Goal: Task Accomplishment & Management: Manage account settings

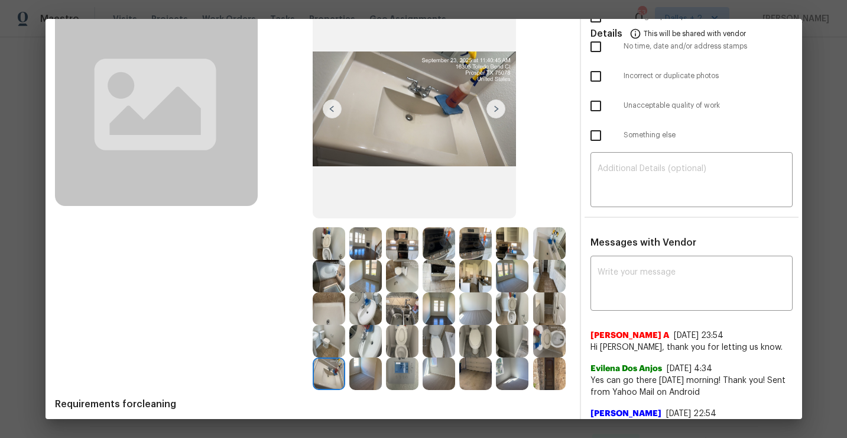
scroll to position [134, 0]
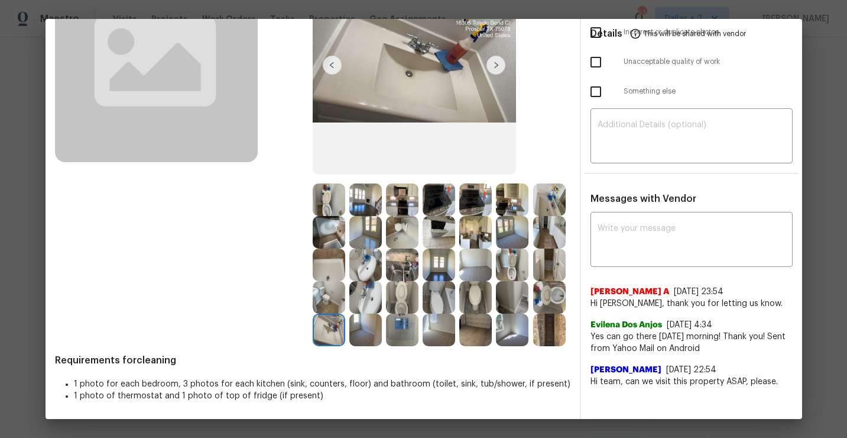
click at [542, 156] on div "After" at bounding box center [442, 143] width 258 height 406
click at [220, 260] on div "Before" at bounding box center [184, 143] width 258 height 406
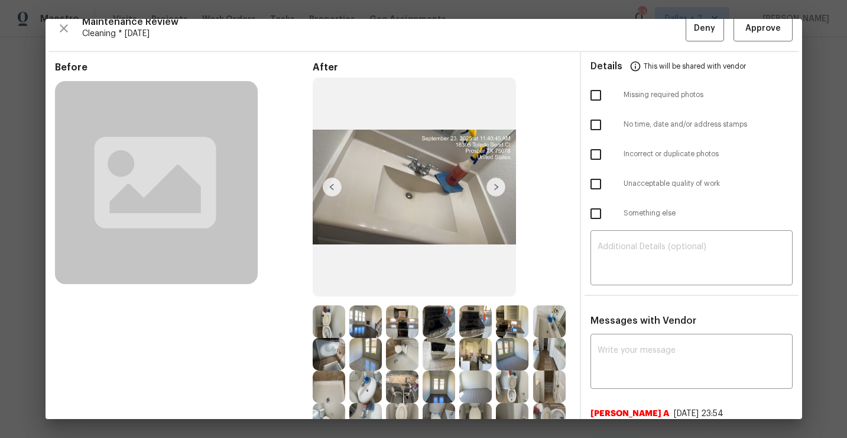
scroll to position [0, 0]
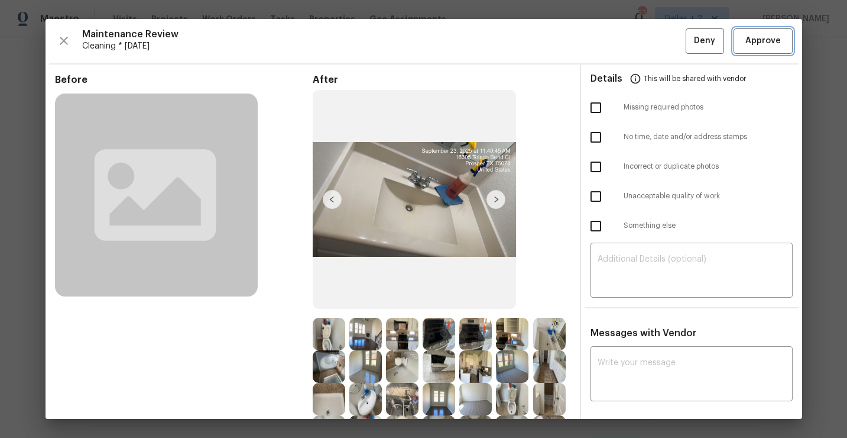
click at [770, 46] on span "Approve" at bounding box center [763, 41] width 35 height 15
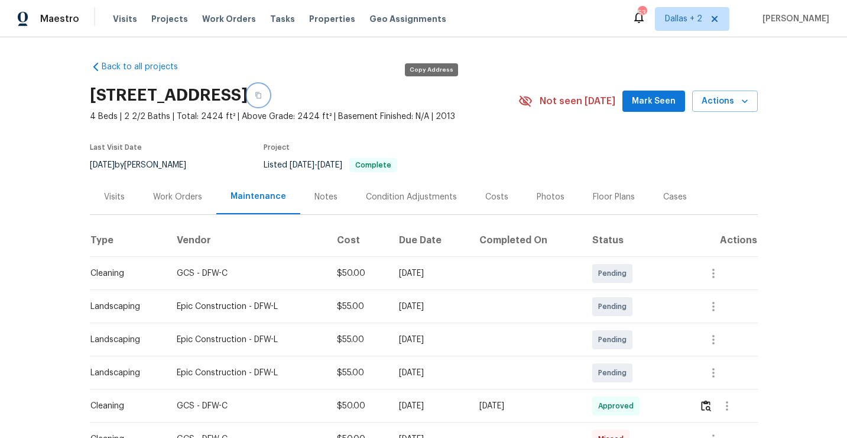
click at [269, 101] on button "button" at bounding box center [258, 95] width 21 height 21
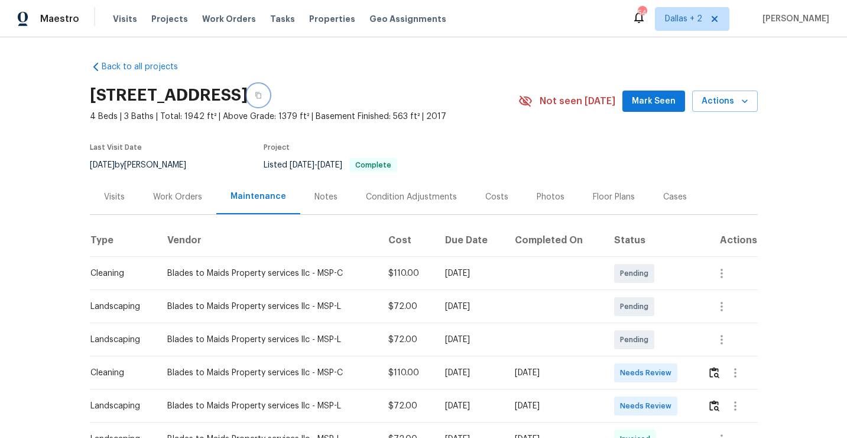
click at [269, 88] on button "button" at bounding box center [258, 95] width 21 height 21
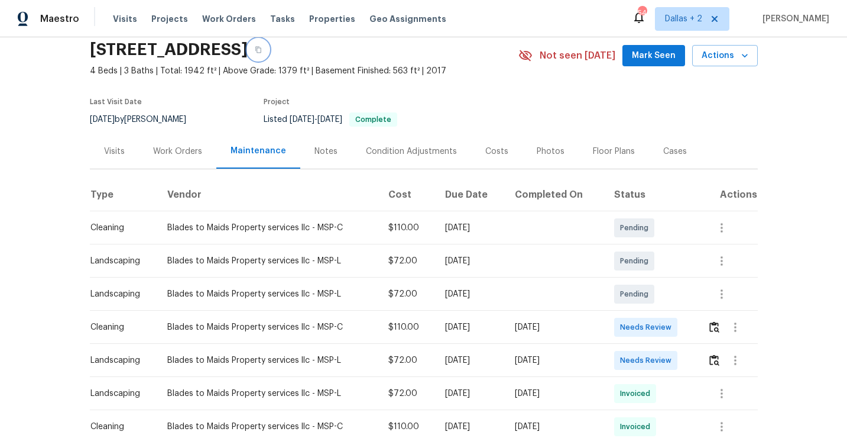
scroll to position [79, 0]
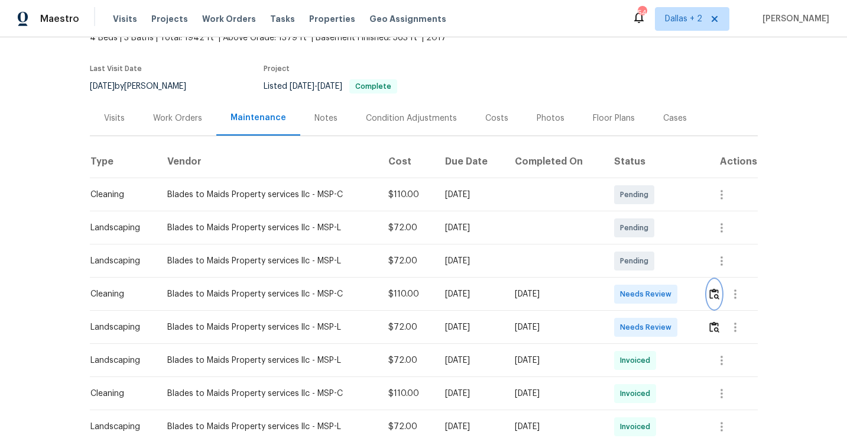
click at [720, 296] on img "button" at bounding box center [715, 293] width 10 height 11
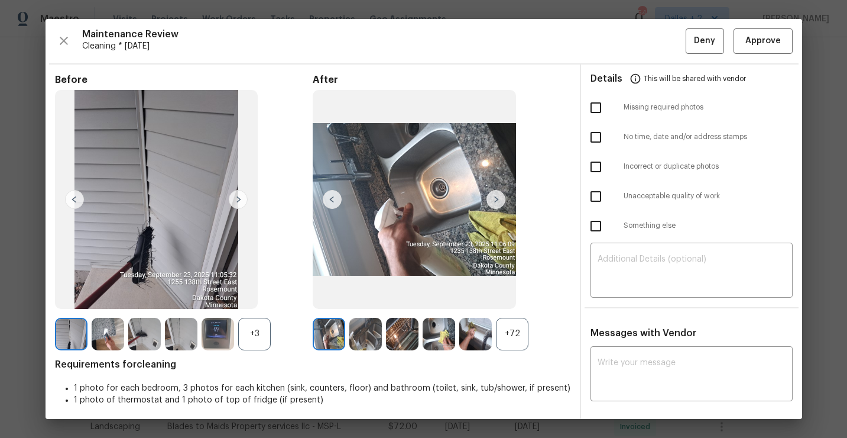
click at [512, 322] on div "+72" at bounding box center [512, 334] width 33 height 33
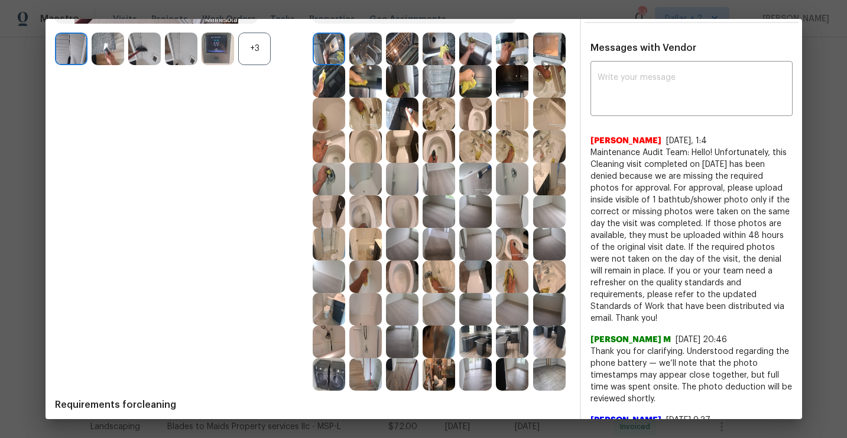
scroll to position [286, 0]
click at [474, 182] on img at bounding box center [475, 178] width 33 height 33
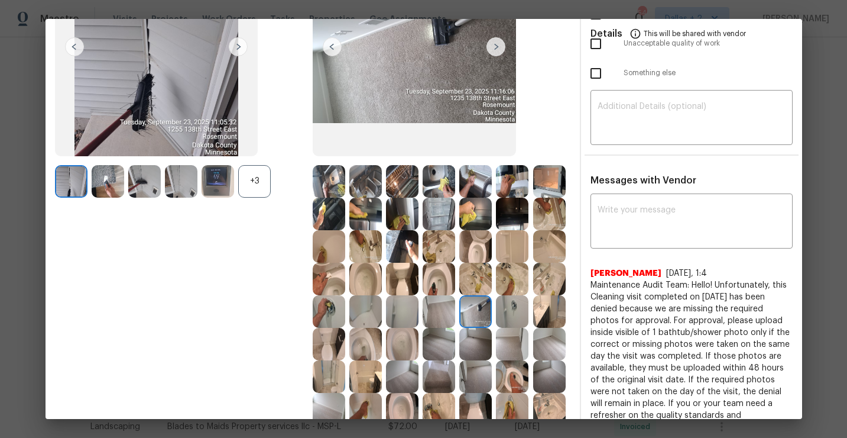
scroll to position [151, 0]
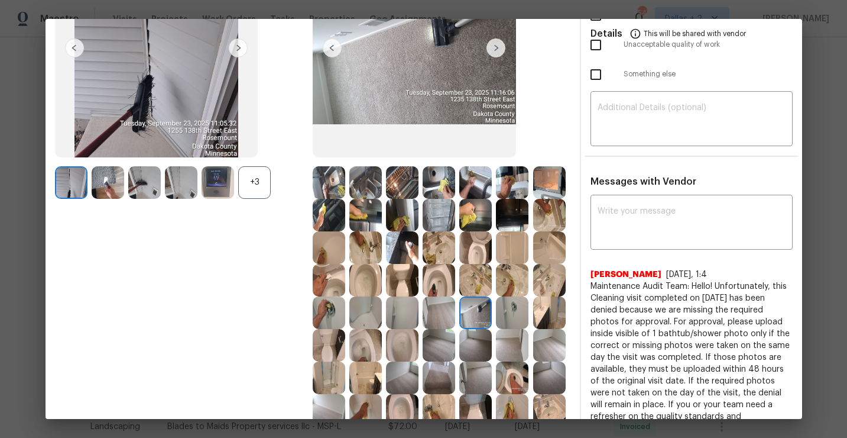
click at [441, 182] on img at bounding box center [439, 182] width 33 height 33
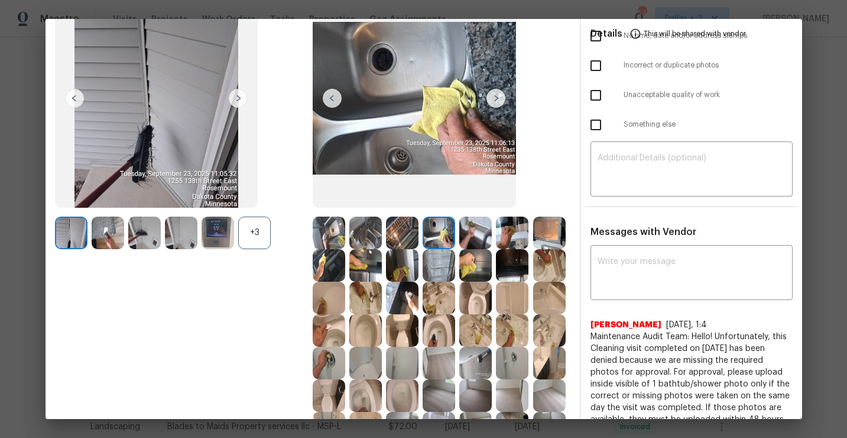
scroll to position [121, 0]
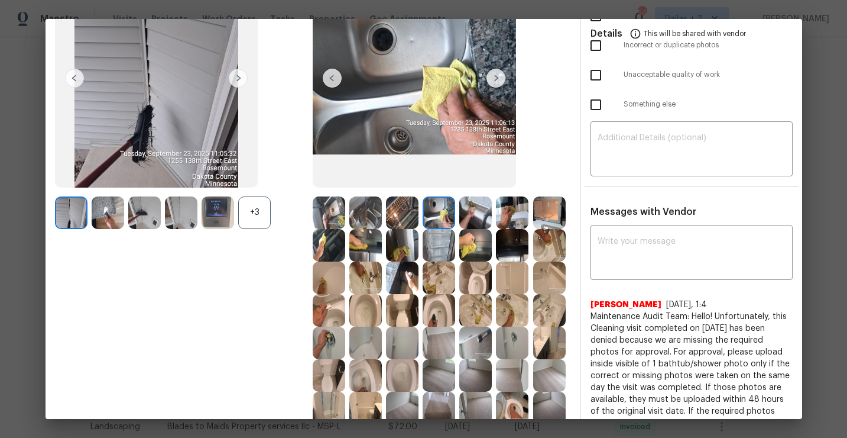
click at [485, 225] on img at bounding box center [475, 212] width 33 height 33
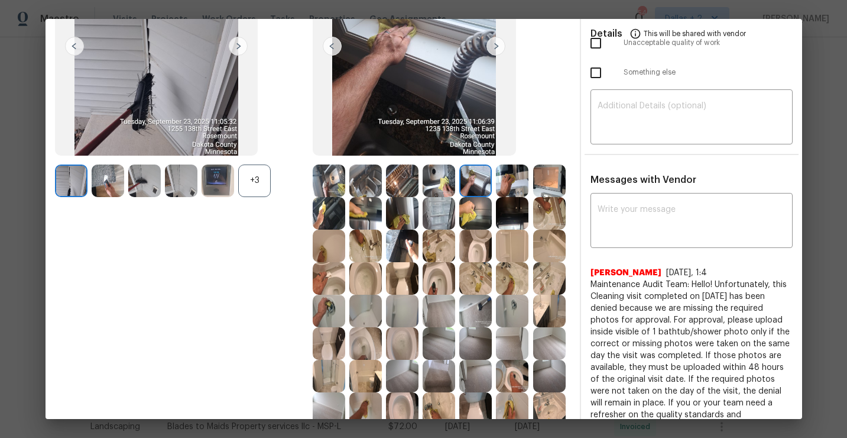
scroll to position [162, 0]
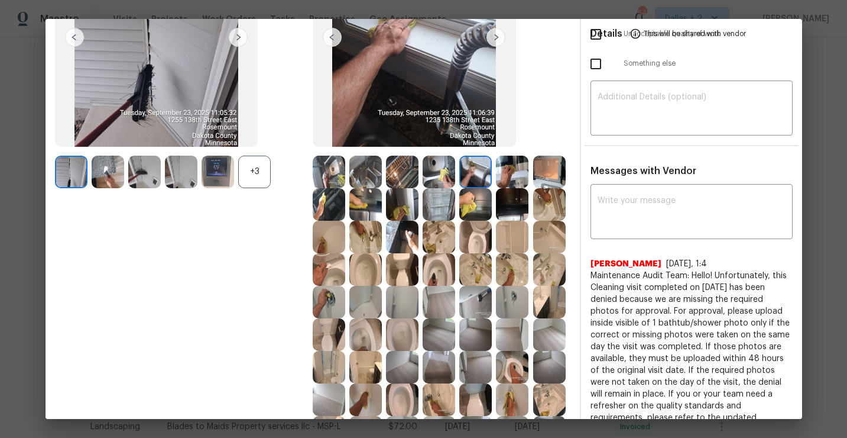
click at [435, 238] on img at bounding box center [439, 237] width 33 height 33
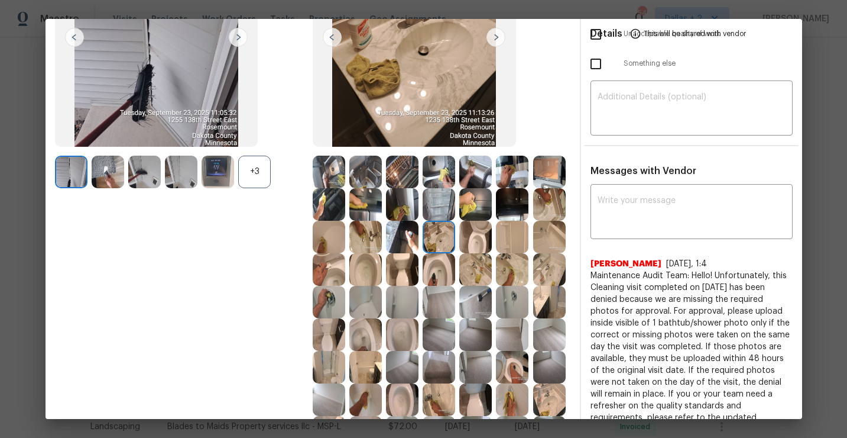
scroll to position [127, 0]
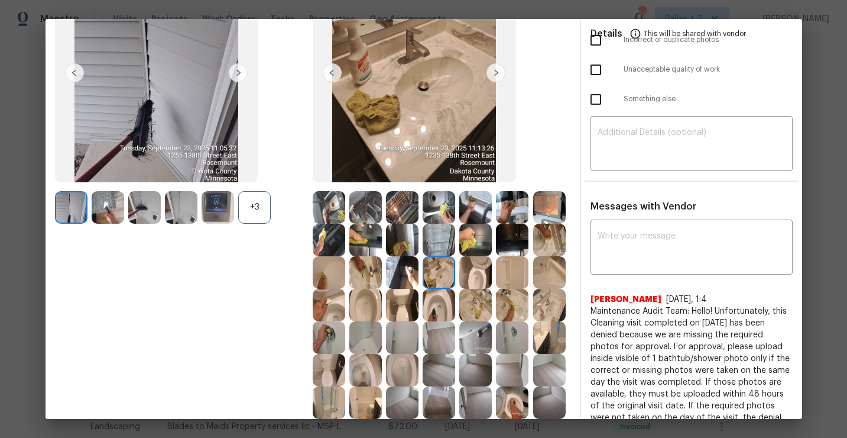
click at [509, 273] on img at bounding box center [512, 272] width 33 height 33
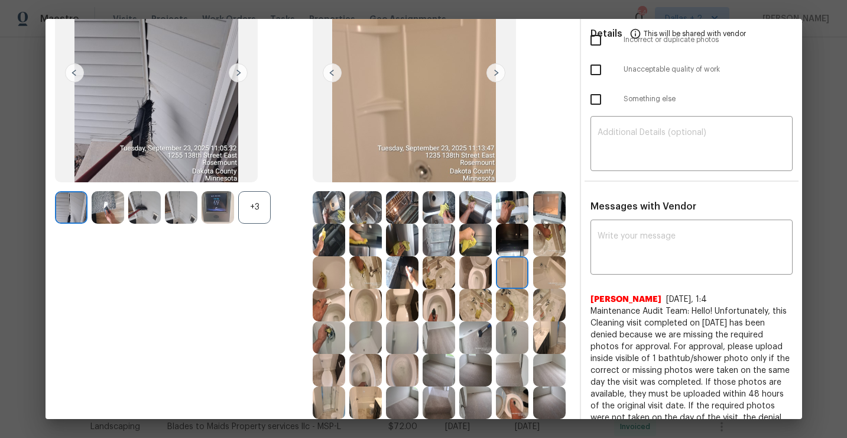
click at [541, 271] on img at bounding box center [549, 272] width 33 height 33
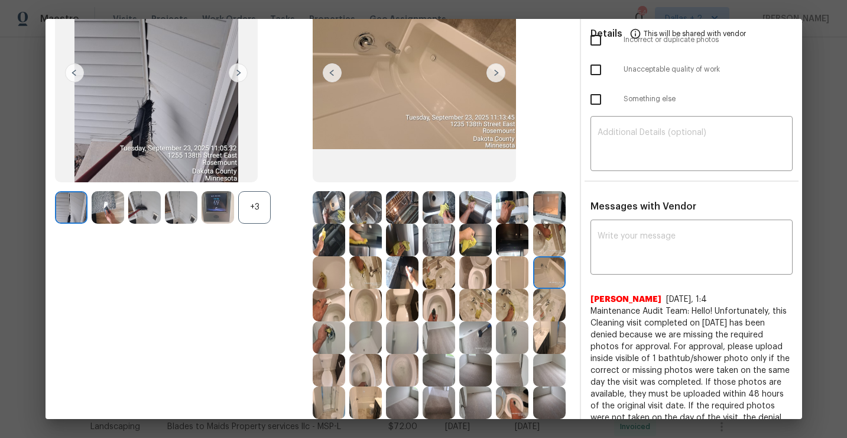
click at [444, 309] on img at bounding box center [439, 305] width 33 height 33
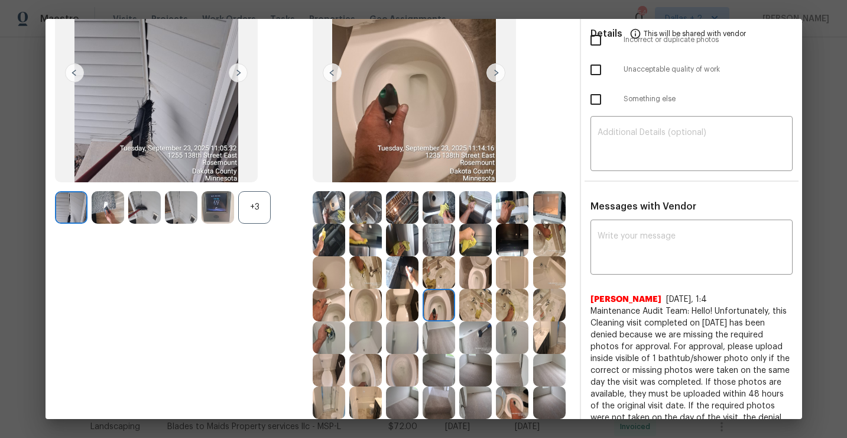
click at [370, 312] on img at bounding box center [365, 305] width 33 height 33
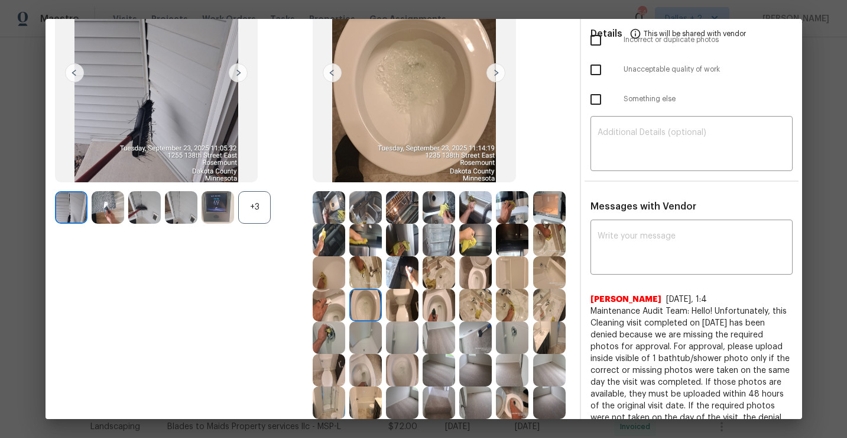
click at [476, 299] on img at bounding box center [475, 305] width 33 height 33
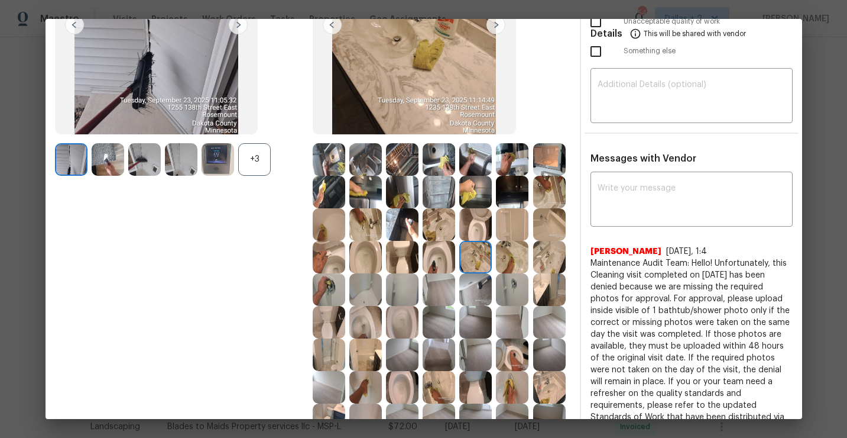
scroll to position [196, 0]
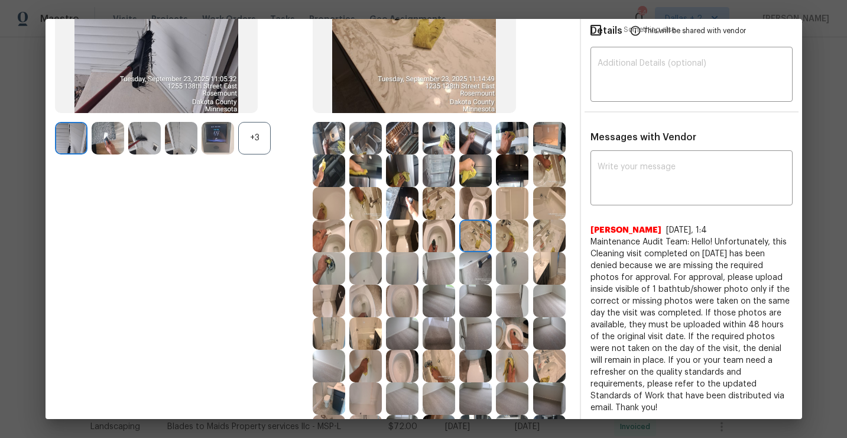
click at [507, 270] on img at bounding box center [512, 268] width 33 height 33
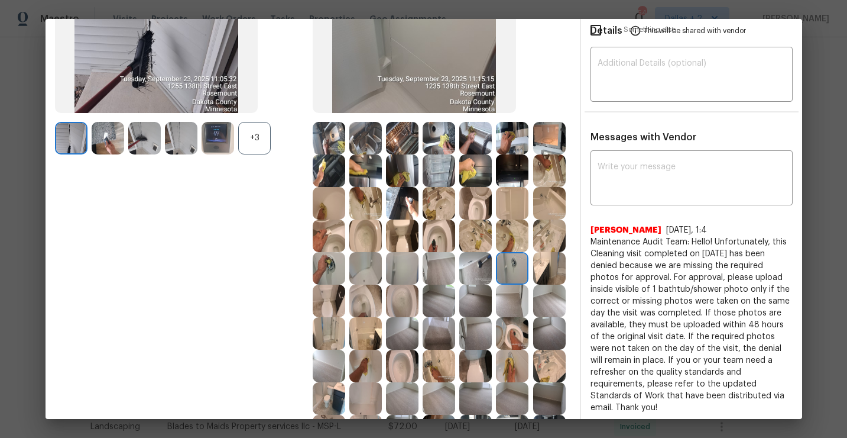
click at [410, 272] on img at bounding box center [402, 268] width 33 height 33
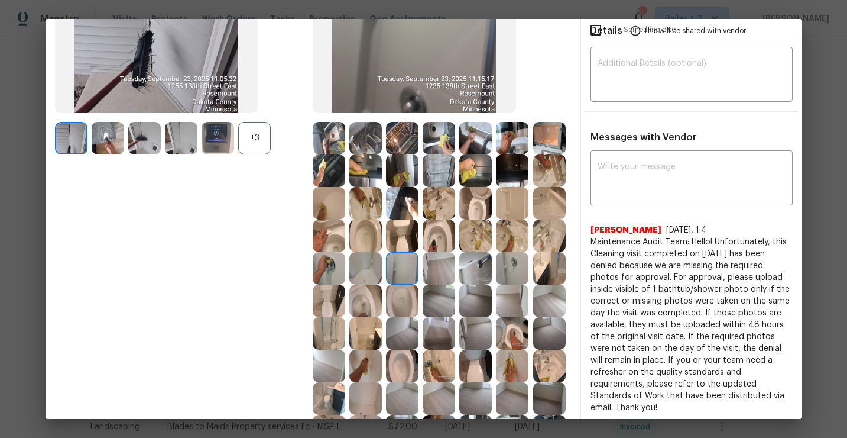
click at [409, 293] on img at bounding box center [402, 300] width 33 height 33
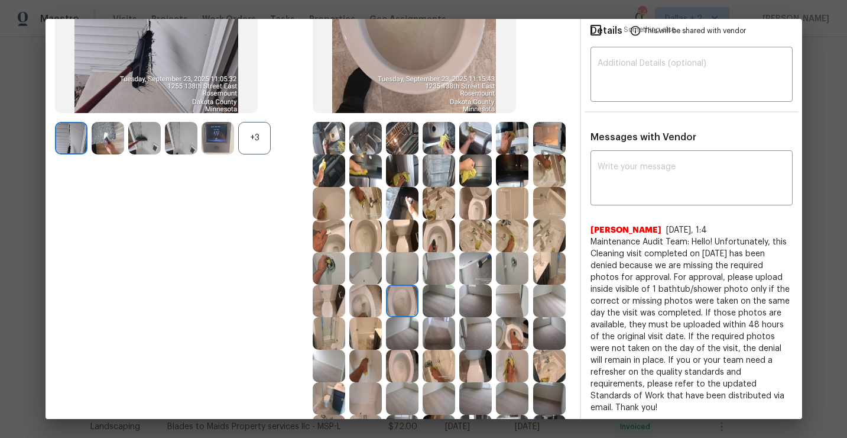
click at [358, 306] on img at bounding box center [365, 300] width 33 height 33
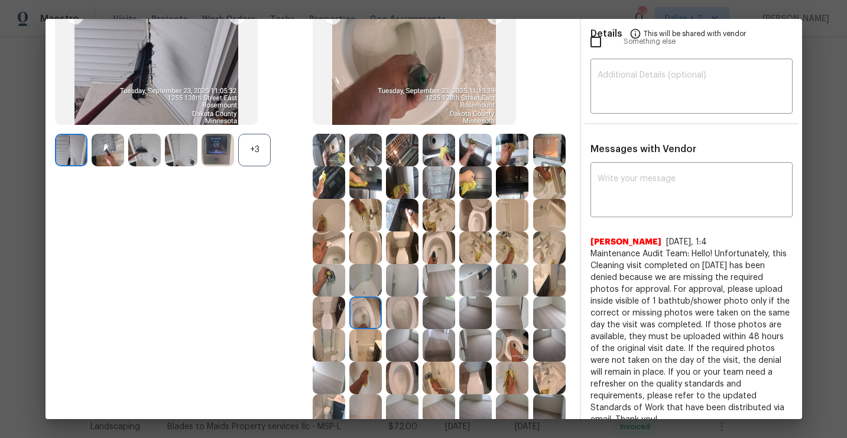
scroll to position [212, 0]
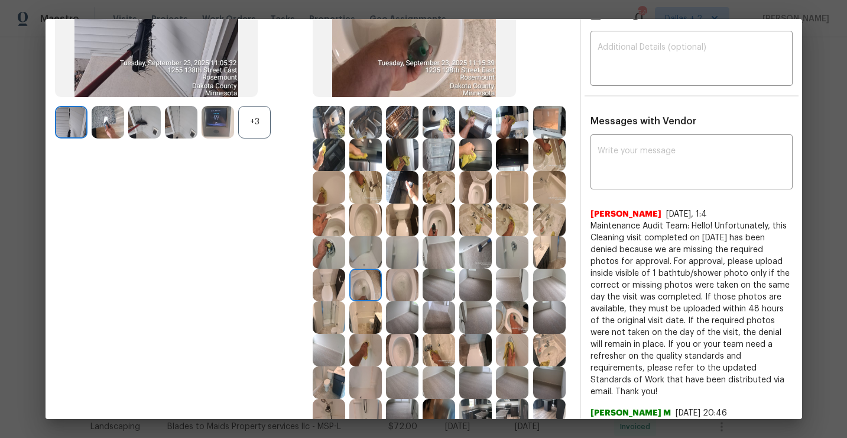
click at [515, 323] on img at bounding box center [512, 317] width 33 height 33
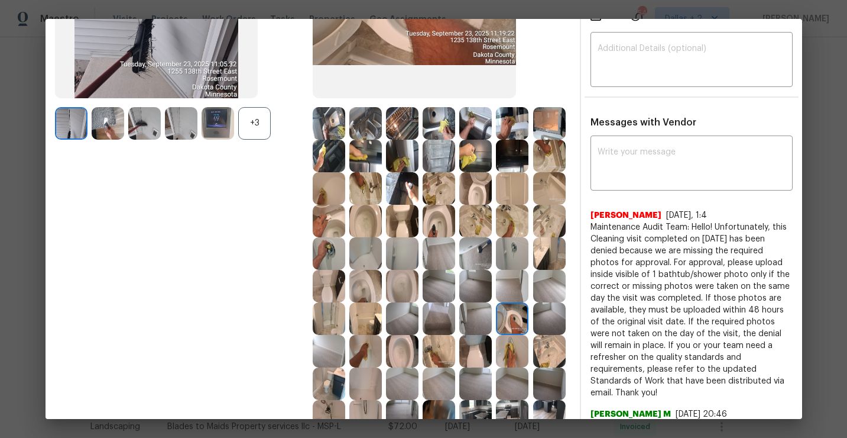
scroll to position [260, 0]
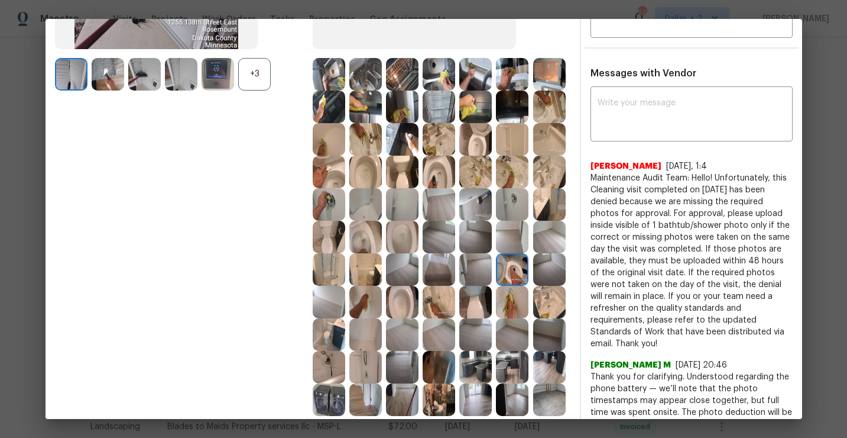
click at [393, 296] on img at bounding box center [402, 302] width 33 height 33
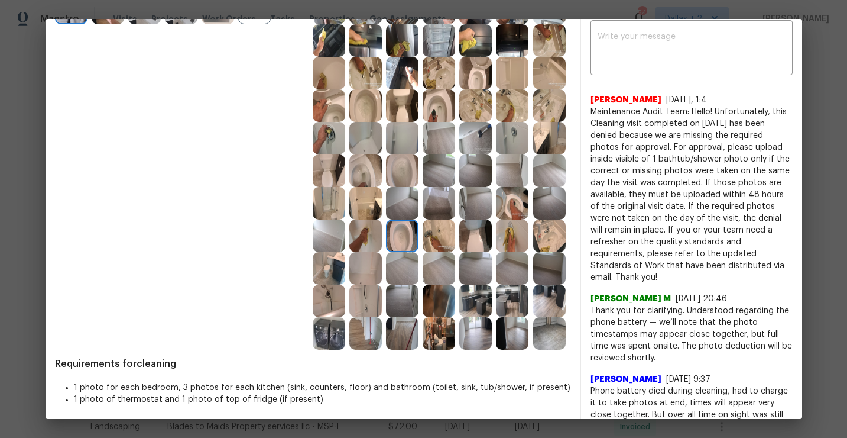
scroll to position [329, 0]
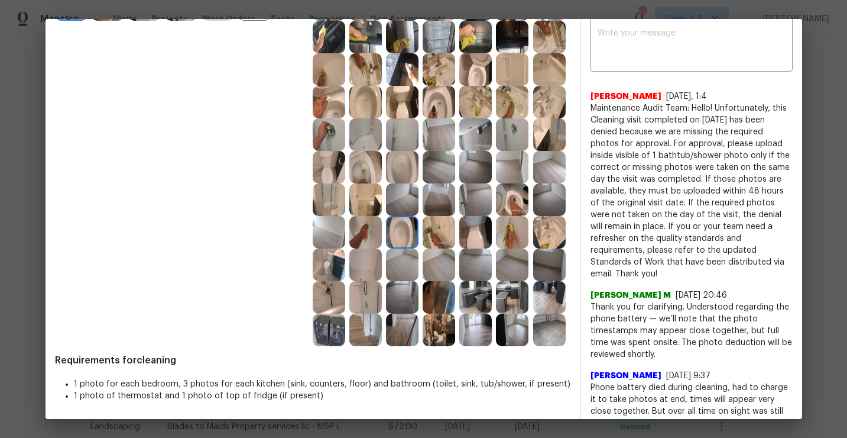
click at [401, 306] on img at bounding box center [402, 297] width 33 height 33
click at [368, 302] on img at bounding box center [365, 297] width 33 height 33
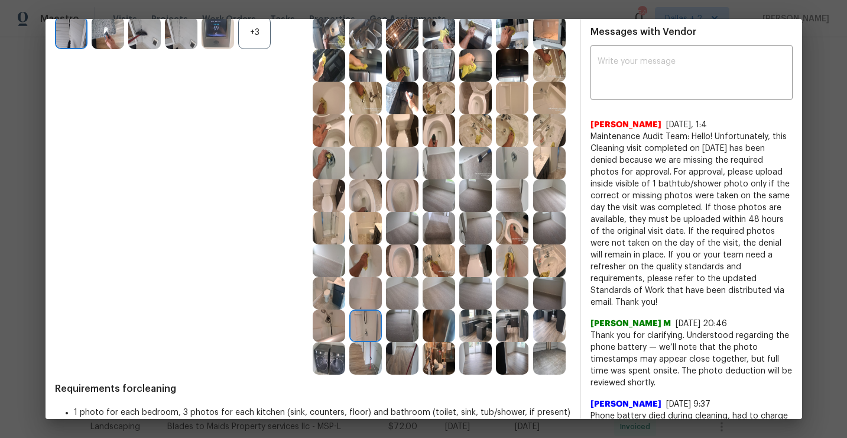
scroll to position [312, 0]
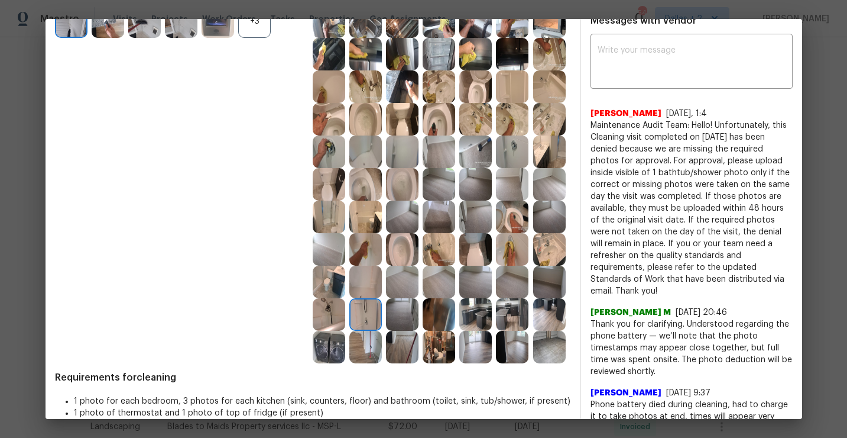
click at [326, 318] on img at bounding box center [329, 314] width 33 height 33
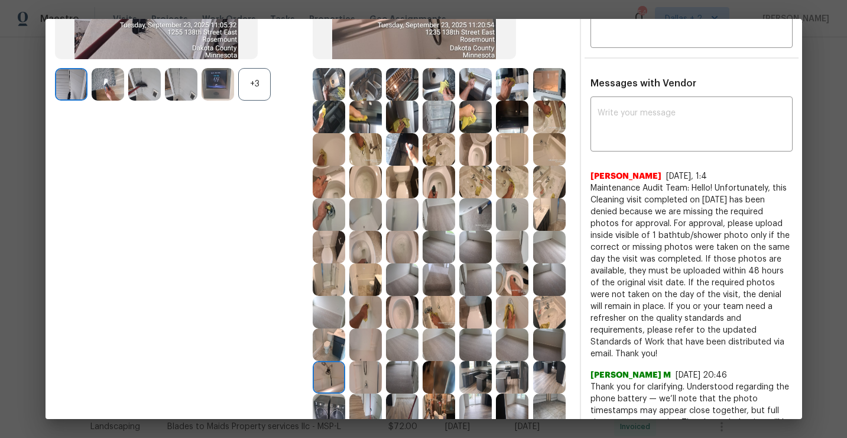
scroll to position [277, 0]
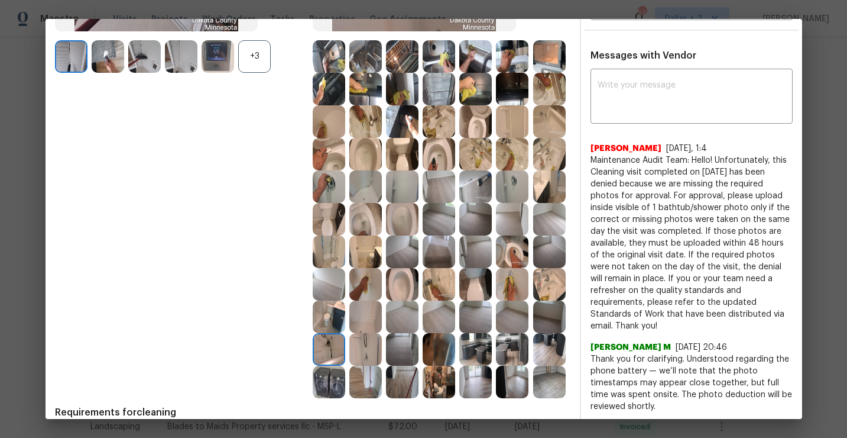
click at [543, 342] on img at bounding box center [549, 349] width 33 height 33
click at [477, 352] on img at bounding box center [475, 349] width 33 height 33
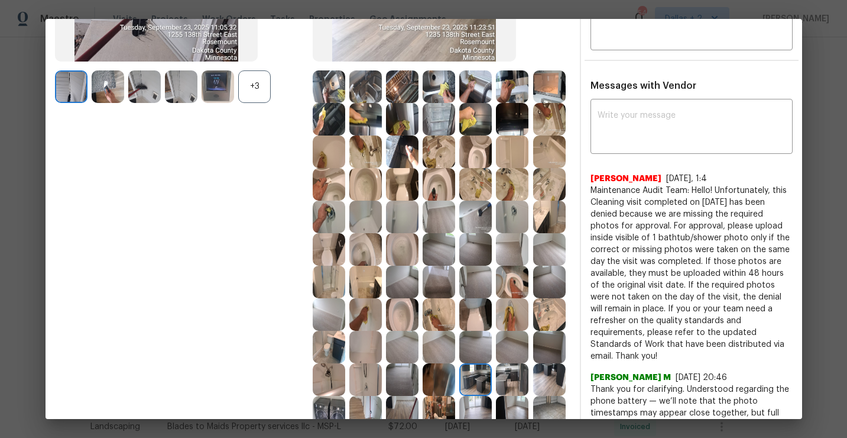
scroll to position [229, 0]
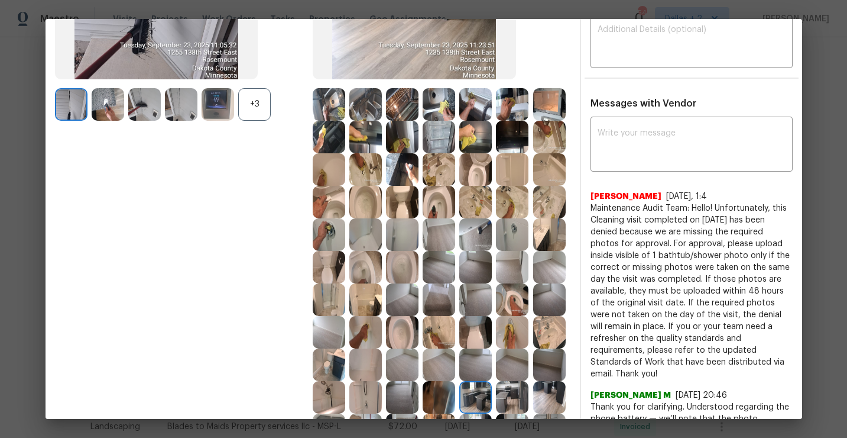
click at [476, 131] on img at bounding box center [475, 137] width 33 height 33
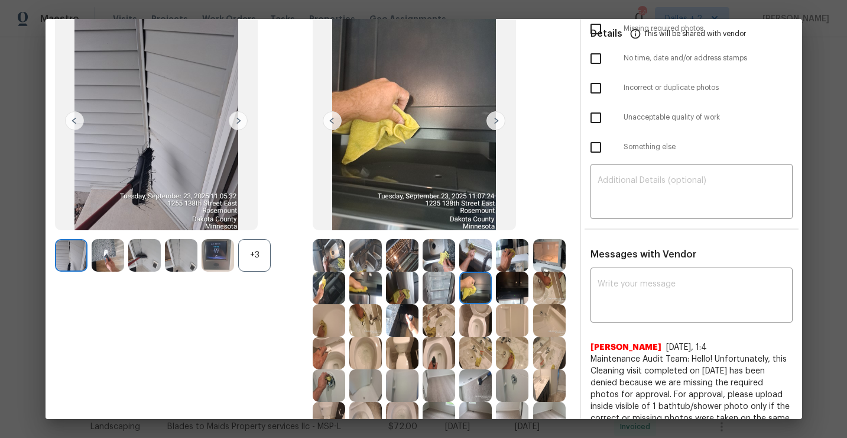
scroll to position [118, 0]
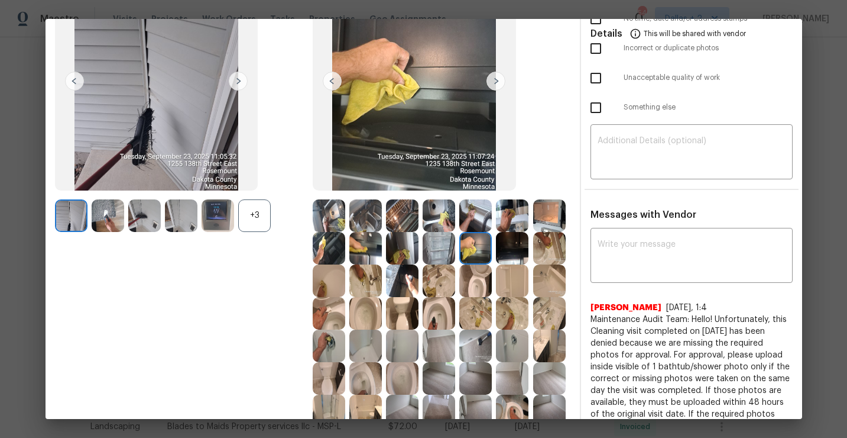
click at [514, 252] on img at bounding box center [512, 248] width 33 height 33
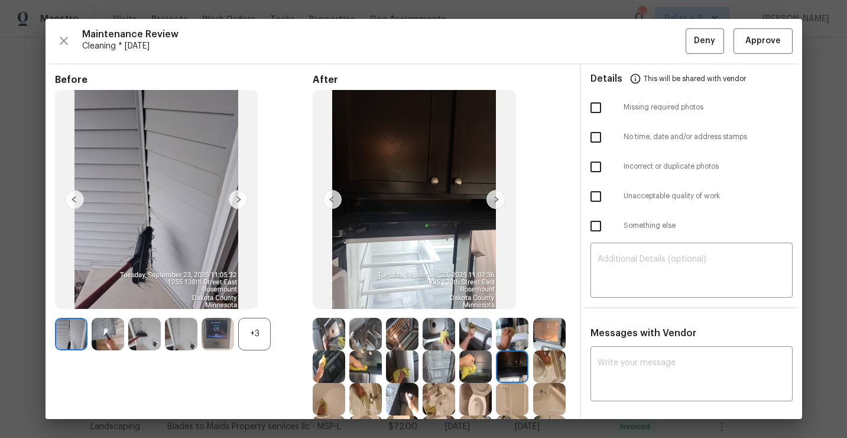
scroll to position [64, 0]
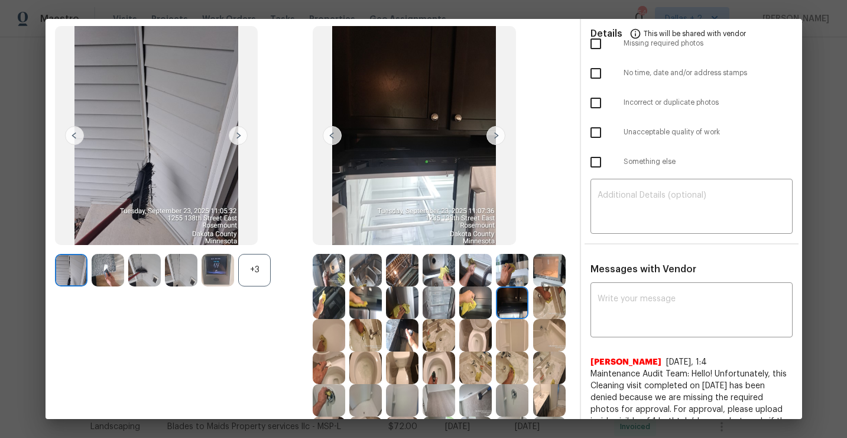
click at [473, 295] on img at bounding box center [475, 302] width 33 height 33
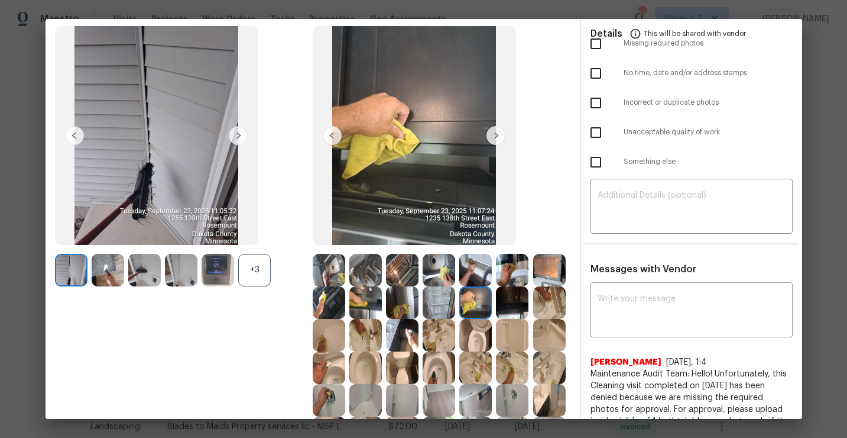
click at [505, 306] on img at bounding box center [512, 302] width 33 height 33
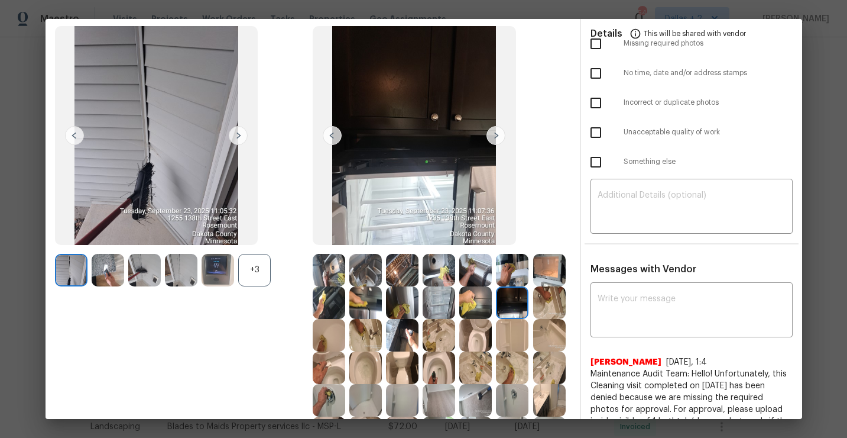
click at [366, 305] on img at bounding box center [365, 302] width 33 height 33
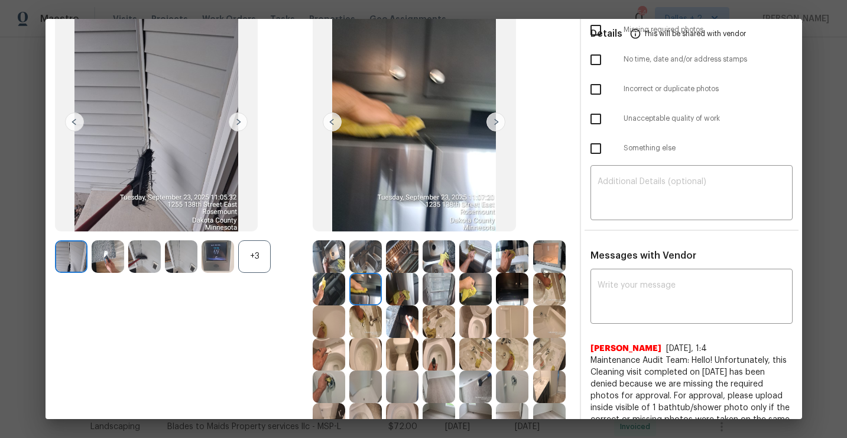
scroll to position [78, 0]
click at [327, 293] on img at bounding box center [329, 288] width 33 height 33
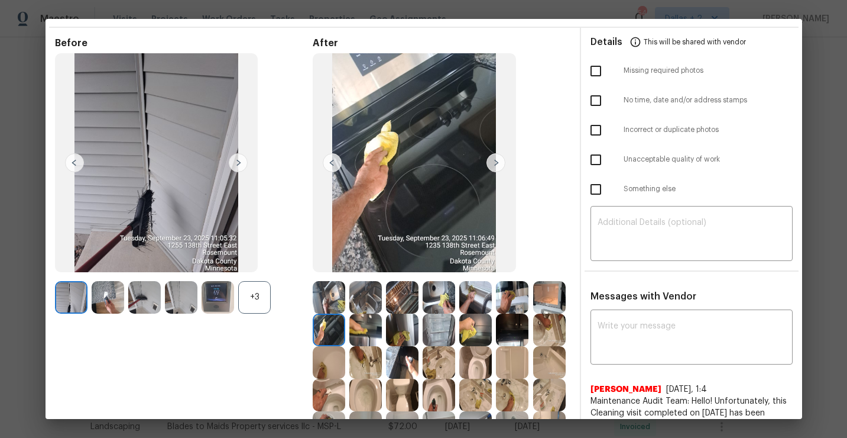
scroll to position [31, 0]
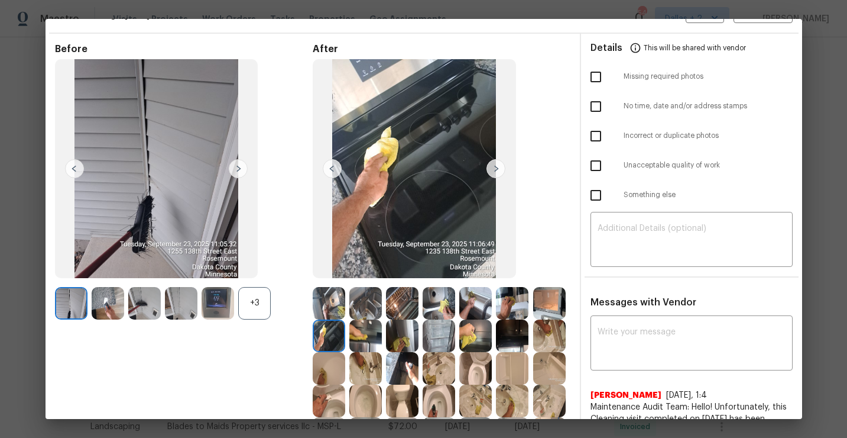
click at [359, 325] on img at bounding box center [365, 335] width 33 height 33
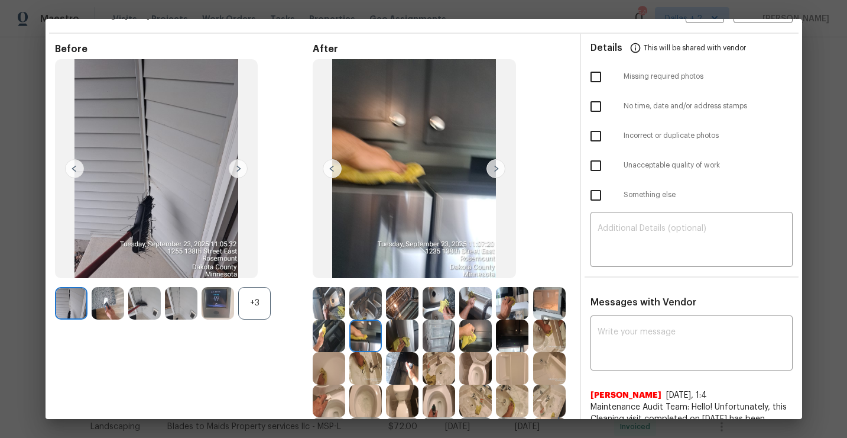
click at [399, 341] on img at bounding box center [402, 335] width 33 height 33
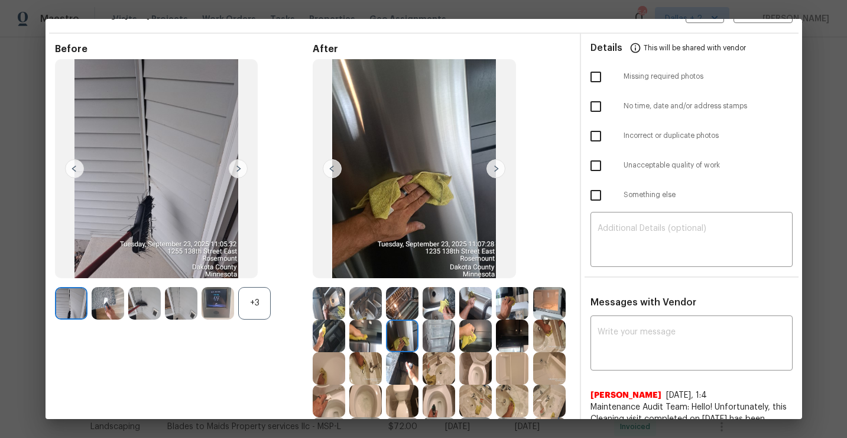
click at [442, 336] on img at bounding box center [439, 335] width 33 height 33
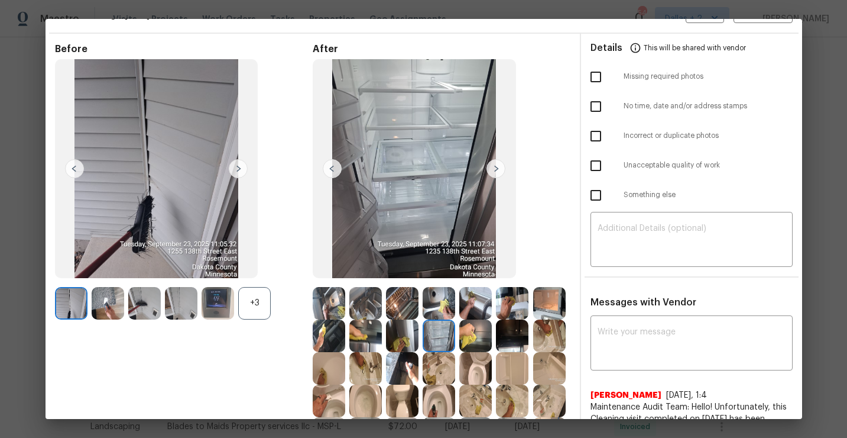
click at [482, 334] on img at bounding box center [475, 335] width 33 height 33
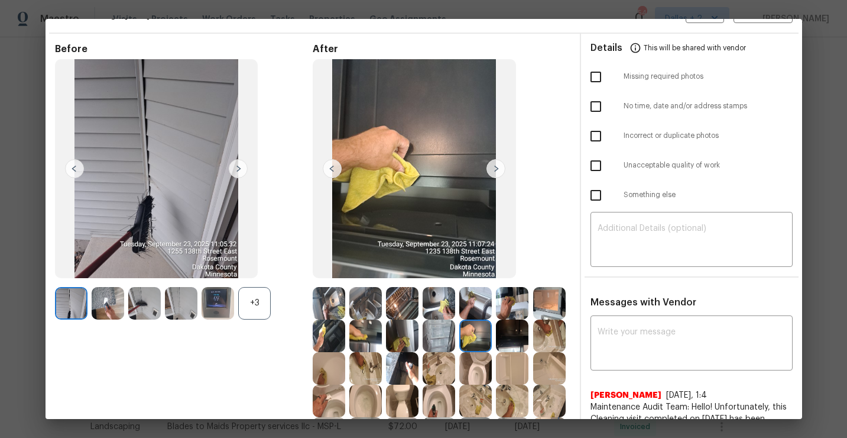
click at [514, 347] on img at bounding box center [512, 335] width 33 height 33
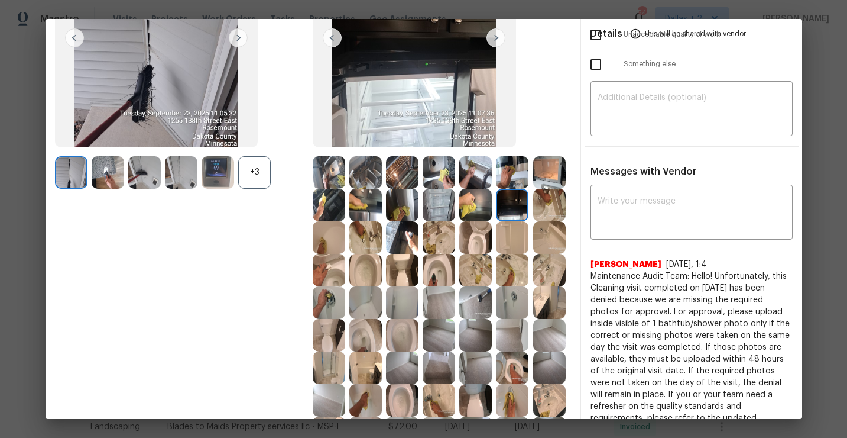
scroll to position [179, 0]
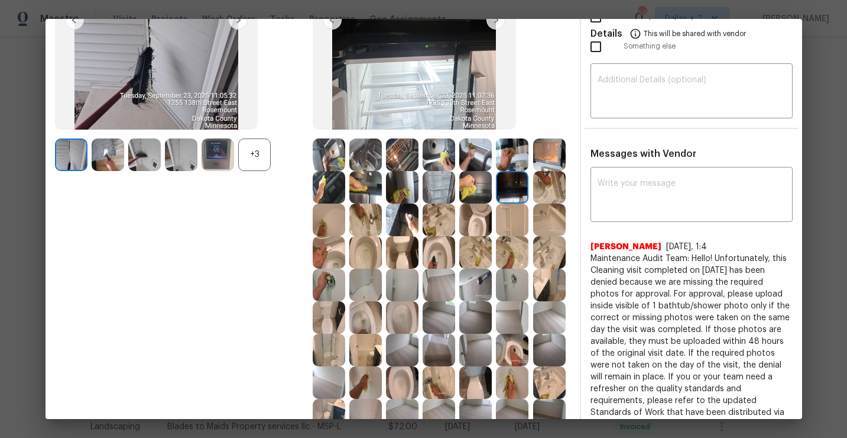
click at [403, 198] on img at bounding box center [402, 187] width 33 height 33
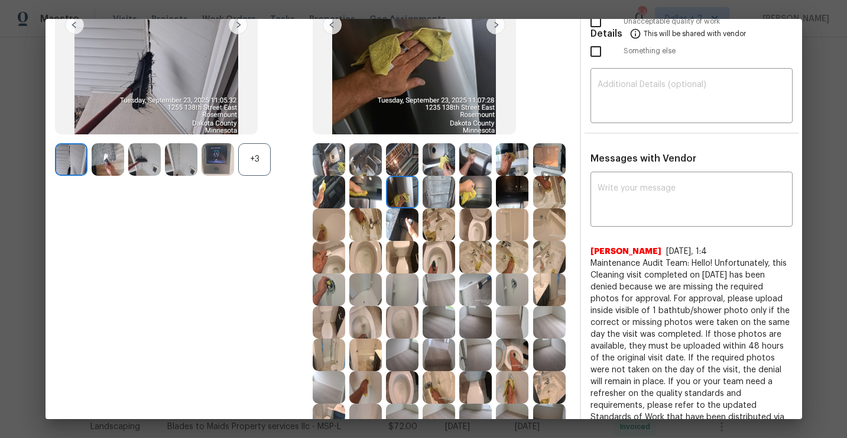
scroll to position [0, 0]
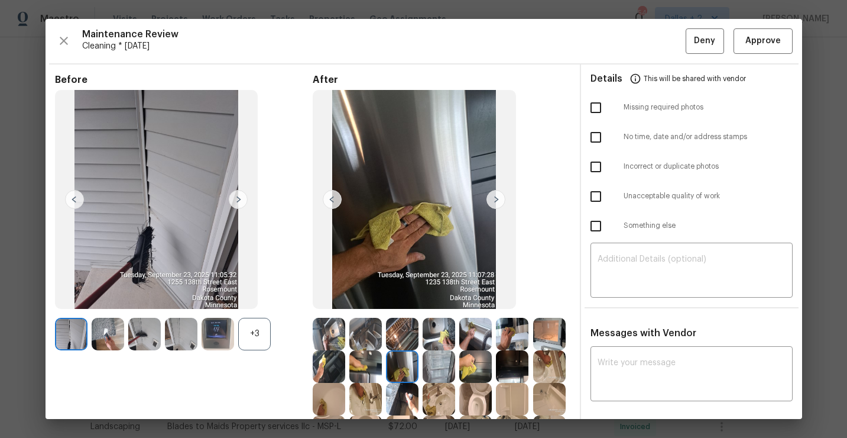
click at [261, 352] on div "Before +3" at bounding box center [184, 374] width 258 height 601
click at [256, 338] on div "+3" at bounding box center [254, 334] width 33 height 33
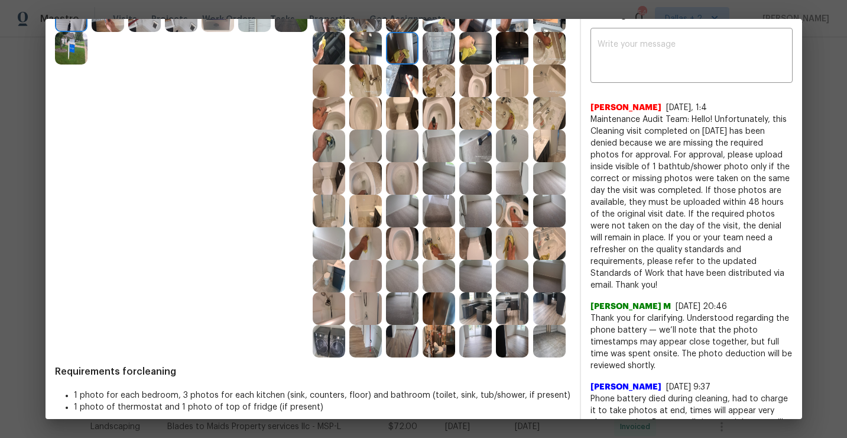
scroll to position [329, 0]
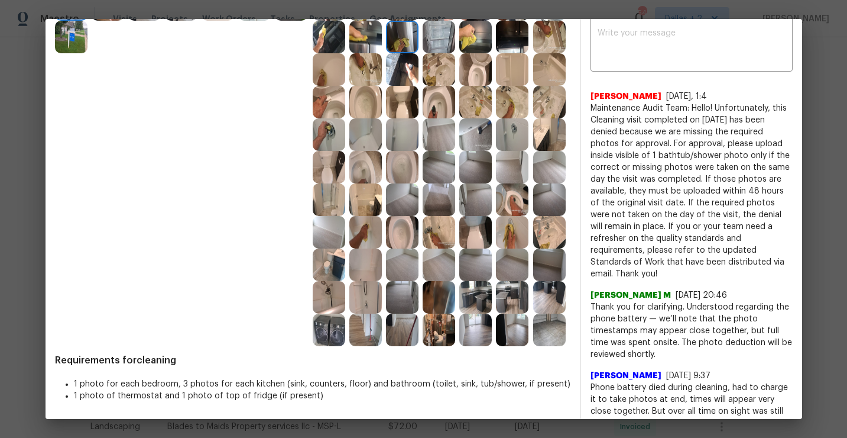
click at [468, 334] on img at bounding box center [475, 329] width 33 height 33
click at [348, 324] on div at bounding box center [331, 329] width 37 height 33
click at [326, 336] on img at bounding box center [329, 329] width 33 height 33
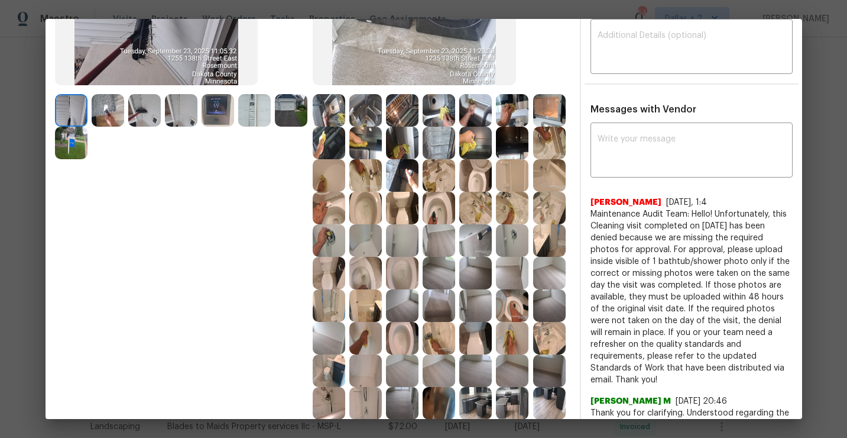
scroll to position [220, 0]
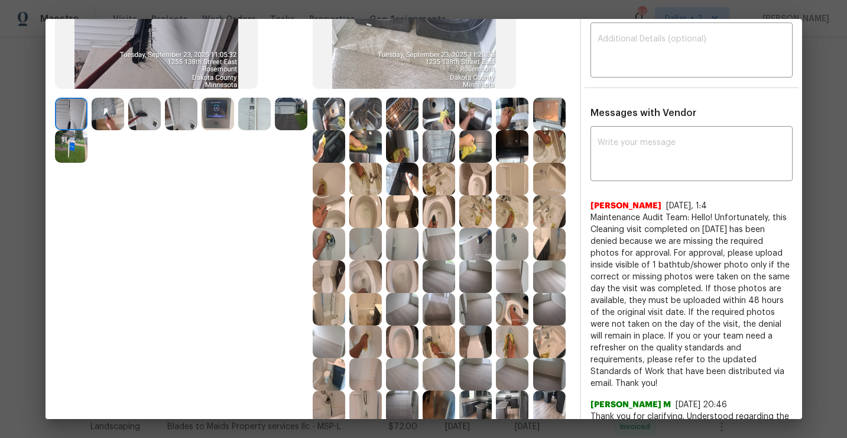
click at [474, 154] on img at bounding box center [475, 146] width 33 height 33
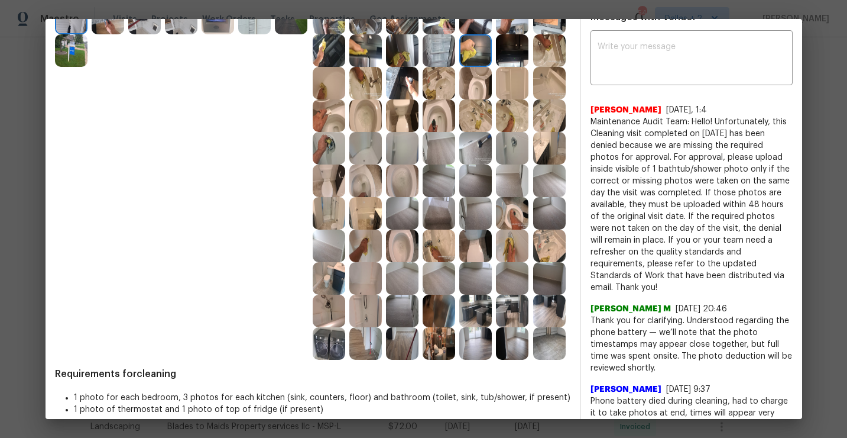
scroll to position [329, 0]
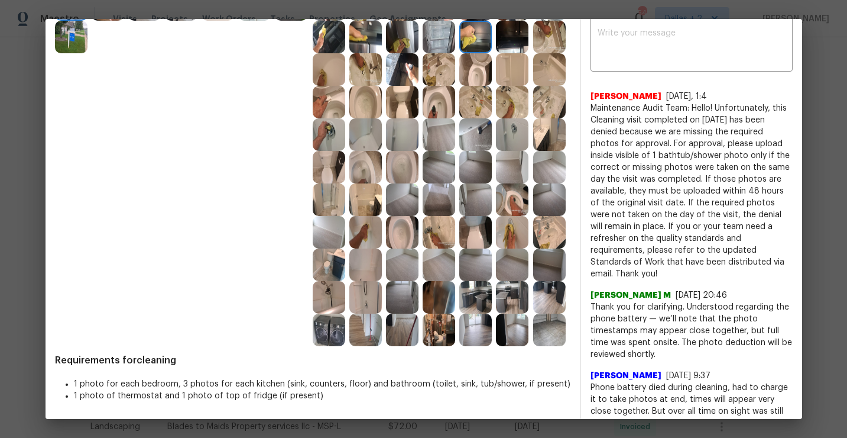
drag, startPoint x: 742, startPoint y: 266, endPoint x: 584, endPoint y: 111, distance: 221.2
click at [584, 111] on div "x ​ Saravanan Thiagarajan 8/28/25, 1:4 Maintenance Audit Team: Hello! Unfortuna…" at bounding box center [691, 224] width 221 height 409
click at [659, 161] on span "Maintenance Audit Team: Hello! Unfortunately, this Cleaning visit completed on …" at bounding box center [692, 190] width 202 height 177
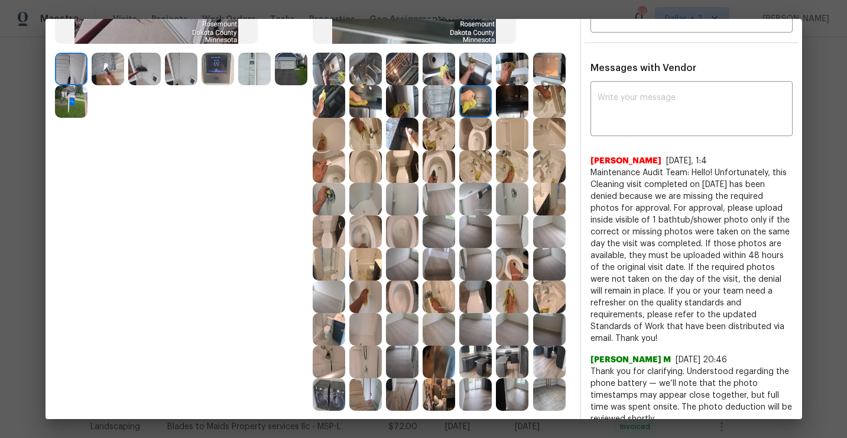
scroll to position [261, 0]
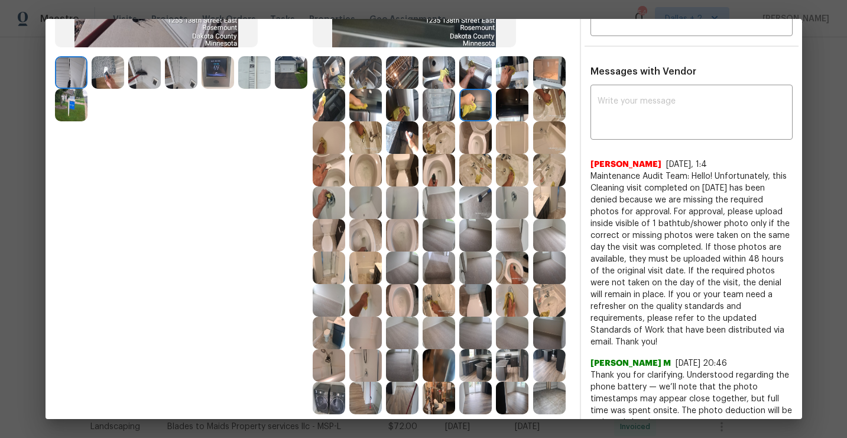
click at [360, 205] on img at bounding box center [365, 202] width 33 height 33
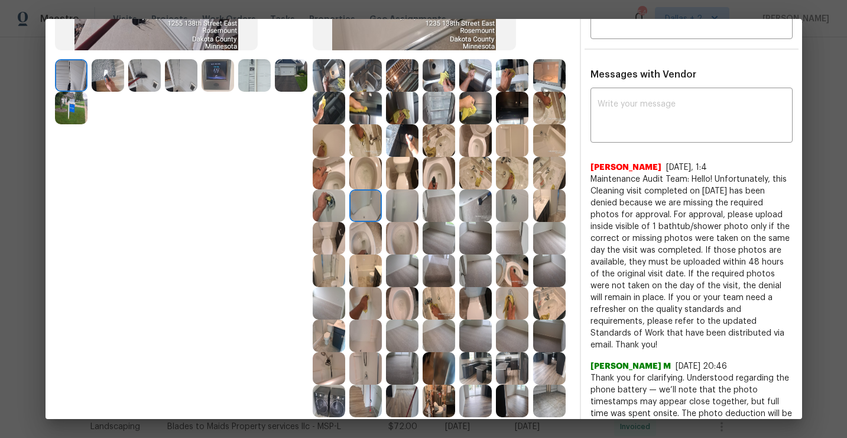
scroll to position [251, 0]
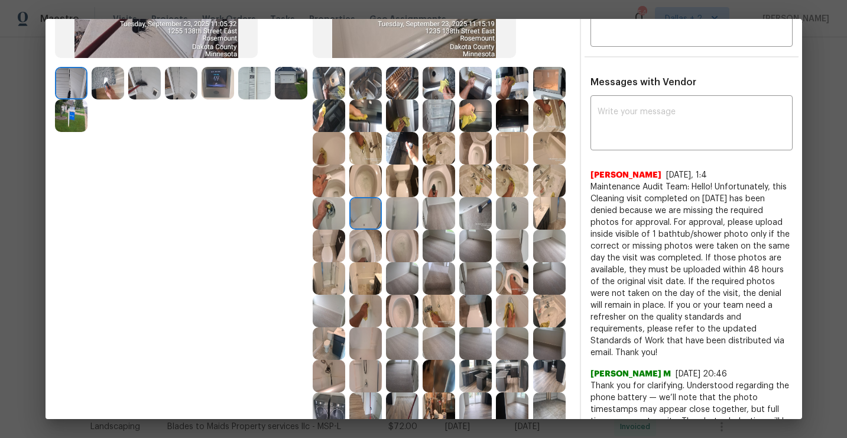
click at [547, 147] on img at bounding box center [549, 148] width 33 height 33
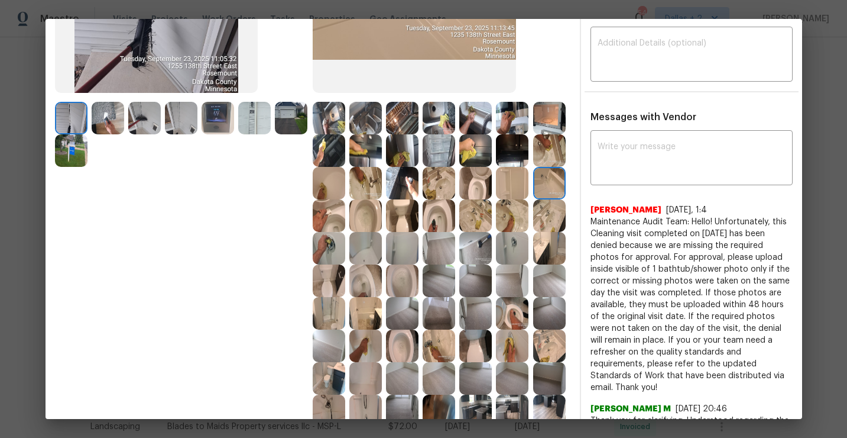
scroll to position [270, 0]
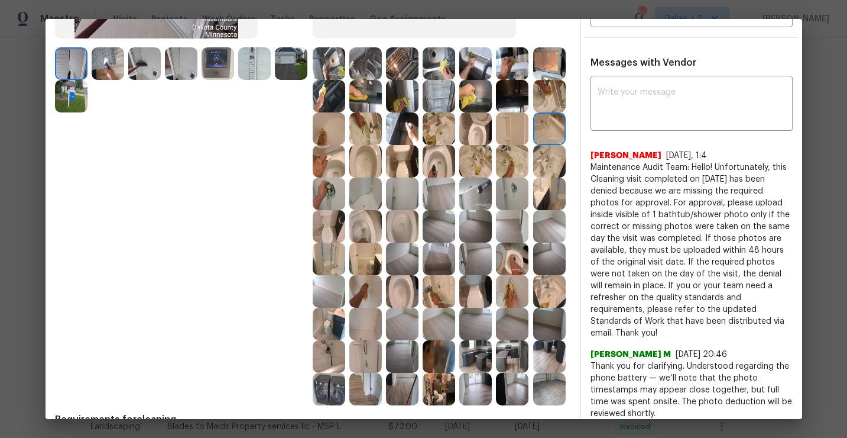
click at [361, 194] on img at bounding box center [365, 193] width 33 height 33
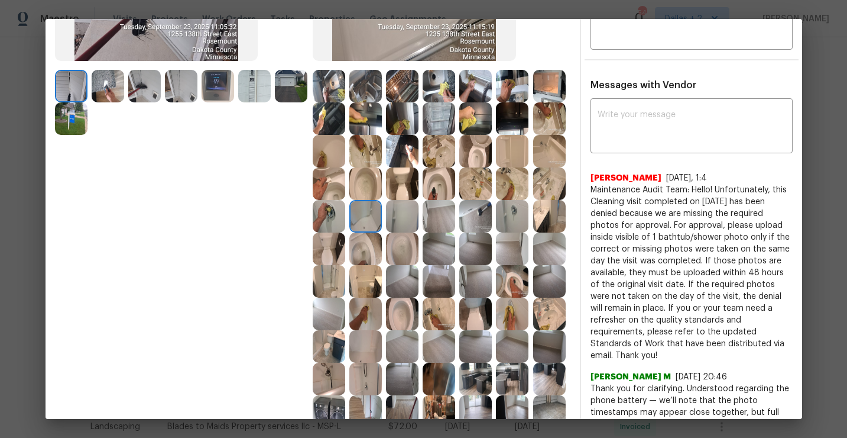
scroll to position [0, 0]
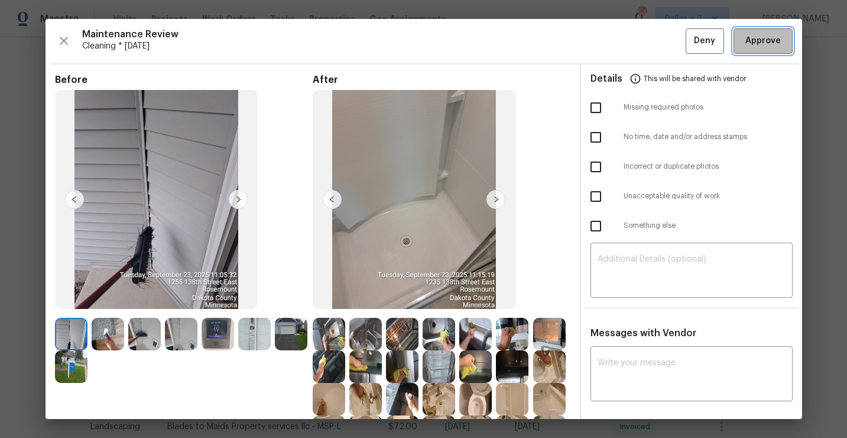
click at [775, 40] on span "Approve" at bounding box center [763, 41] width 35 height 15
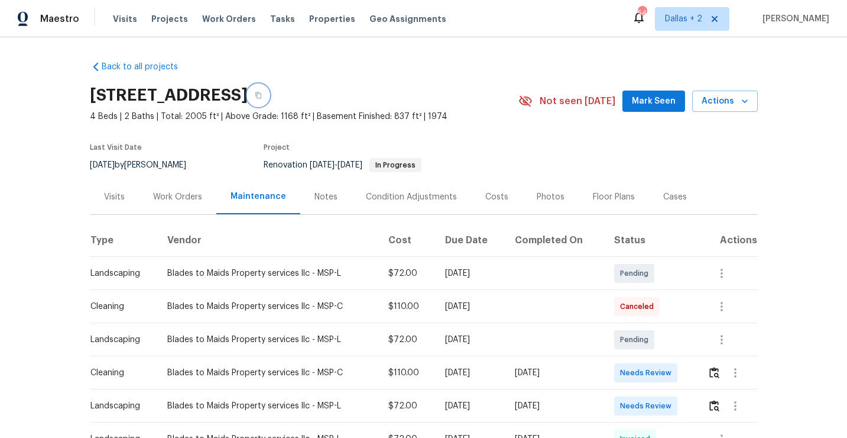
click at [262, 97] on icon "button" at bounding box center [258, 95] width 7 height 7
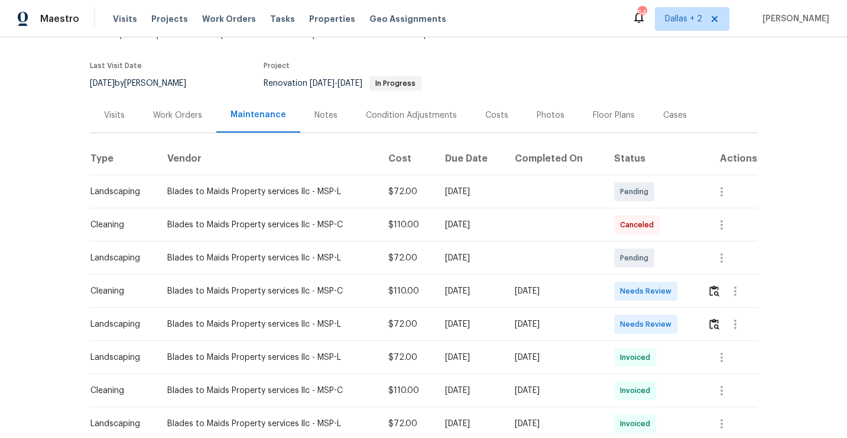
scroll to position [83, 0]
click at [716, 292] on img "button" at bounding box center [715, 289] width 10 height 11
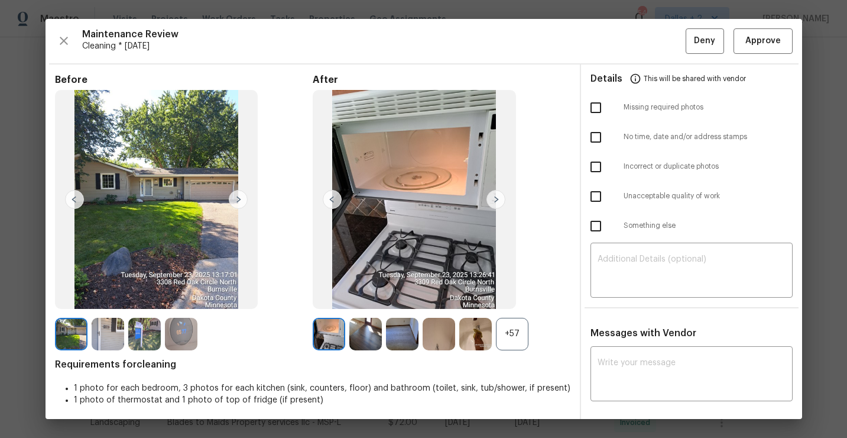
click at [515, 319] on div "+57" at bounding box center [512, 334] width 33 height 33
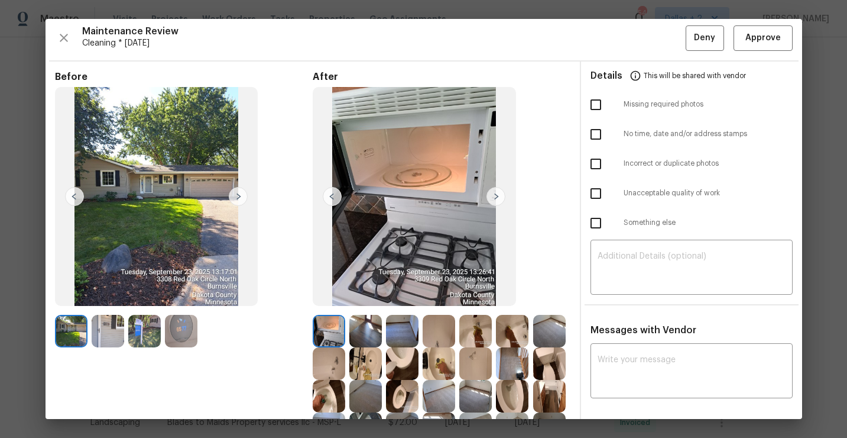
scroll to position [0, 0]
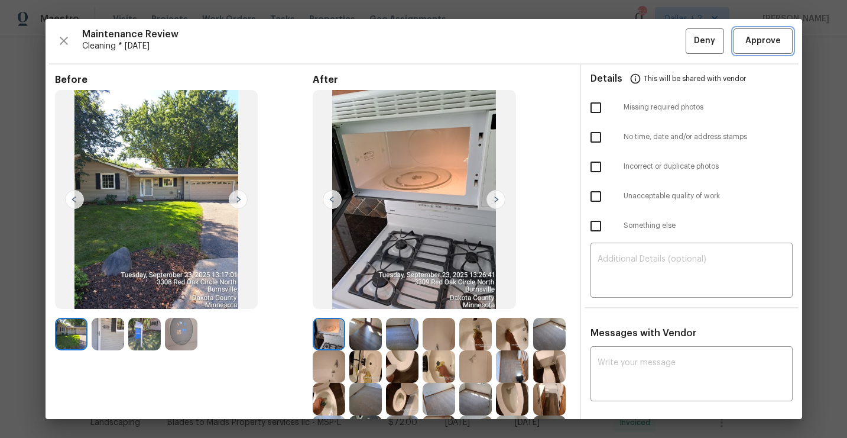
click at [763, 47] on span "Approve" at bounding box center [763, 41] width 35 height 15
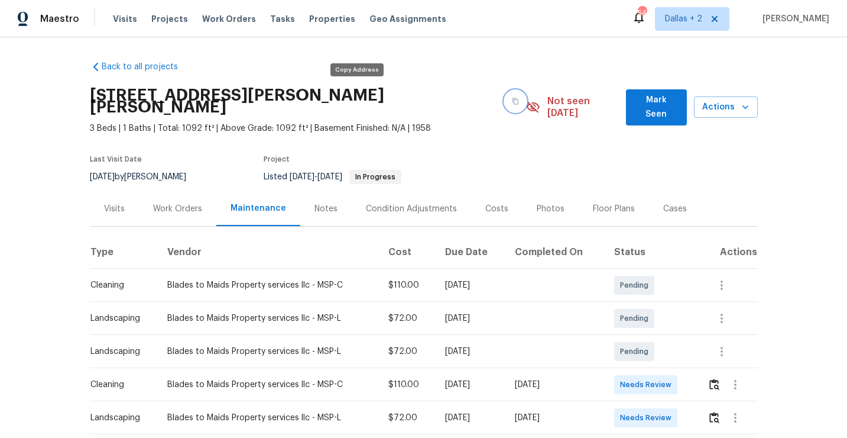
click at [513, 98] on icon "button" at bounding box center [516, 101] width 6 height 7
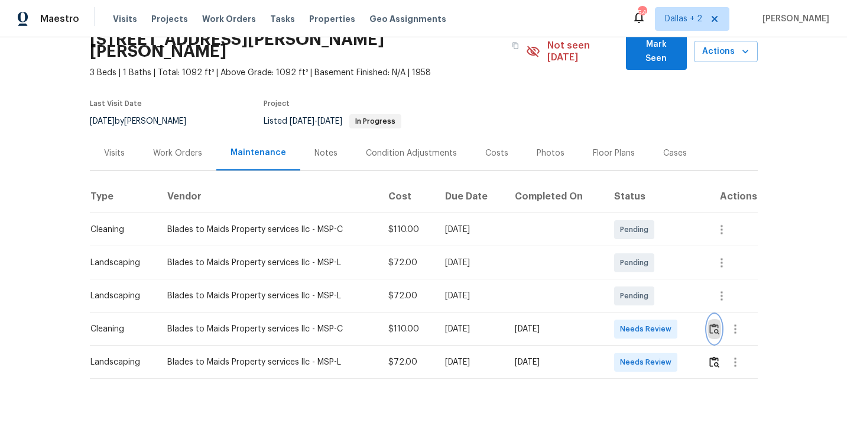
click at [717, 325] on button "button" at bounding box center [715, 329] width 14 height 28
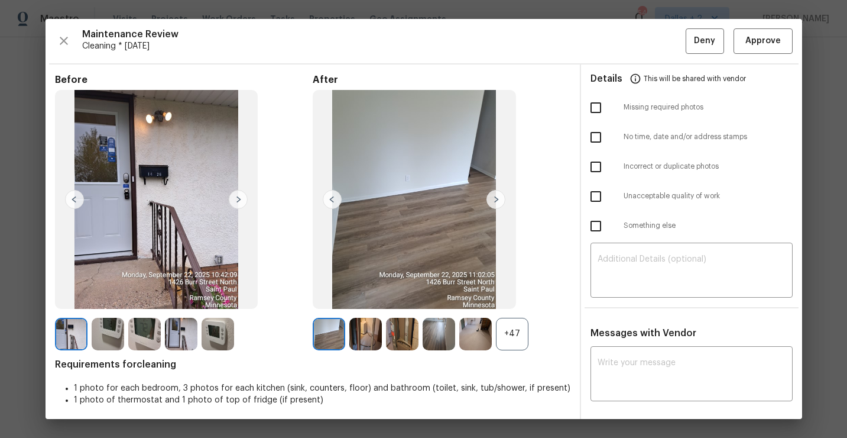
click at [513, 323] on div "+47" at bounding box center [512, 334] width 33 height 33
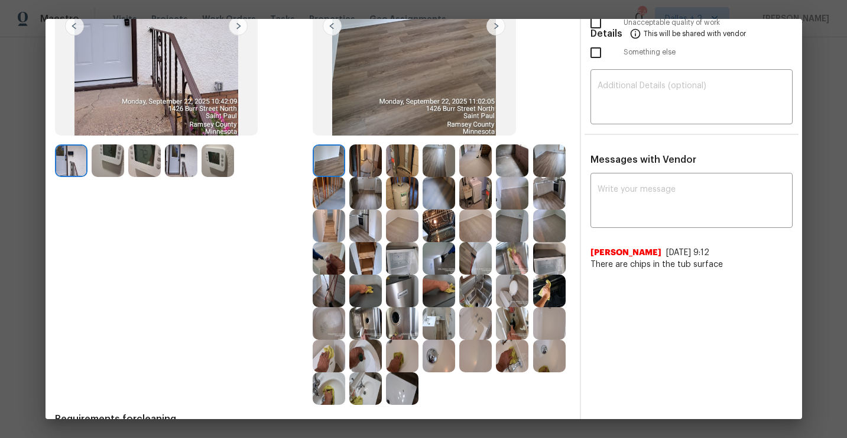
scroll to position [171, 0]
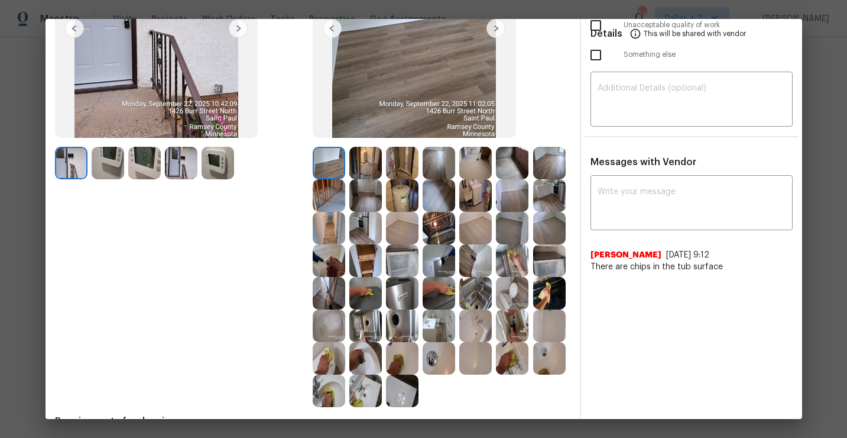
click at [400, 300] on img at bounding box center [402, 293] width 33 height 33
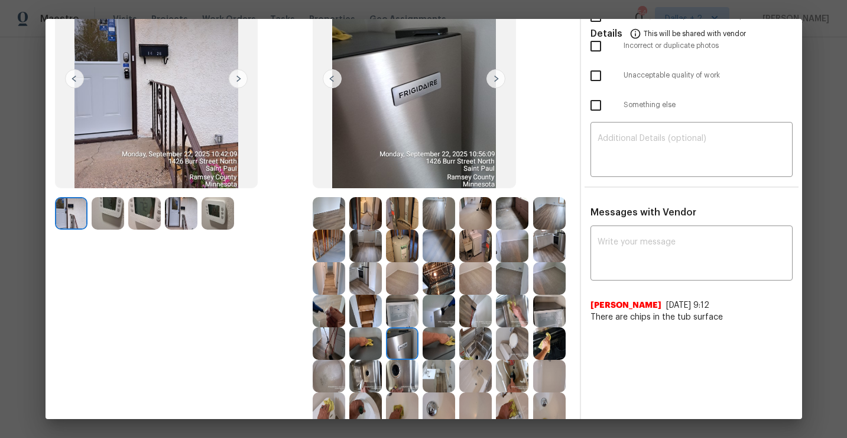
scroll to position [138, 0]
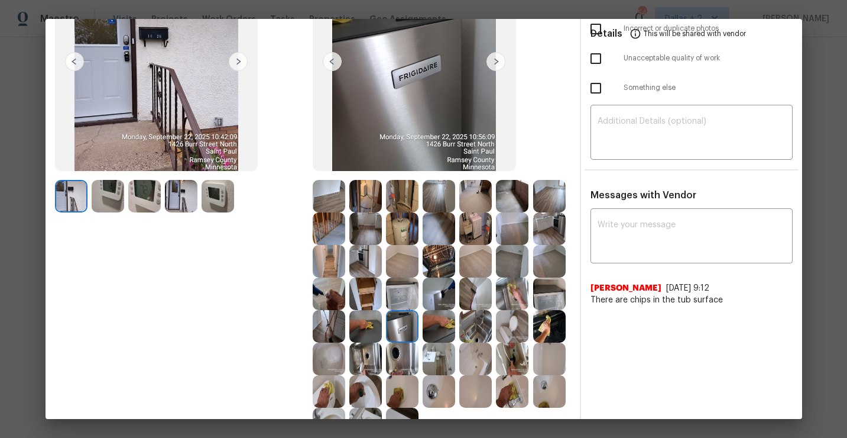
click at [442, 338] on img at bounding box center [439, 326] width 33 height 33
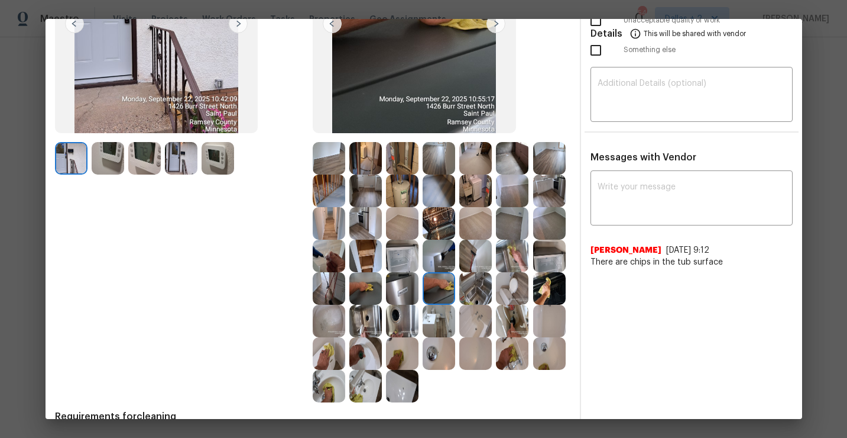
scroll to position [180, 0]
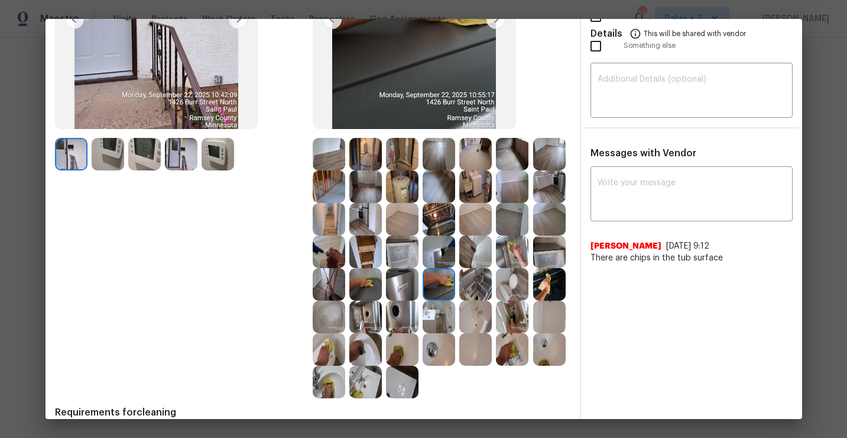
click at [402, 315] on img at bounding box center [402, 316] width 33 height 33
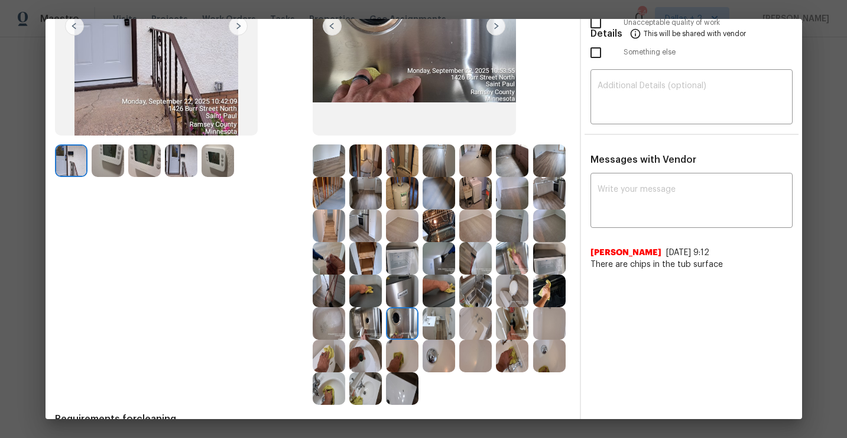
scroll to position [179, 0]
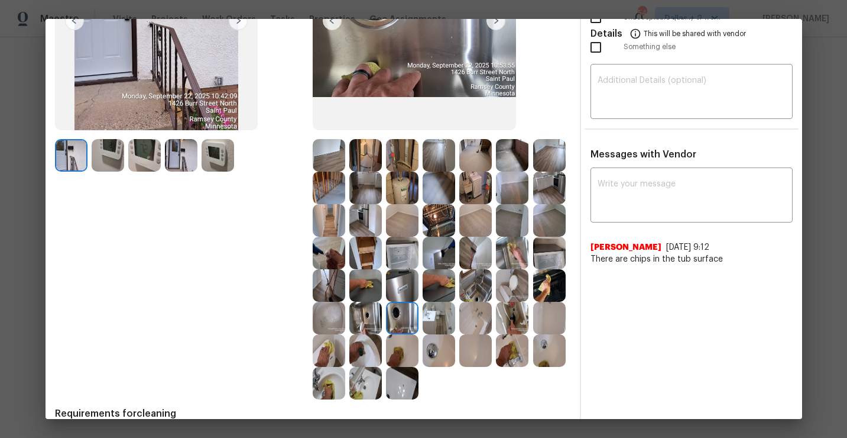
click at [370, 315] on img at bounding box center [365, 318] width 33 height 33
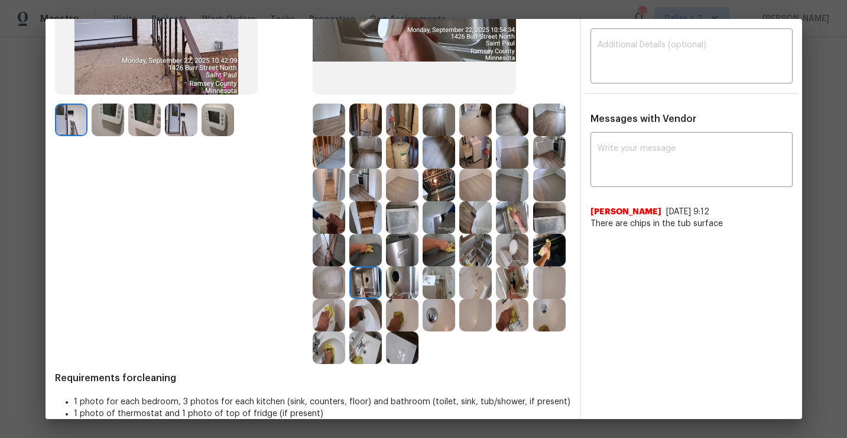
scroll to position [232, 0]
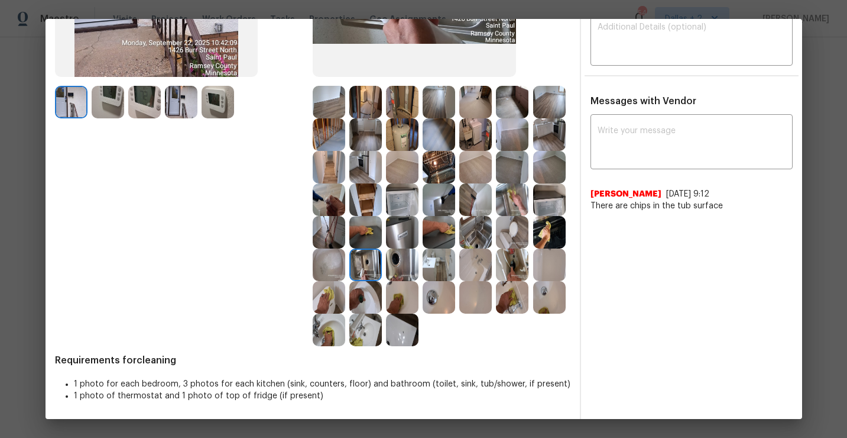
click at [478, 270] on img at bounding box center [475, 264] width 33 height 33
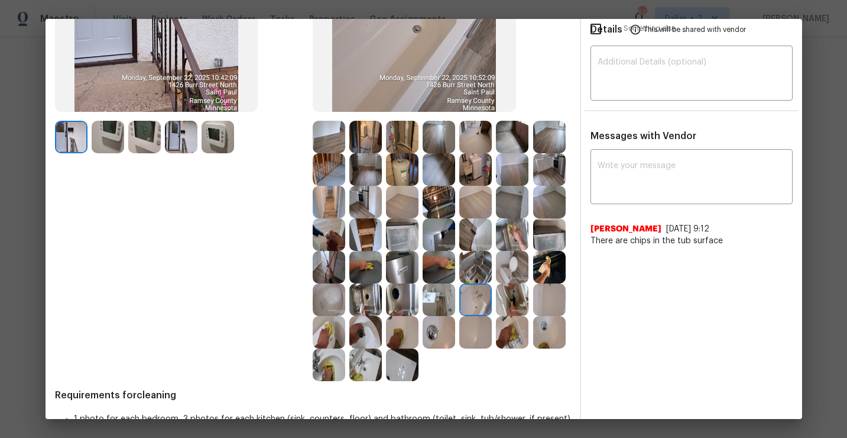
scroll to position [226, 0]
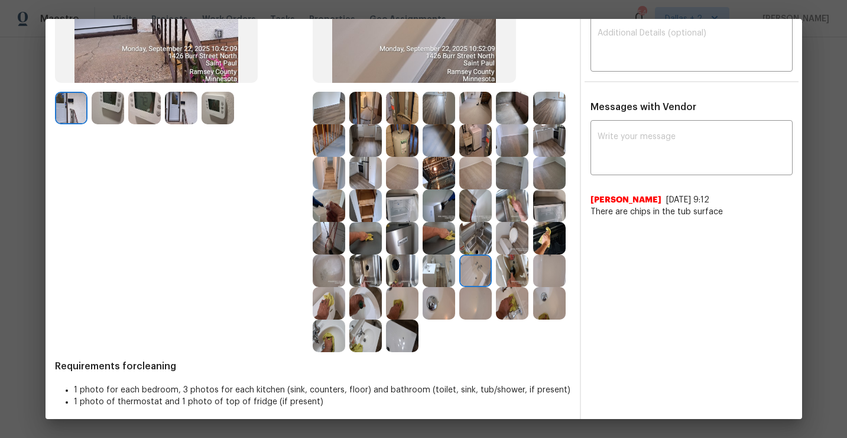
click at [512, 252] on img at bounding box center [512, 238] width 33 height 33
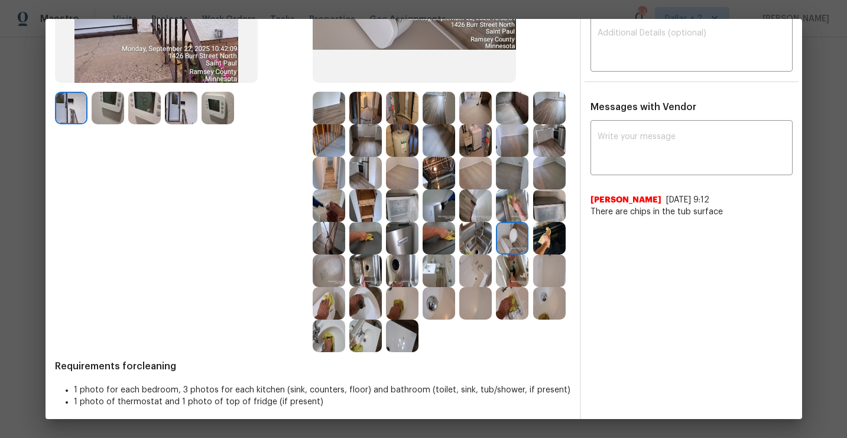
click at [512, 275] on img at bounding box center [512, 270] width 33 height 33
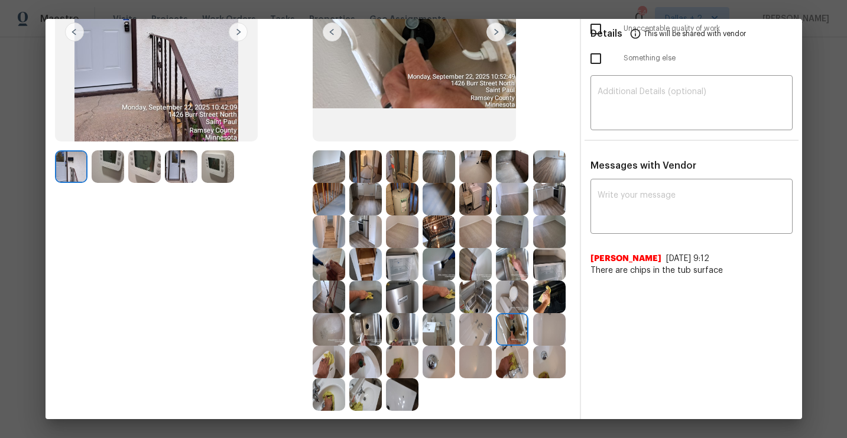
scroll to position [232, 0]
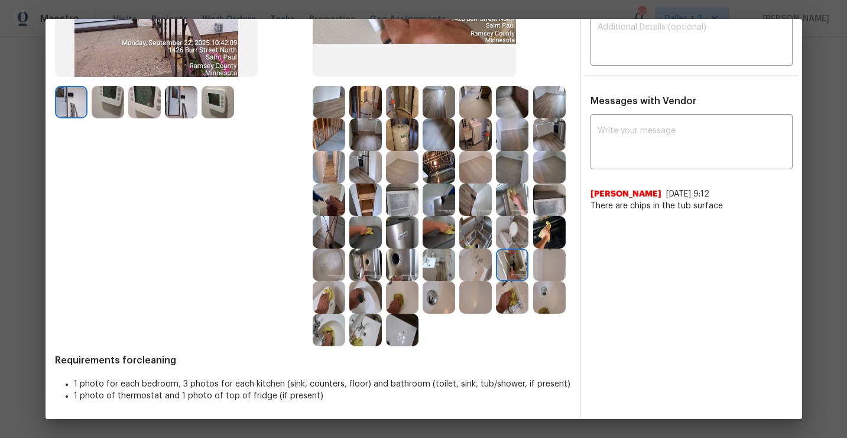
click at [545, 289] on img at bounding box center [549, 297] width 33 height 33
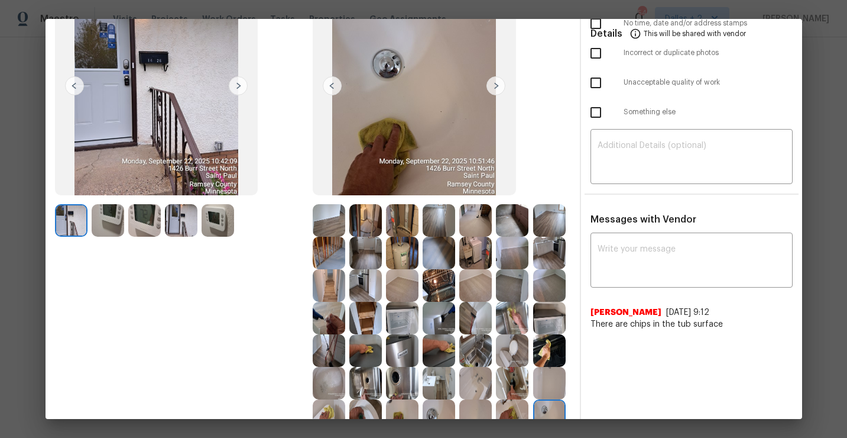
scroll to position [50, 0]
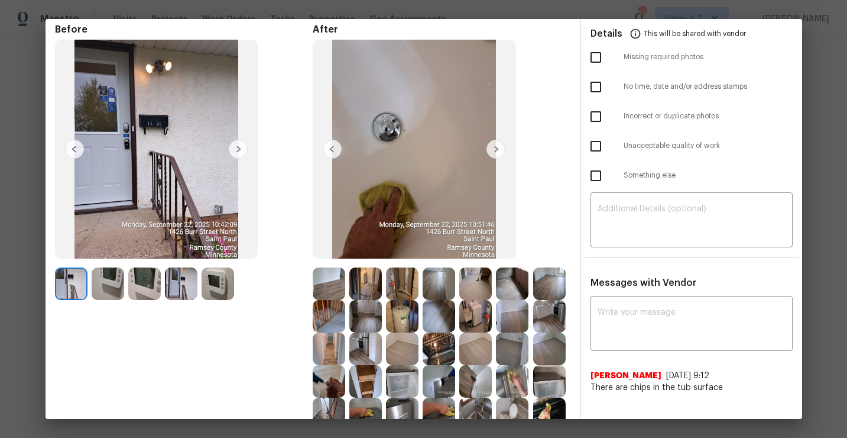
click at [488, 144] on img at bounding box center [496, 149] width 19 height 19
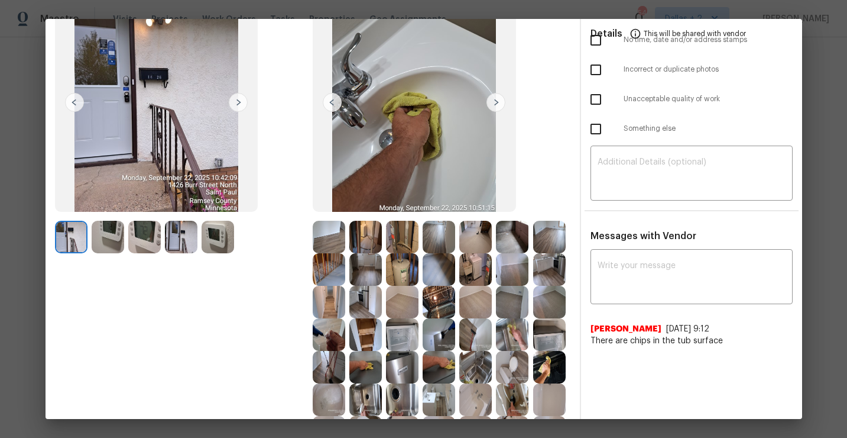
scroll to position [111, 0]
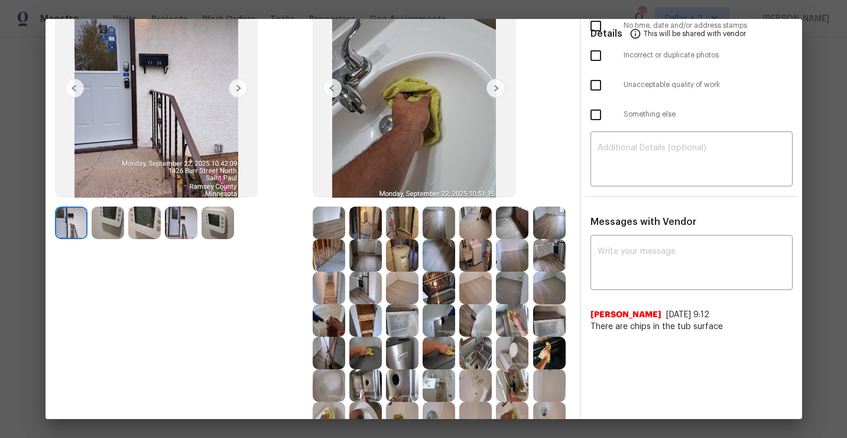
click at [403, 347] on img at bounding box center [402, 352] width 33 height 33
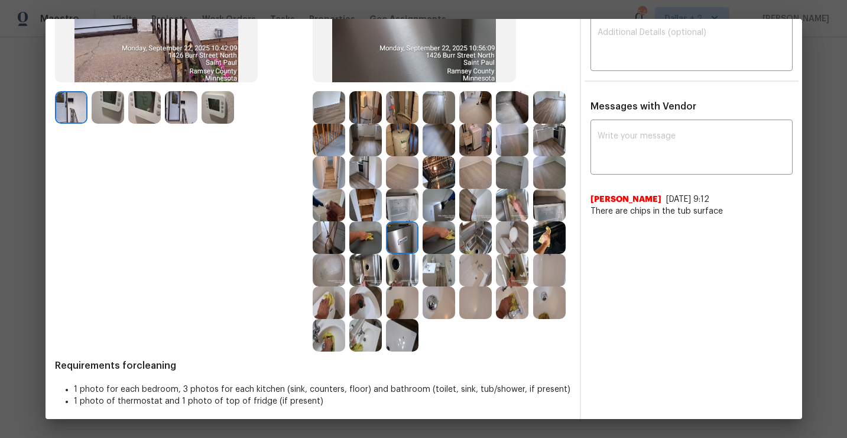
scroll to position [232, 0]
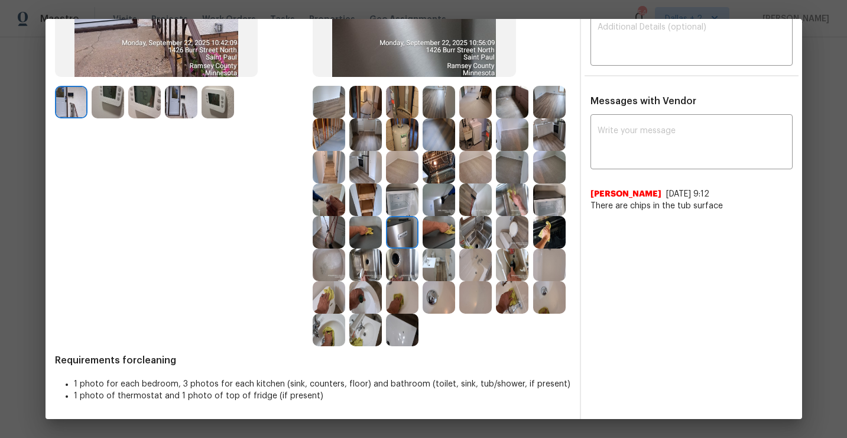
click at [398, 222] on img at bounding box center [402, 232] width 33 height 33
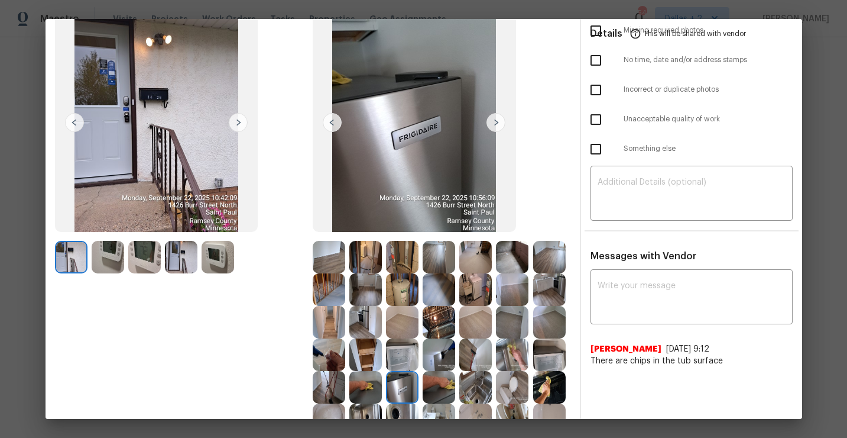
scroll to position [0, 0]
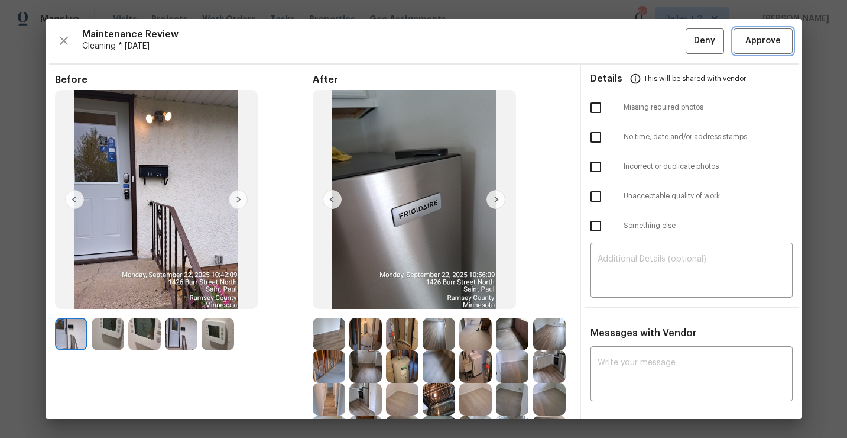
click at [772, 37] on span "Approve" at bounding box center [763, 41] width 35 height 15
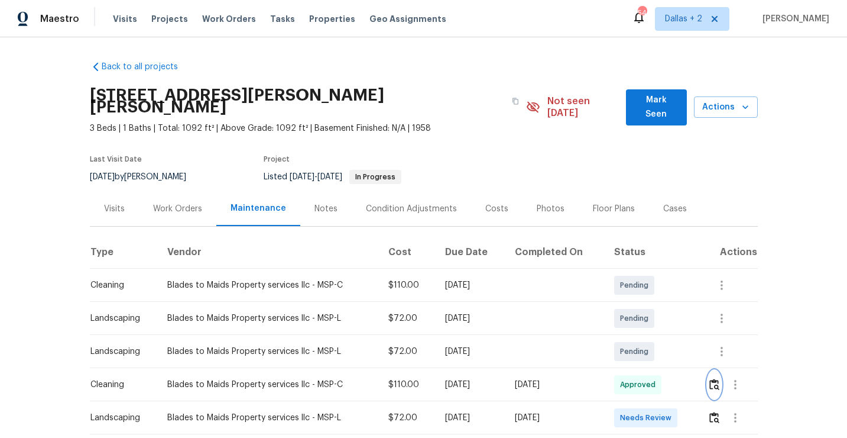
scroll to position [56, 0]
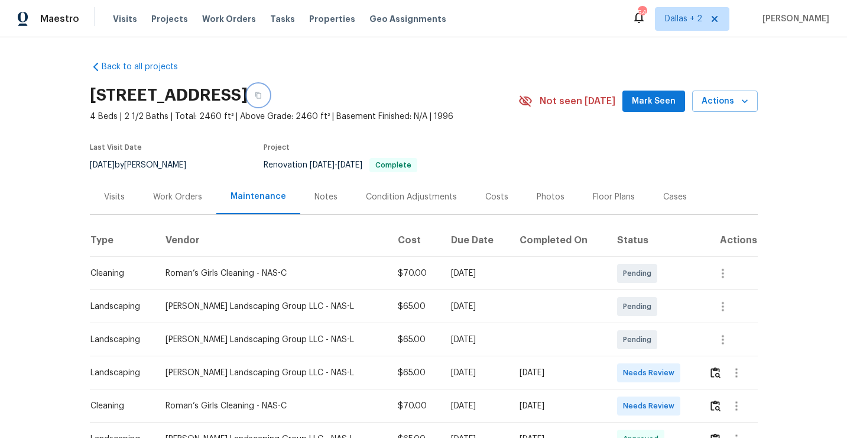
click at [269, 102] on button "button" at bounding box center [258, 95] width 21 height 21
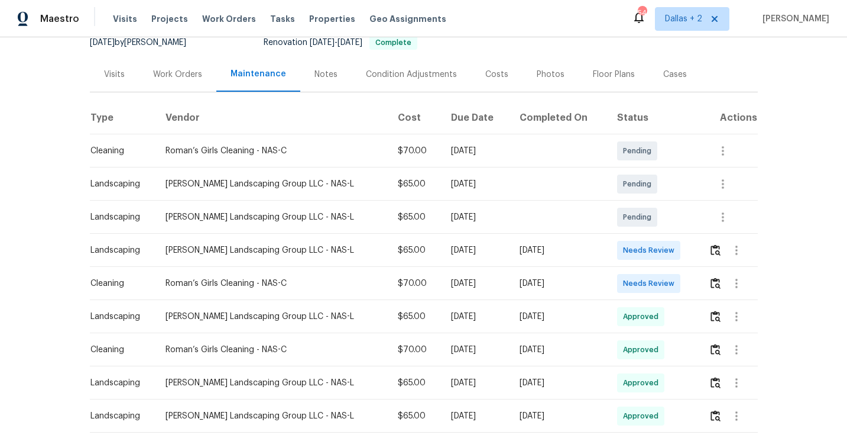
scroll to position [134, 0]
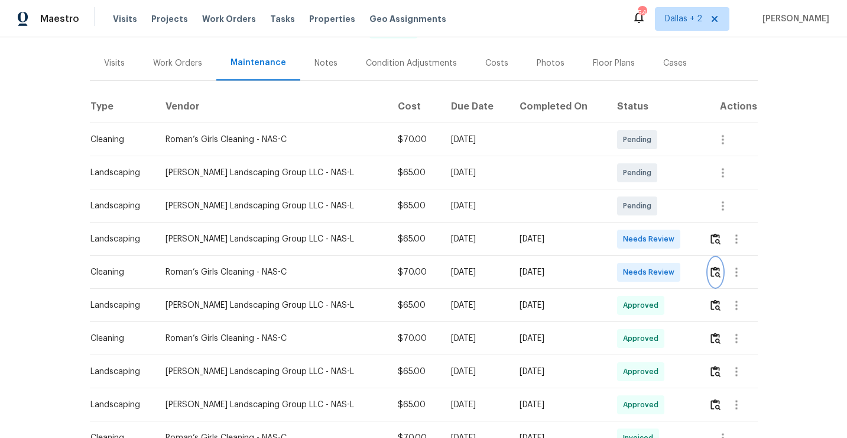
click at [719, 273] on img "button" at bounding box center [716, 271] width 10 height 11
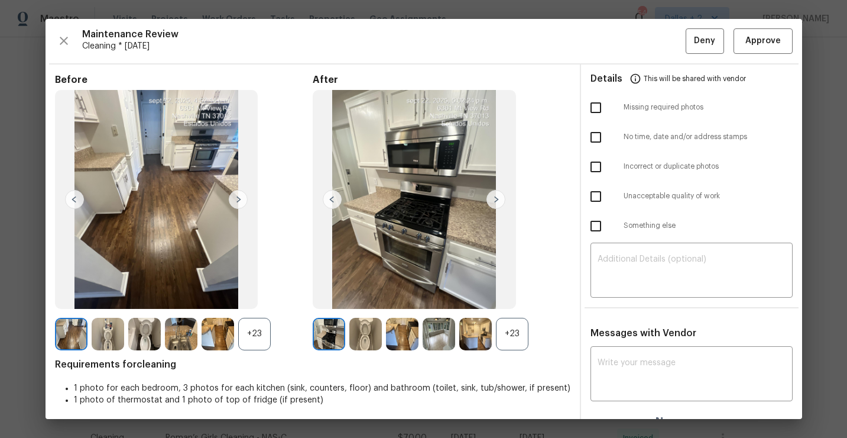
click at [524, 344] on div "+23" at bounding box center [512, 334] width 33 height 33
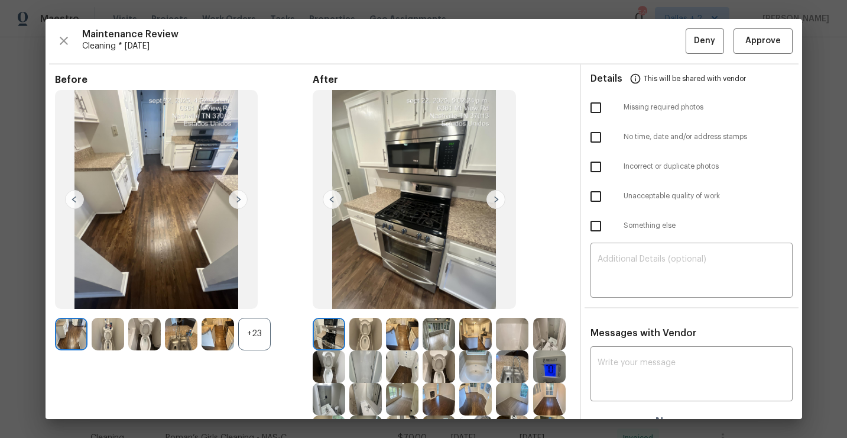
scroll to position [102, 0]
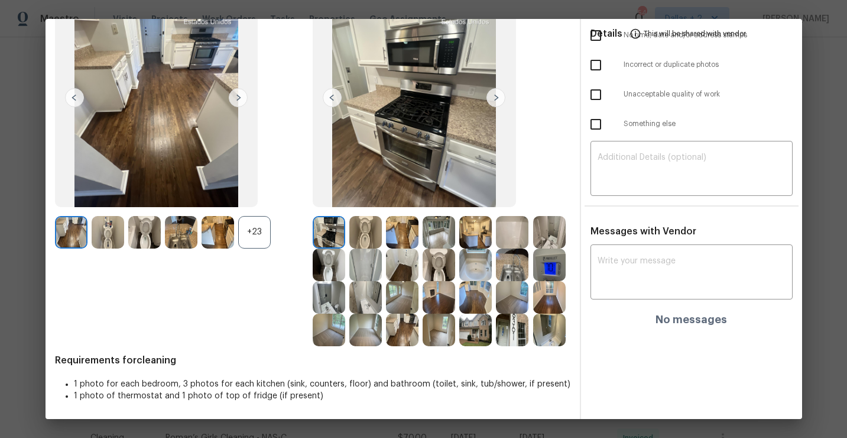
click at [254, 228] on div "+23" at bounding box center [254, 232] width 33 height 33
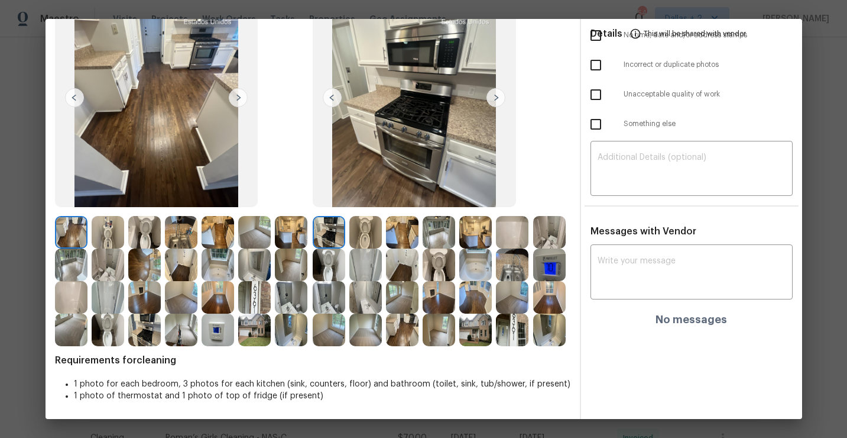
scroll to position [100, 0]
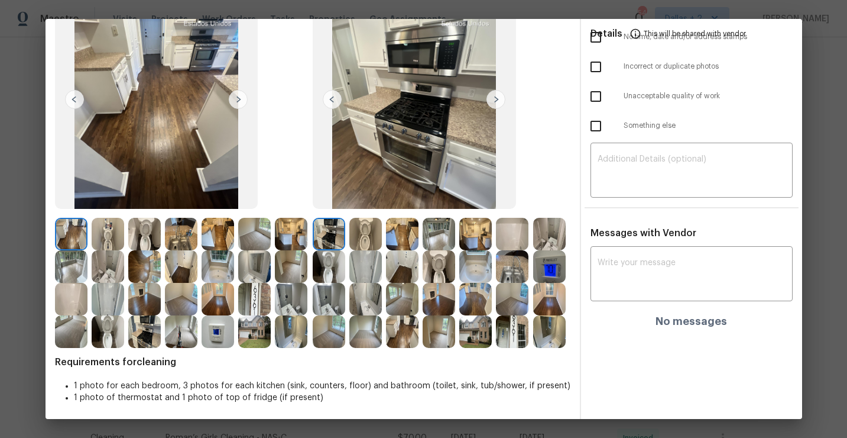
click at [632, 247] on div "Messages with Vendor x ​ No messages" at bounding box center [691, 281] width 221 height 109
click at [625, 266] on textarea at bounding box center [692, 274] width 188 height 33
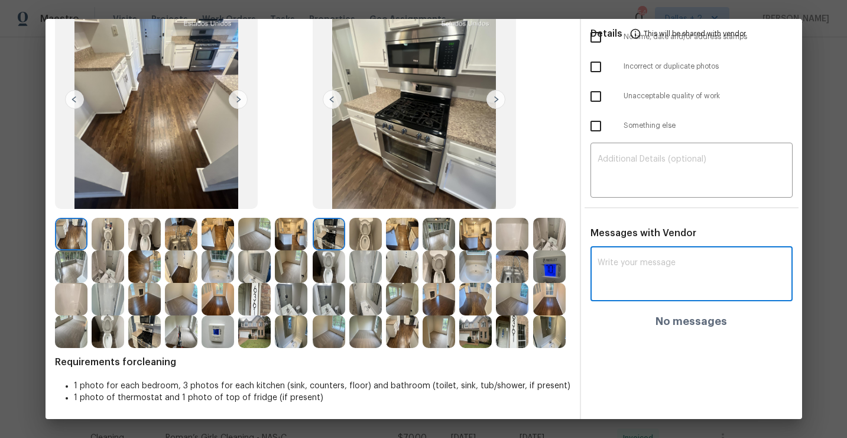
paste textarea "Maintenance Audit Team: Hello! Appreciate the cleaning it looks good, unfortuna…"
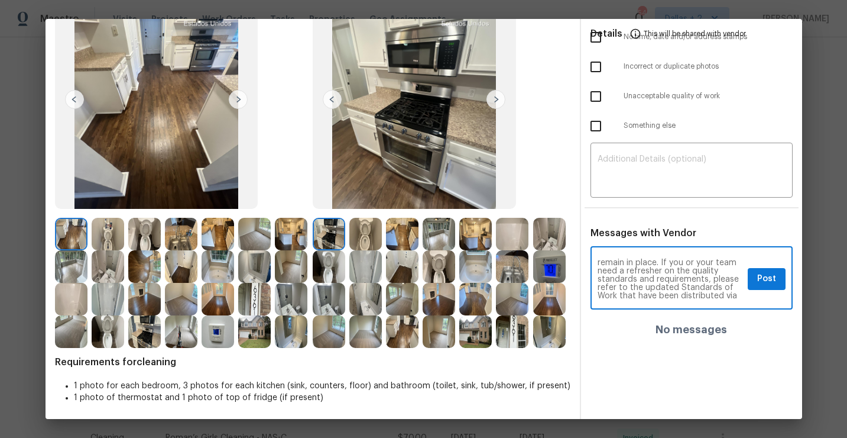
scroll to position [0, 0]
click at [692, 286] on textarea "Maintenance Audit Team: Hello! Appreciate the cleaning it looks good, unfortuna…" at bounding box center [670, 278] width 145 height 41
click at [682, 284] on textarea "Maintenance Audit Team: Hello! Appreciate the cleaning it looks good, unfortuna…" at bounding box center [670, 278] width 145 height 41
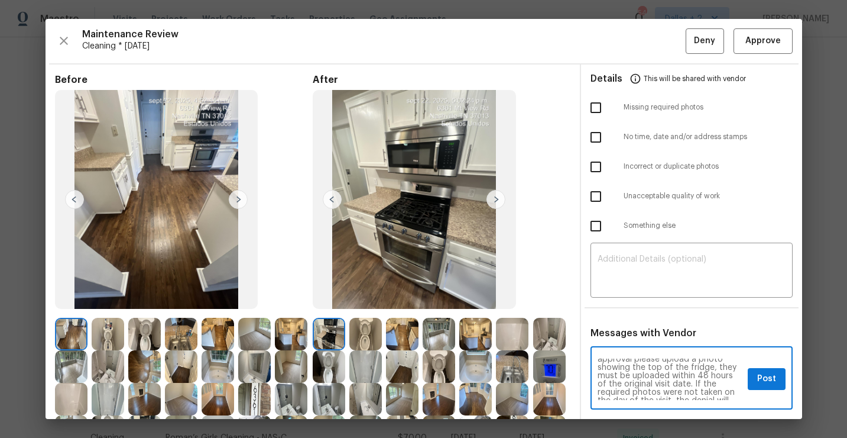
scroll to position [50, 0]
type textarea "Maintenance Audit Team: Hello! Appreciate the cleaning it looks good, unfortuna…"
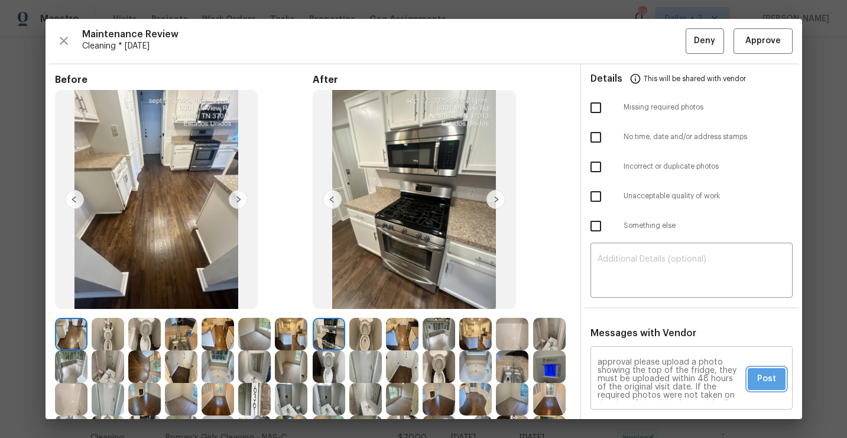
click at [771, 383] on span "Post" at bounding box center [767, 378] width 19 height 15
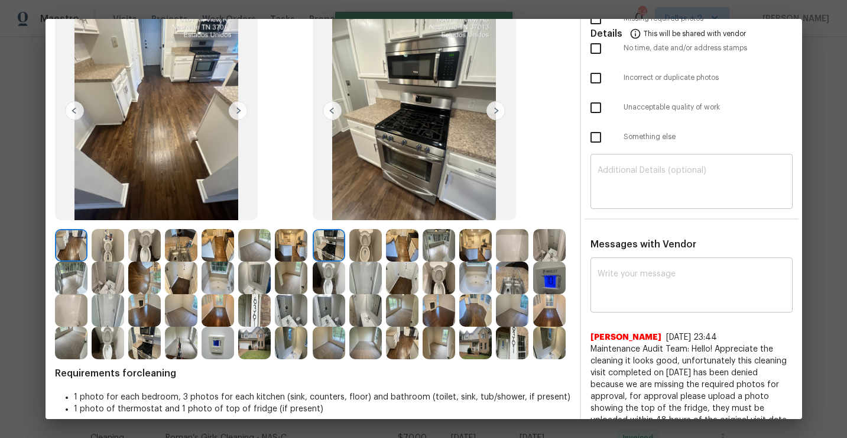
scroll to position [95, 0]
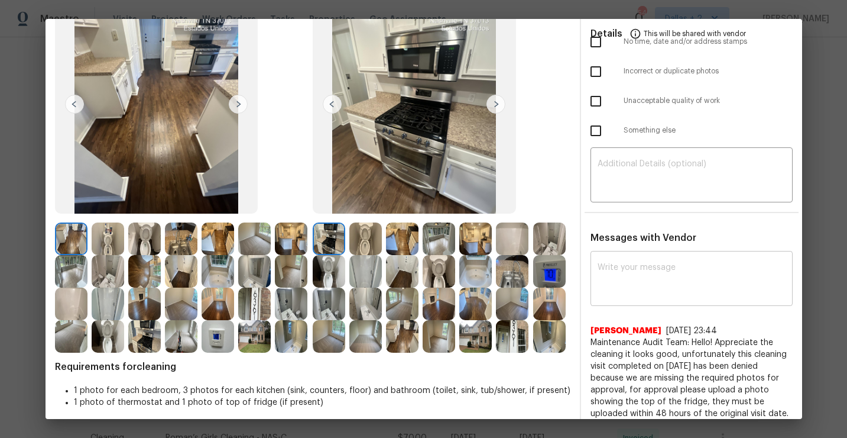
click at [332, 238] on img at bounding box center [329, 238] width 33 height 33
click at [359, 241] on img at bounding box center [365, 238] width 33 height 33
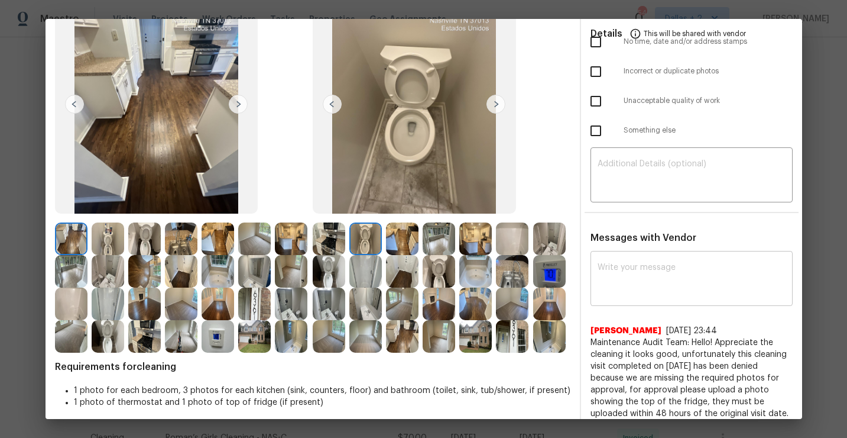
click at [399, 239] on img at bounding box center [402, 238] width 33 height 33
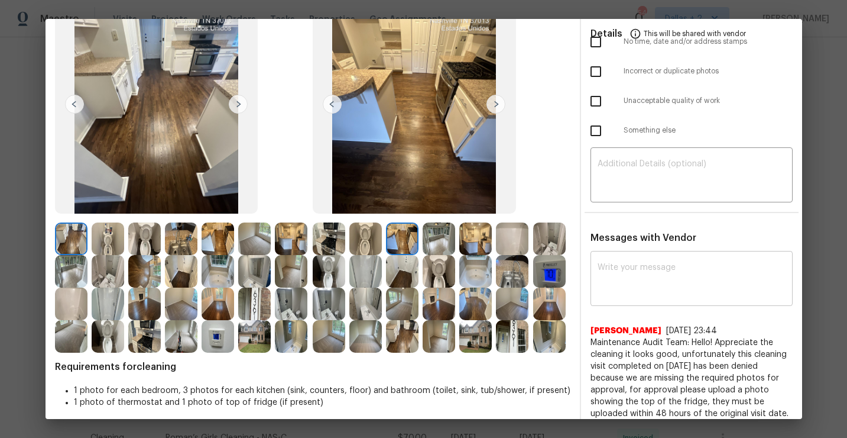
click at [443, 242] on img at bounding box center [439, 238] width 33 height 33
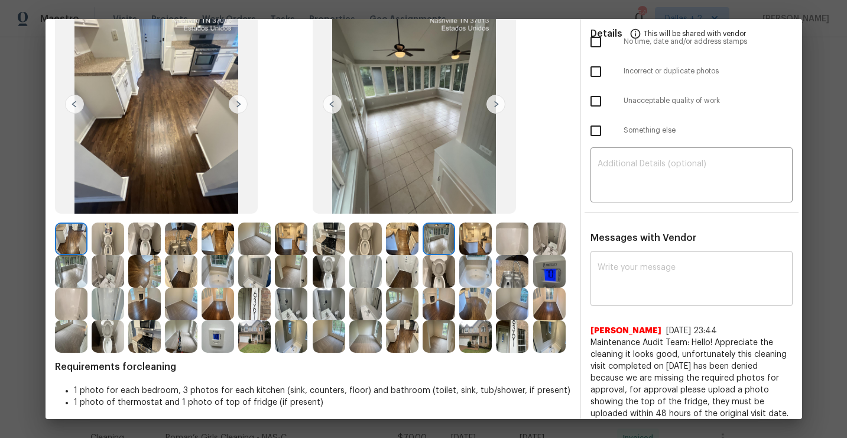
click at [483, 248] on img at bounding box center [475, 238] width 33 height 33
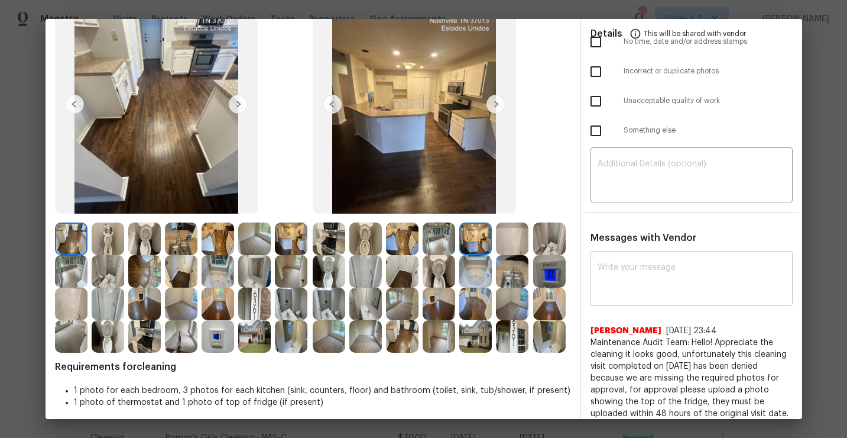
click at [507, 228] on img at bounding box center [512, 238] width 33 height 33
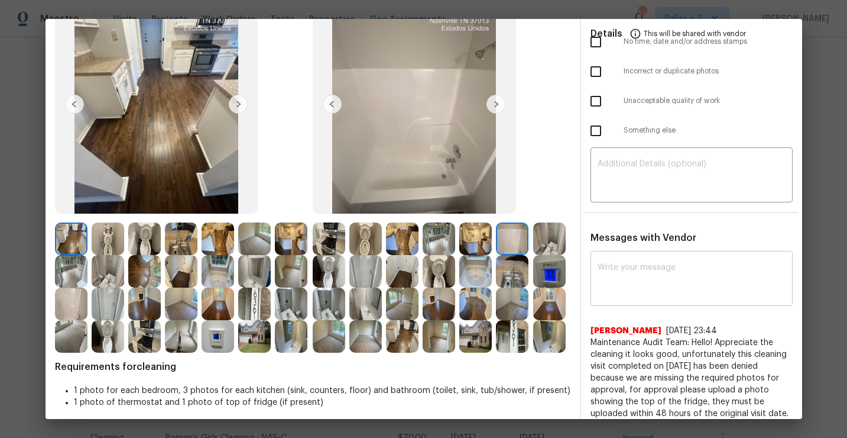
click at [536, 237] on img at bounding box center [549, 238] width 33 height 33
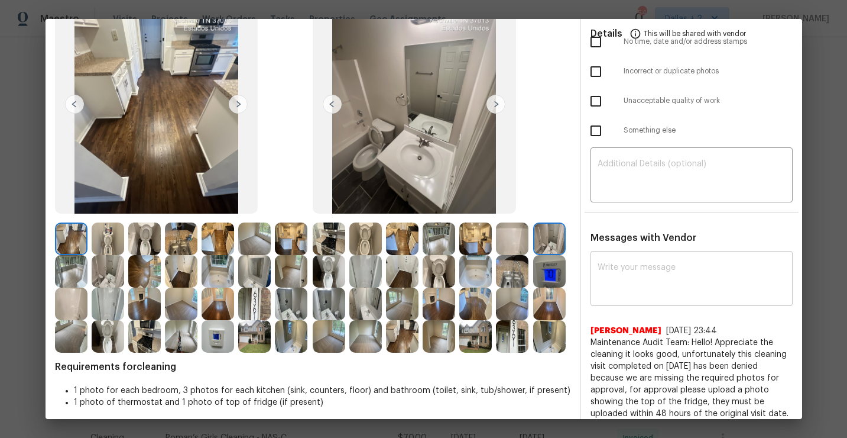
scroll to position [140, 0]
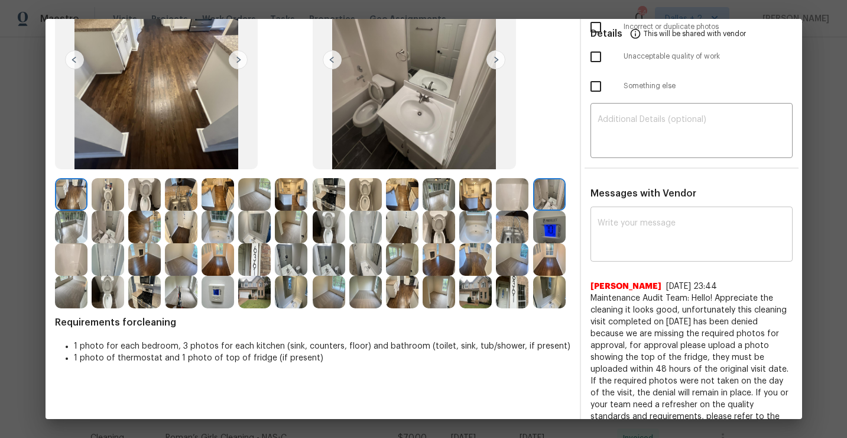
click at [359, 222] on img at bounding box center [365, 227] width 33 height 33
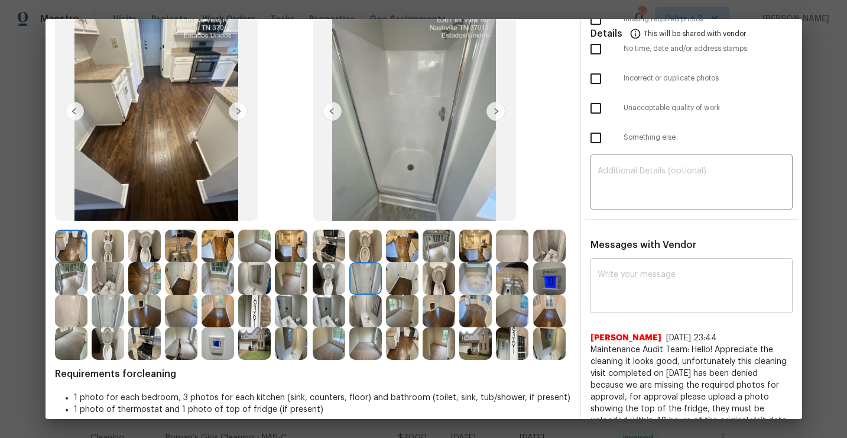
scroll to position [89, 0]
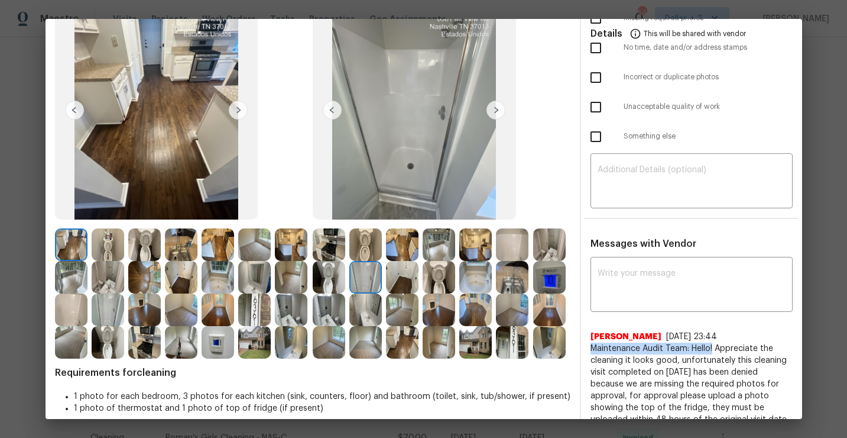
drag, startPoint x: 714, startPoint y: 348, endPoint x: 592, endPoint y: 350, distance: 122.4
click at [592, 350] on span "Maintenance Audit Team: Hello! Appreciate the cleaning it looks good, unfortuna…" at bounding box center [692, 419] width 202 height 154
copy span "Maintenance Audit Team: Hello!"
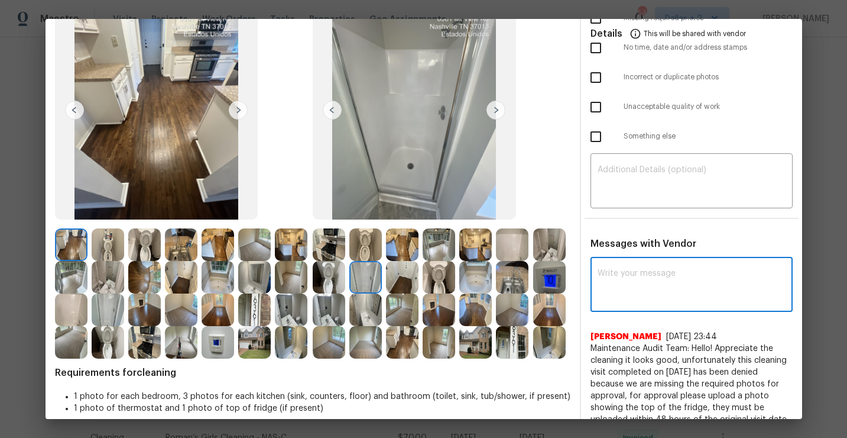
click at [622, 291] on textarea at bounding box center [692, 285] width 188 height 33
paste textarea "Maintenance Audit Team: Hello!"
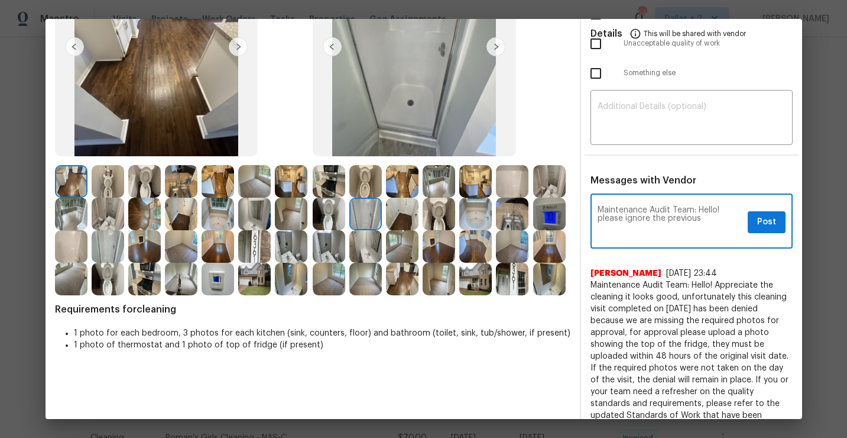
scroll to position [176, 0]
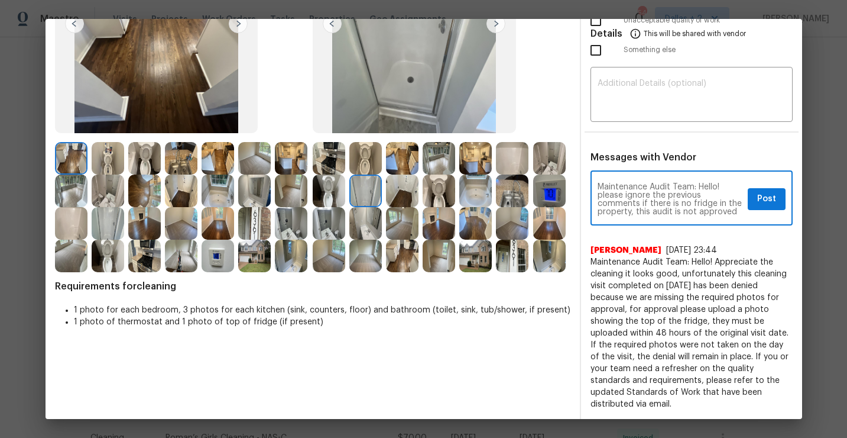
click at [695, 211] on textarea "Maintenance Audit Team: Hello! please ignore the previous comments if there is …" at bounding box center [670, 199] width 145 height 33
click at [739, 212] on textarea "Maintenance Audit Team: Hello! please ignore the previous comments if there is …" at bounding box center [670, 199] width 145 height 33
click at [739, 211] on textarea "Maintenance Audit Team: Hello! please ignore the previous comments if there is …" at bounding box center [670, 199] width 145 height 33
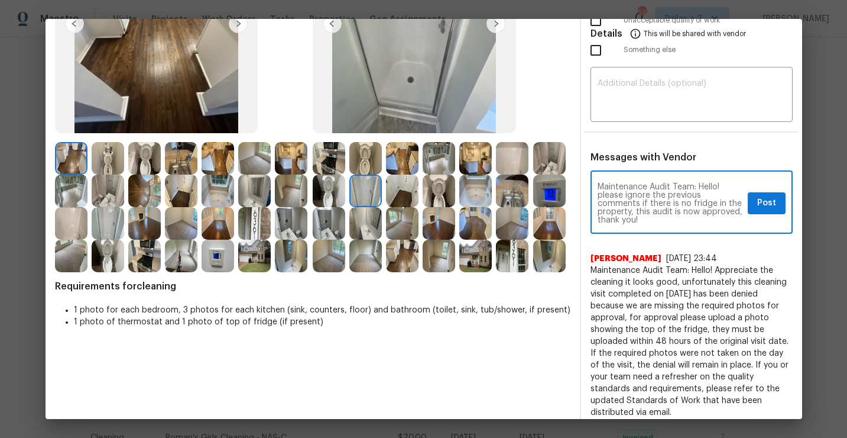
scroll to position [122, 0]
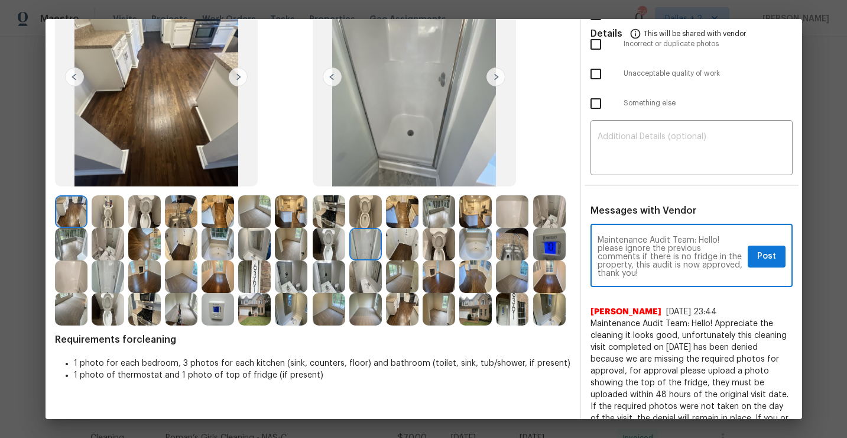
type textarea "Maintenance Audit Team: Hello! please ignore the previous comments if there is …"
click at [771, 259] on span "Post" at bounding box center [767, 256] width 19 height 15
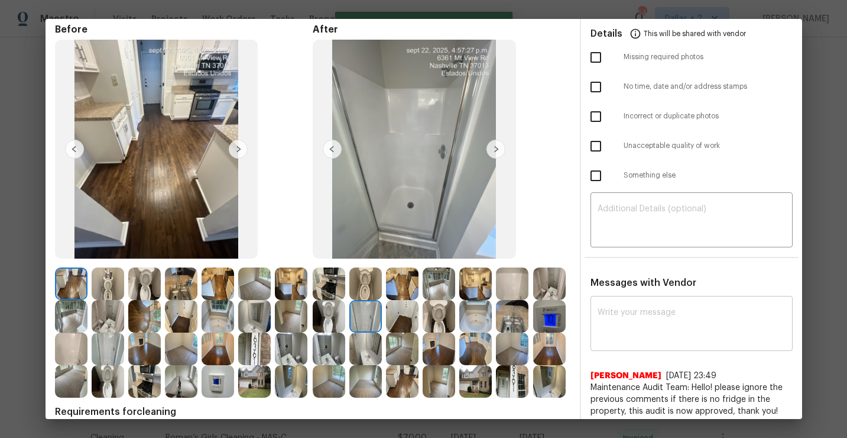
scroll to position [0, 0]
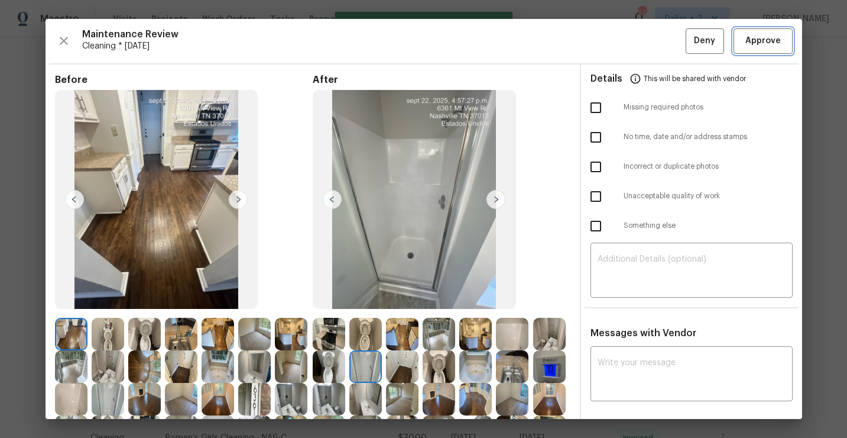
click at [756, 43] on span "Approve" at bounding box center [763, 41] width 35 height 15
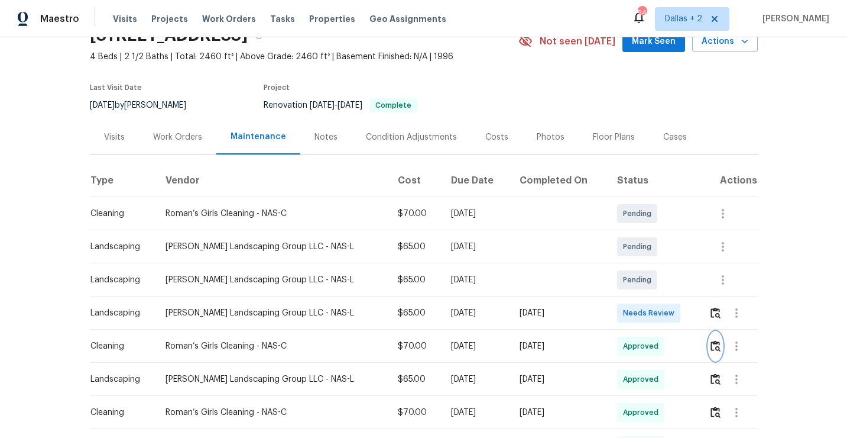
scroll to position [66, 0]
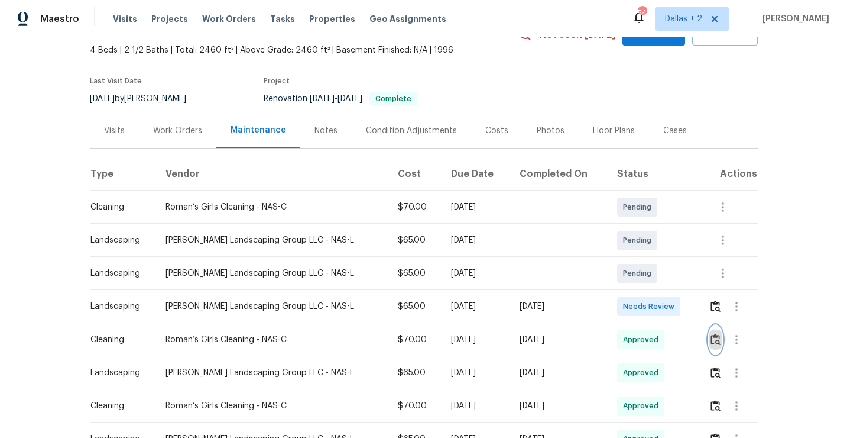
click at [717, 345] on button "button" at bounding box center [716, 339] width 14 height 28
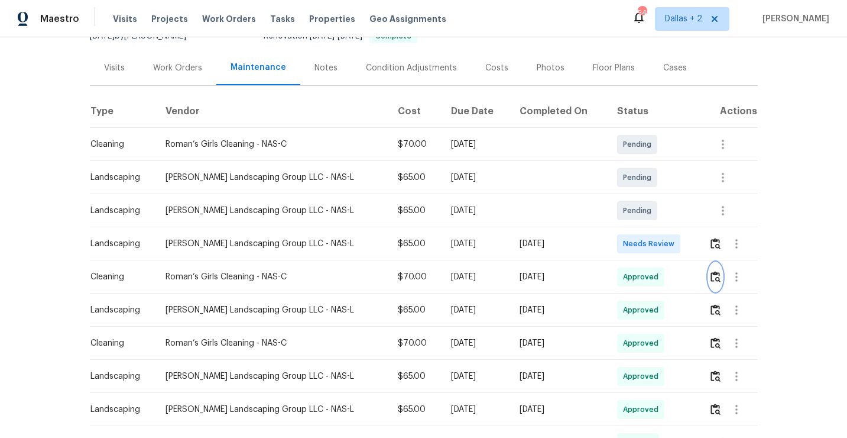
scroll to position [0, 0]
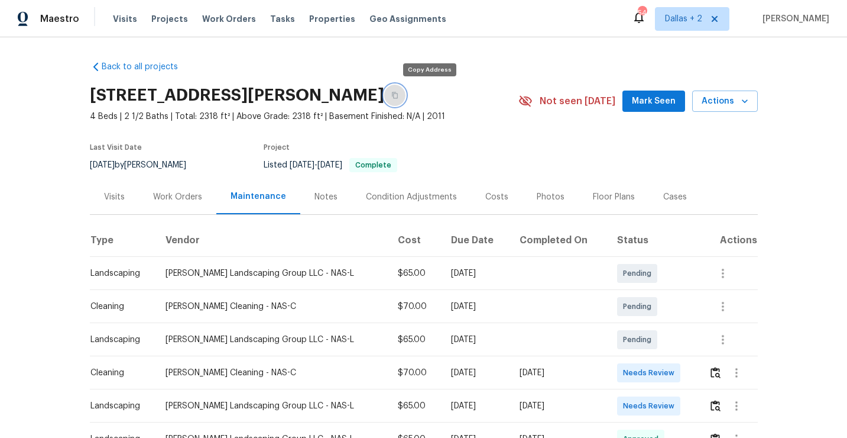
click at [399, 92] on icon "button" at bounding box center [394, 95] width 7 height 7
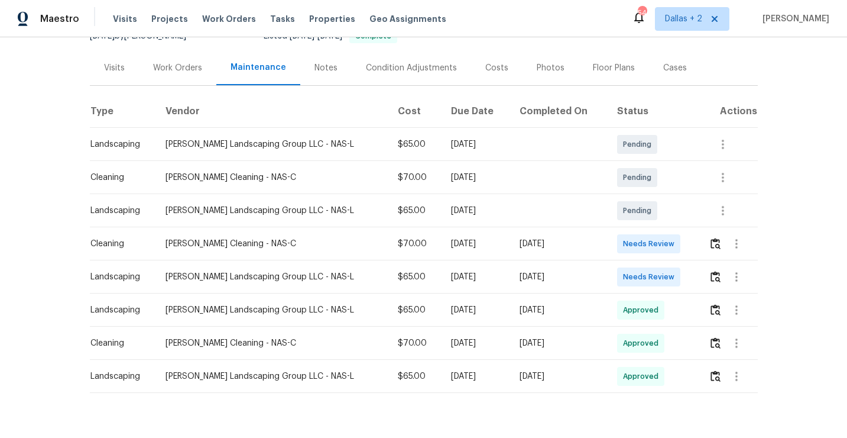
scroll to position [150, 0]
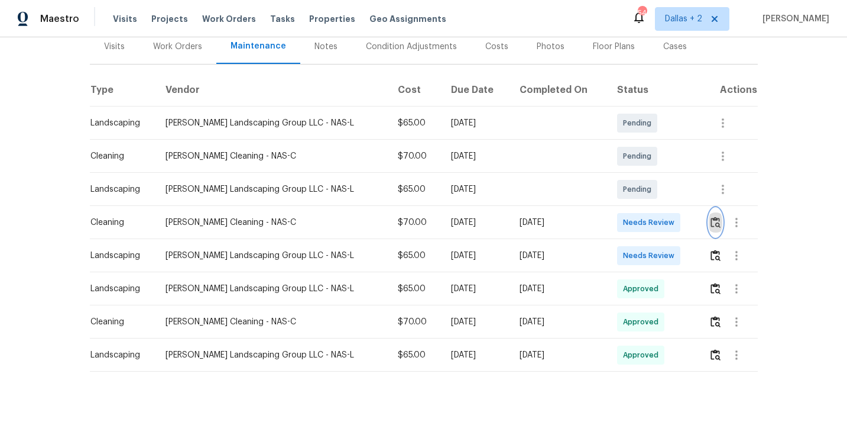
click at [716, 221] on img "button" at bounding box center [716, 221] width 10 height 11
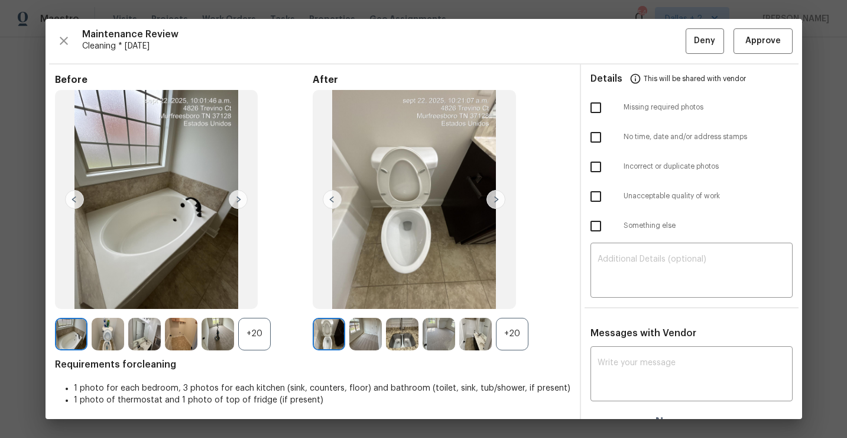
click at [508, 318] on div "+20" at bounding box center [512, 334] width 33 height 33
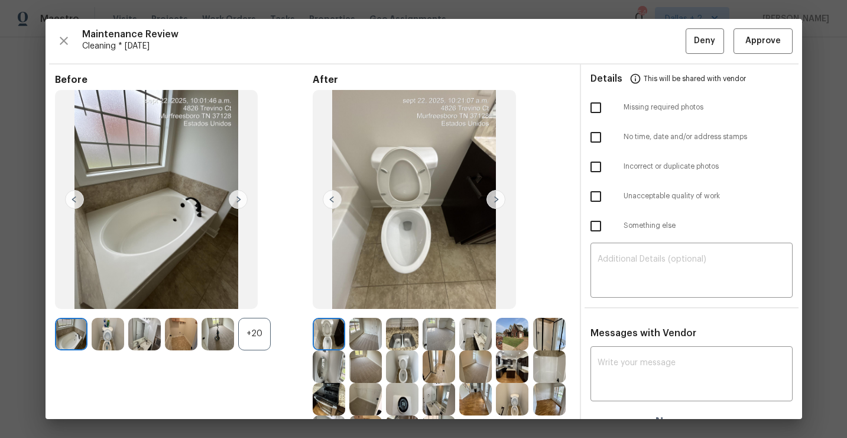
click at [259, 330] on div "+20" at bounding box center [254, 334] width 33 height 33
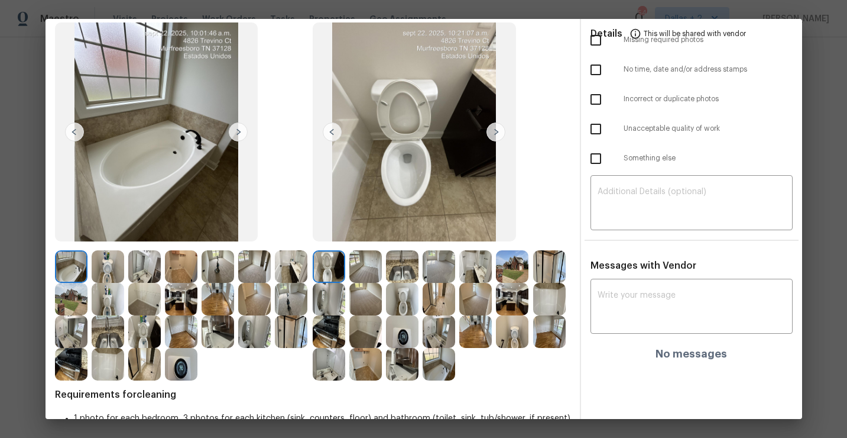
scroll to position [54, 0]
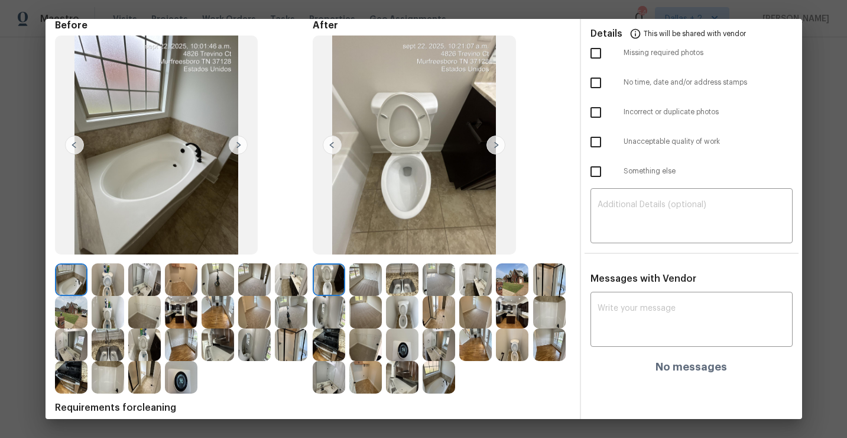
click at [436, 383] on img at bounding box center [439, 377] width 33 height 33
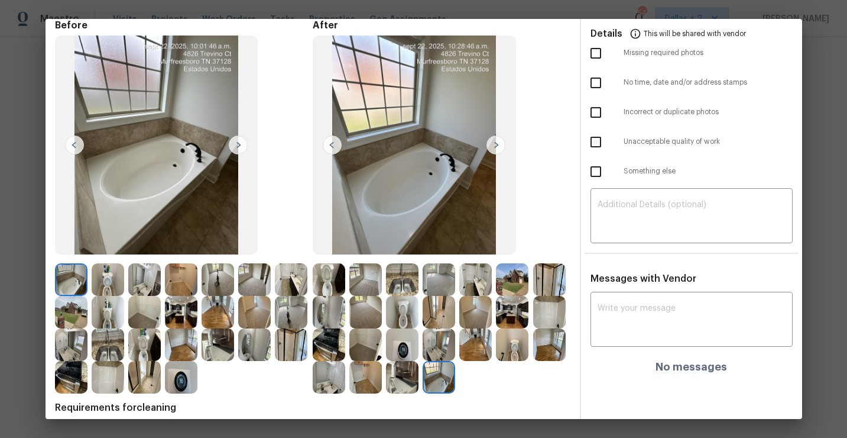
scroll to position [102, 0]
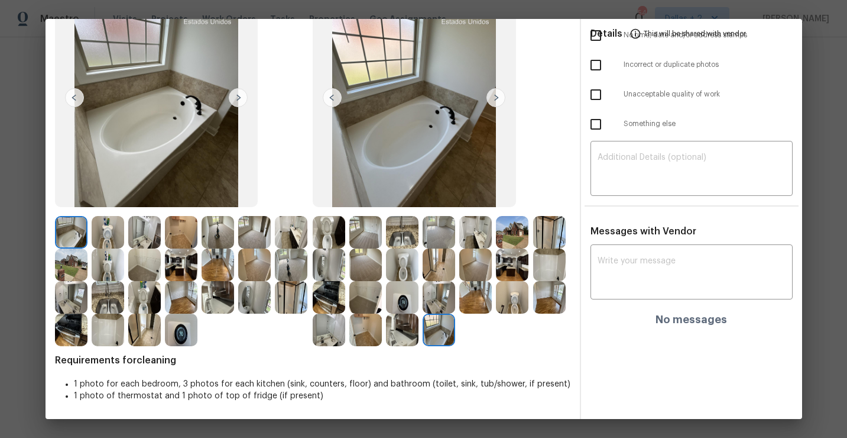
click at [394, 300] on img at bounding box center [402, 297] width 33 height 33
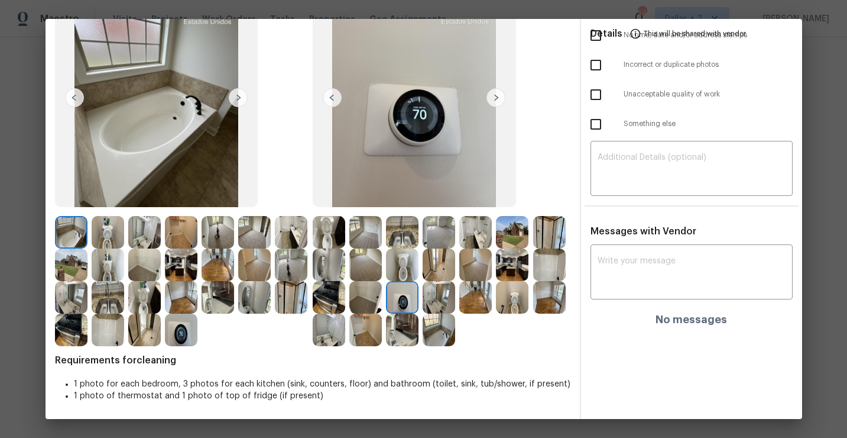
click at [467, 235] on img at bounding box center [475, 232] width 33 height 33
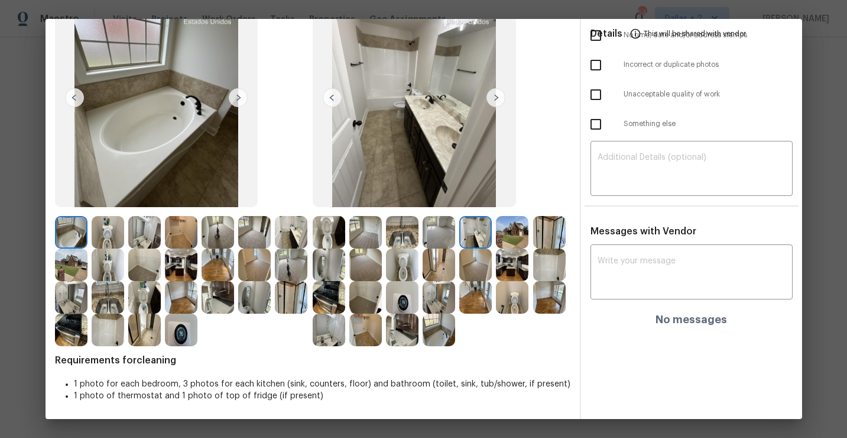
click at [328, 283] on img at bounding box center [329, 297] width 33 height 33
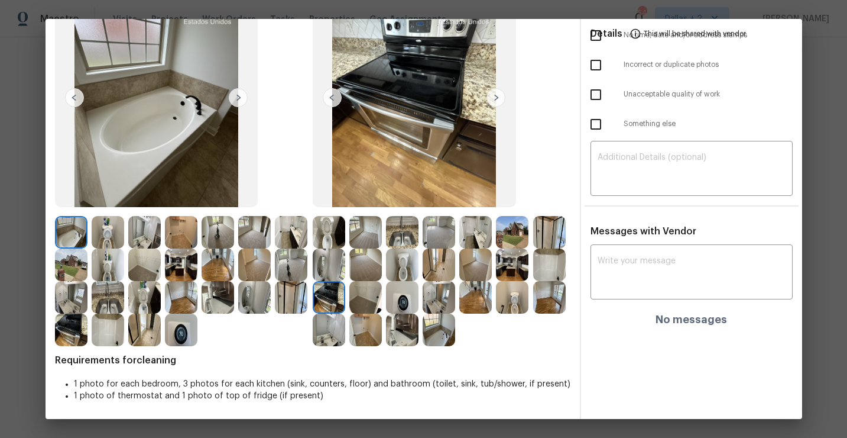
click at [514, 261] on img at bounding box center [512, 264] width 33 height 33
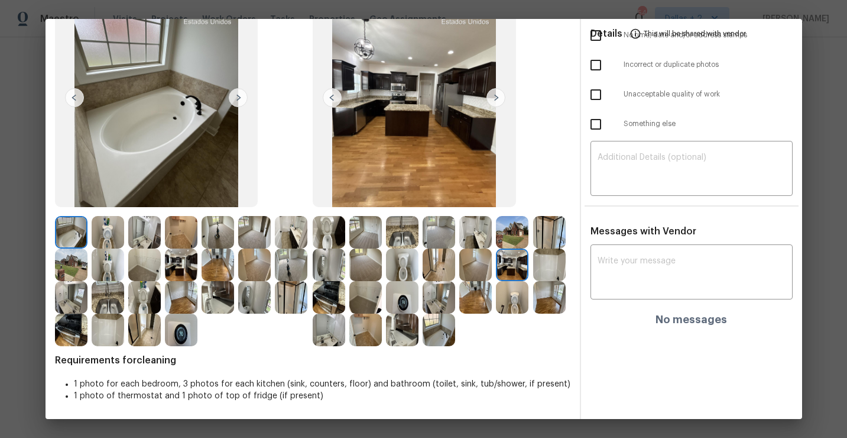
click at [332, 225] on img at bounding box center [329, 232] width 33 height 33
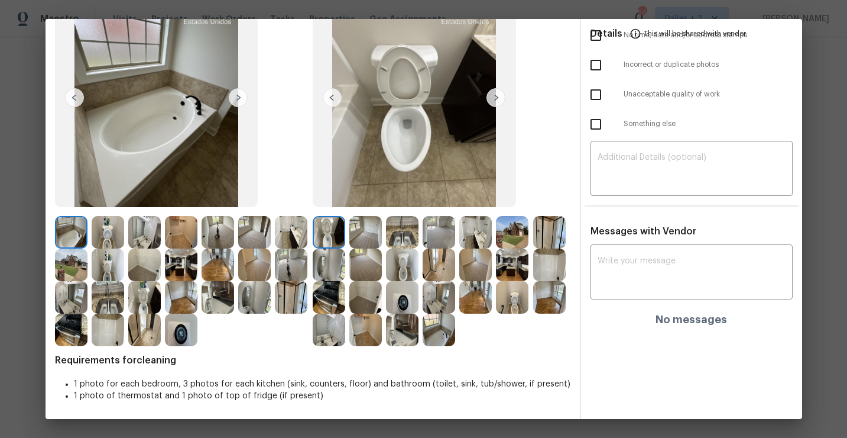
click at [499, 96] on img at bounding box center [496, 97] width 19 height 19
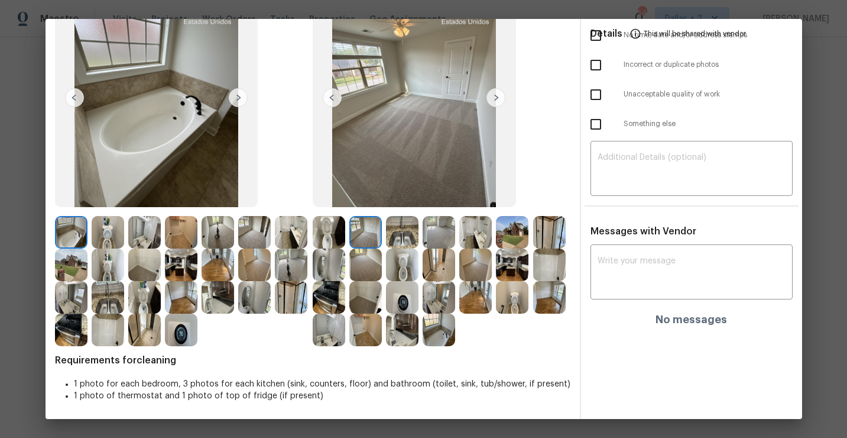
click at [499, 96] on img at bounding box center [496, 97] width 19 height 19
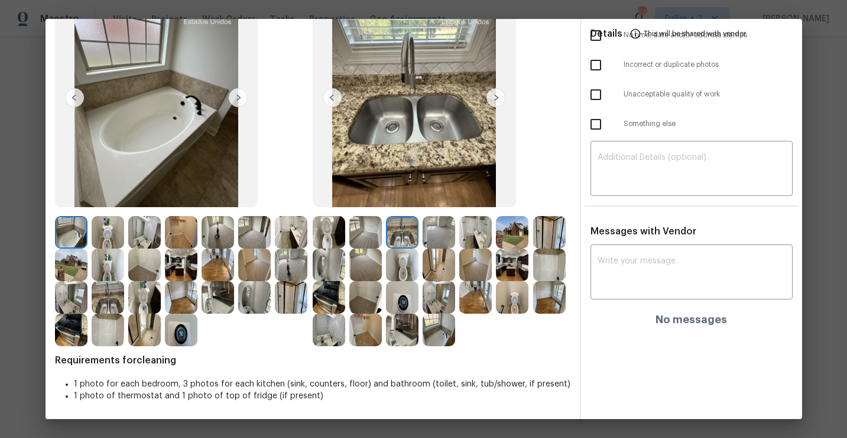
click at [499, 96] on img at bounding box center [496, 97] width 19 height 19
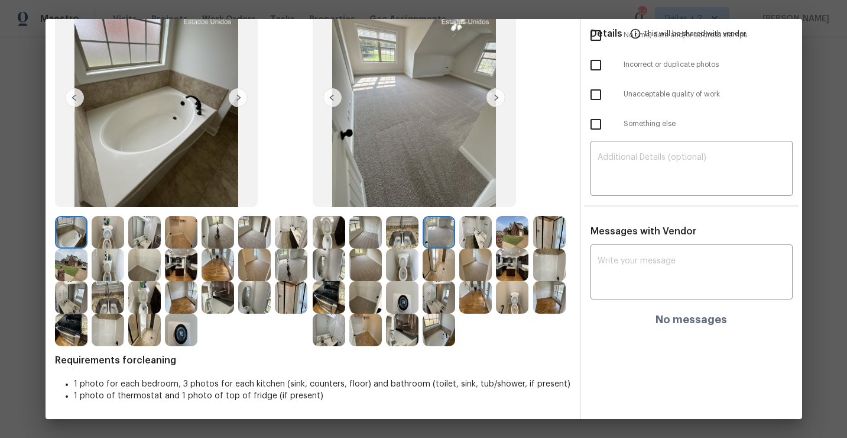
click at [499, 96] on img at bounding box center [496, 97] width 19 height 19
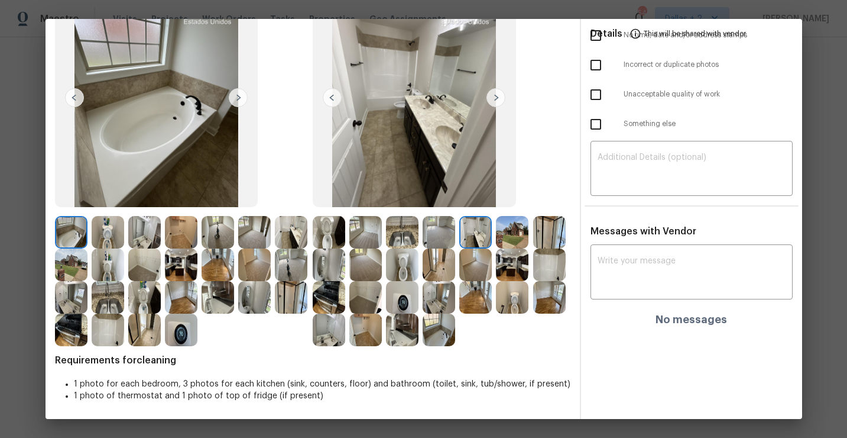
click at [499, 96] on img at bounding box center [496, 97] width 19 height 19
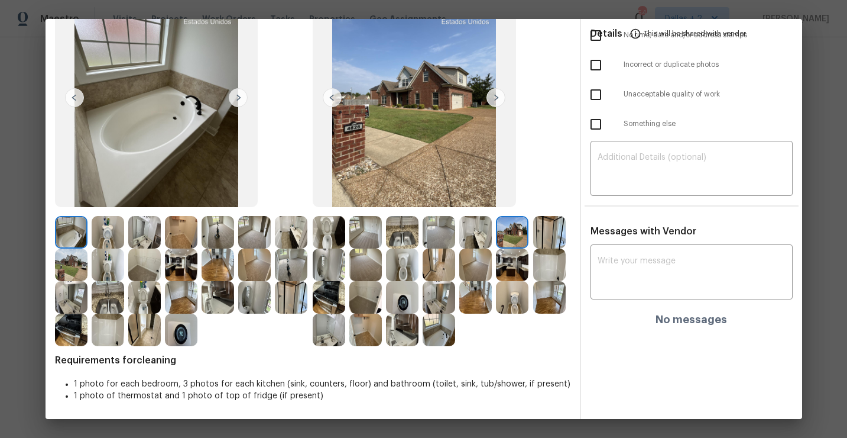
click at [498, 95] on img at bounding box center [496, 97] width 19 height 19
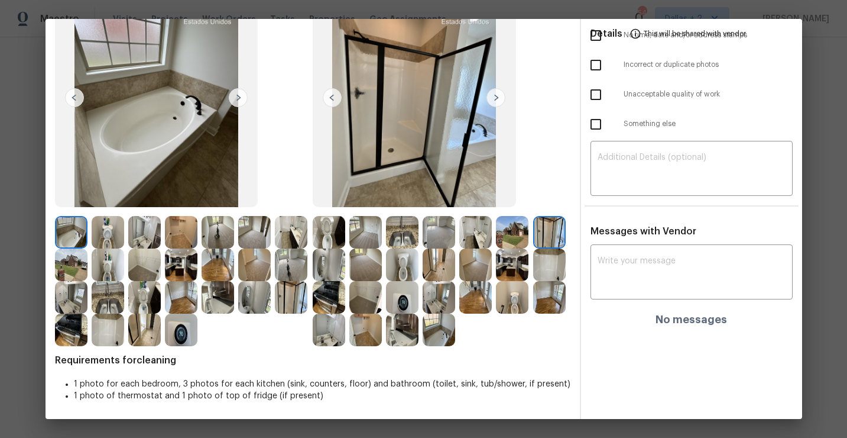
click at [498, 92] on img at bounding box center [496, 97] width 19 height 19
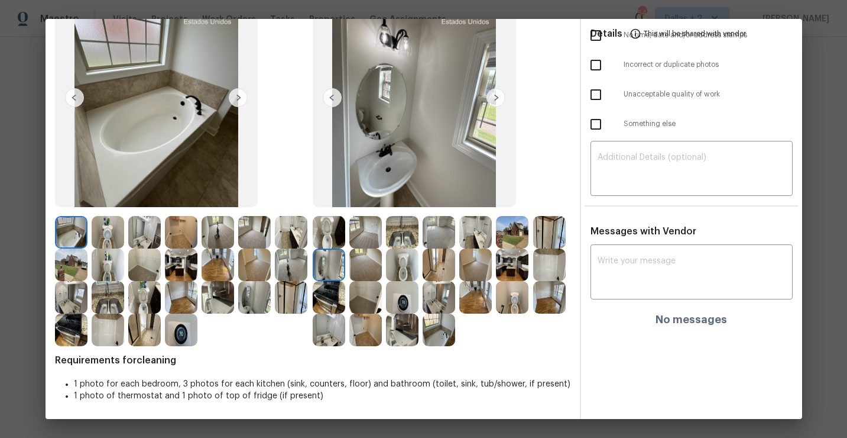
click at [498, 92] on img at bounding box center [496, 97] width 19 height 19
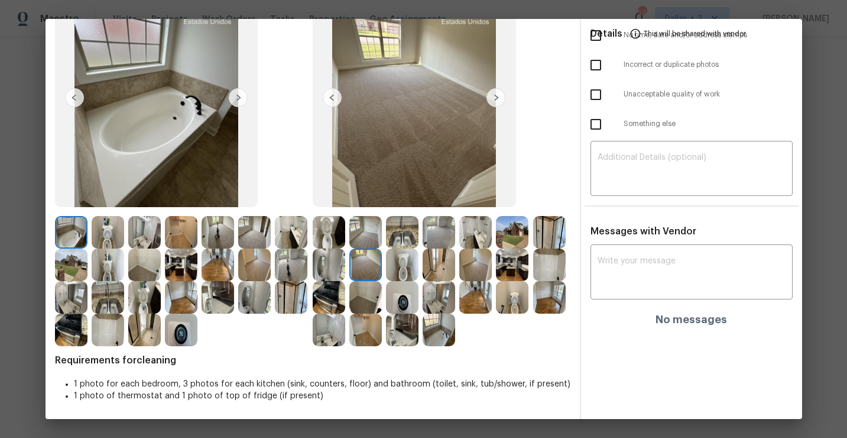
click at [498, 92] on img at bounding box center [496, 97] width 19 height 19
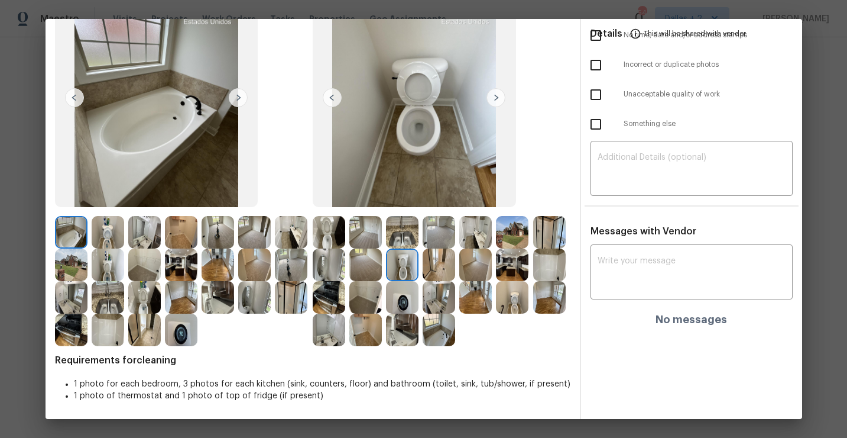
click at [498, 92] on img at bounding box center [496, 97] width 19 height 19
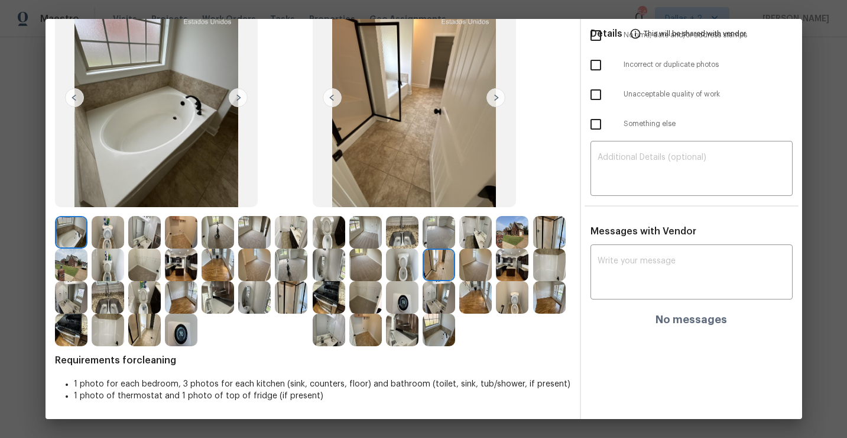
click at [498, 92] on img at bounding box center [496, 97] width 19 height 19
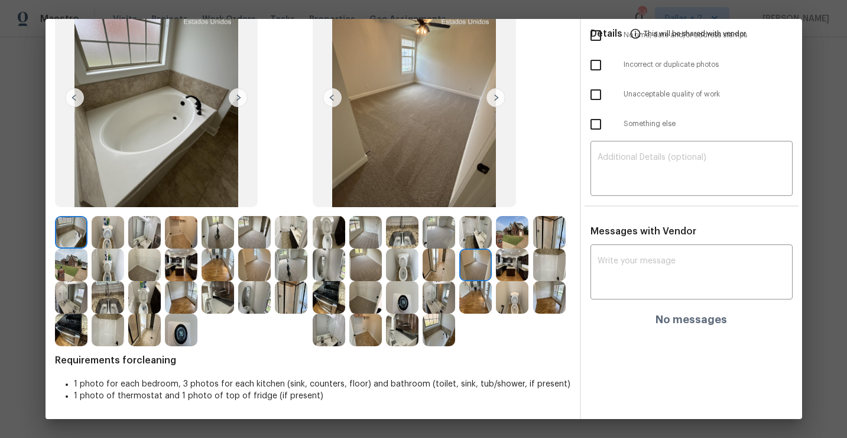
click at [498, 92] on img at bounding box center [496, 97] width 19 height 19
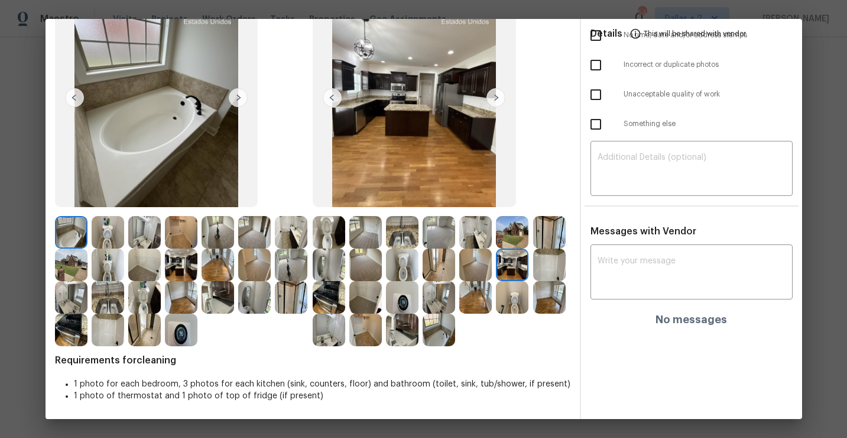
click at [498, 92] on img at bounding box center [496, 97] width 19 height 19
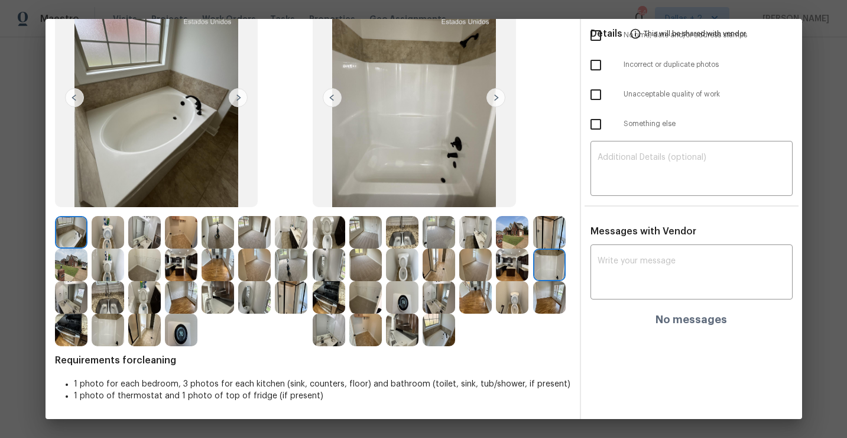
click at [496, 92] on img at bounding box center [496, 97] width 19 height 19
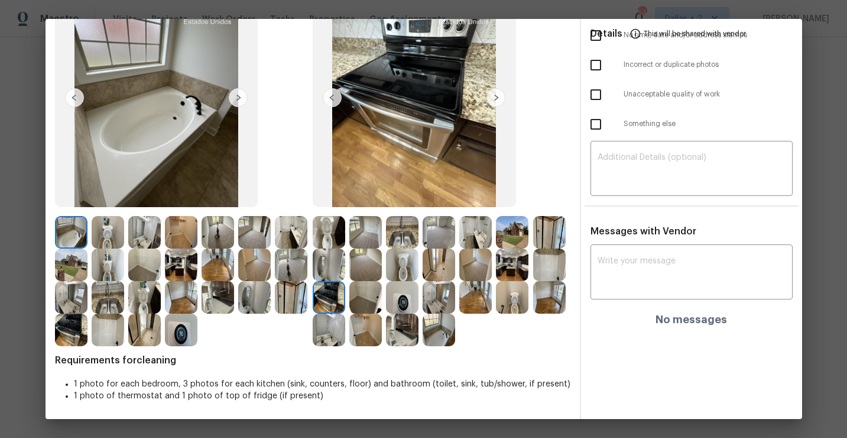
click at [496, 92] on img at bounding box center [496, 97] width 19 height 19
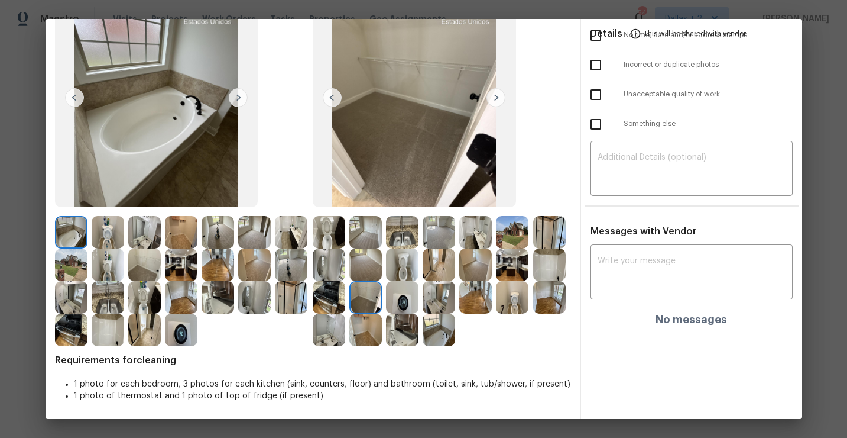
click at [496, 92] on img at bounding box center [496, 97] width 19 height 19
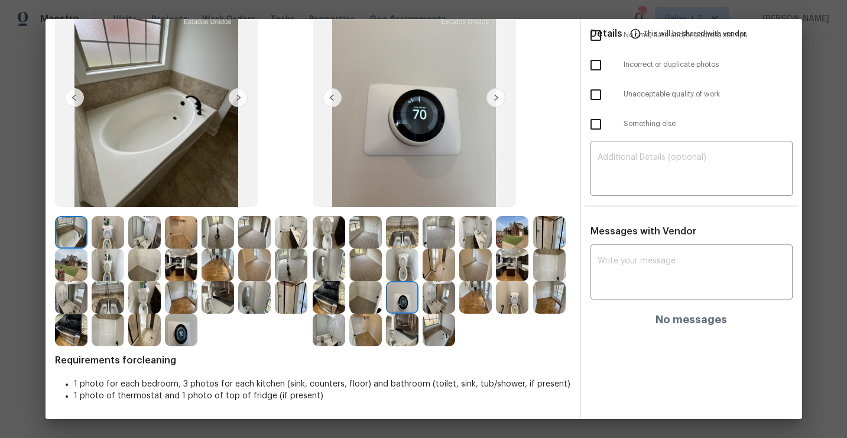
click at [496, 92] on img at bounding box center [496, 97] width 19 height 19
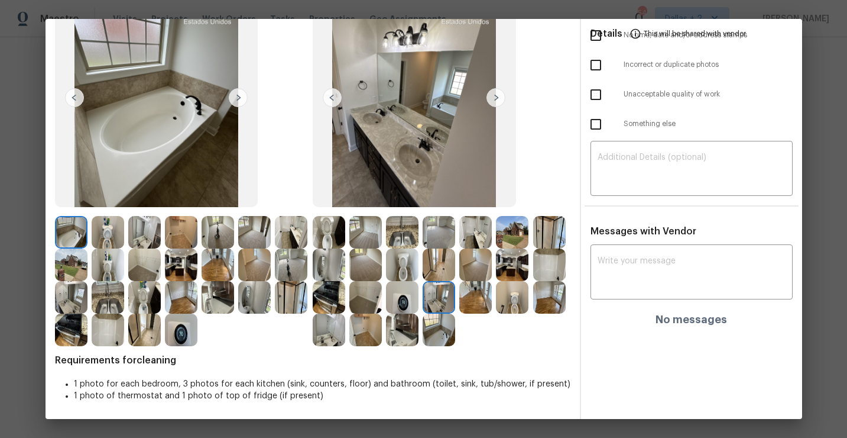
click at [496, 92] on img at bounding box center [496, 97] width 19 height 19
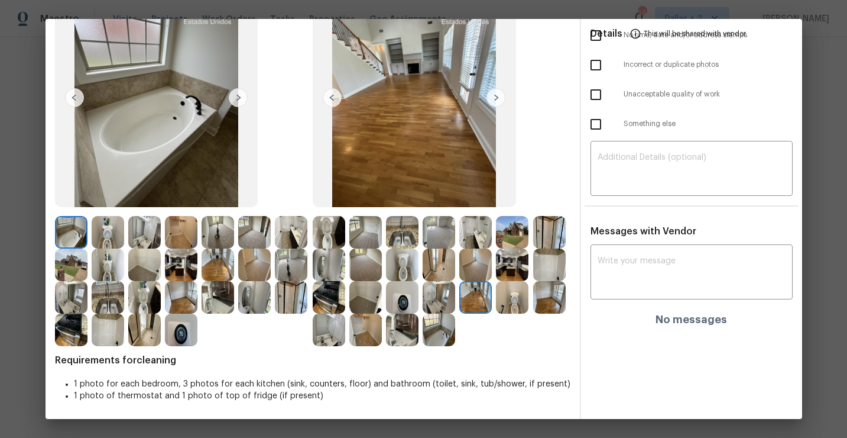
click at [496, 92] on img at bounding box center [496, 97] width 19 height 19
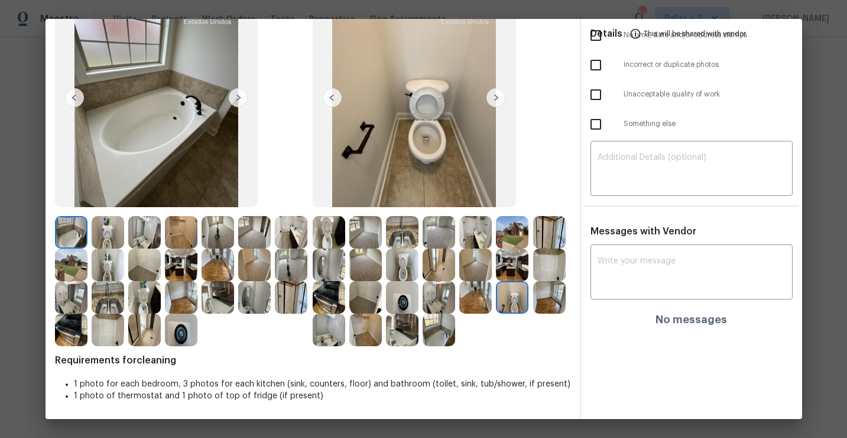
click at [496, 92] on img at bounding box center [496, 97] width 19 height 19
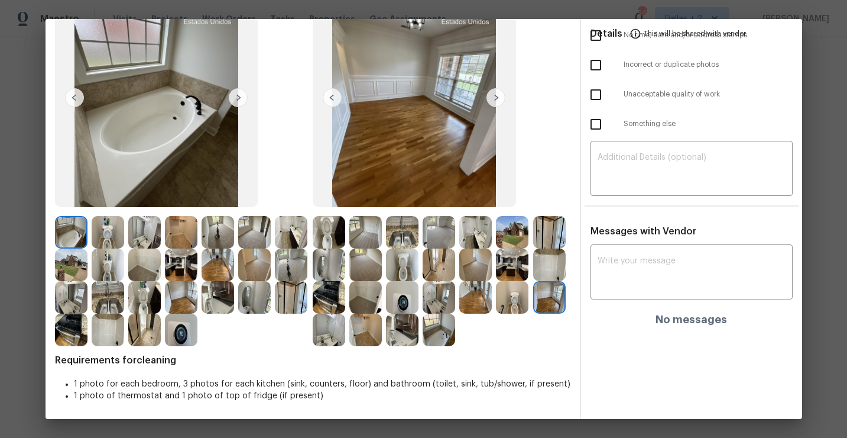
click at [496, 93] on img at bounding box center [496, 97] width 19 height 19
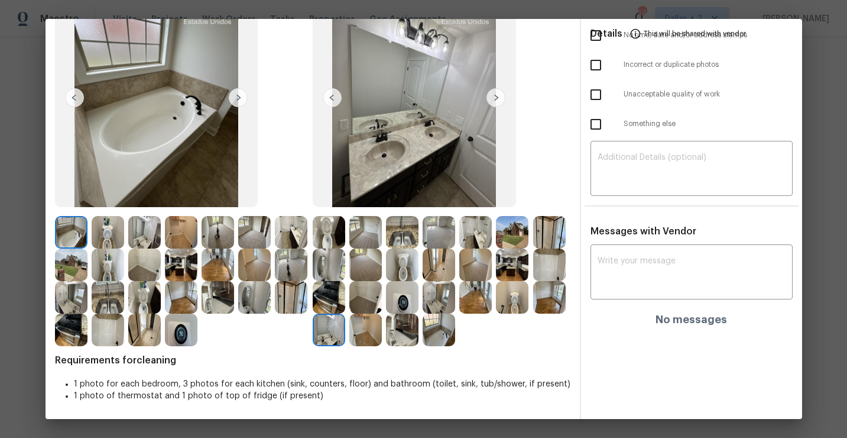
click at [496, 93] on img at bounding box center [496, 97] width 19 height 19
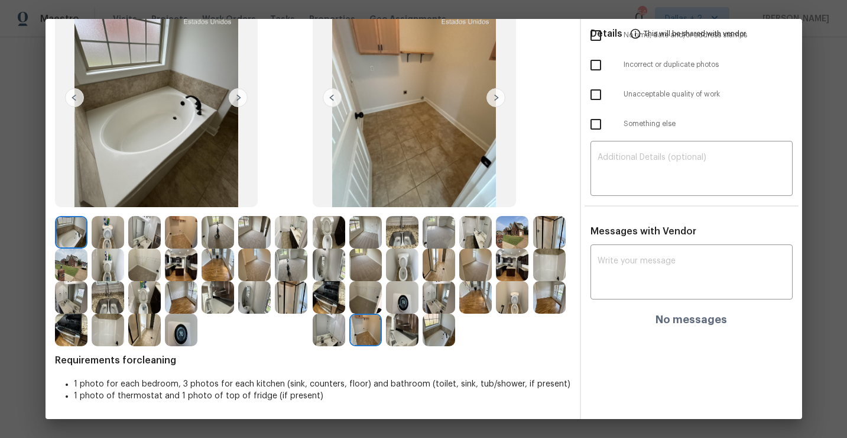
click at [496, 93] on img at bounding box center [496, 97] width 19 height 19
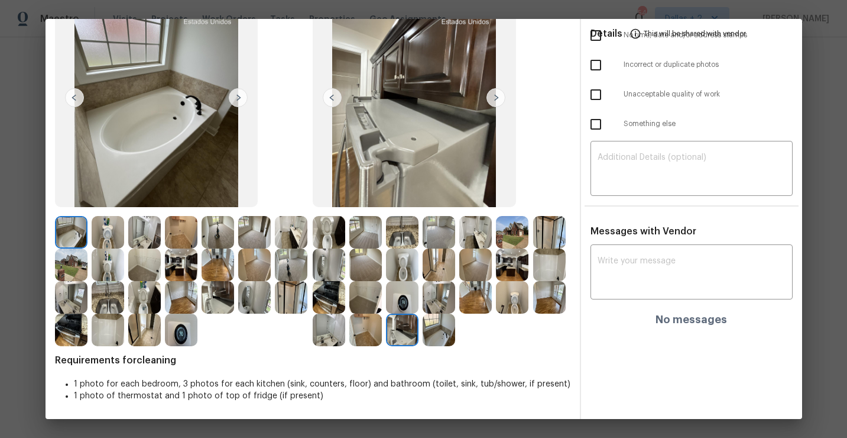
click at [496, 93] on img at bounding box center [496, 97] width 19 height 19
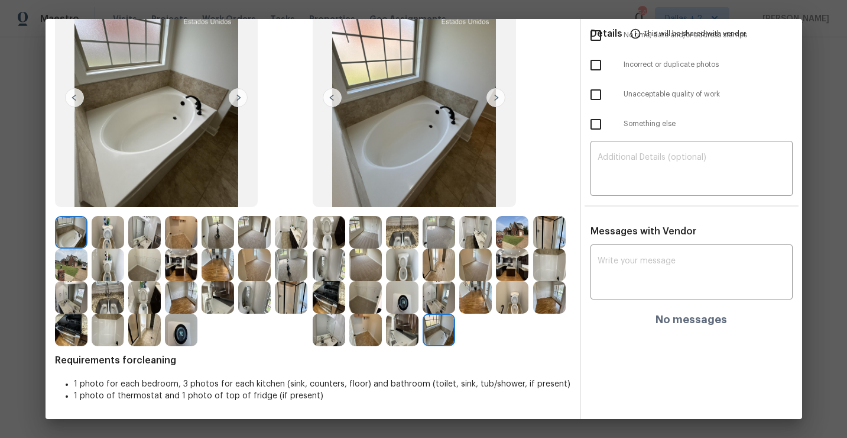
scroll to position [98, 0]
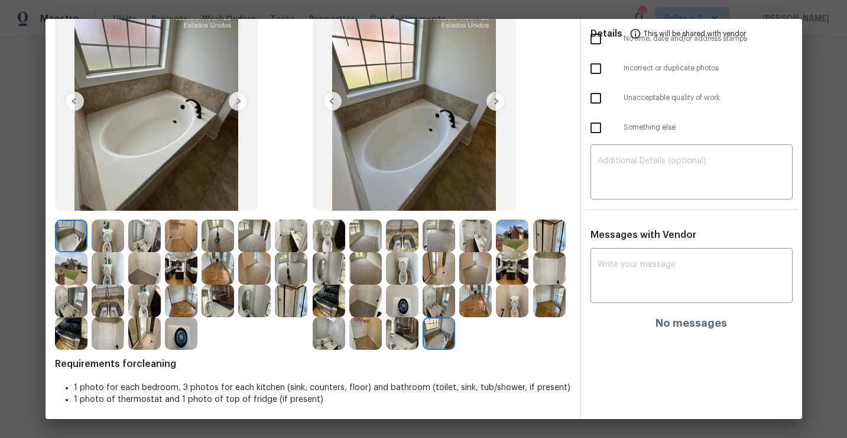
click at [509, 276] on img at bounding box center [512, 268] width 33 height 33
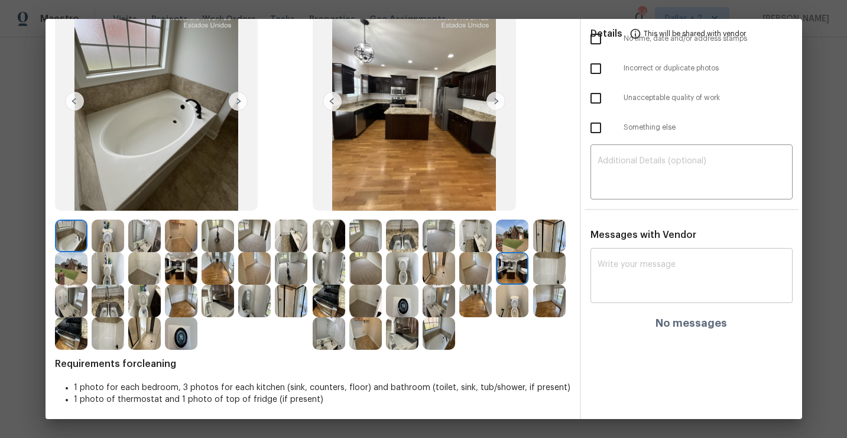
click at [646, 269] on textarea at bounding box center [692, 276] width 188 height 33
click at [654, 267] on textarea at bounding box center [692, 276] width 188 height 33
paste textarea "Maintenance Audit Team: Hello! Appreciate the cleaning it looks good, unfortuna…"
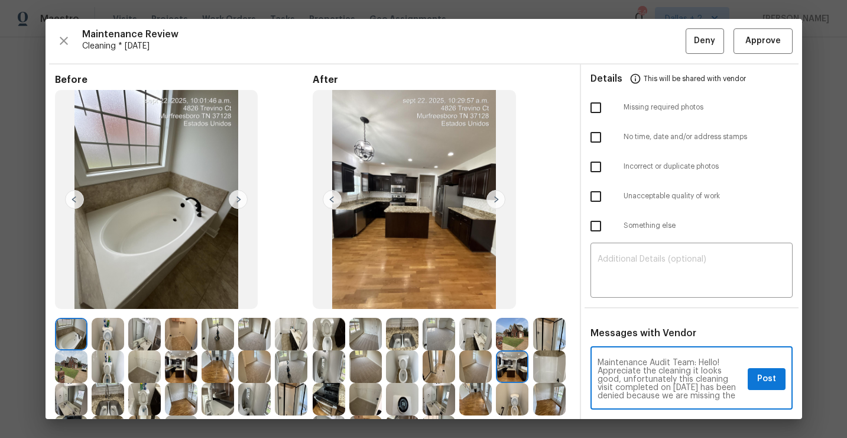
scroll to position [102, 0]
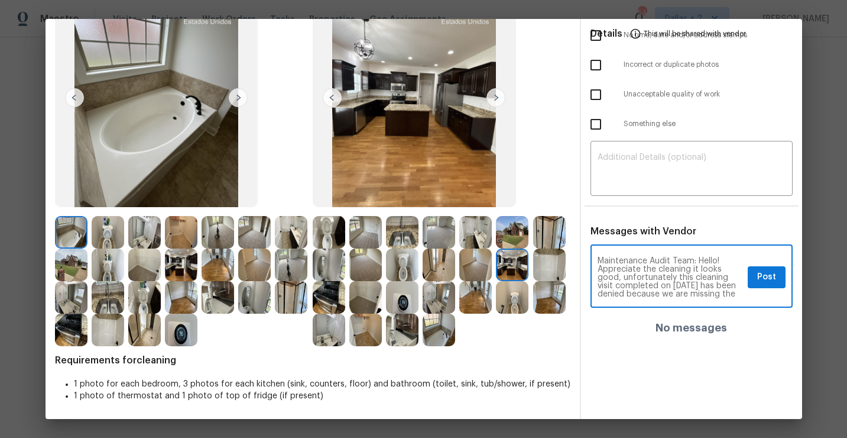
click at [681, 281] on textarea "Maintenance Audit Team: Hello! Appreciate the cleaning it looks good, unfortuna…" at bounding box center [670, 277] width 145 height 41
click at [693, 284] on textarea "Maintenance Audit Team: Hello! Appreciate the cleaning it looks good, unfortuna…" at bounding box center [670, 277] width 145 height 41
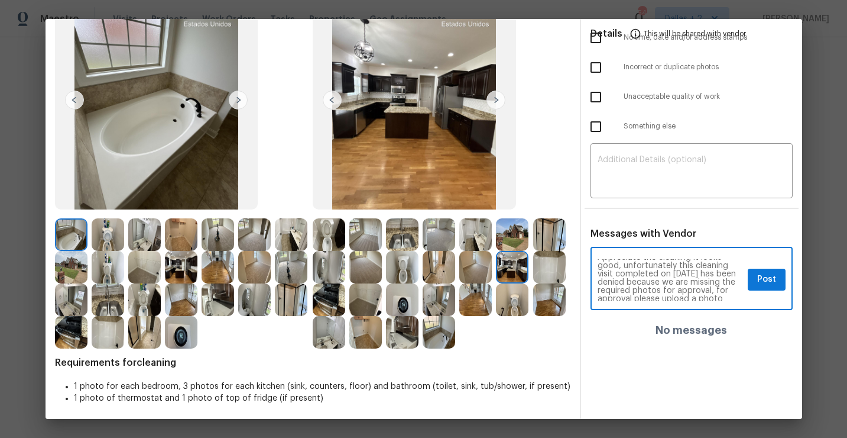
scroll to position [0, 0]
type textarea "Maintenance Audit Team: Hello! Appreciate the cleaning it looks good, unfortuna…"
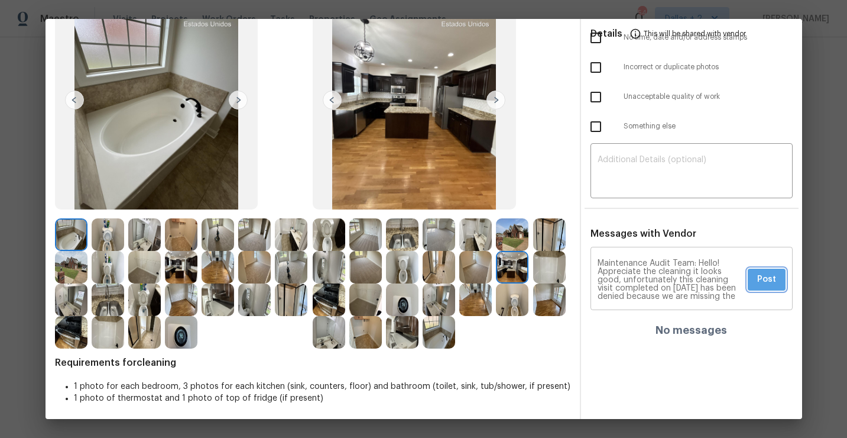
click at [765, 283] on span "Post" at bounding box center [767, 279] width 19 height 15
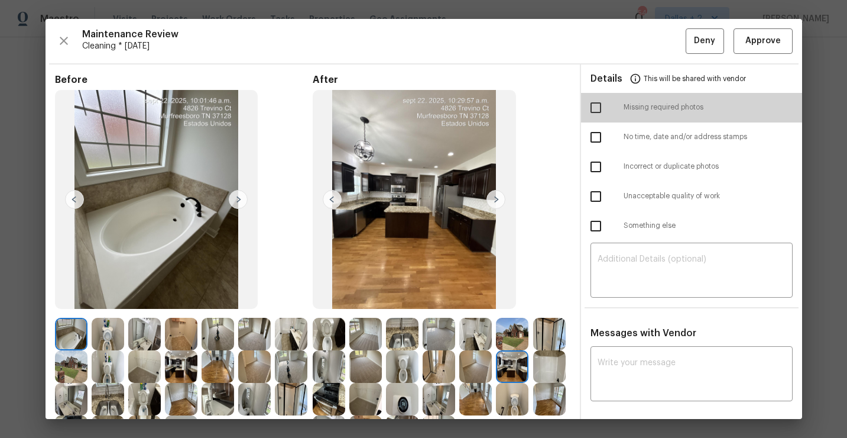
click at [595, 106] on input "checkbox" at bounding box center [596, 107] width 25 height 25
checkbox input "true"
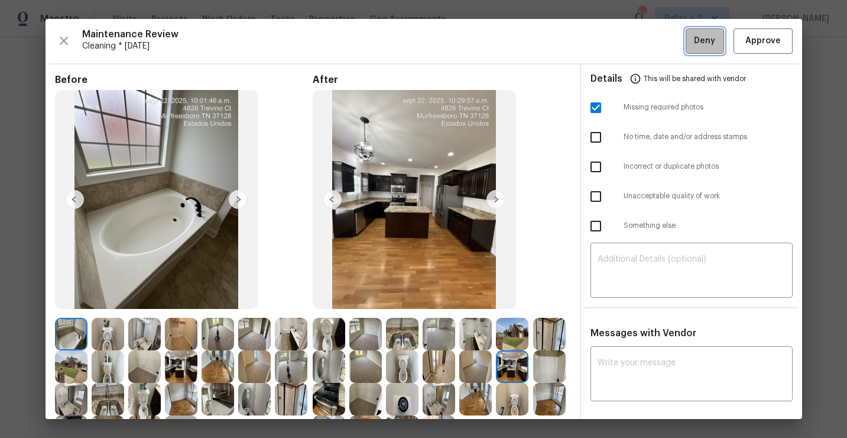
click at [695, 47] on span "Deny" at bounding box center [704, 41] width 21 height 15
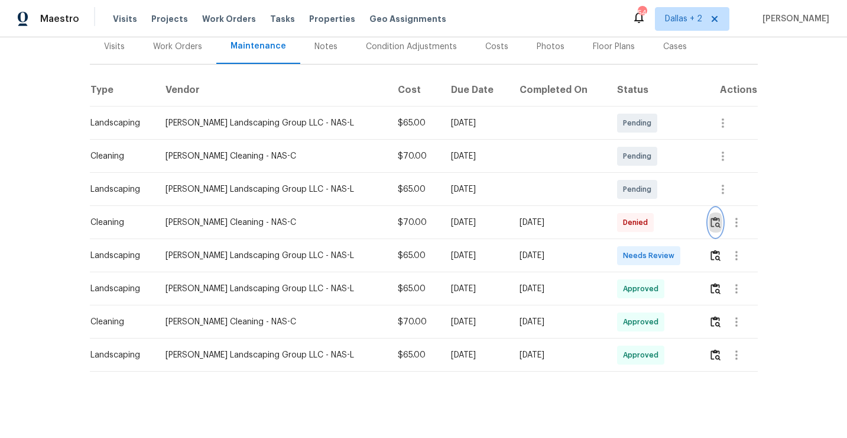
click at [713, 221] on img "button" at bounding box center [716, 221] width 10 height 11
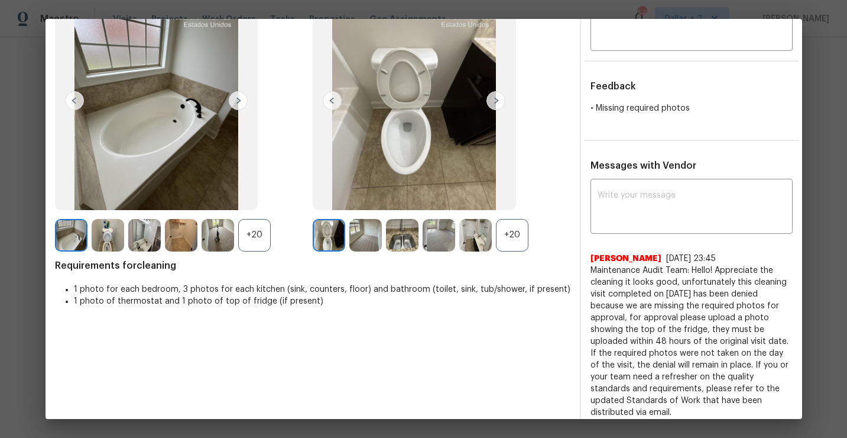
scroll to position [107, 0]
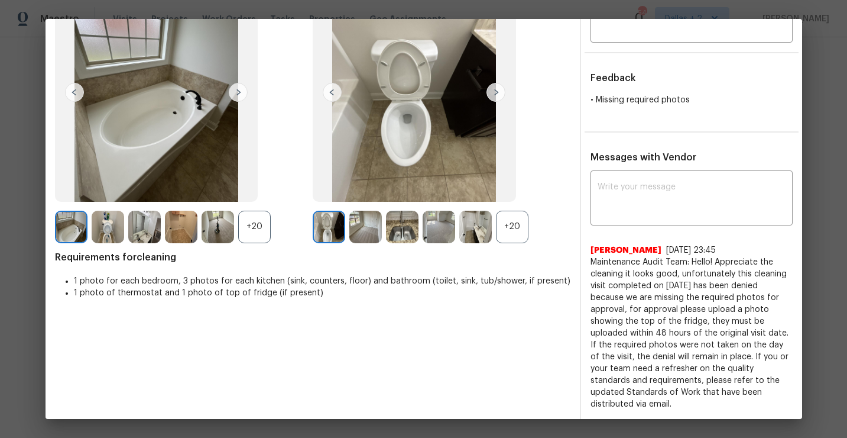
click at [501, 221] on div "+20" at bounding box center [512, 227] width 33 height 33
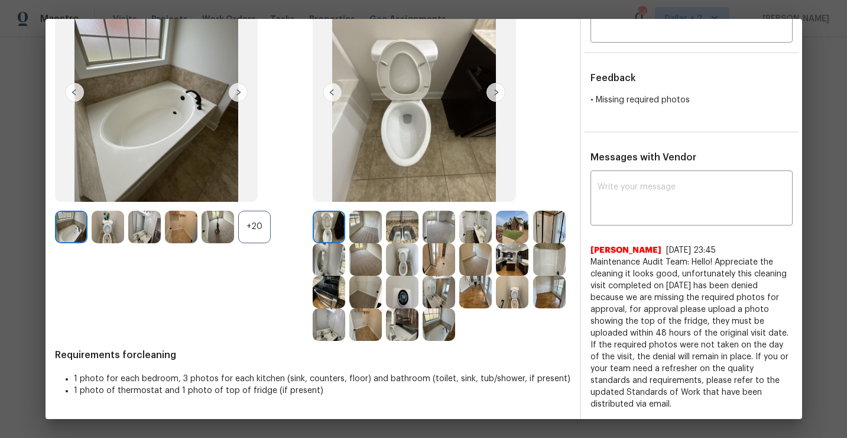
scroll to position [0, 0]
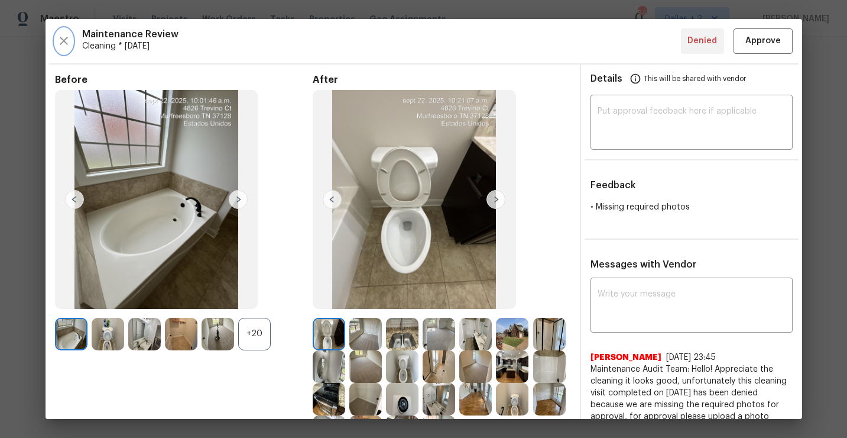
click at [63, 46] on icon "button" at bounding box center [64, 41] width 14 height 14
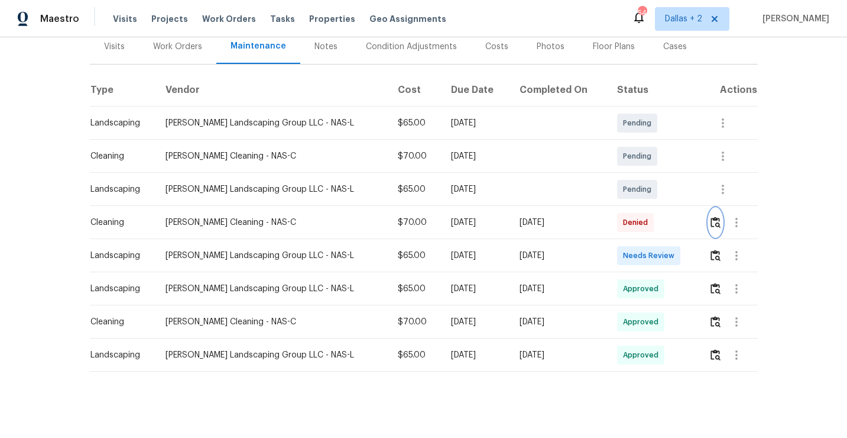
click at [713, 218] on img "button" at bounding box center [716, 221] width 10 height 11
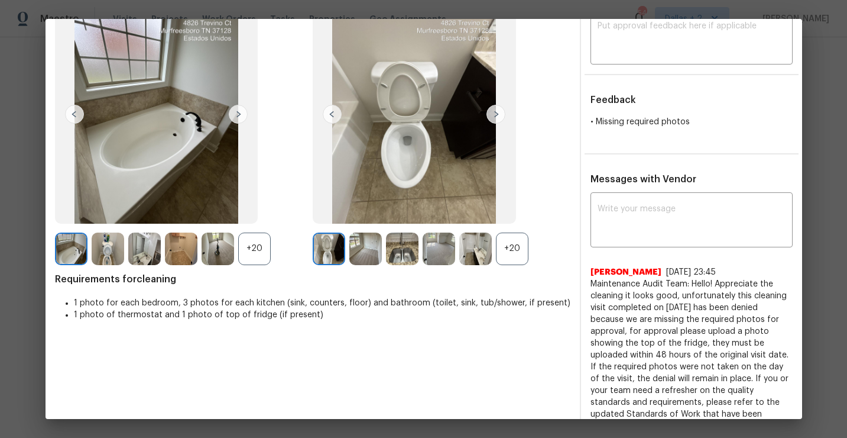
scroll to position [107, 0]
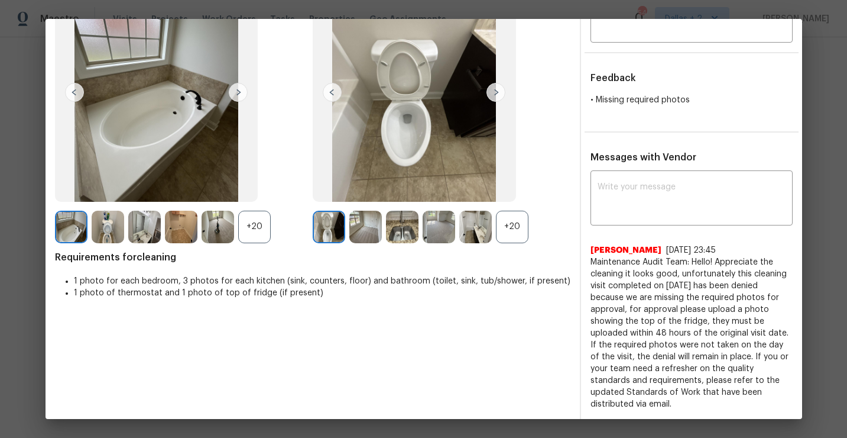
drag, startPoint x: 632, startPoint y: 405, endPoint x: 587, endPoint y: 258, distance: 153.4
click at [587, 258] on div "x ​ [PERSON_NAME] [DATE] 23:45 Maintenance Audit Team: Hello! Appreciate the cl…" at bounding box center [691, 291] width 221 height 237
copy span "Maintenance Audit Team: Hello! Appreciate the cleaning it looks good, unfortuna…"
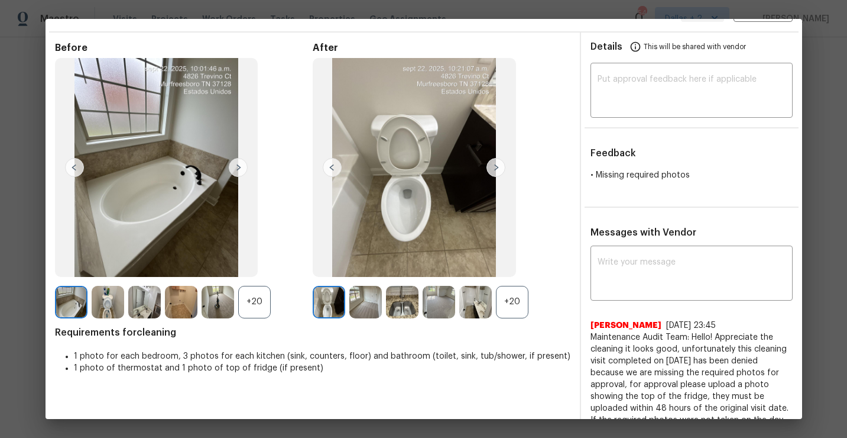
scroll to position [0, 0]
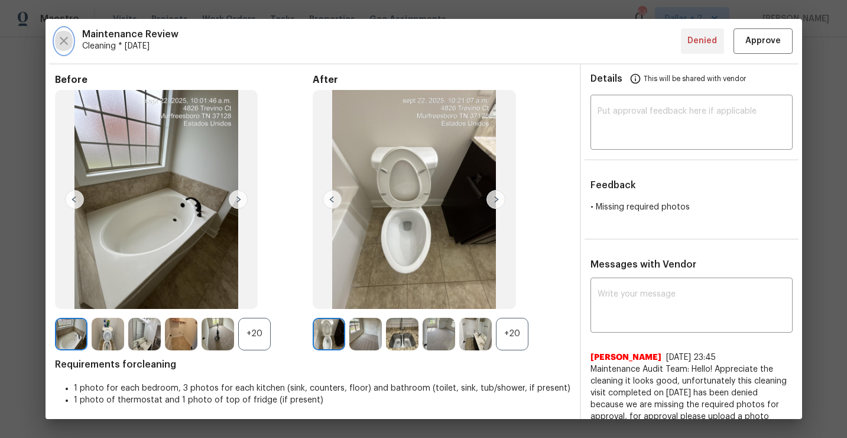
click at [58, 31] on button "button" at bounding box center [64, 40] width 18 height 25
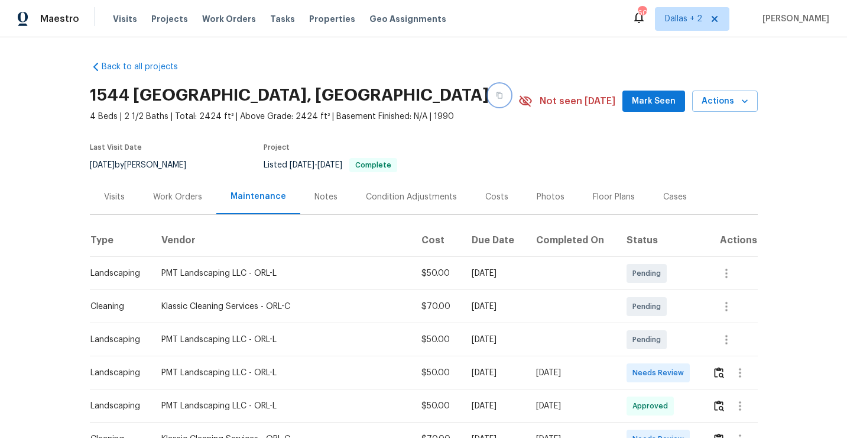
click at [489, 92] on button "button" at bounding box center [499, 95] width 21 height 21
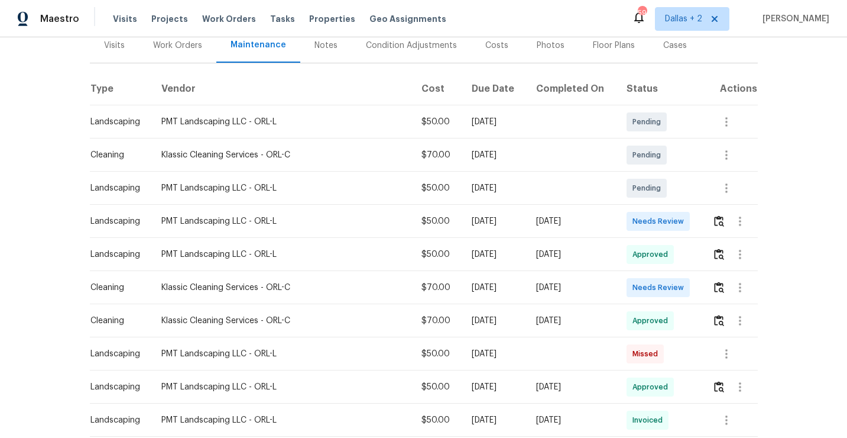
scroll to position [154, 0]
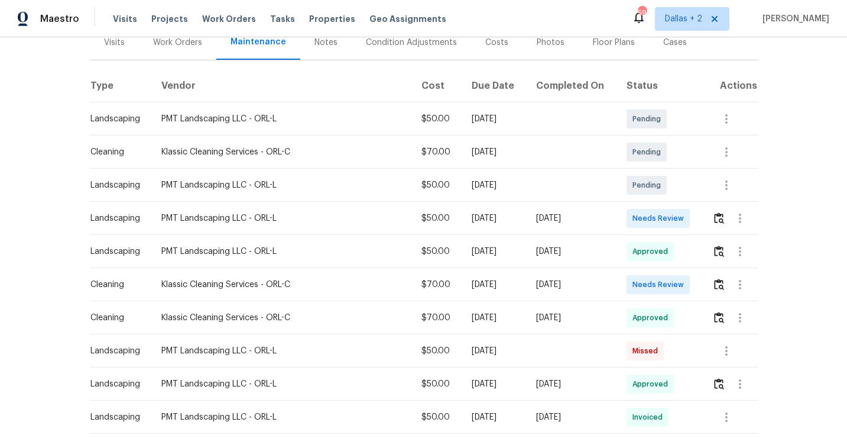
click at [713, 284] on td at bounding box center [730, 284] width 54 height 33
click at [719, 286] on img "button" at bounding box center [719, 284] width 10 height 11
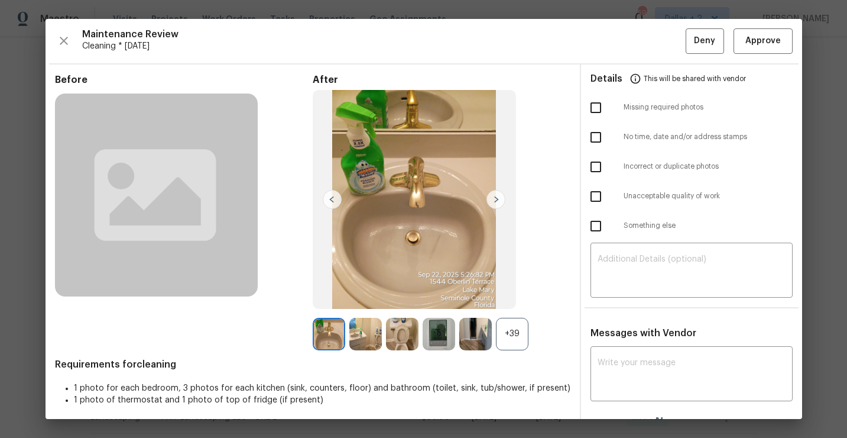
click at [518, 343] on div "+39" at bounding box center [512, 334] width 33 height 33
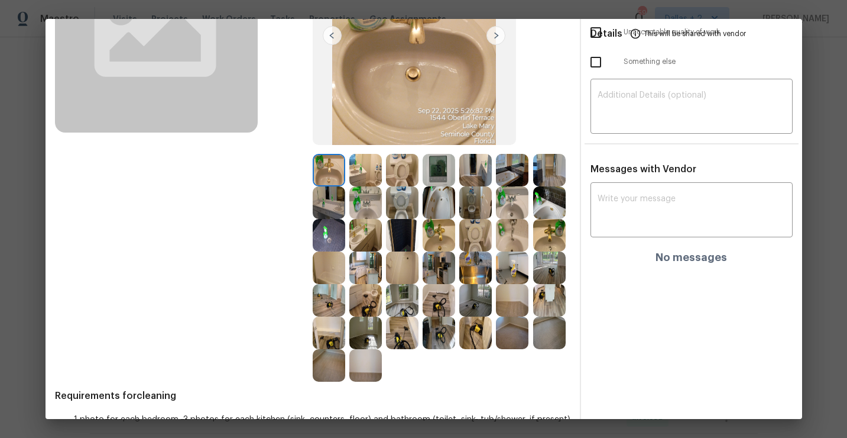
scroll to position [199, 0]
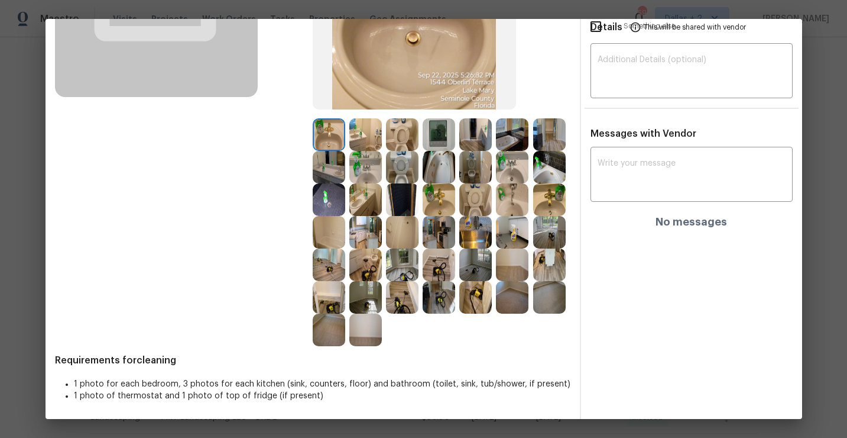
click at [474, 235] on img at bounding box center [475, 232] width 33 height 33
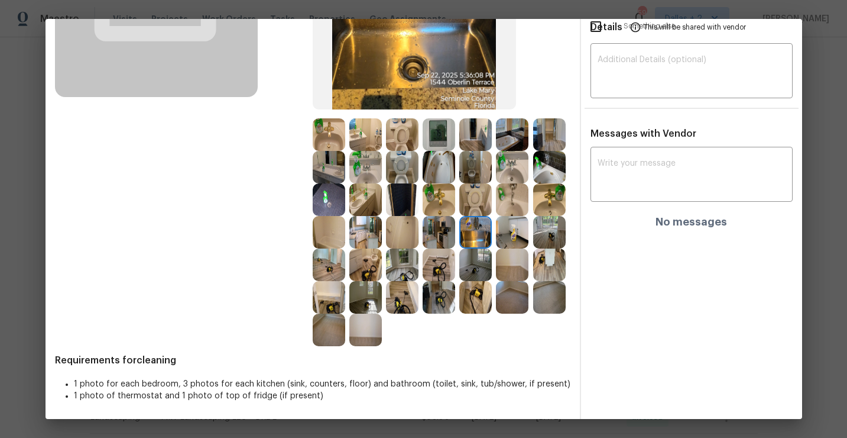
click at [330, 203] on img at bounding box center [329, 199] width 33 height 33
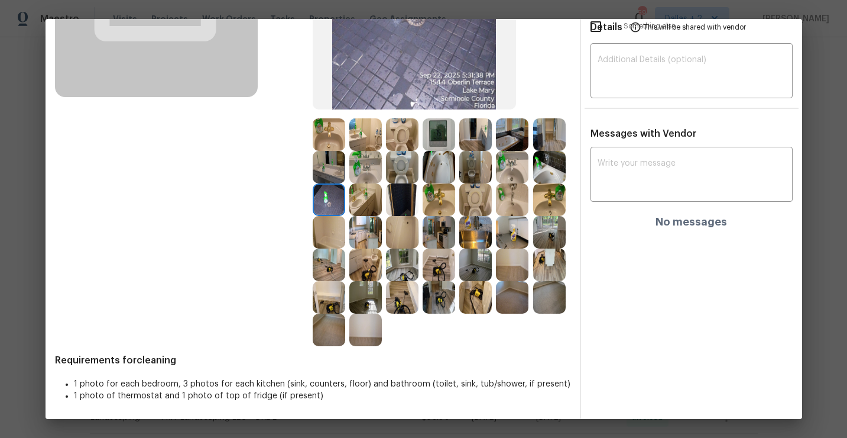
scroll to position [124, 0]
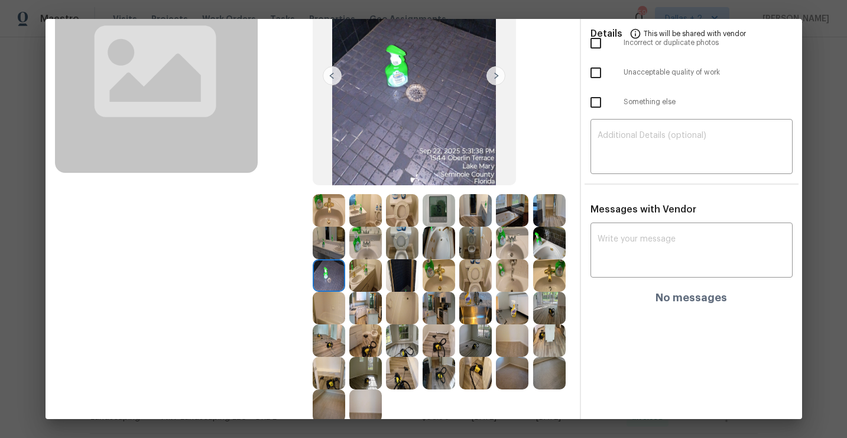
click at [483, 282] on img at bounding box center [475, 275] width 33 height 33
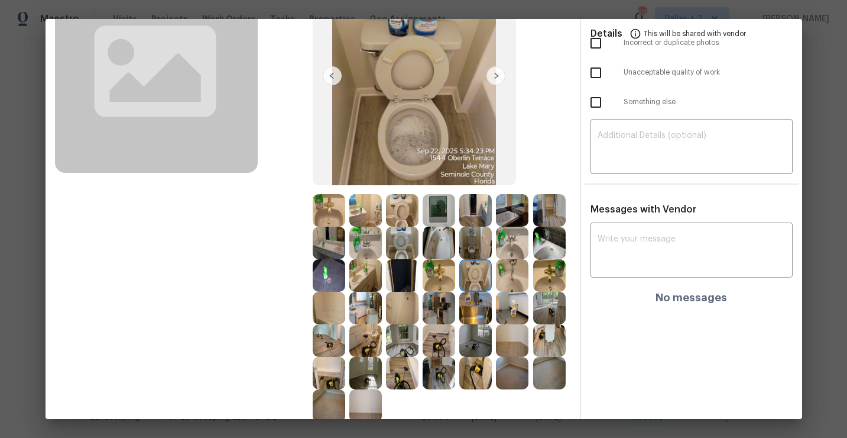
click at [427, 281] on img at bounding box center [439, 275] width 33 height 33
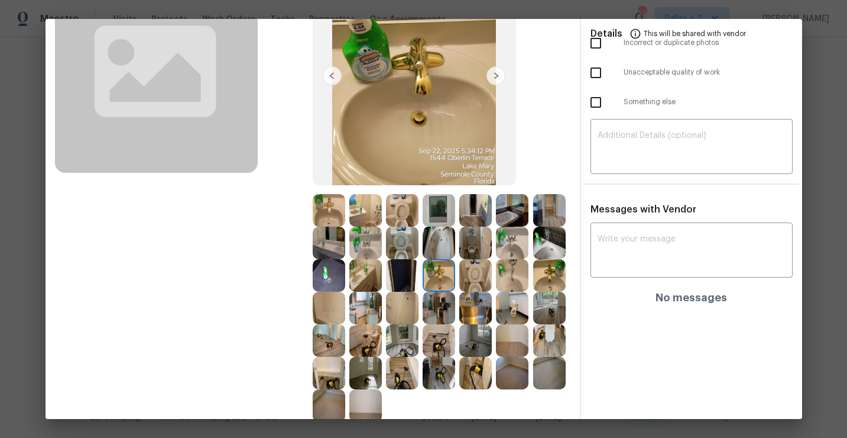
click at [513, 272] on img at bounding box center [512, 275] width 33 height 33
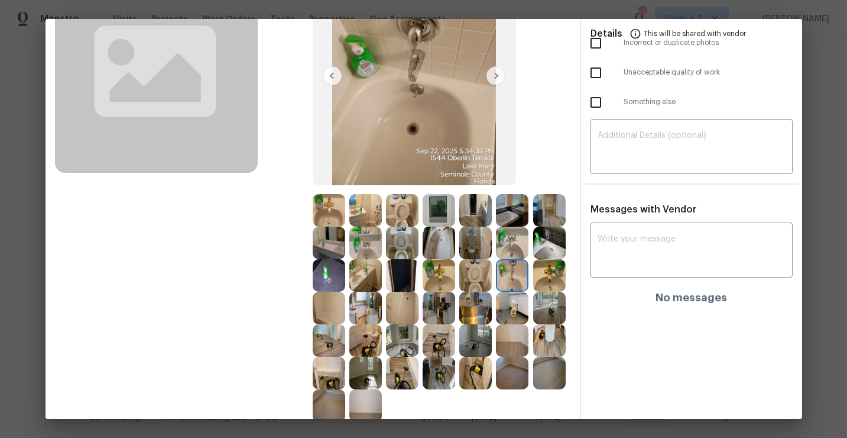
click at [548, 273] on img at bounding box center [549, 275] width 33 height 33
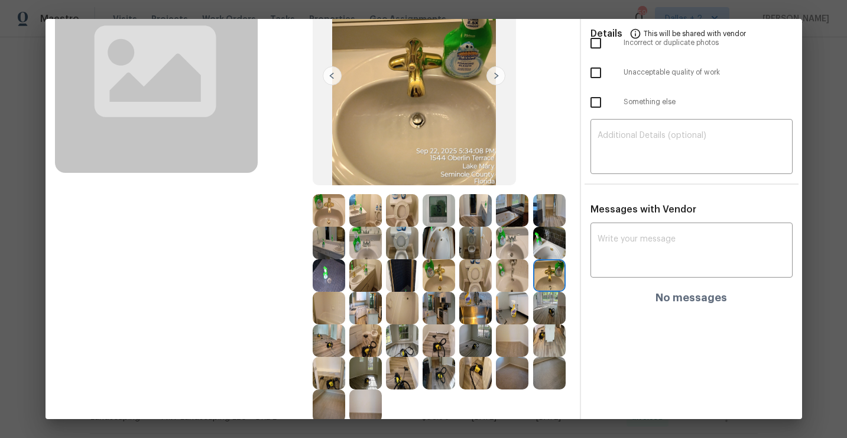
click at [335, 214] on img at bounding box center [329, 210] width 33 height 33
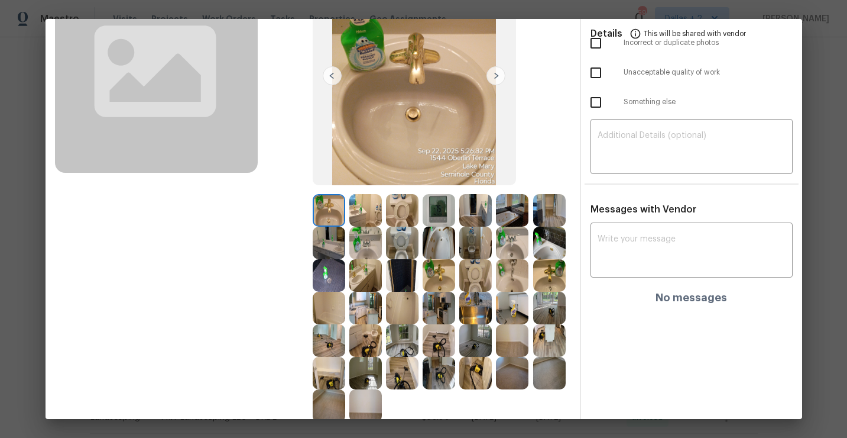
click at [405, 214] on img at bounding box center [402, 210] width 33 height 33
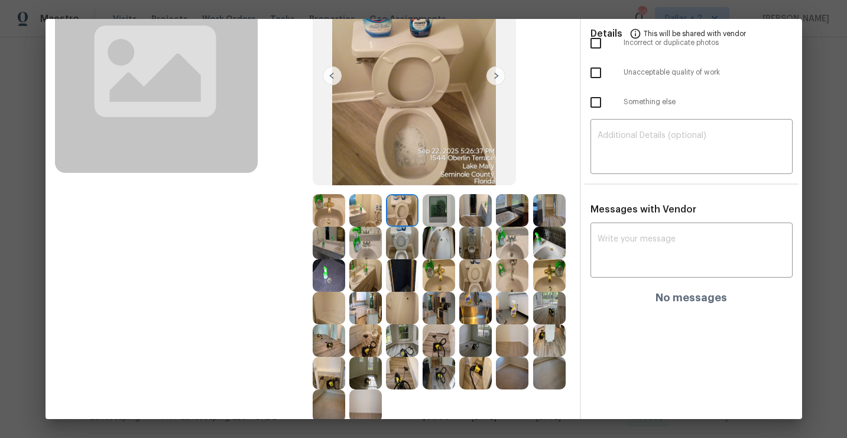
click at [365, 210] on img at bounding box center [365, 210] width 33 height 33
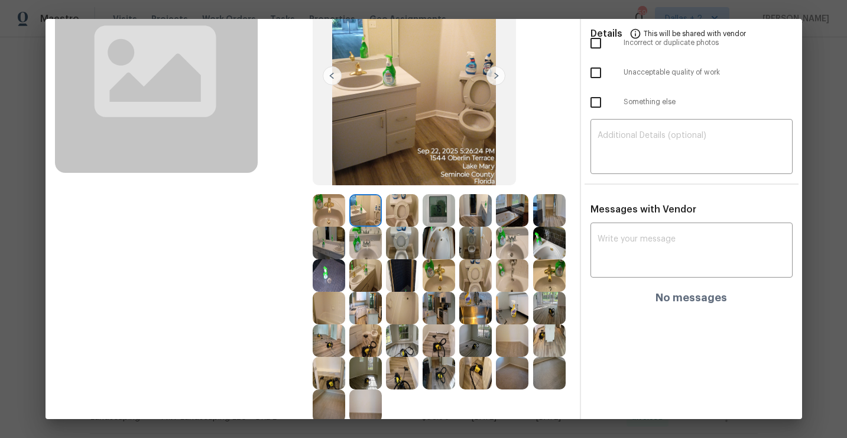
click at [506, 315] on img at bounding box center [512, 308] width 33 height 33
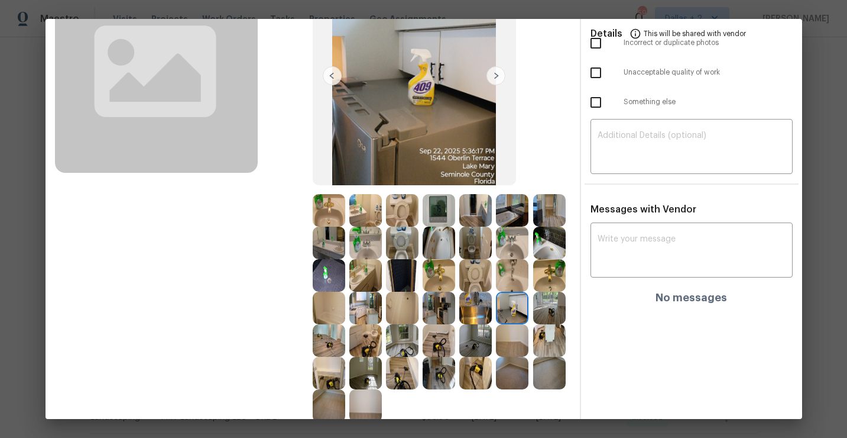
click at [450, 321] on img at bounding box center [439, 308] width 33 height 33
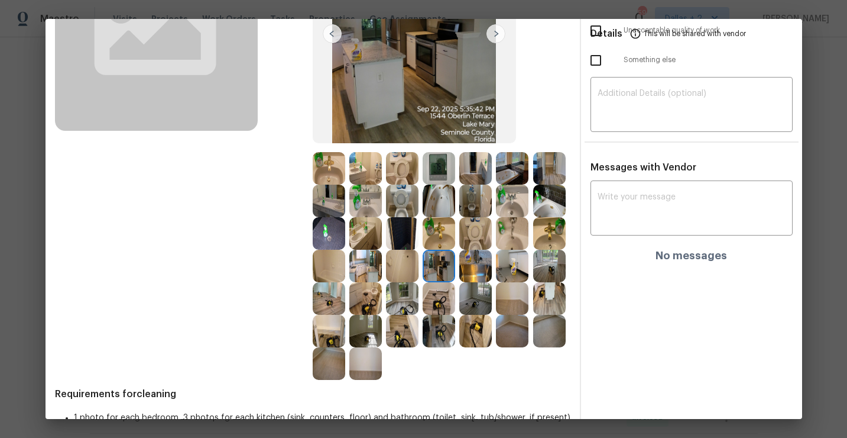
scroll to position [176, 0]
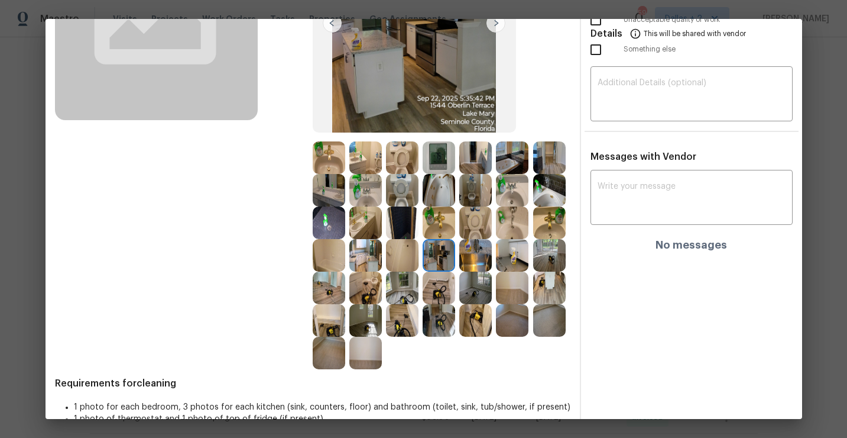
click at [365, 326] on img at bounding box center [365, 320] width 33 height 33
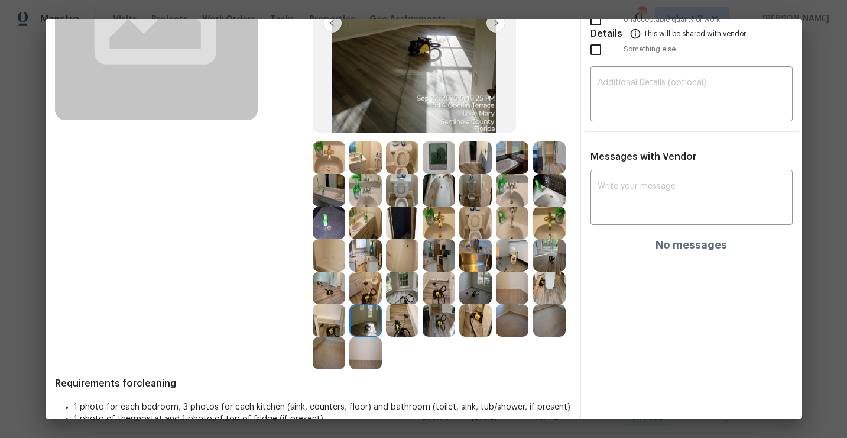
click at [406, 325] on img at bounding box center [402, 320] width 33 height 33
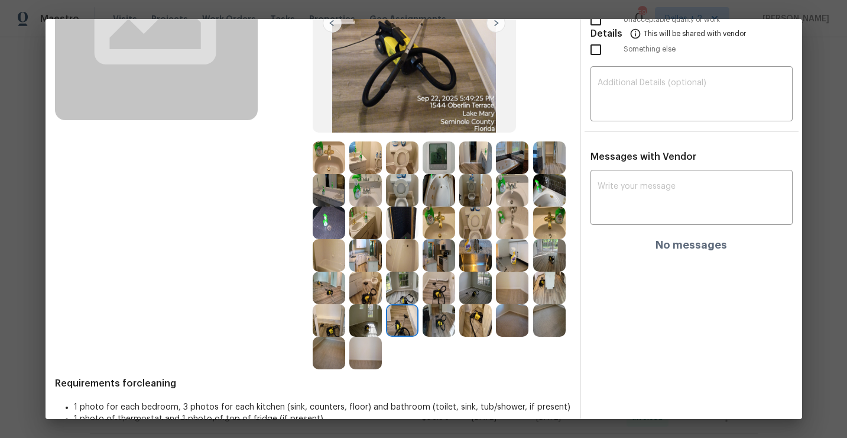
click at [442, 327] on img at bounding box center [439, 320] width 33 height 33
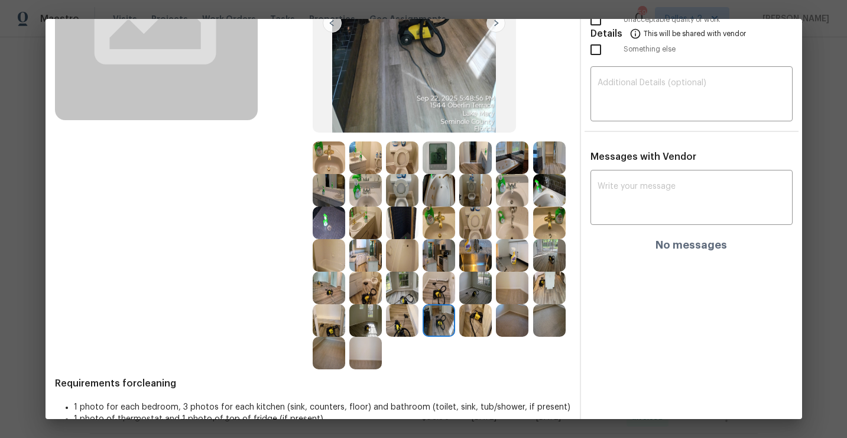
click at [479, 332] on img at bounding box center [475, 320] width 33 height 33
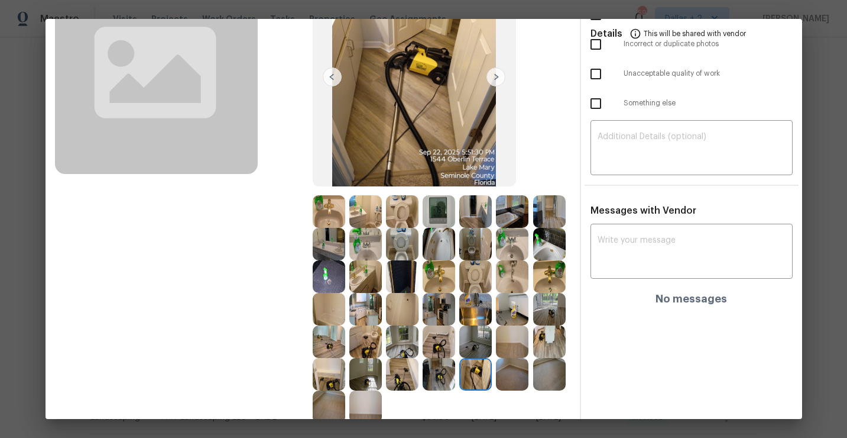
scroll to position [188, 0]
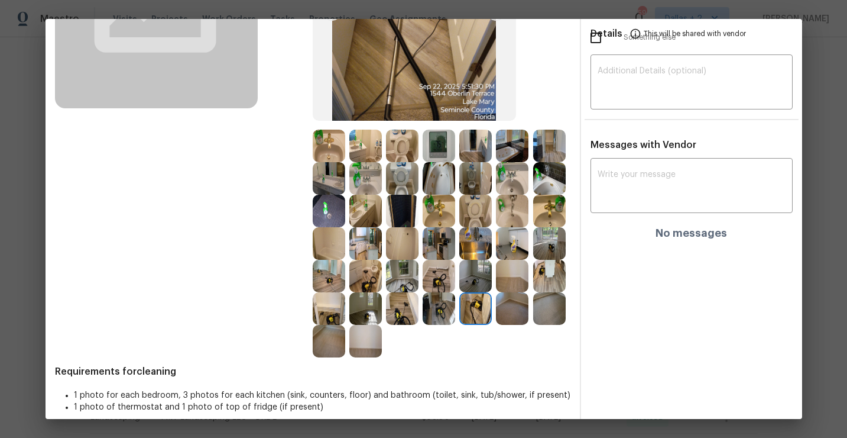
click at [553, 275] on img at bounding box center [549, 276] width 33 height 33
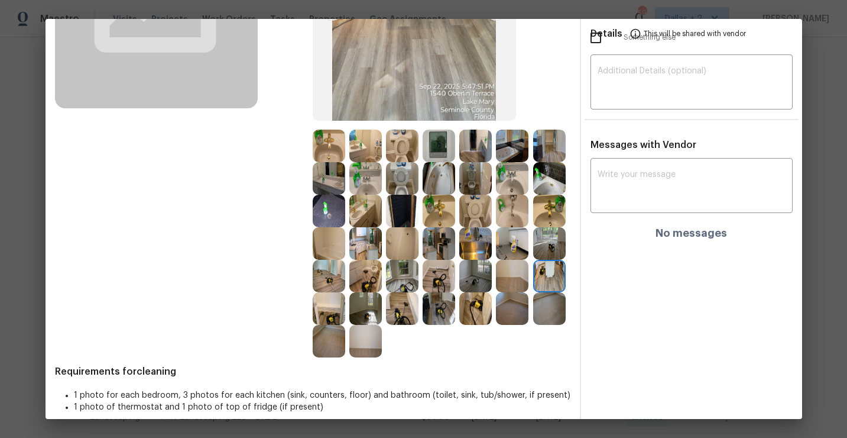
click at [371, 205] on img at bounding box center [365, 211] width 33 height 33
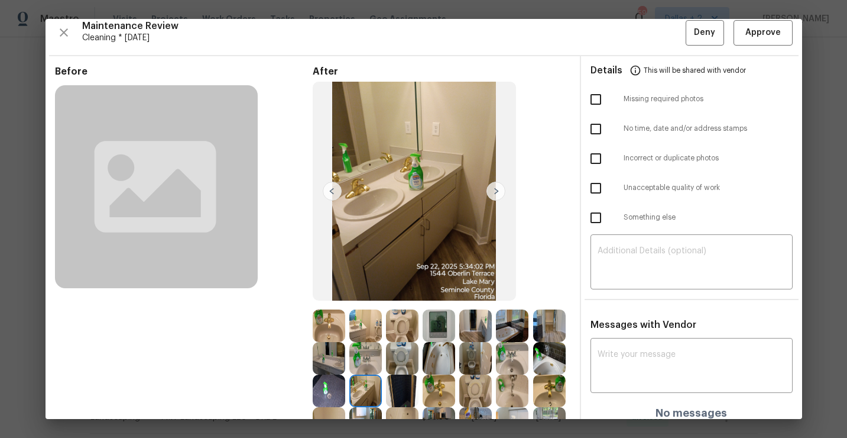
scroll to position [0, 0]
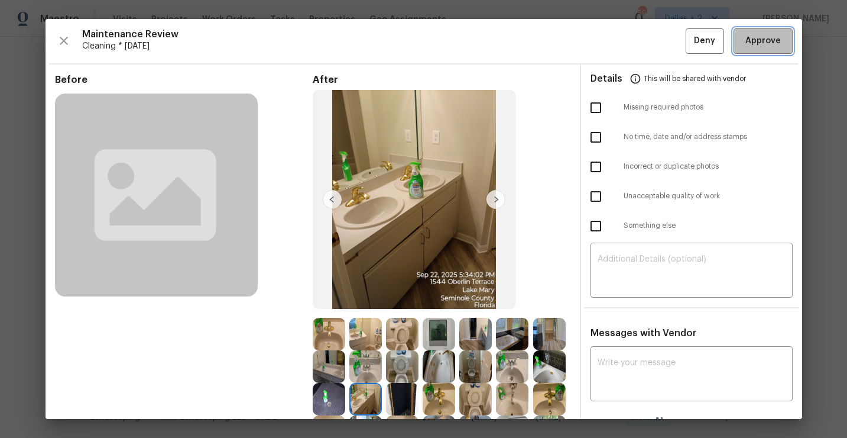
click at [768, 47] on span "Approve" at bounding box center [763, 41] width 35 height 15
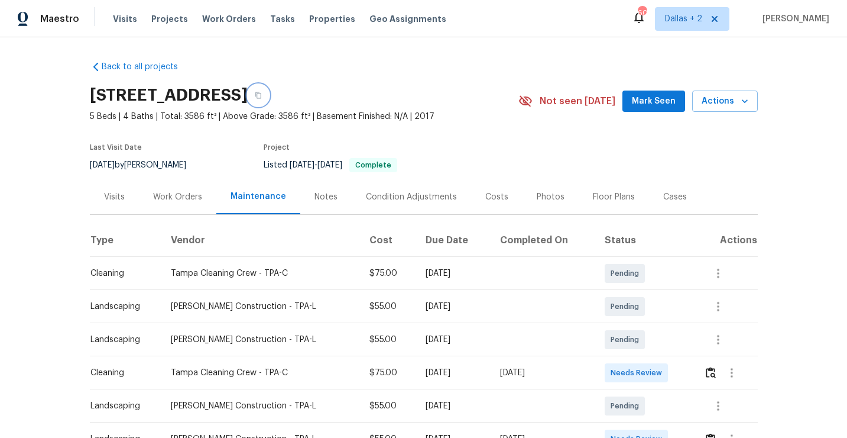
click at [269, 102] on button "button" at bounding box center [258, 95] width 21 height 21
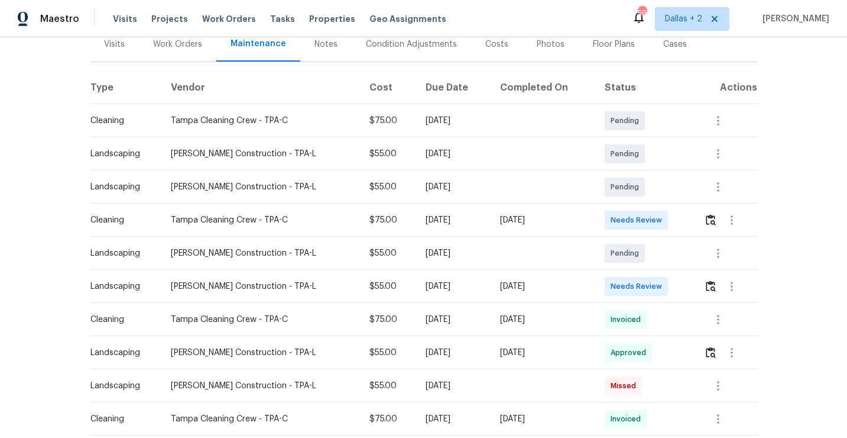
scroll to position [169, 0]
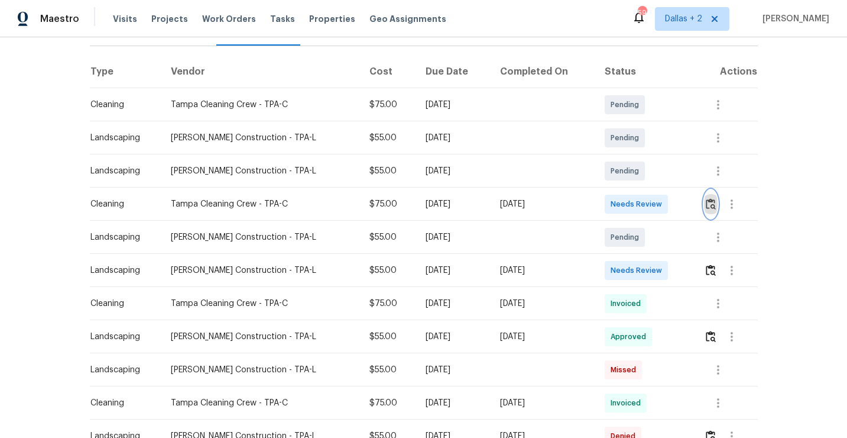
click at [707, 200] on img "button" at bounding box center [711, 203] width 10 height 11
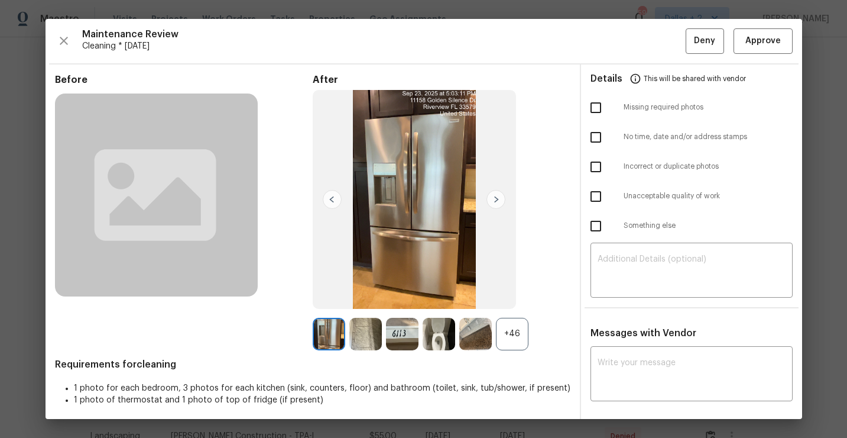
click at [515, 332] on div "+46" at bounding box center [512, 334] width 33 height 33
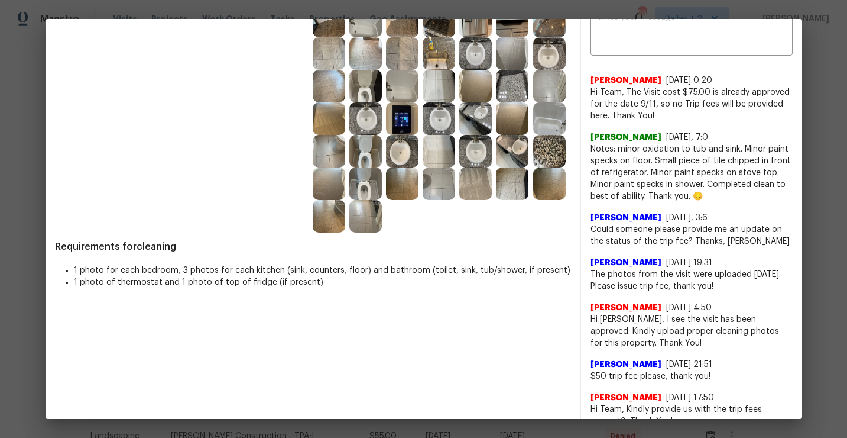
scroll to position [0, 0]
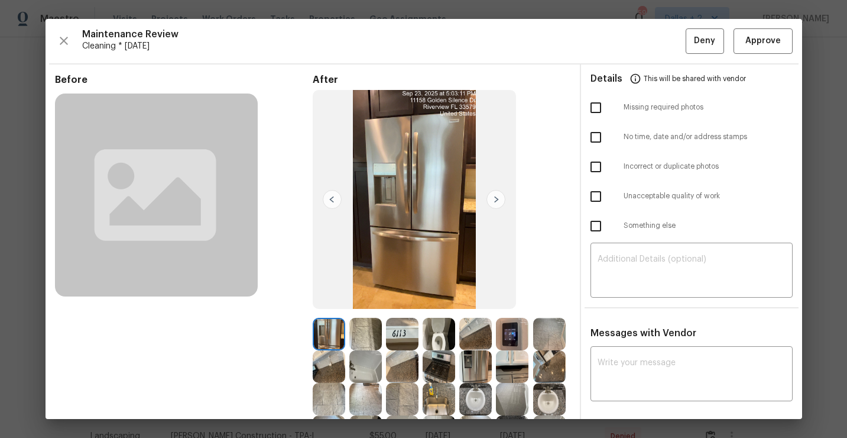
click at [496, 190] on img at bounding box center [496, 199] width 19 height 19
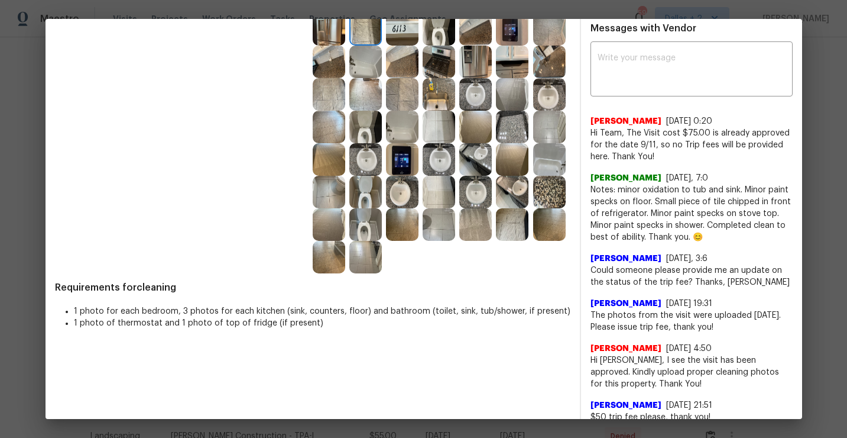
scroll to position [306, 0]
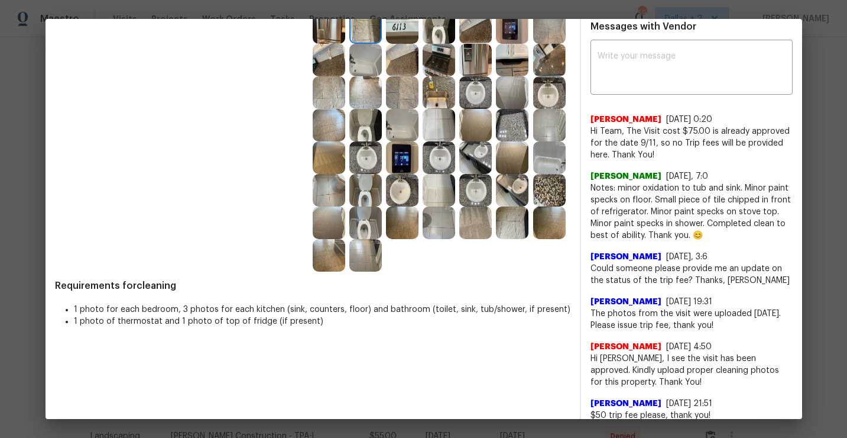
click at [557, 177] on img at bounding box center [549, 190] width 33 height 33
click at [437, 227] on img at bounding box center [439, 222] width 33 height 33
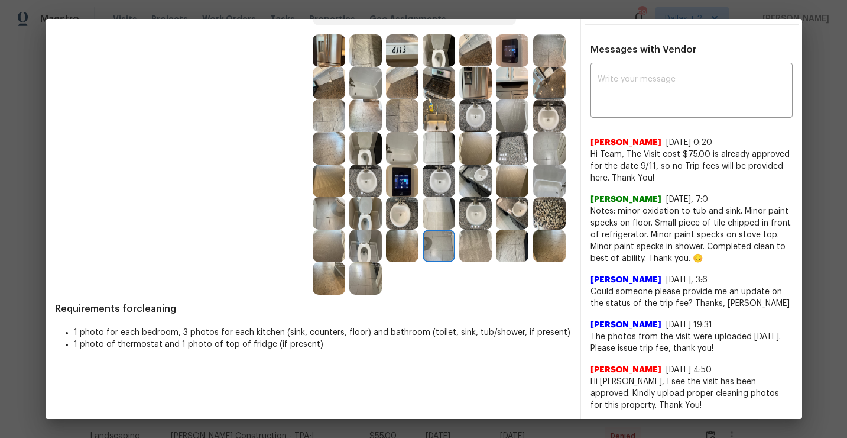
scroll to position [232, 0]
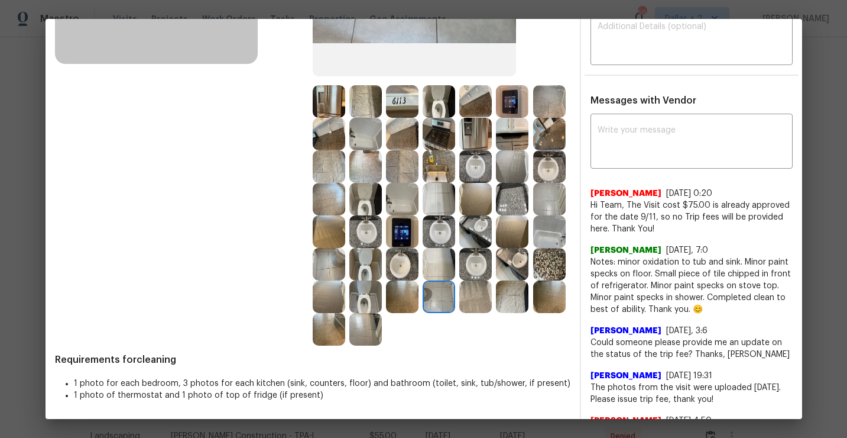
click at [556, 131] on img at bounding box center [549, 134] width 33 height 33
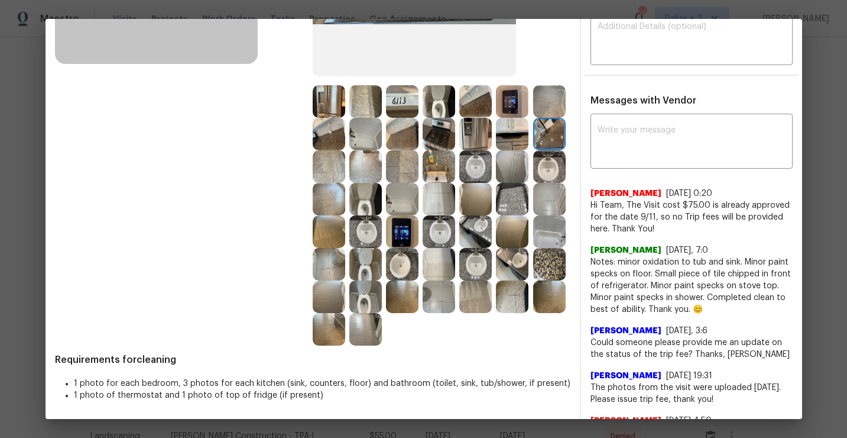
click at [475, 132] on img at bounding box center [475, 134] width 33 height 33
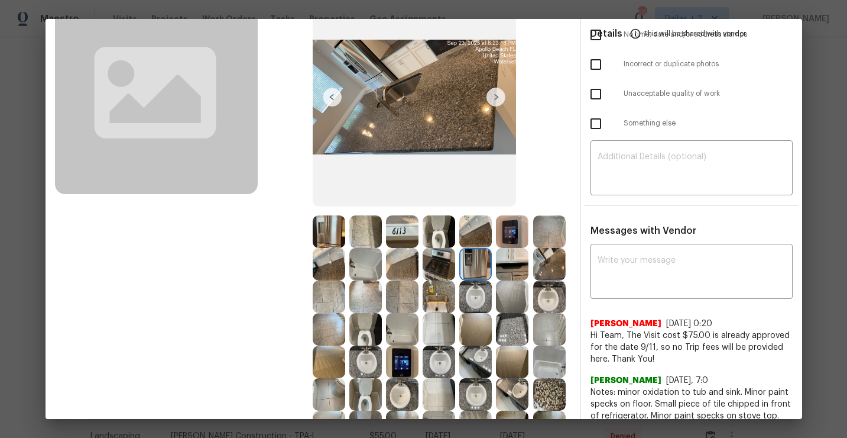
scroll to position [0, 0]
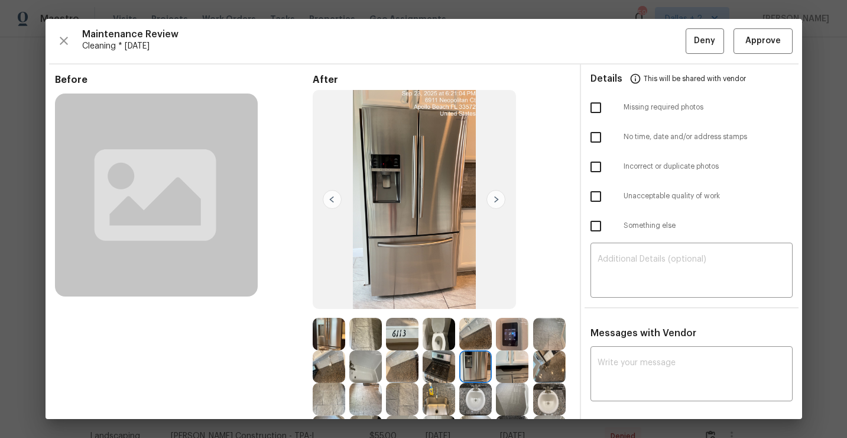
click at [323, 337] on img at bounding box center [329, 334] width 33 height 33
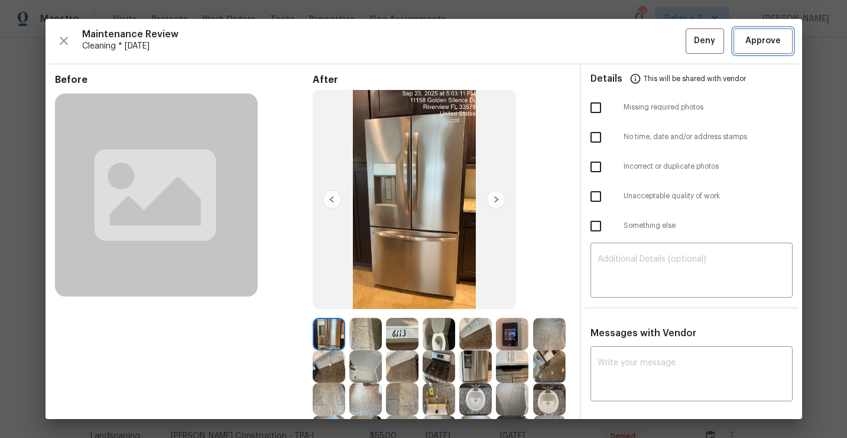
click at [763, 43] on span "Approve" at bounding box center [763, 41] width 35 height 15
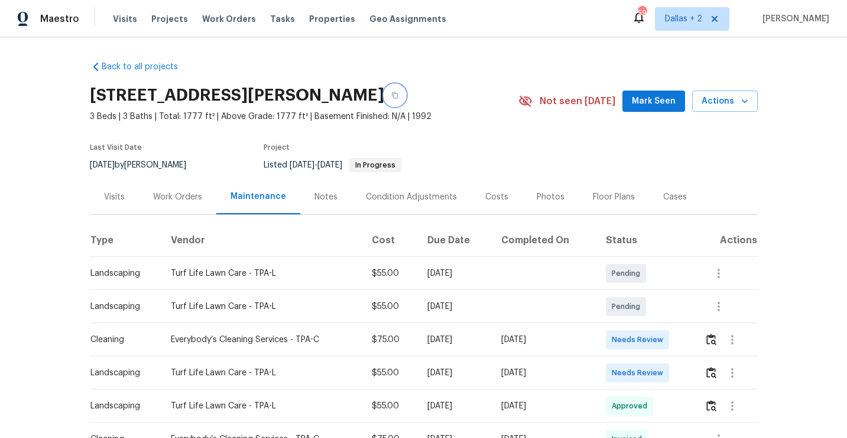
click at [384, 91] on button "button" at bounding box center [394, 95] width 21 height 21
click at [712, 340] on img "button" at bounding box center [712, 339] width 10 height 11
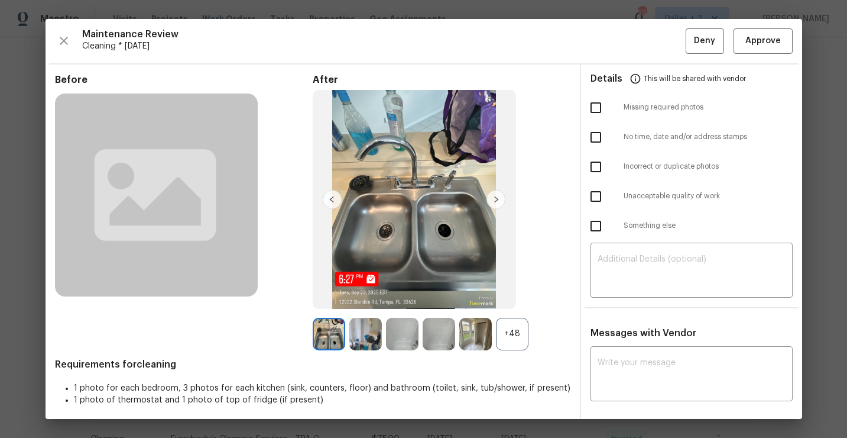
click at [510, 329] on div "+48" at bounding box center [512, 334] width 33 height 33
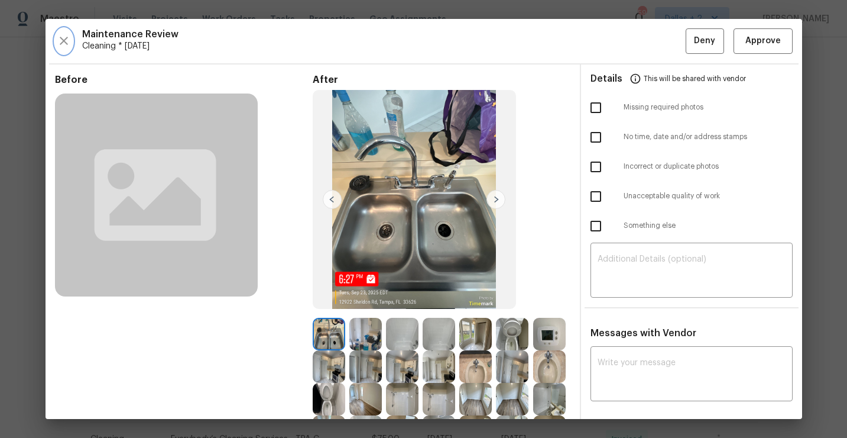
click at [69, 41] on icon "button" at bounding box center [64, 41] width 14 height 14
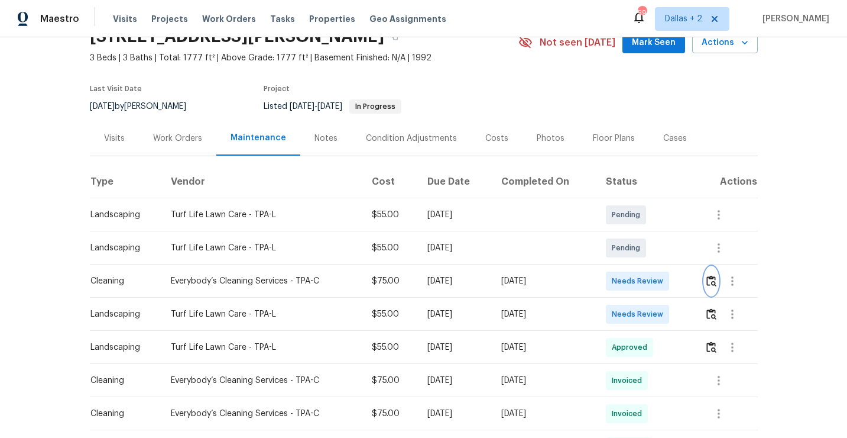
scroll to position [61, 0]
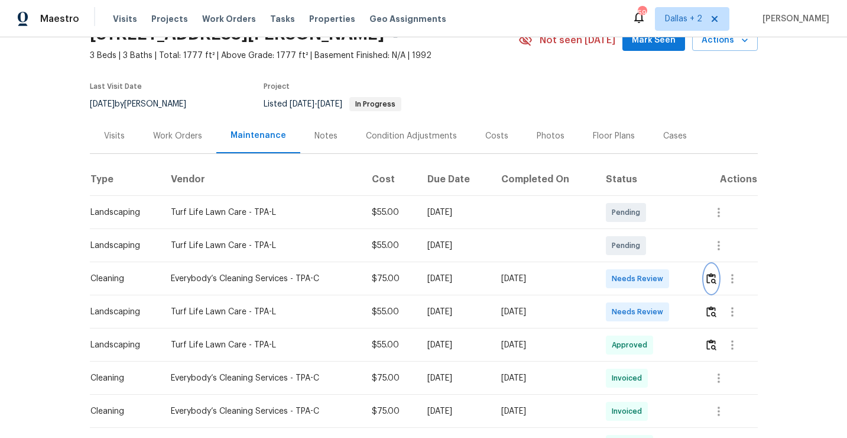
click at [717, 273] on img "button" at bounding box center [712, 278] width 10 height 11
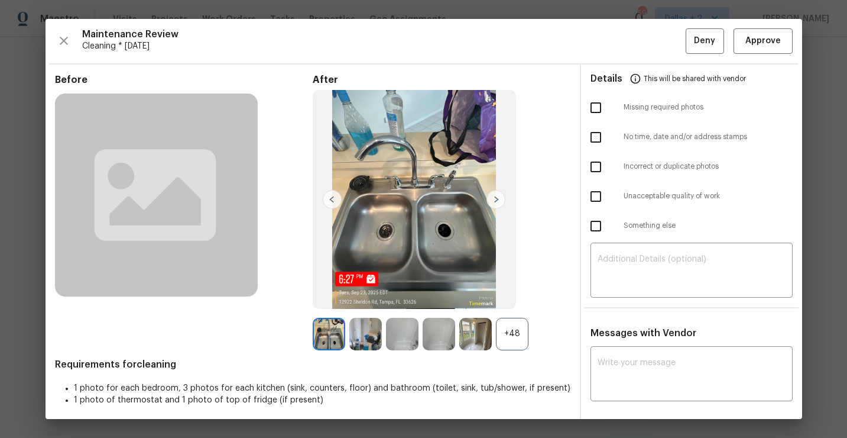
click at [512, 332] on div "+48" at bounding box center [512, 334] width 33 height 33
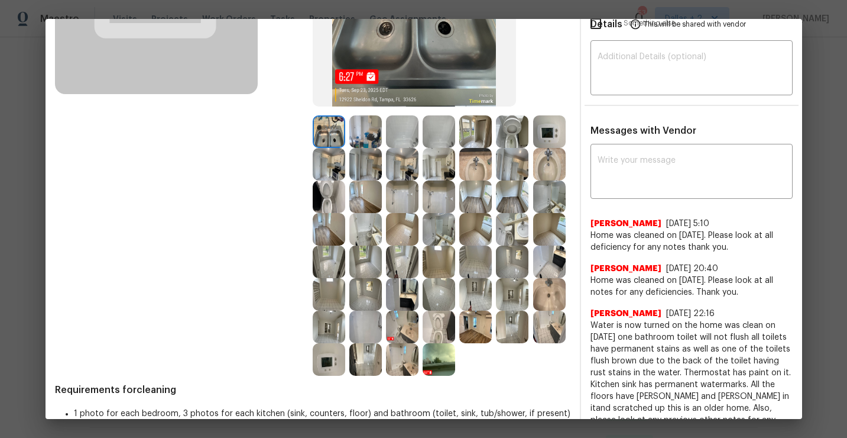
scroll to position [202, 0]
click at [481, 163] on img at bounding box center [475, 164] width 33 height 33
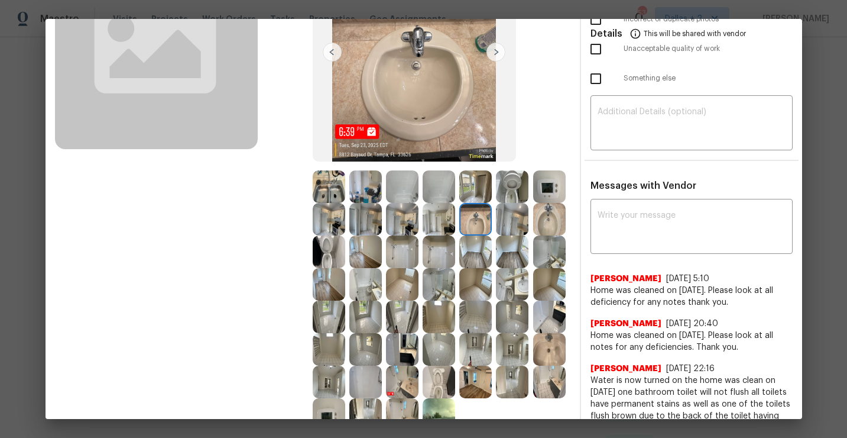
scroll to position [150, 0]
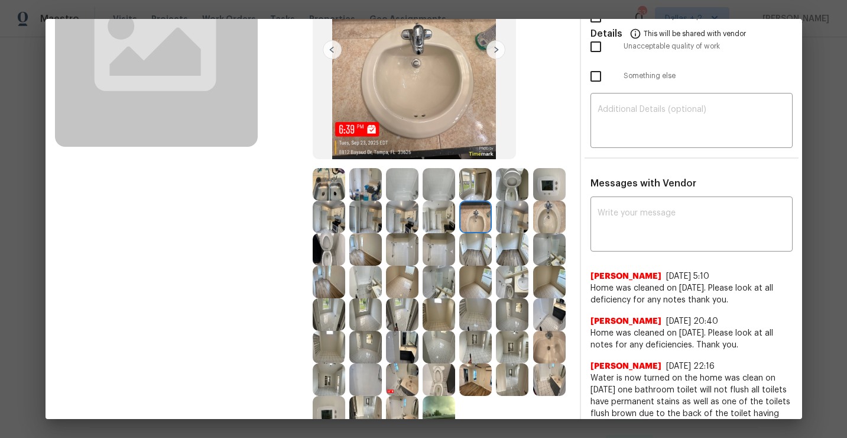
click at [357, 279] on img at bounding box center [365, 282] width 33 height 33
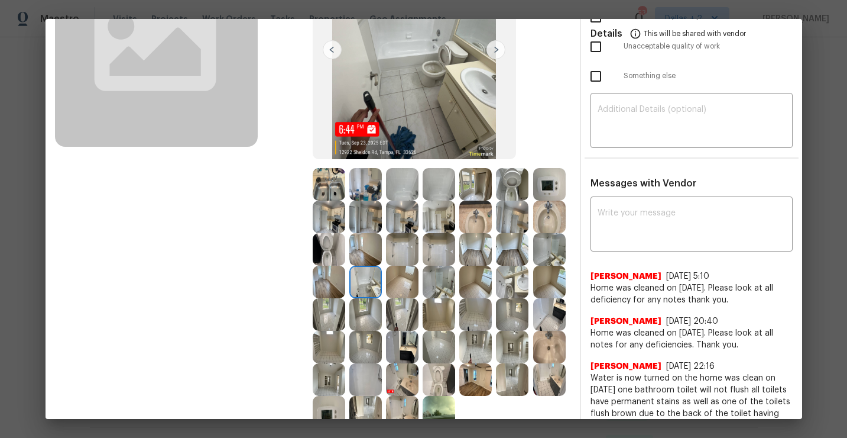
click at [325, 258] on img at bounding box center [329, 249] width 33 height 33
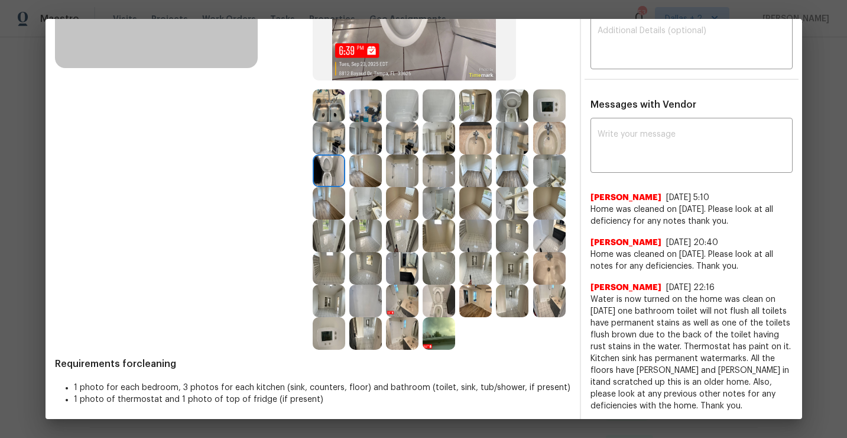
scroll to position [229, 0]
click at [448, 312] on img at bounding box center [439, 300] width 33 height 33
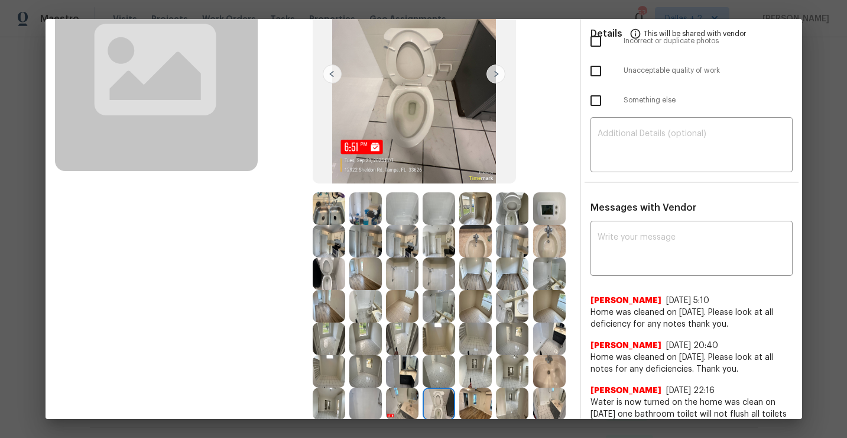
scroll to position [0, 0]
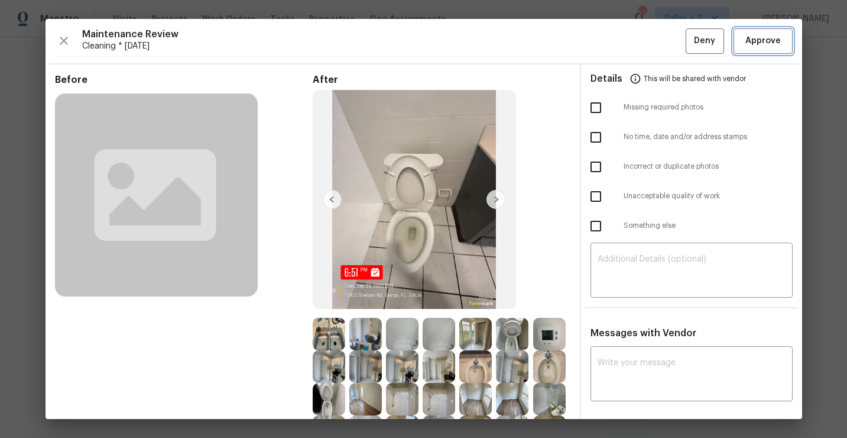
click at [755, 46] on span "Approve" at bounding box center [763, 41] width 35 height 15
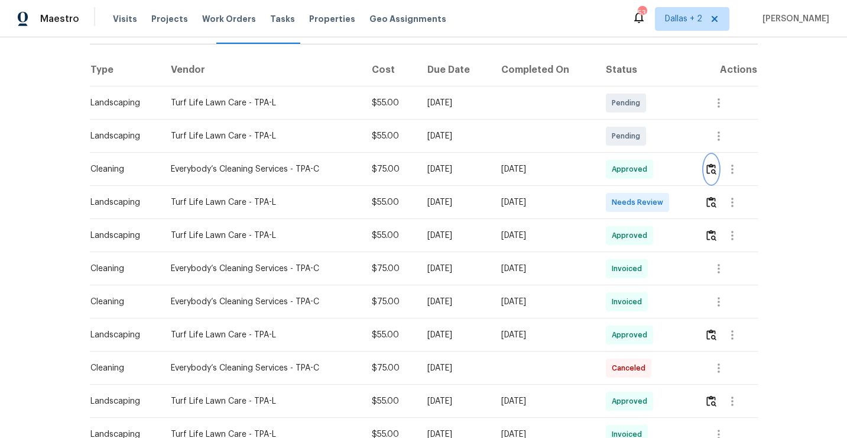
scroll to position [180, 0]
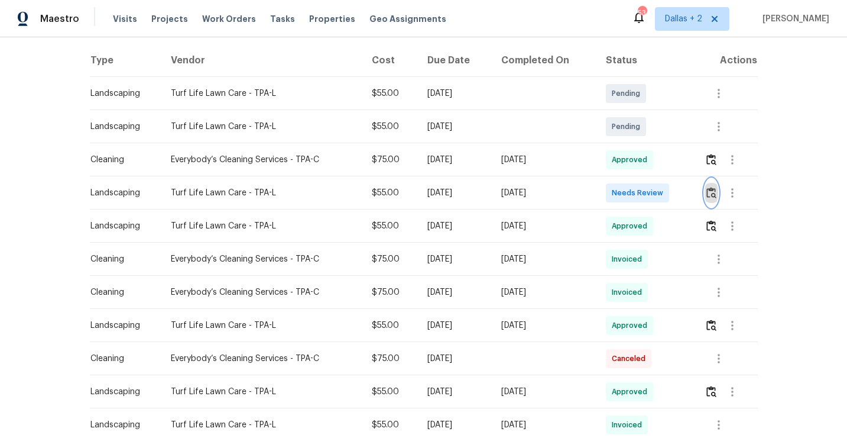
click at [716, 190] on img "button" at bounding box center [712, 192] width 10 height 11
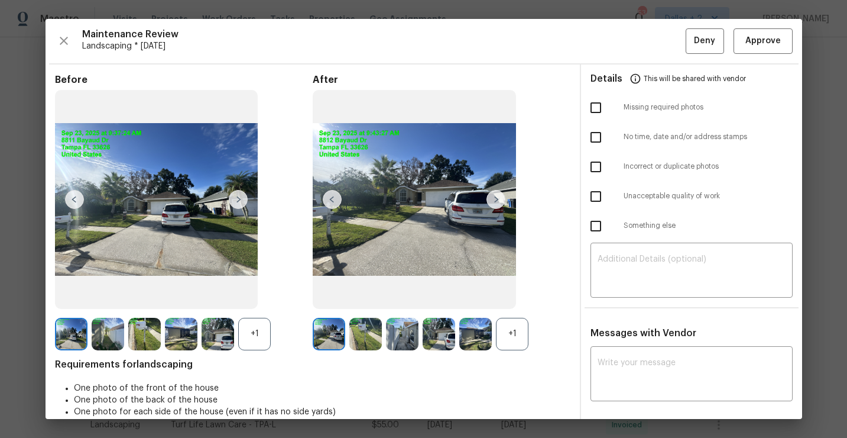
click at [507, 341] on div "+1" at bounding box center [512, 334] width 33 height 33
click at [253, 336] on div "+1" at bounding box center [254, 334] width 33 height 33
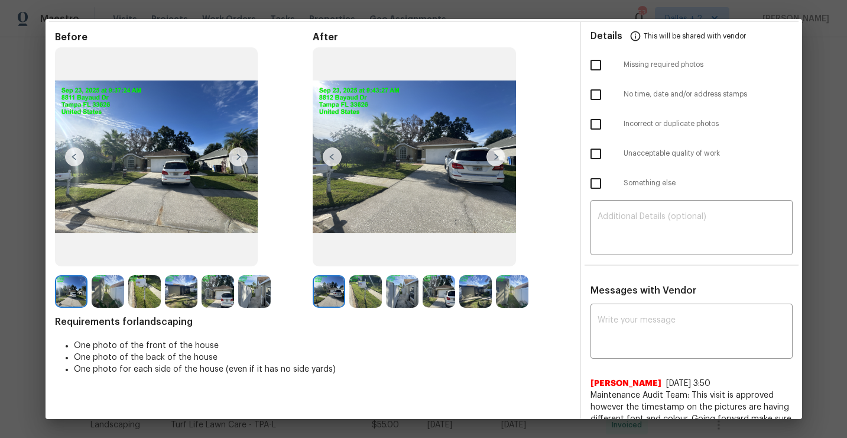
scroll to position [44, 0]
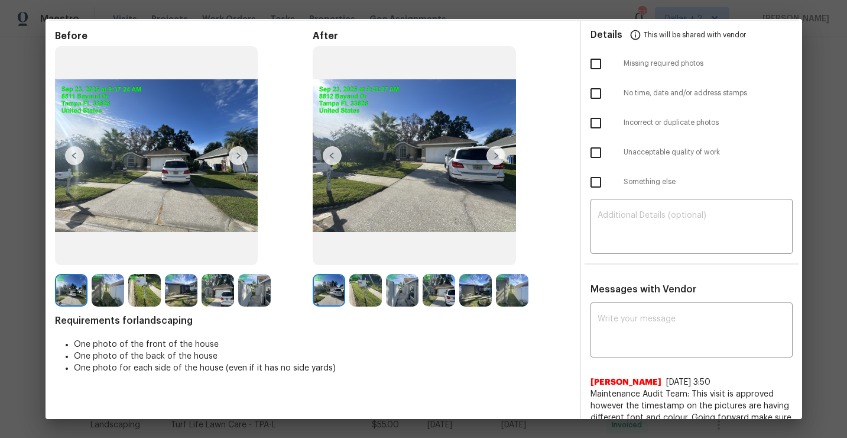
click at [494, 158] on img at bounding box center [496, 155] width 19 height 19
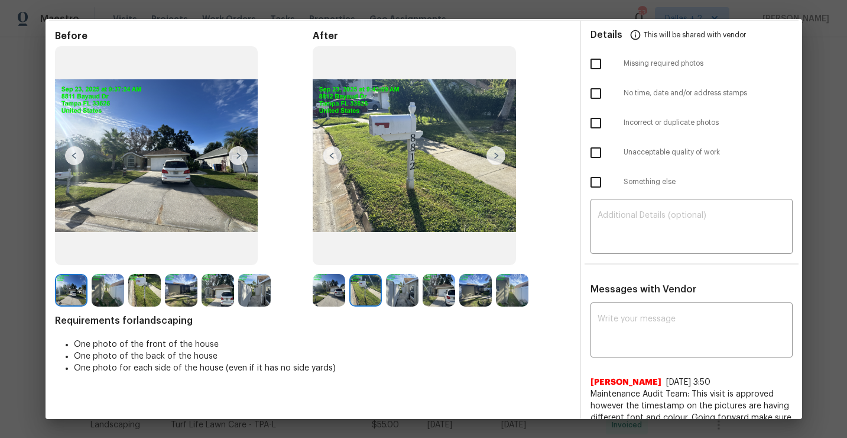
click at [349, 279] on img at bounding box center [365, 290] width 33 height 33
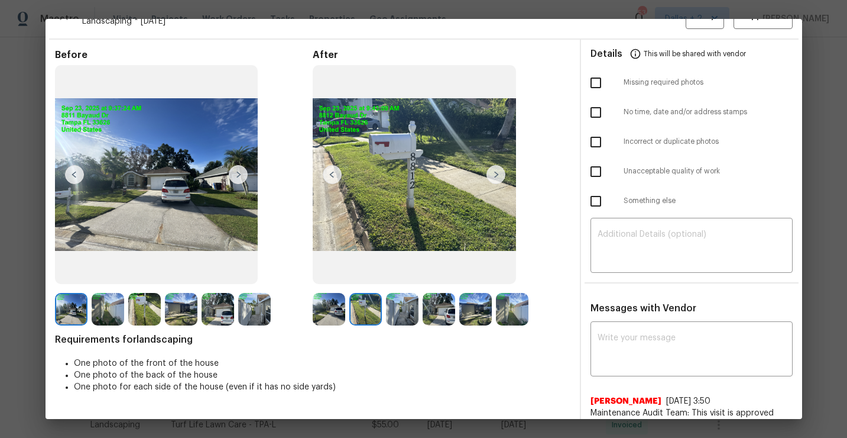
scroll to position [0, 0]
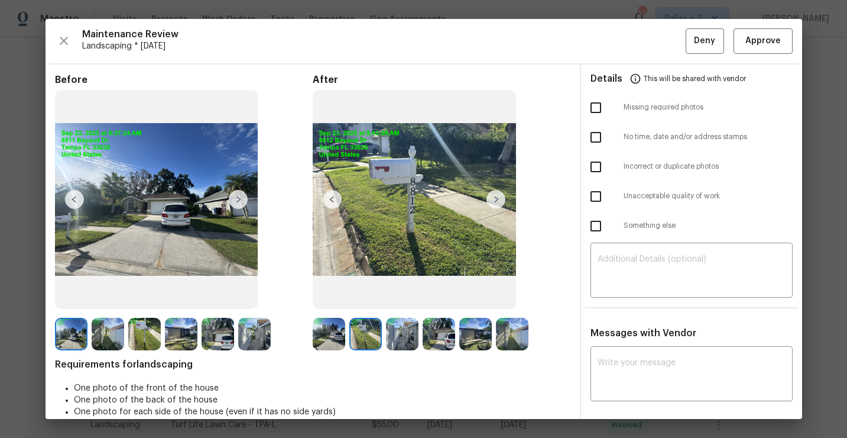
click at [432, 341] on img at bounding box center [439, 334] width 33 height 33
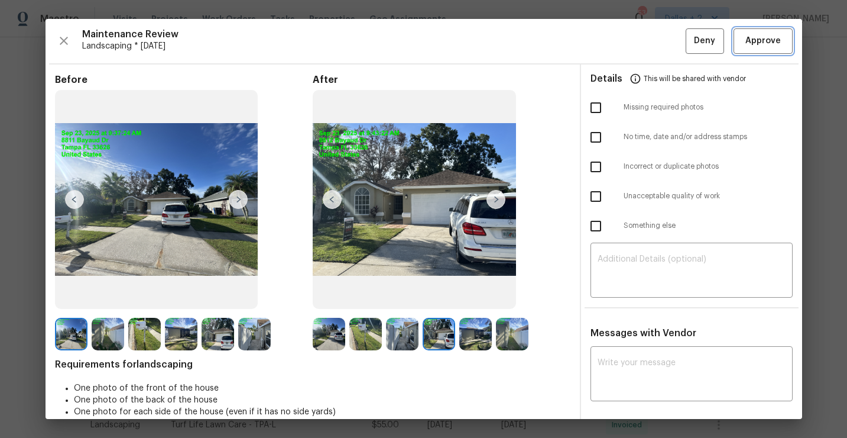
click at [765, 43] on span "Approve" at bounding box center [763, 41] width 35 height 15
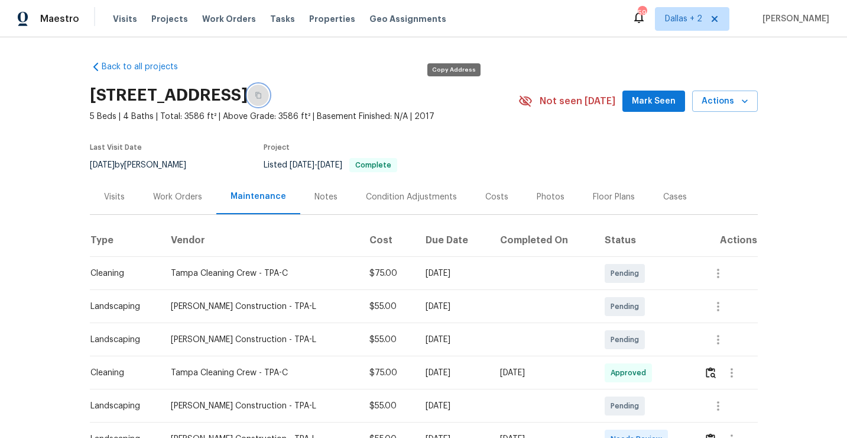
click at [269, 101] on button "button" at bounding box center [258, 95] width 21 height 21
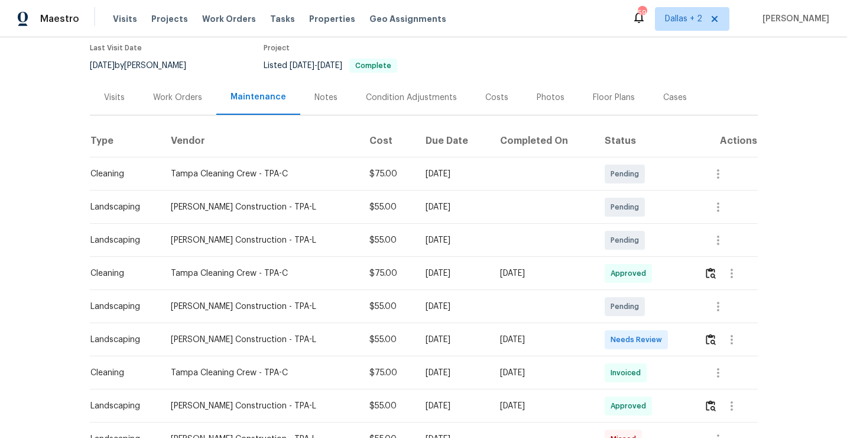
scroll to position [103, 0]
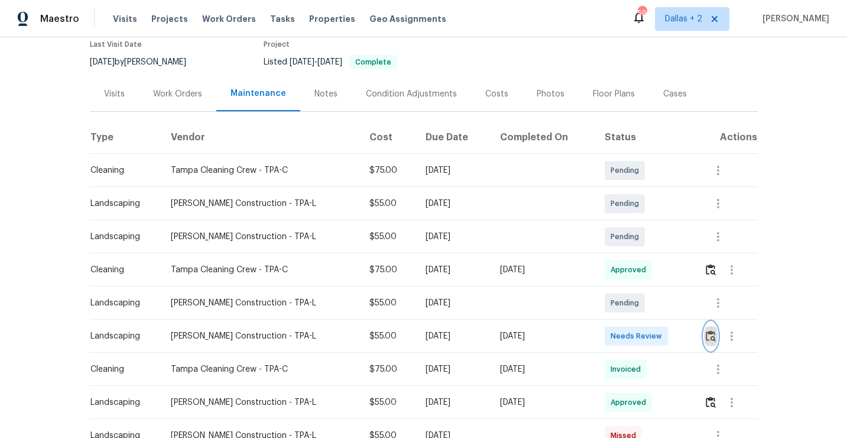
click at [713, 330] on img "button" at bounding box center [711, 335] width 10 height 11
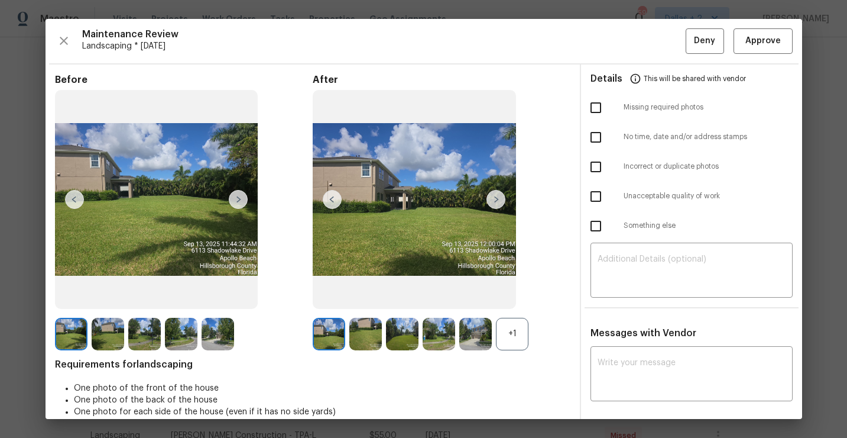
click at [516, 335] on div "+1" at bounding box center [512, 334] width 33 height 33
click at [61, 35] on icon "button" at bounding box center [64, 41] width 14 height 14
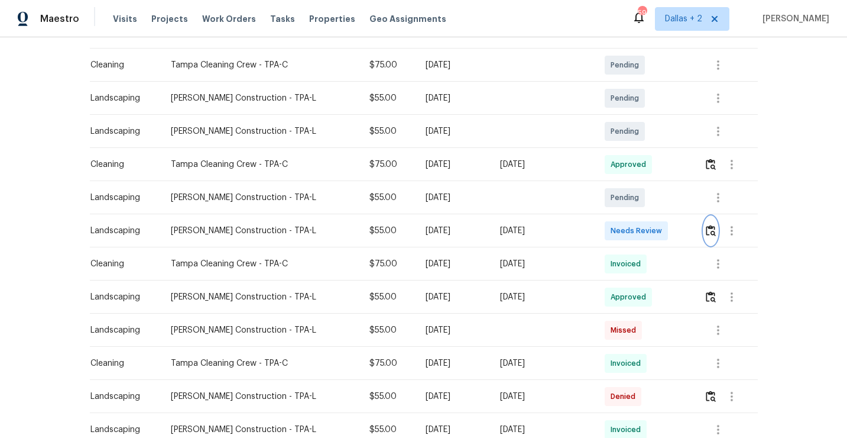
scroll to position [171, 0]
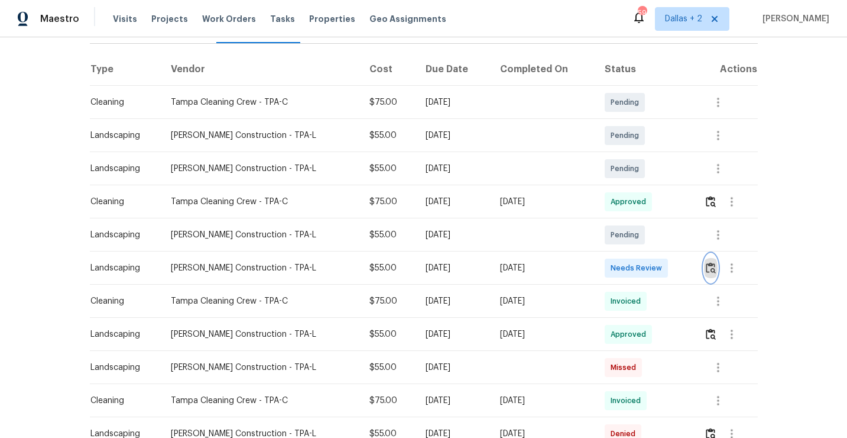
click at [708, 267] on img "button" at bounding box center [711, 267] width 10 height 11
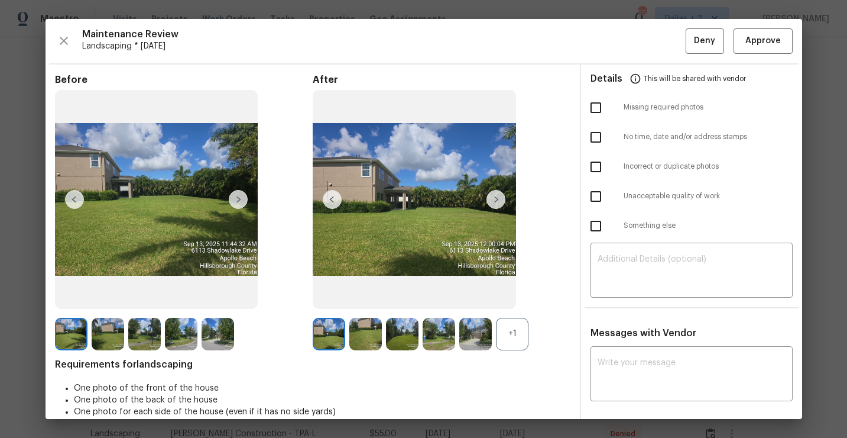
click at [519, 333] on div "+1" at bounding box center [512, 334] width 33 height 33
click at [496, 197] on img at bounding box center [496, 199] width 19 height 19
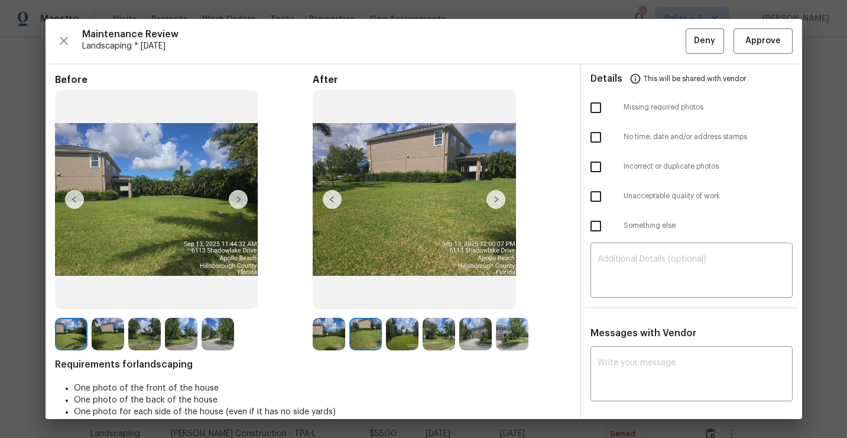
click at [497, 196] on img at bounding box center [496, 199] width 19 height 19
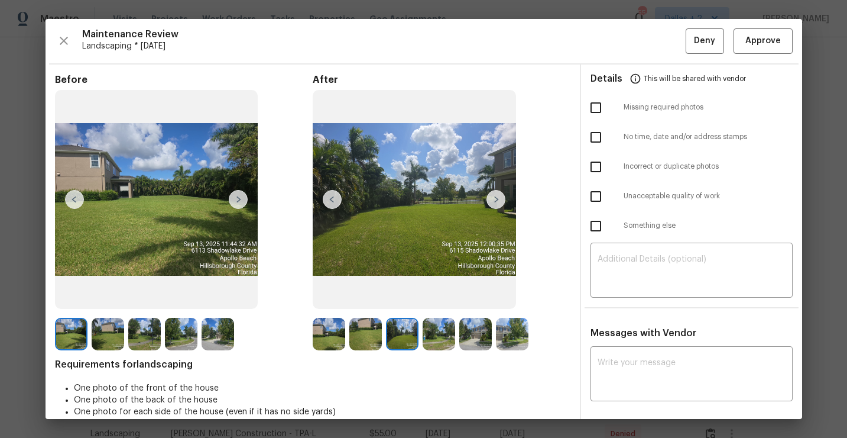
click at [495, 206] on img at bounding box center [496, 199] width 19 height 19
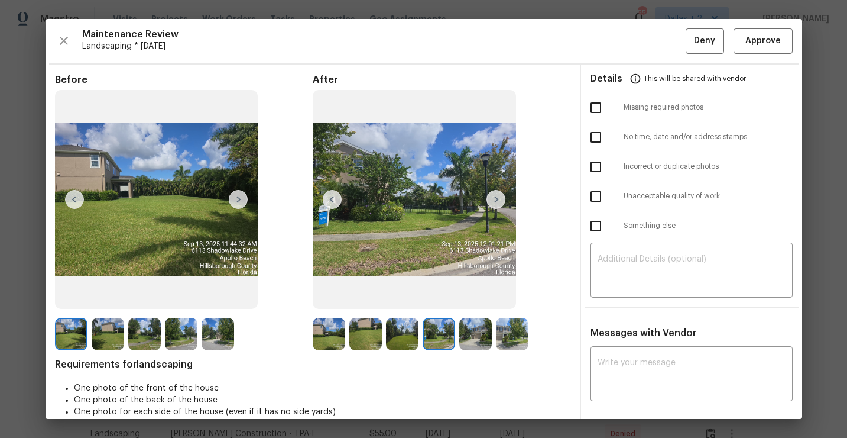
click at [495, 204] on img at bounding box center [496, 199] width 19 height 19
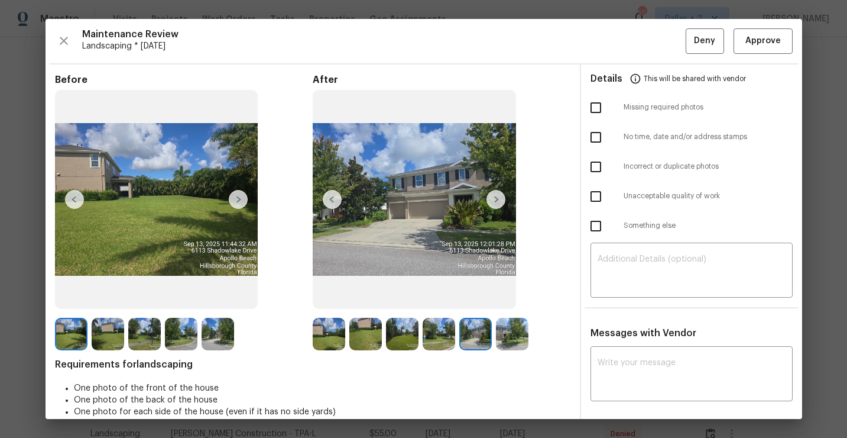
click at [495, 206] on img at bounding box center [496, 199] width 19 height 19
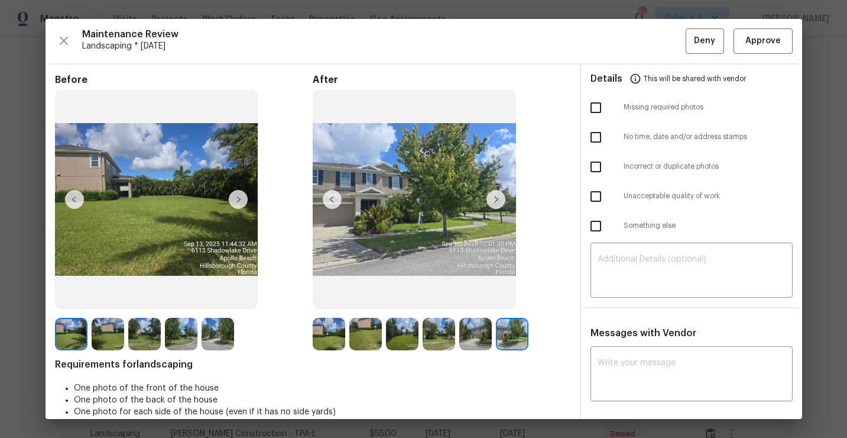
click at [67, 325] on img at bounding box center [71, 334] width 33 height 33
click at [239, 199] on img at bounding box center [238, 199] width 19 height 19
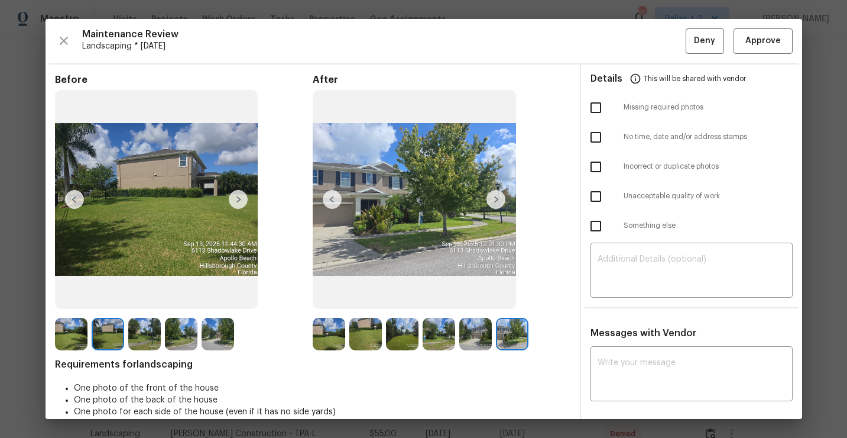
click at [58, 336] on img at bounding box center [71, 334] width 33 height 33
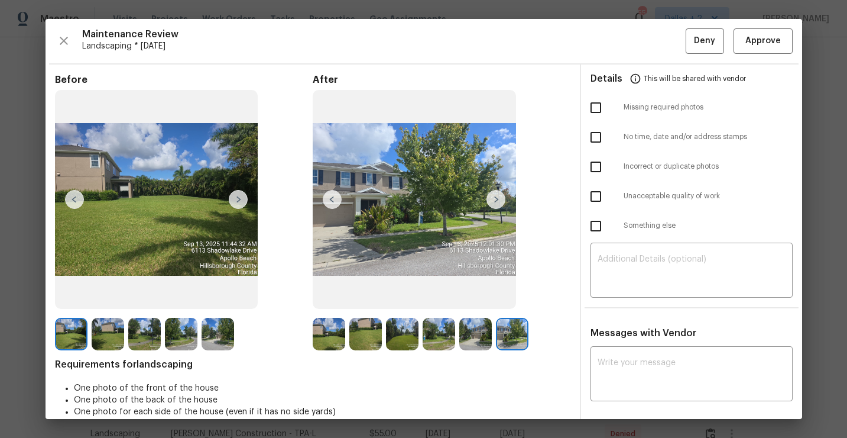
click at [239, 198] on img at bounding box center [238, 199] width 19 height 19
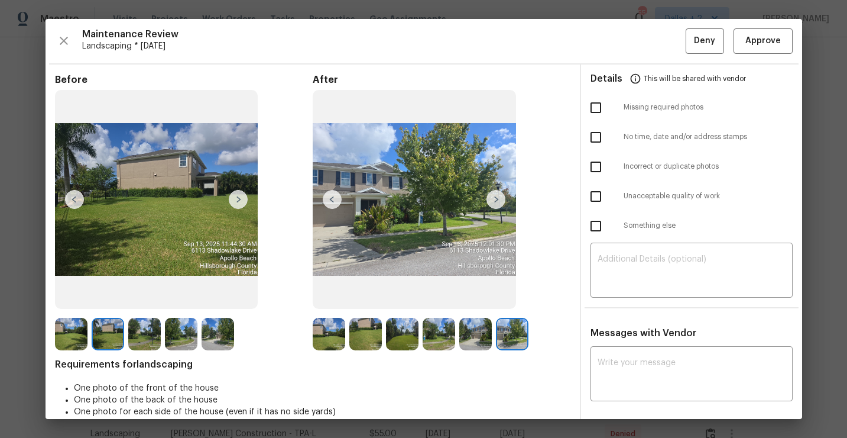
click at [239, 198] on img at bounding box center [238, 199] width 19 height 19
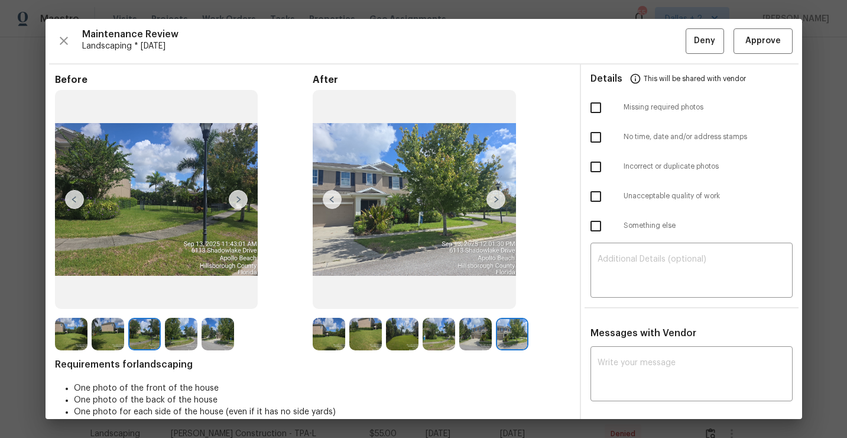
click at [239, 198] on img at bounding box center [238, 199] width 19 height 19
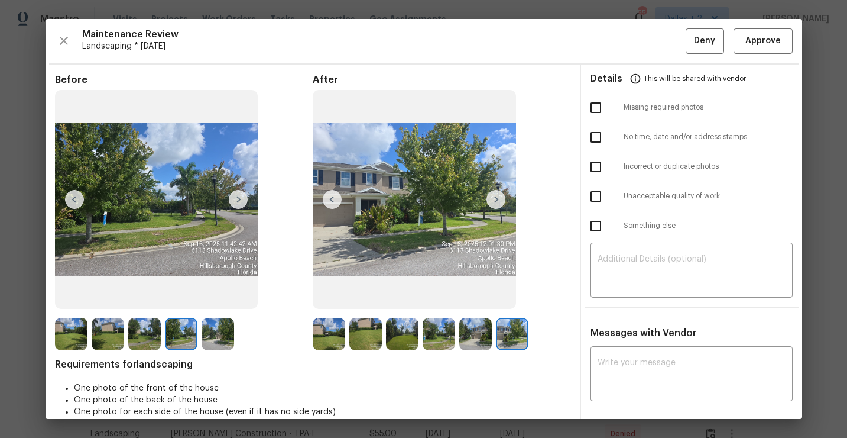
click at [240, 198] on img at bounding box center [238, 199] width 19 height 19
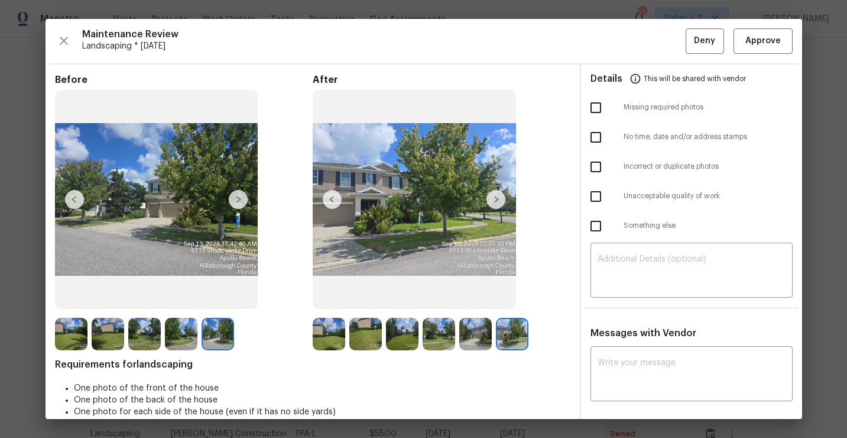
click at [64, 330] on img at bounding box center [71, 334] width 33 height 33
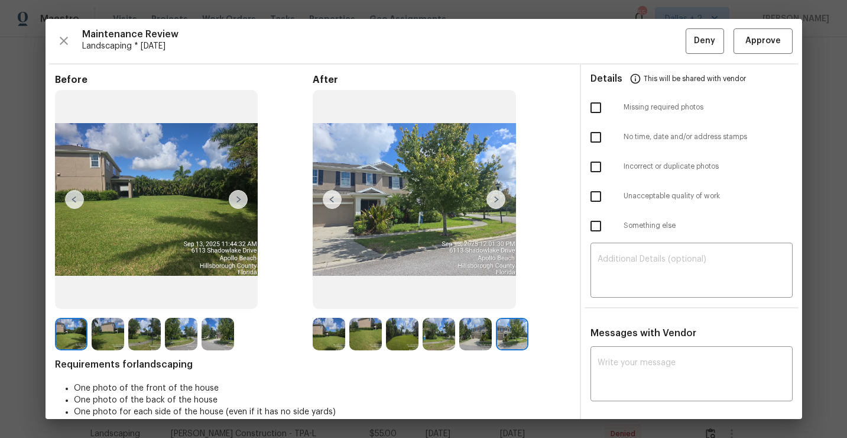
click at [241, 200] on img at bounding box center [238, 199] width 19 height 19
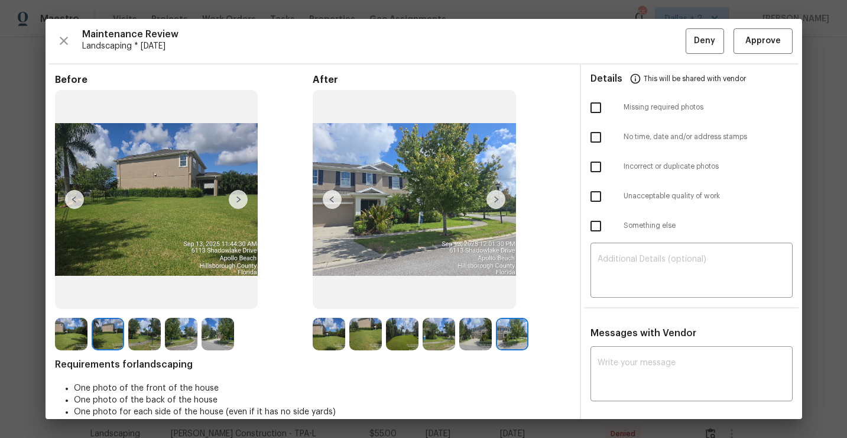
click at [241, 200] on img at bounding box center [238, 199] width 19 height 19
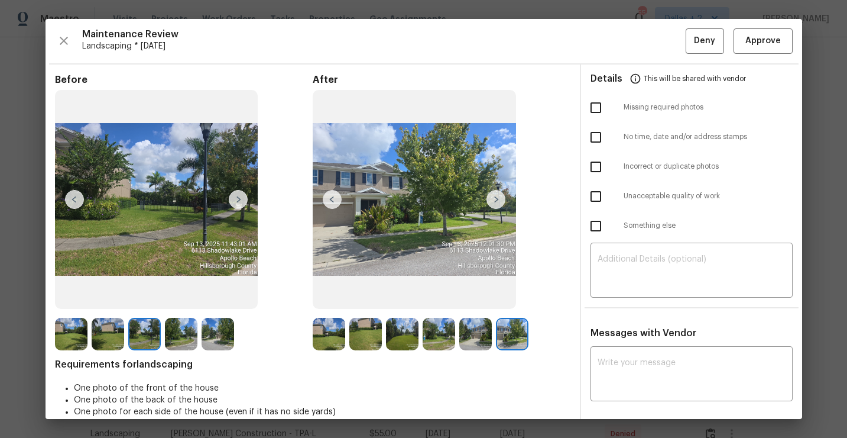
click at [73, 343] on img at bounding box center [71, 334] width 33 height 33
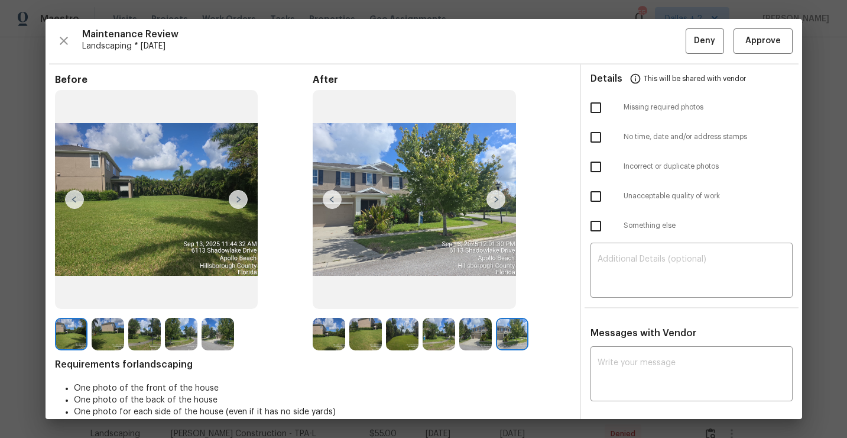
click at [245, 201] on img at bounding box center [238, 199] width 19 height 19
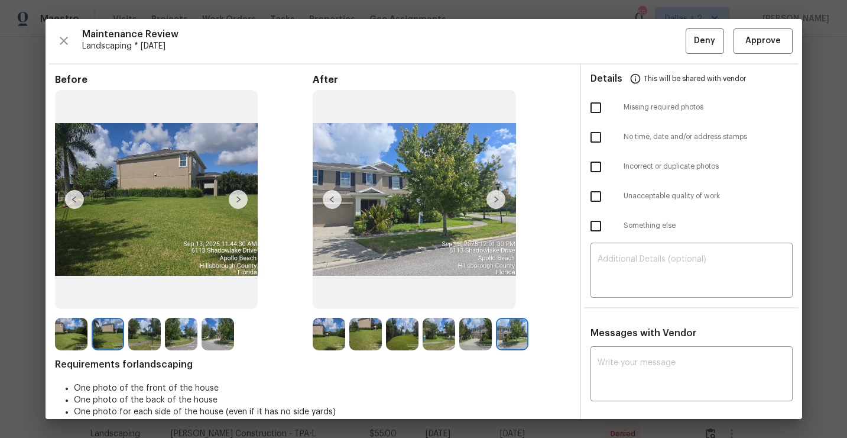
click at [245, 201] on img at bounding box center [238, 199] width 19 height 19
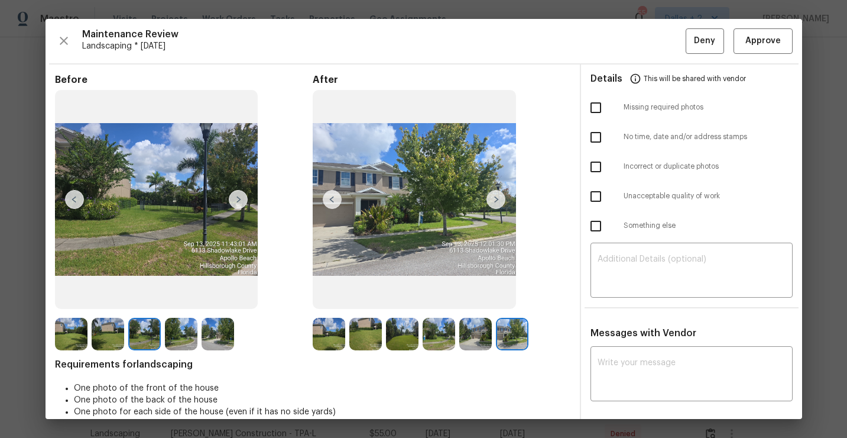
click at [245, 201] on img at bounding box center [238, 199] width 19 height 19
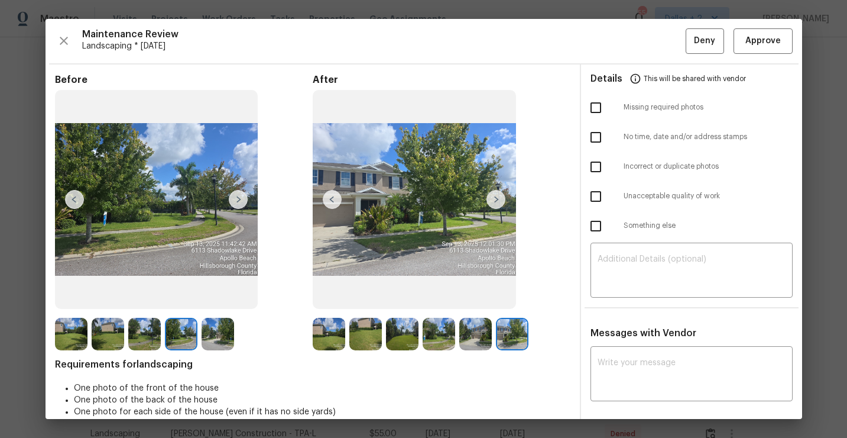
click at [245, 201] on img at bounding box center [238, 199] width 19 height 19
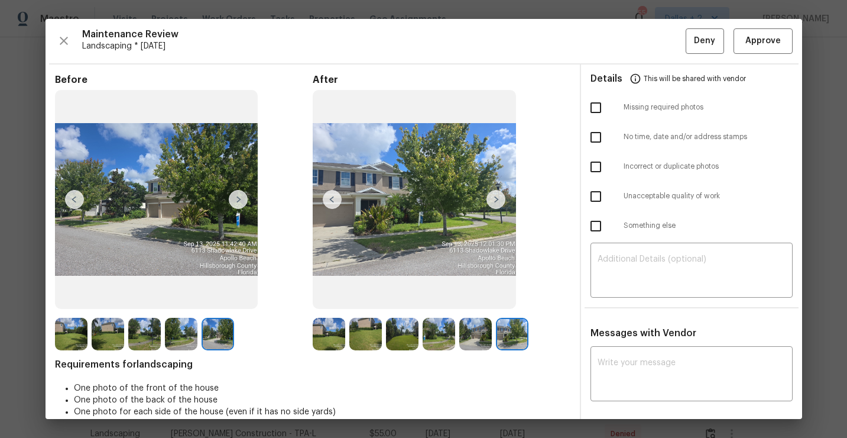
click at [245, 201] on img at bounding box center [238, 199] width 19 height 19
click at [325, 336] on img at bounding box center [329, 334] width 33 height 33
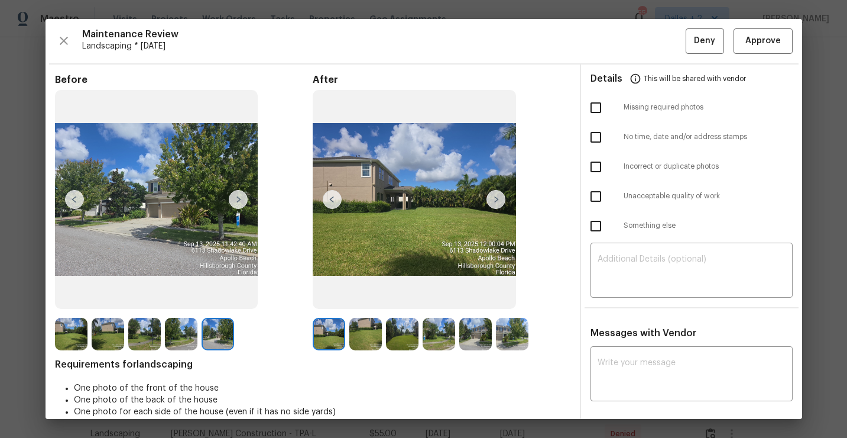
click at [491, 203] on img at bounding box center [496, 199] width 19 height 19
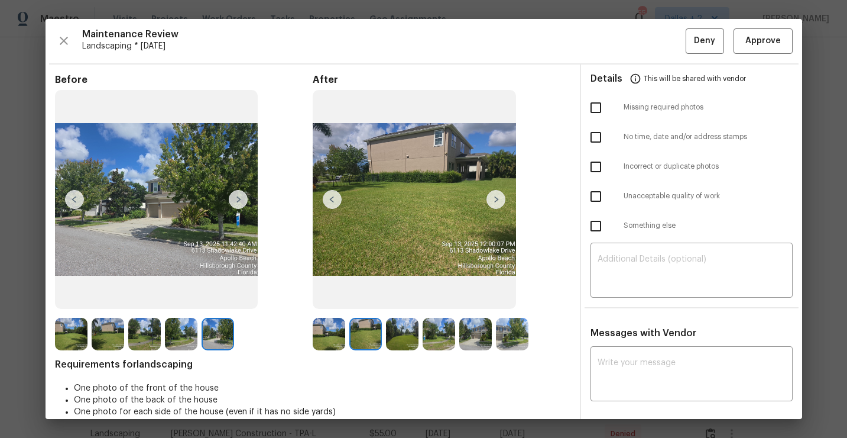
click at [496, 199] on img at bounding box center [496, 199] width 19 height 19
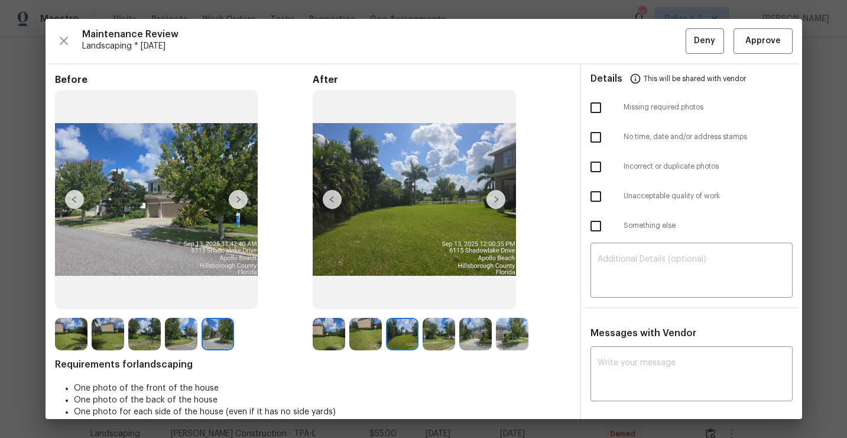
click at [496, 199] on img at bounding box center [496, 199] width 19 height 19
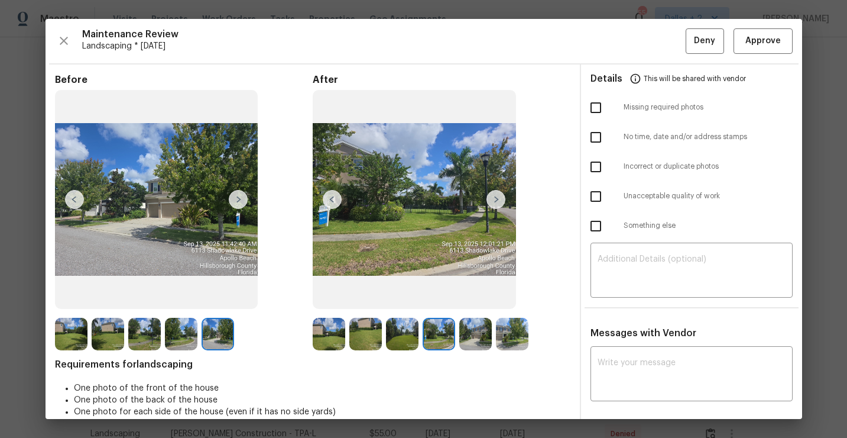
click at [496, 199] on img at bounding box center [496, 199] width 19 height 19
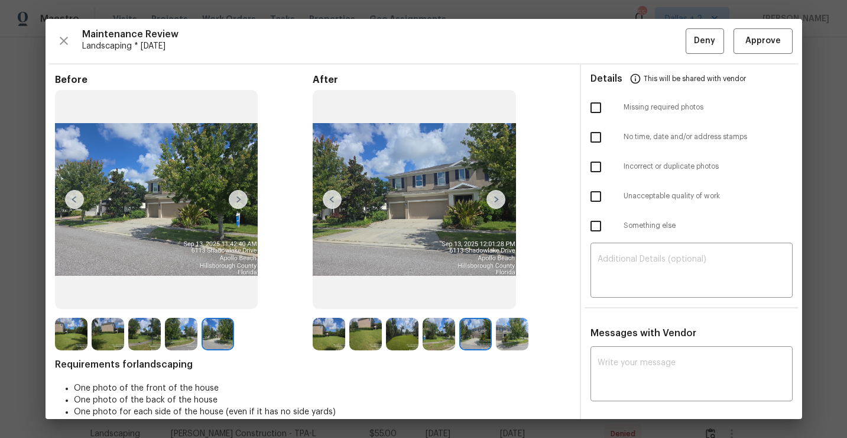
click at [503, 197] on img at bounding box center [496, 199] width 19 height 19
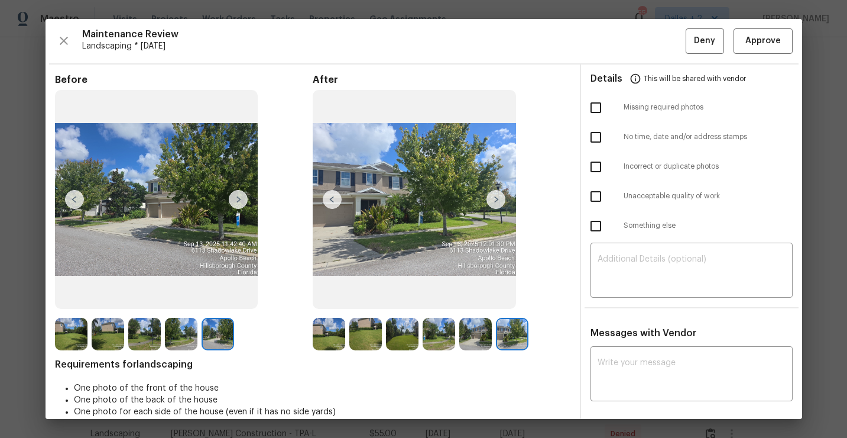
click at [501, 199] on img at bounding box center [496, 199] width 19 height 19
click at [73, 48] on div "Maintenance Review Landscaping * Mon, Sep 15 Deny Approve" at bounding box center [424, 40] width 738 height 25
click at [63, 41] on icon "button" at bounding box center [64, 41] width 8 height 8
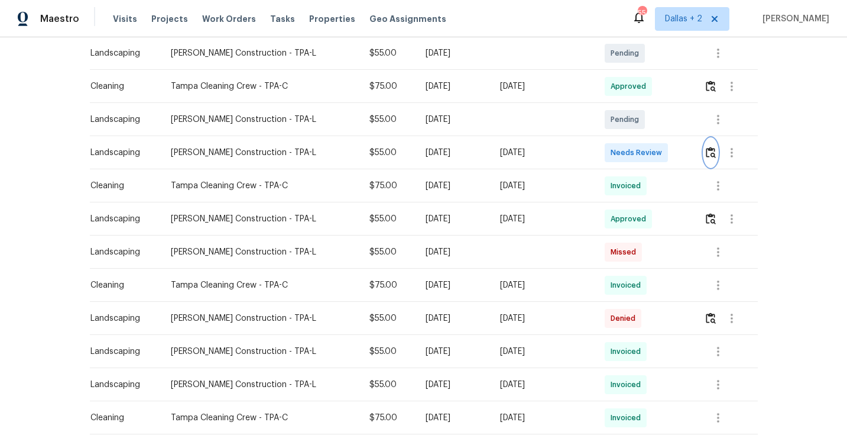
scroll to position [303, 0]
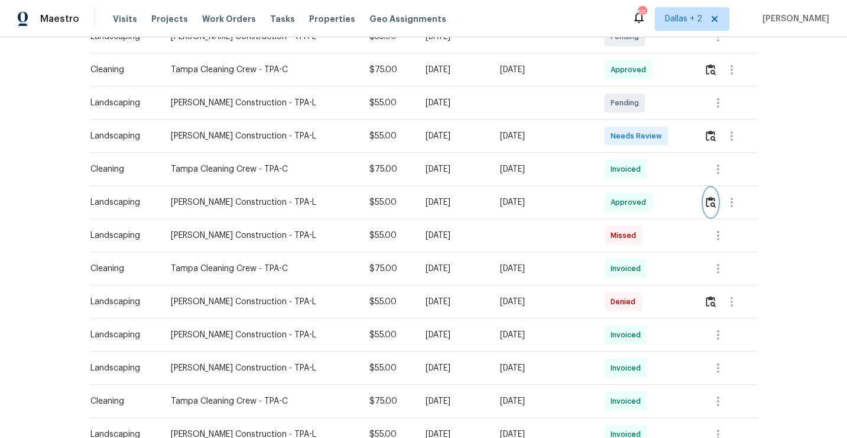
click at [713, 204] on img "button" at bounding box center [711, 201] width 10 height 11
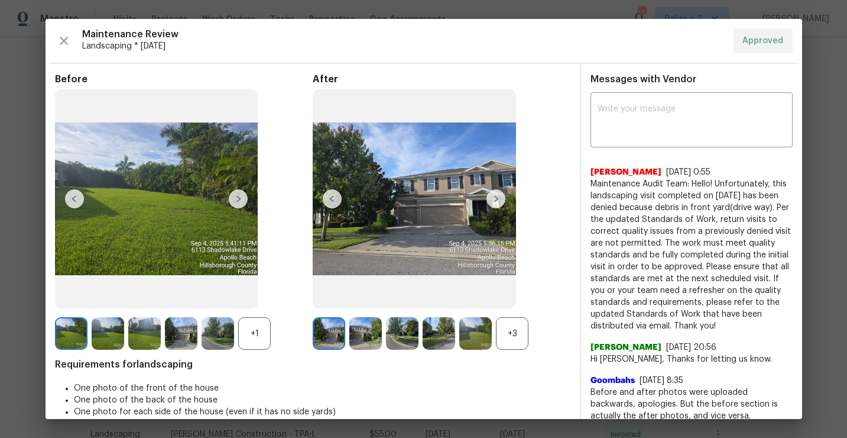
click at [498, 326] on div "+3" at bounding box center [512, 333] width 33 height 33
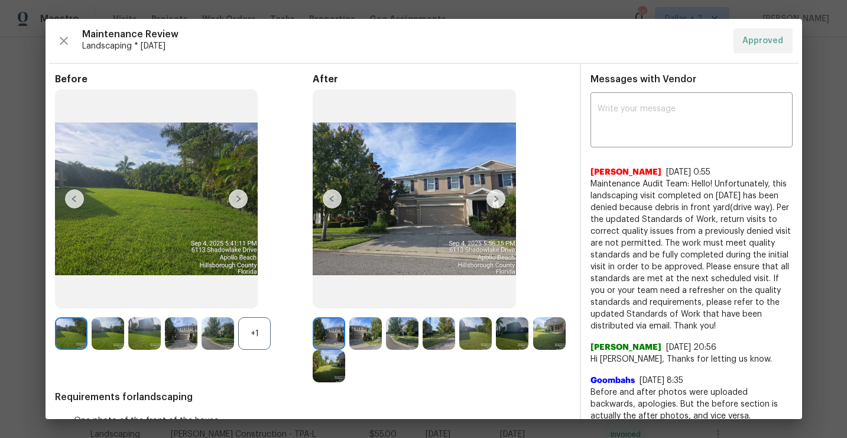
click at [233, 330] on img at bounding box center [218, 333] width 33 height 33
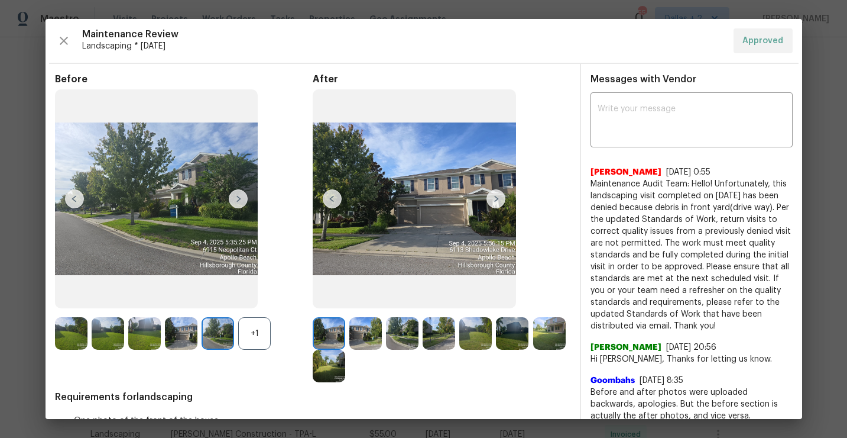
click at [251, 331] on div "+1" at bounding box center [254, 333] width 33 height 33
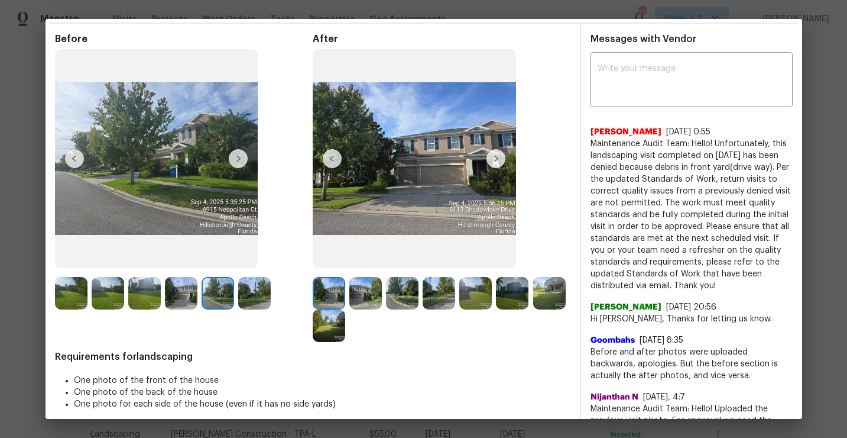
scroll to position [41, 0]
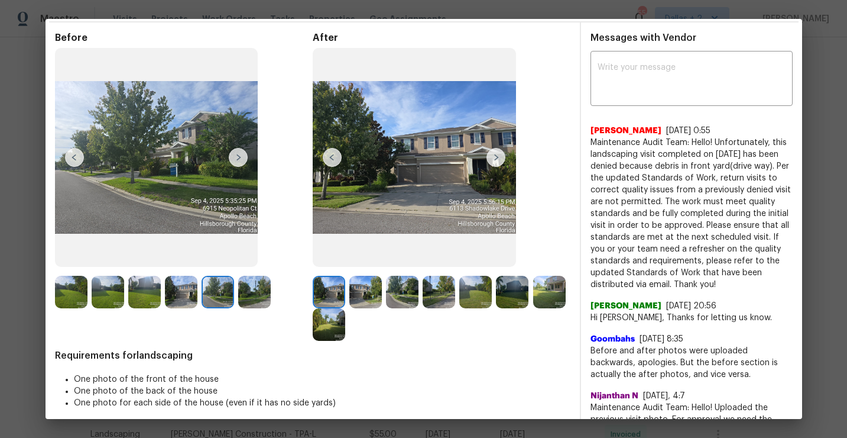
drag, startPoint x: 725, startPoint y: 280, endPoint x: 587, endPoint y: 142, distance: 195.3
copy span "Maintenance Audit Team: Hello! Unfortunately, this landscaping visit completed …"
click at [467, 350] on span "Requirements for landscaping" at bounding box center [313, 355] width 516 height 12
click at [499, 159] on img at bounding box center [496, 157] width 19 height 19
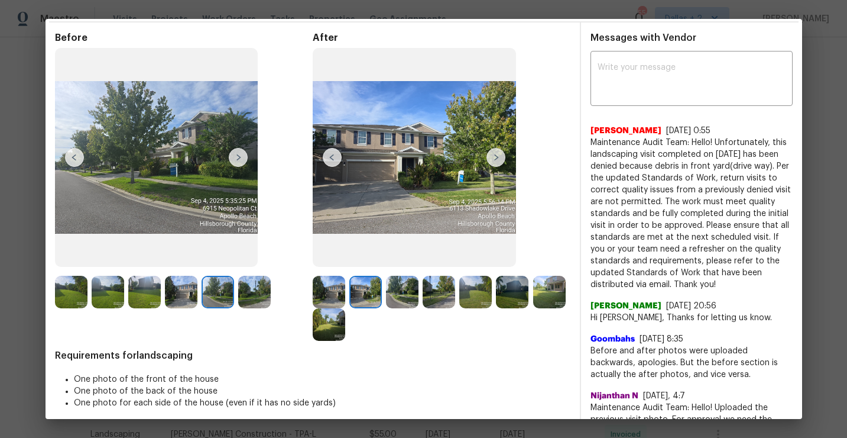
click at [502, 159] on img at bounding box center [496, 157] width 19 height 19
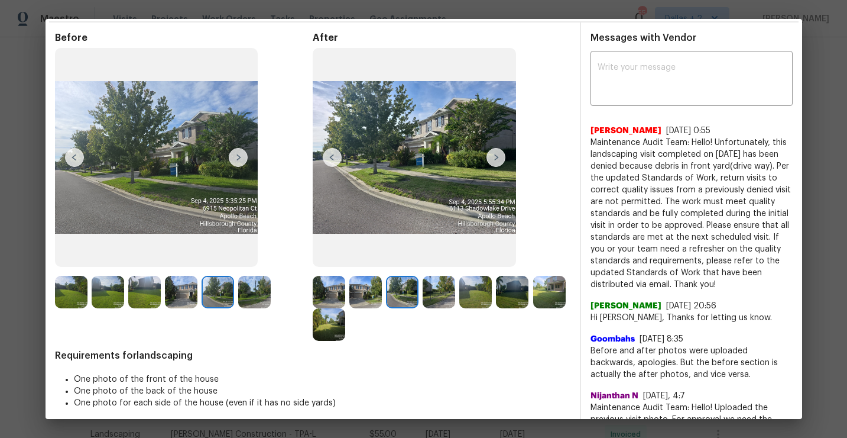
click at [494, 155] on img at bounding box center [496, 157] width 19 height 19
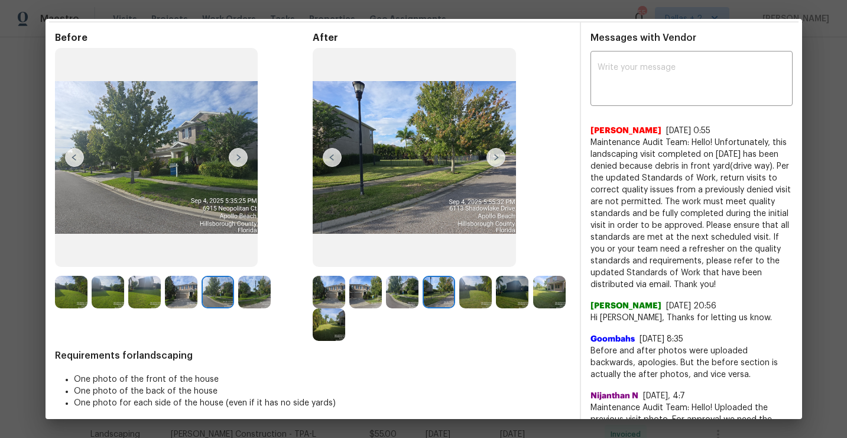
click at [64, 297] on img at bounding box center [71, 292] width 33 height 33
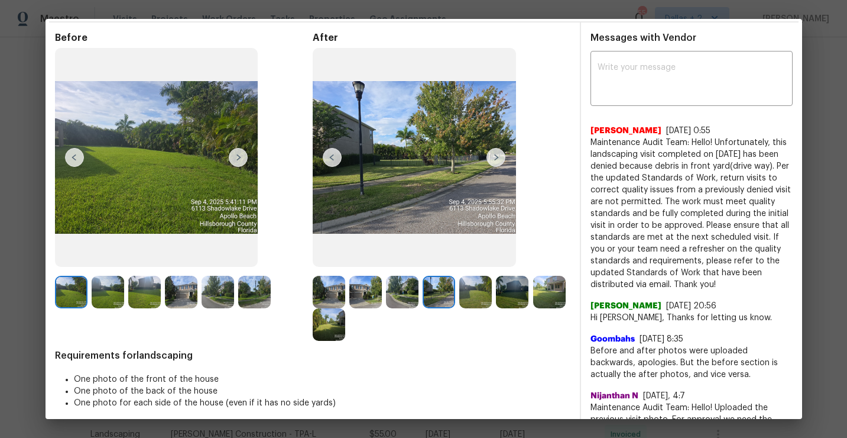
click at [322, 292] on img at bounding box center [329, 292] width 33 height 33
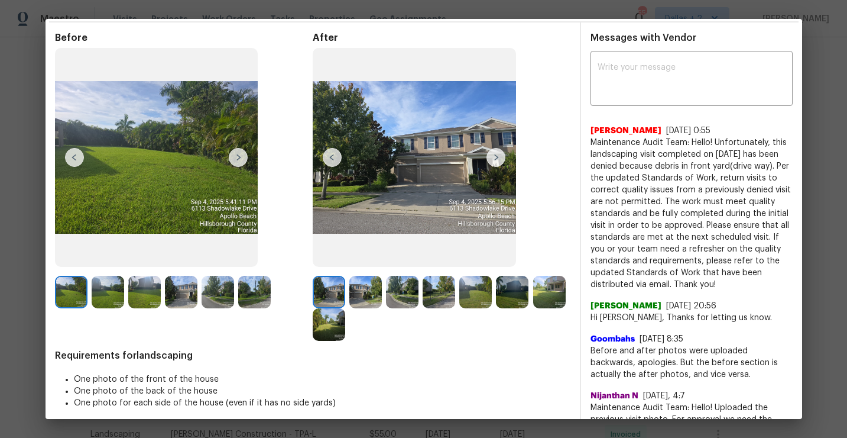
click at [497, 160] on img at bounding box center [496, 157] width 19 height 19
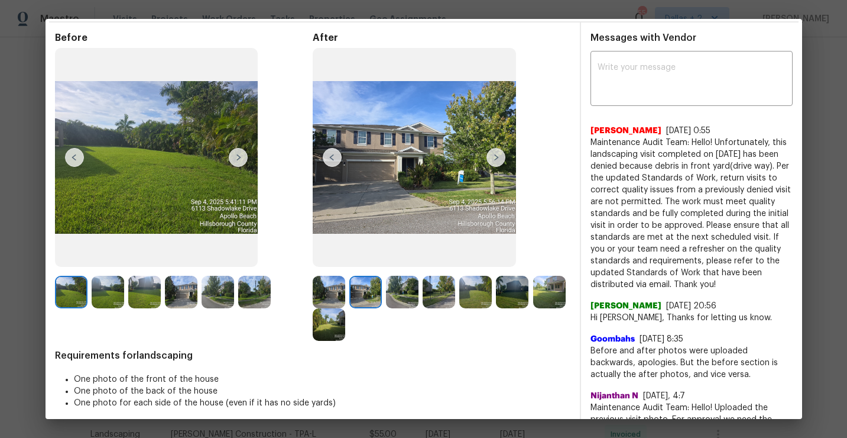
click at [497, 160] on img at bounding box center [496, 157] width 19 height 19
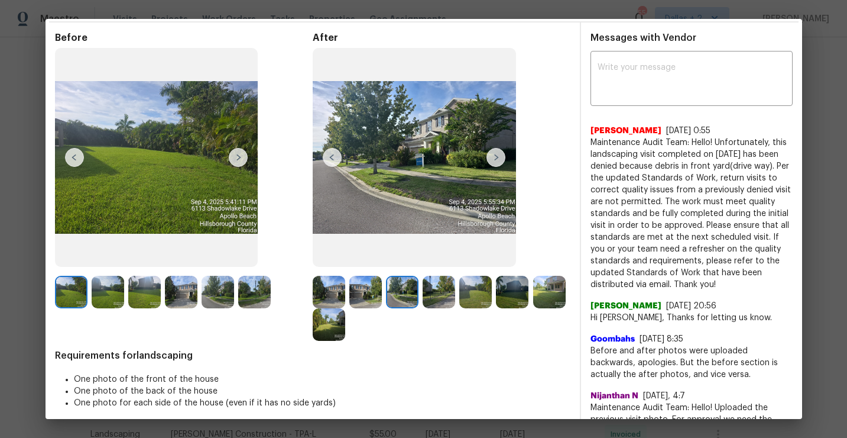
click at [497, 160] on img at bounding box center [496, 157] width 19 height 19
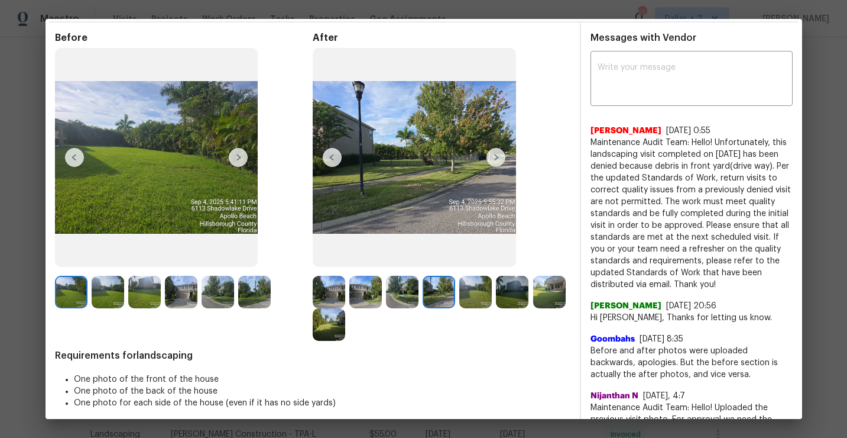
click at [497, 160] on img at bounding box center [496, 157] width 19 height 19
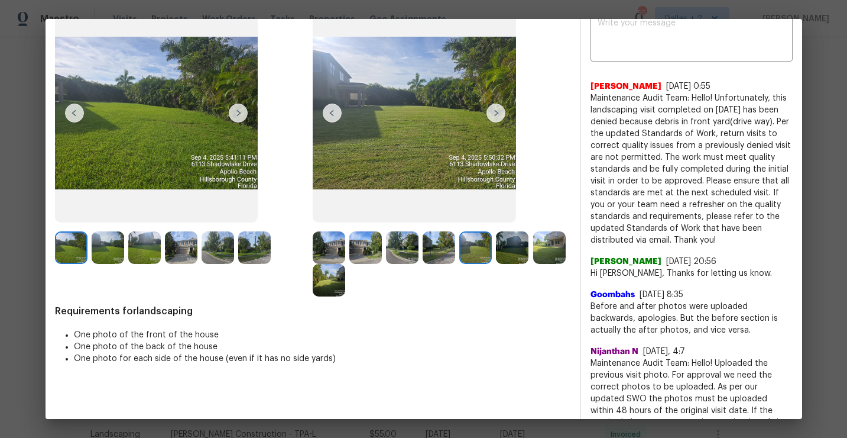
scroll to position [96, 0]
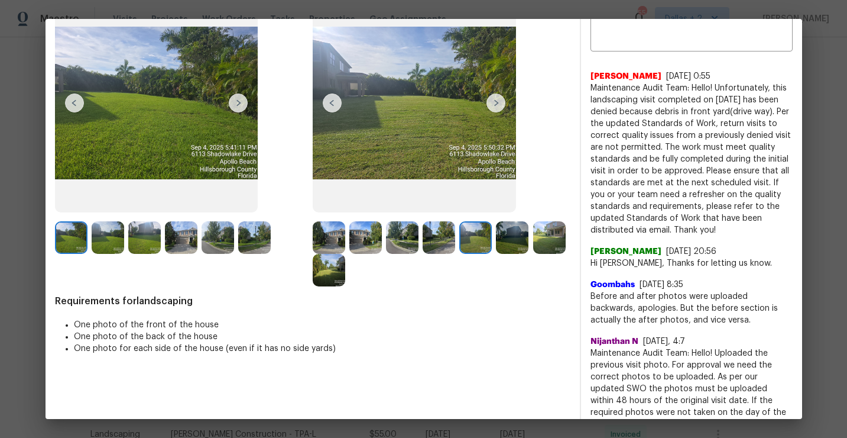
click at [499, 99] on img at bounding box center [496, 102] width 19 height 19
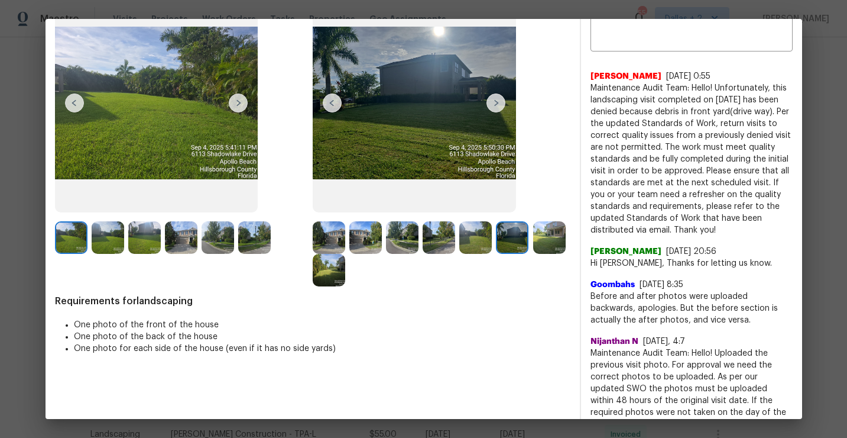
click at [499, 100] on img at bounding box center [496, 102] width 19 height 19
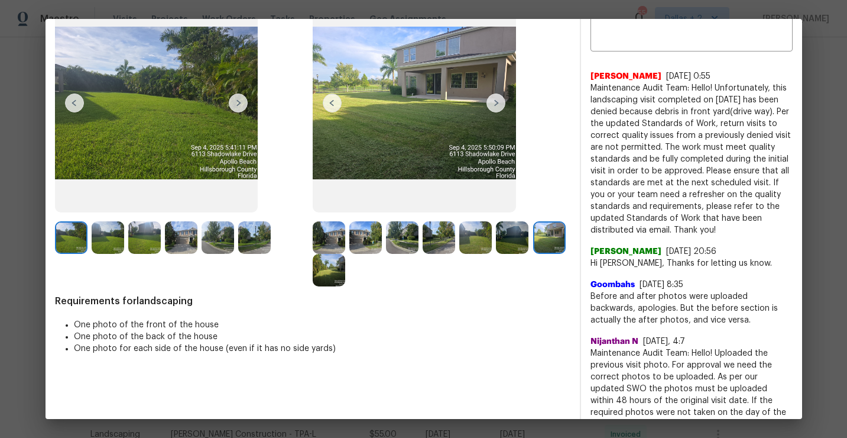
click at [499, 101] on img at bounding box center [496, 102] width 19 height 19
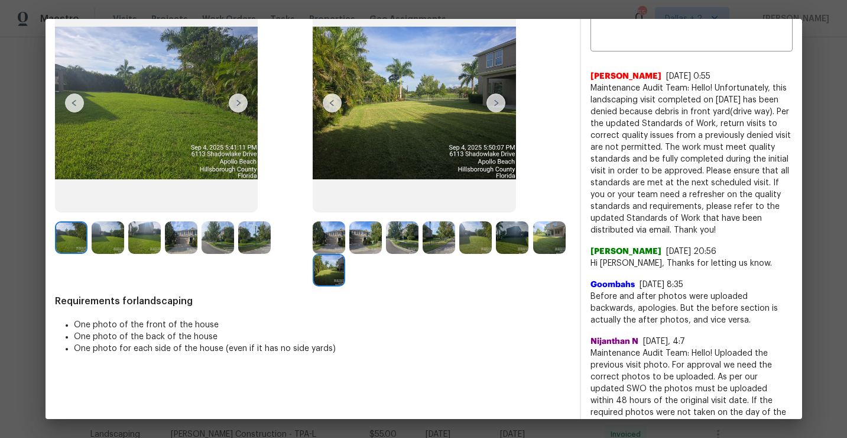
click at [330, 267] on img at bounding box center [329, 270] width 33 height 33
click at [75, 244] on img at bounding box center [71, 237] width 33 height 33
click at [238, 106] on img at bounding box center [238, 102] width 19 height 19
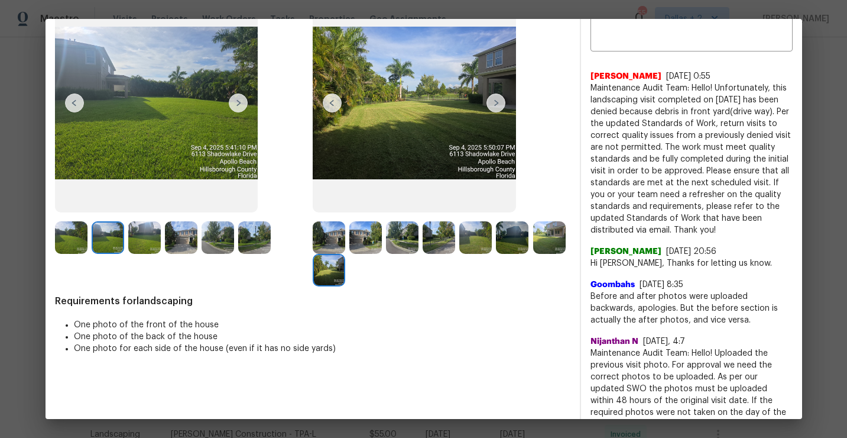
click at [238, 106] on img at bounding box center [238, 102] width 19 height 19
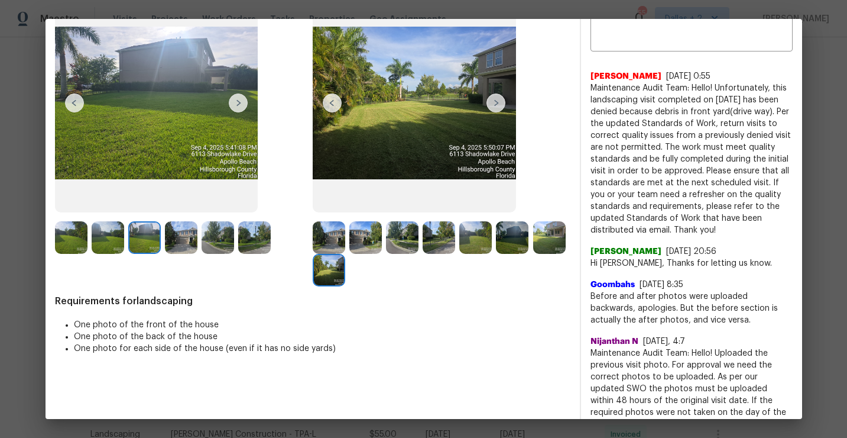
click at [238, 106] on img at bounding box center [238, 102] width 19 height 19
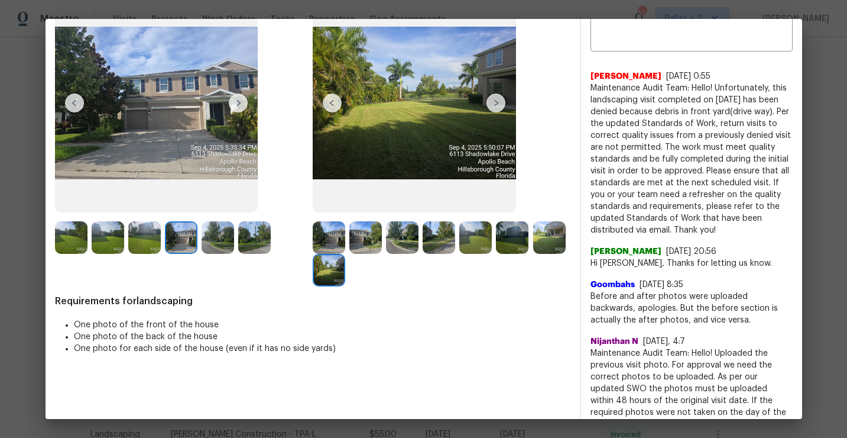
drag, startPoint x: 238, startPoint y: 106, endPoint x: 185, endPoint y: 157, distance: 73.2
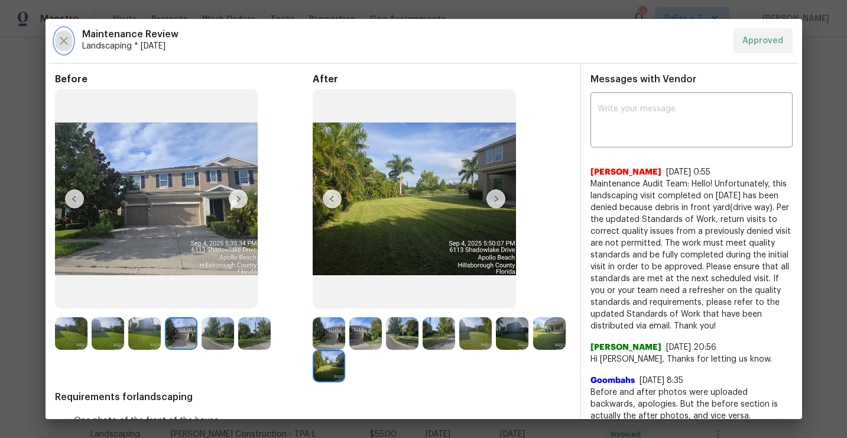
click at [69, 40] on icon "button" at bounding box center [64, 41] width 14 height 14
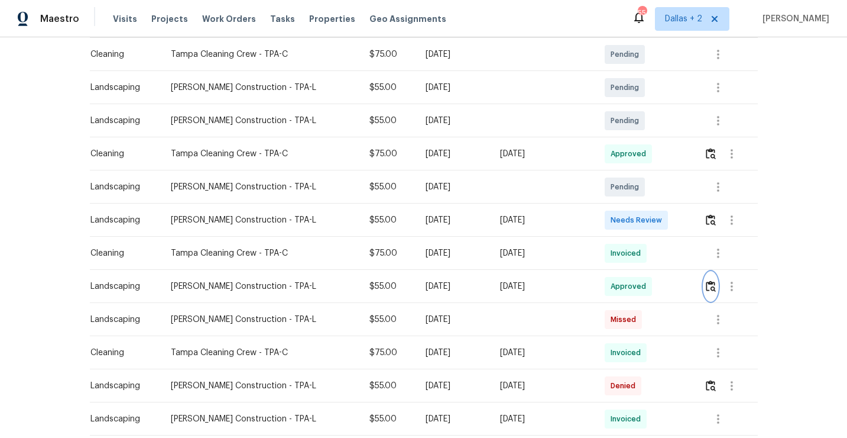
scroll to position [209, 0]
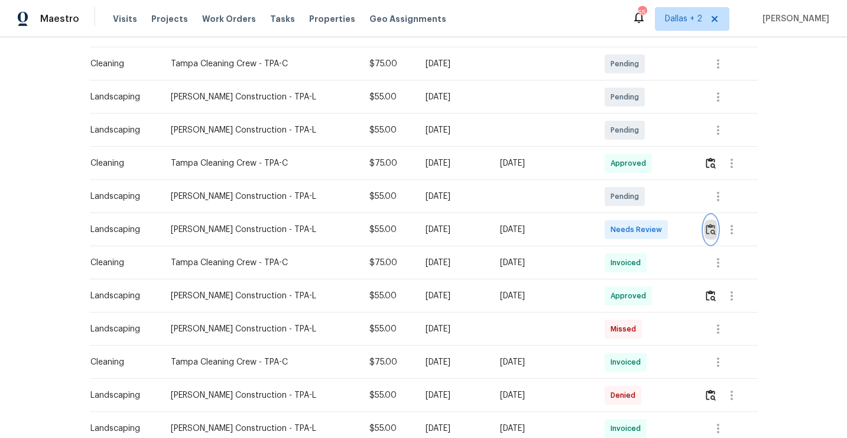
click at [710, 234] on img "button" at bounding box center [711, 229] width 10 height 11
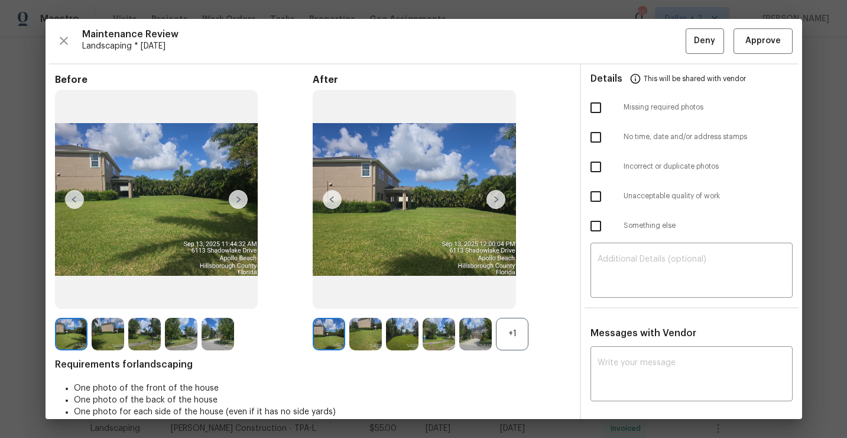
click at [509, 330] on div "+1" at bounding box center [512, 334] width 33 height 33
click at [108, 330] on img at bounding box center [108, 334] width 33 height 33
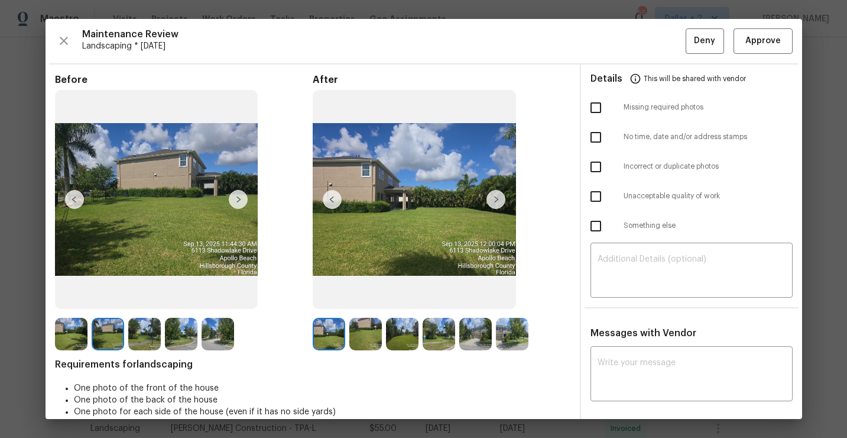
click at [233, 202] on img at bounding box center [238, 199] width 19 height 19
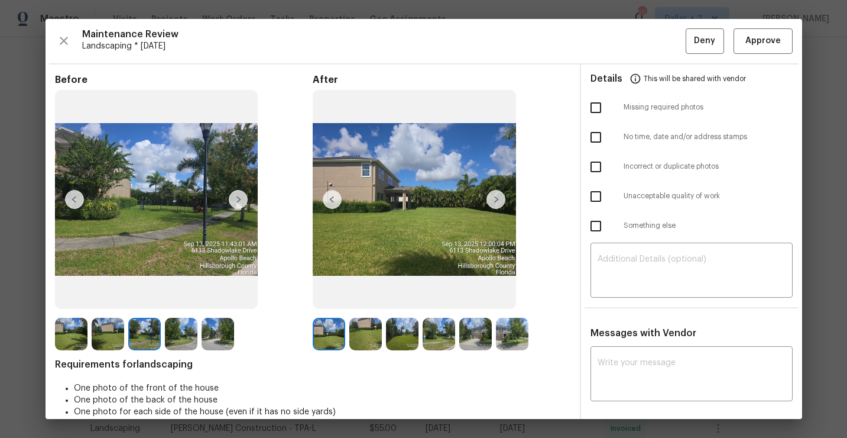
click at [234, 201] on img at bounding box center [238, 199] width 19 height 19
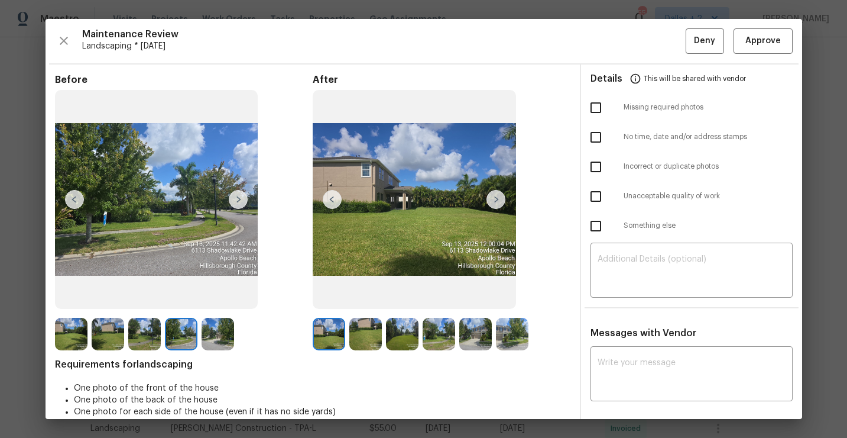
click at [234, 201] on img at bounding box center [238, 199] width 19 height 19
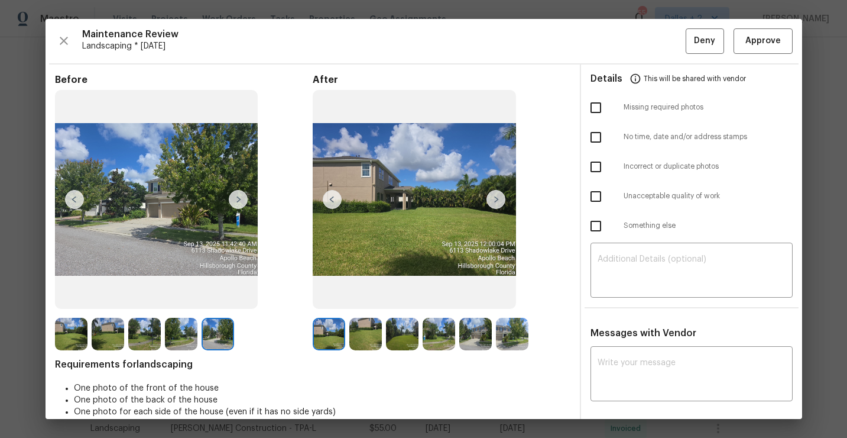
click at [234, 195] on img at bounding box center [238, 199] width 19 height 19
click at [334, 342] on img at bounding box center [329, 334] width 33 height 33
click at [499, 196] on img at bounding box center [496, 199] width 19 height 19
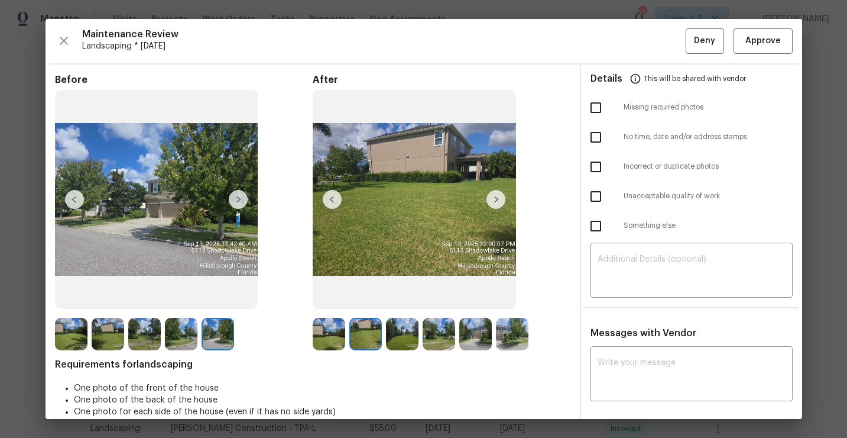
click at [499, 196] on img at bounding box center [496, 199] width 19 height 19
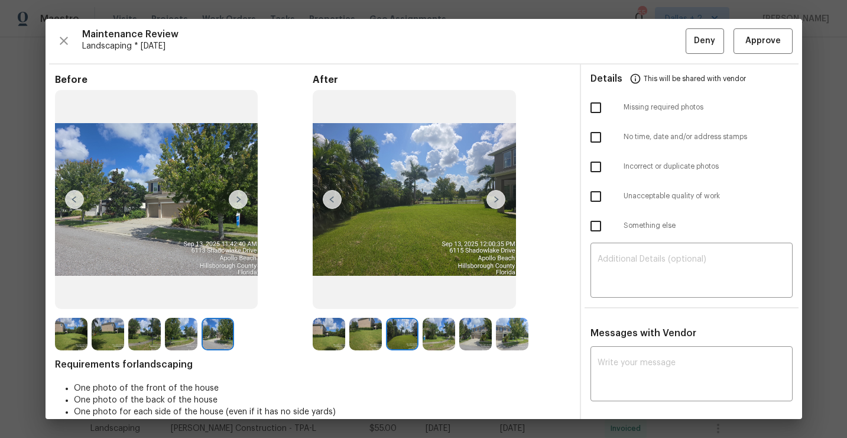
click at [499, 196] on img at bounding box center [496, 199] width 19 height 19
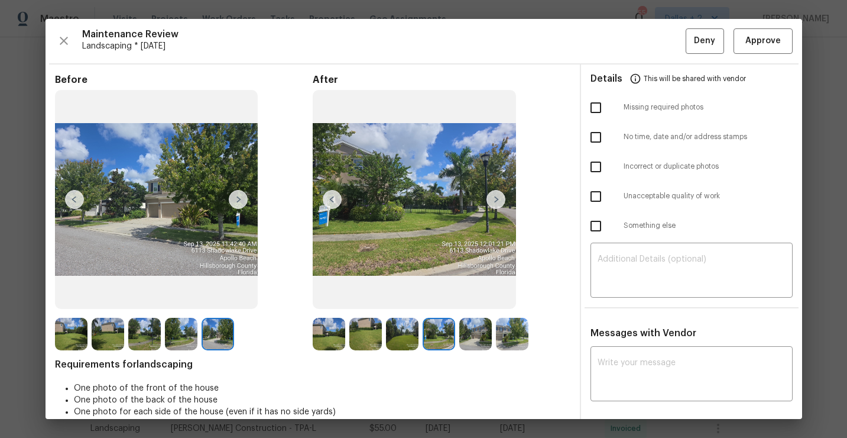
click at [499, 196] on img at bounding box center [496, 199] width 19 height 19
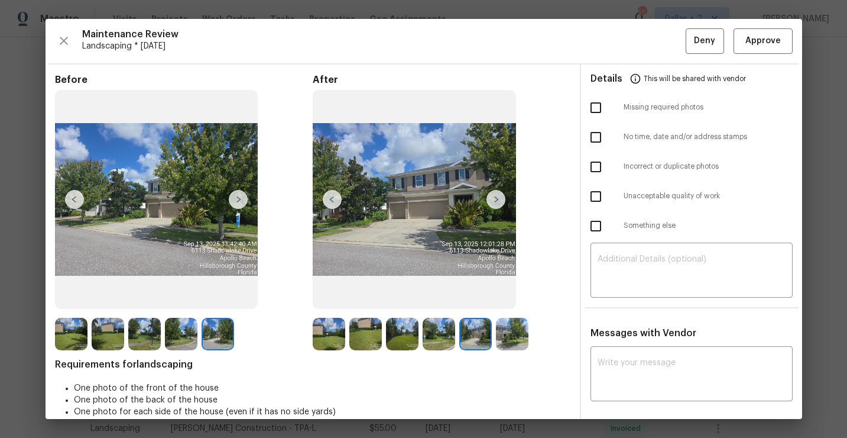
click at [499, 196] on img at bounding box center [496, 199] width 19 height 19
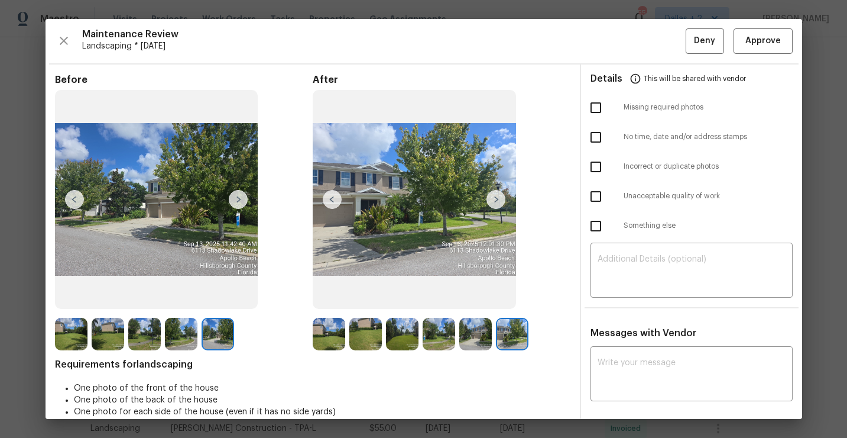
click at [331, 332] on img at bounding box center [329, 334] width 33 height 33
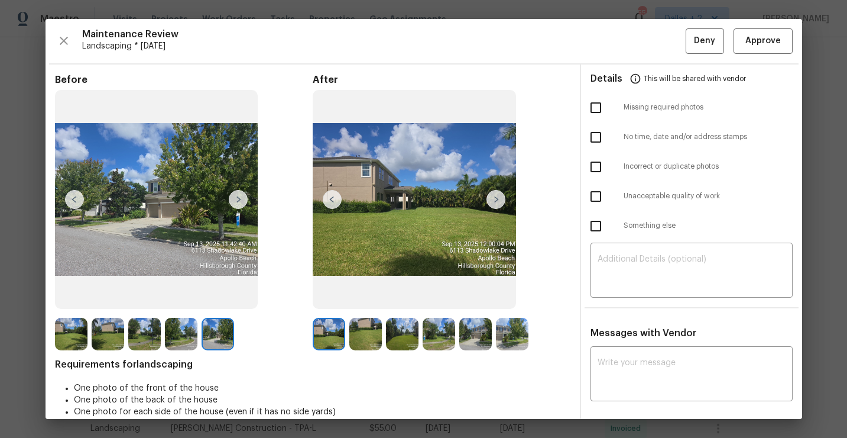
click at [493, 198] on img at bounding box center [496, 199] width 19 height 19
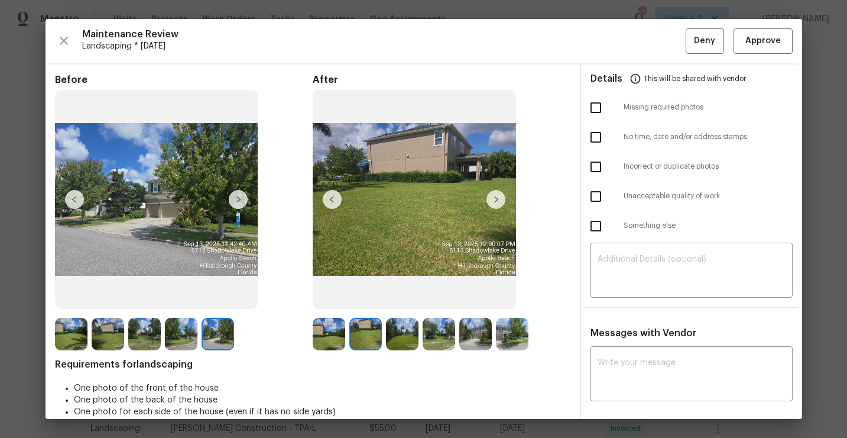
click at [493, 198] on img at bounding box center [496, 199] width 19 height 19
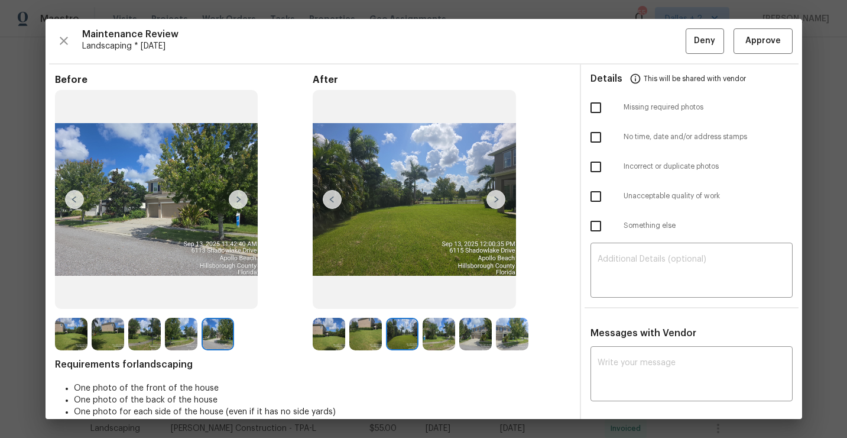
click at [497, 199] on img at bounding box center [496, 199] width 19 height 19
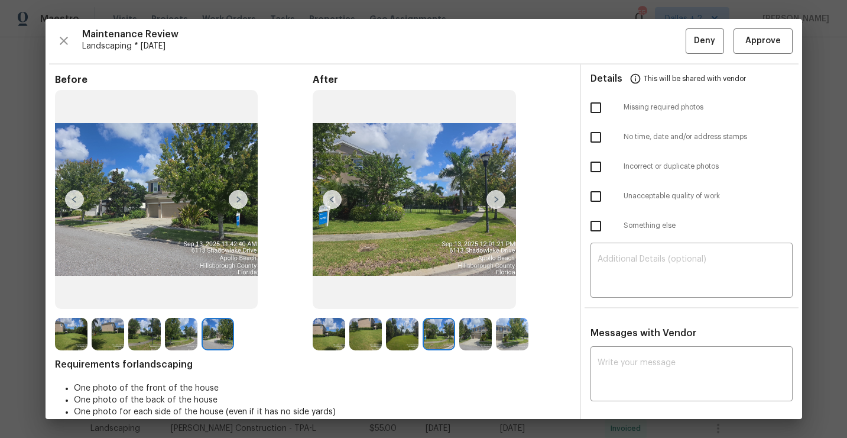
click at [497, 199] on img at bounding box center [496, 199] width 19 height 19
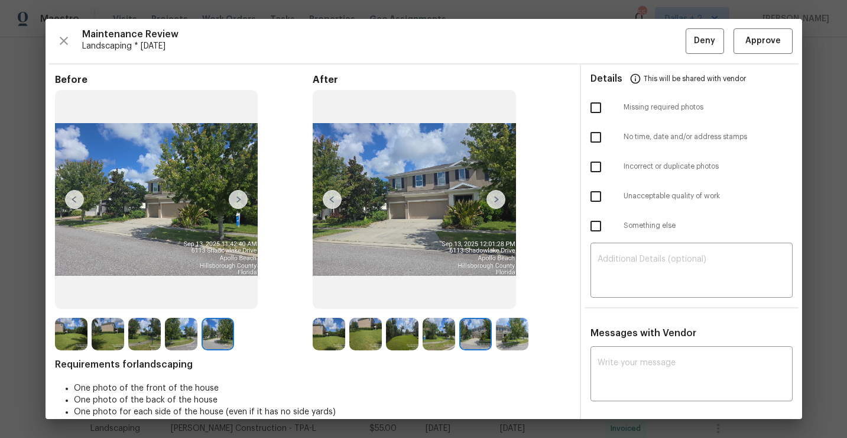
click at [497, 199] on img at bounding box center [496, 199] width 19 height 19
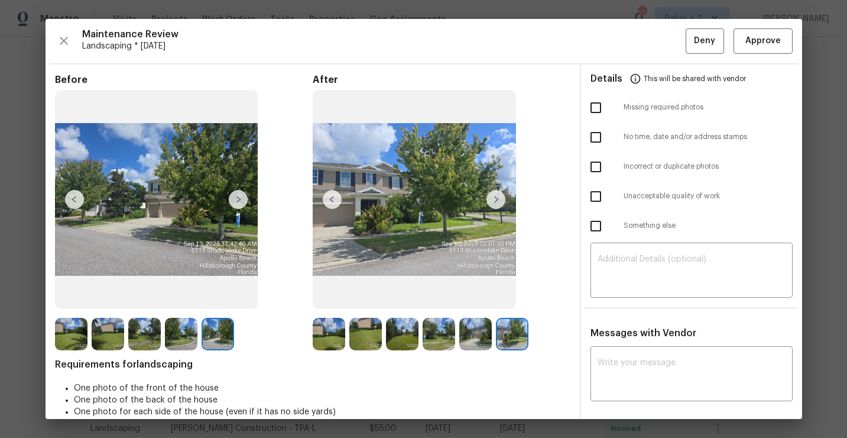
click at [331, 198] on img at bounding box center [332, 199] width 19 height 19
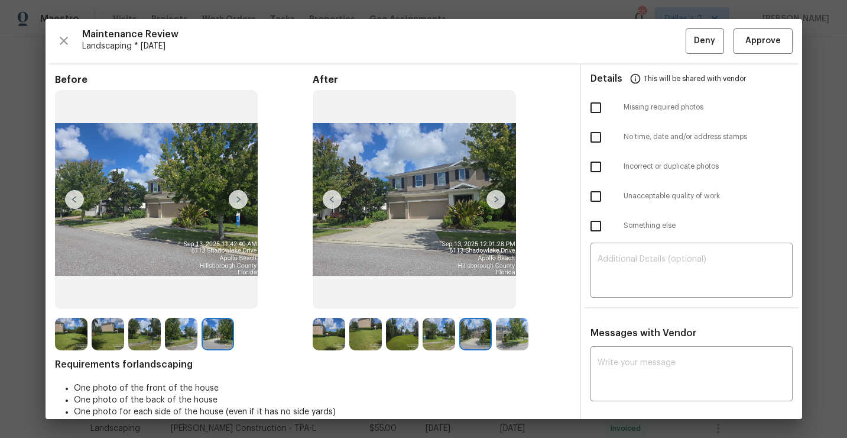
click at [491, 195] on img at bounding box center [496, 199] width 19 height 19
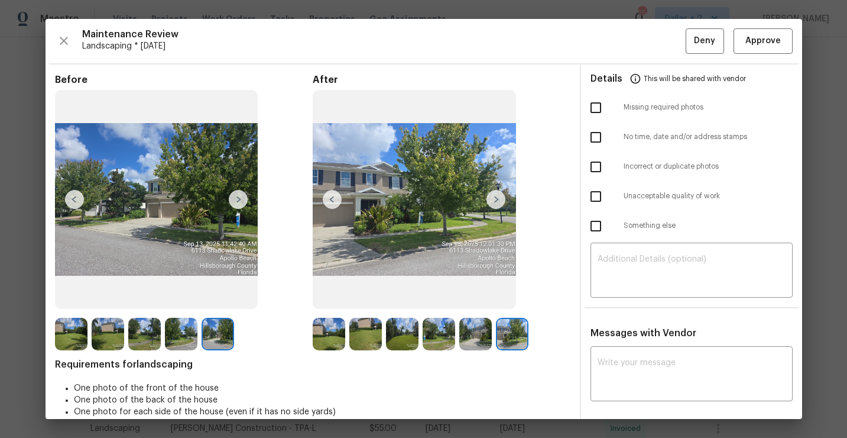
click at [494, 197] on img at bounding box center [496, 199] width 19 height 19
click at [329, 332] on img at bounding box center [329, 334] width 33 height 33
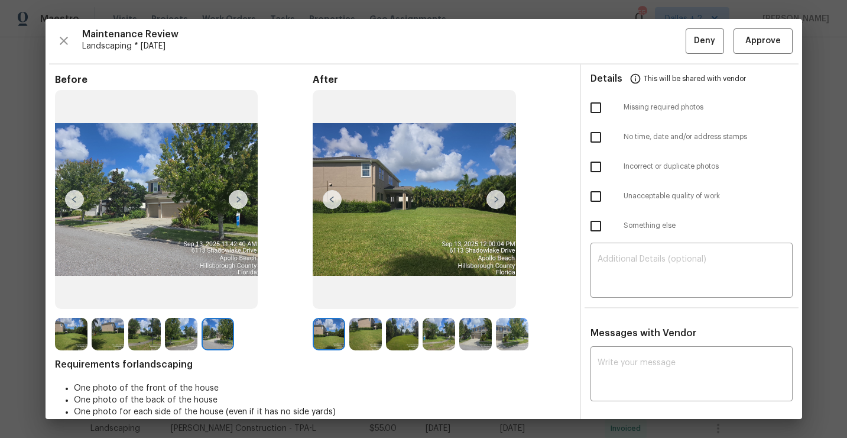
click at [367, 324] on img at bounding box center [365, 334] width 33 height 33
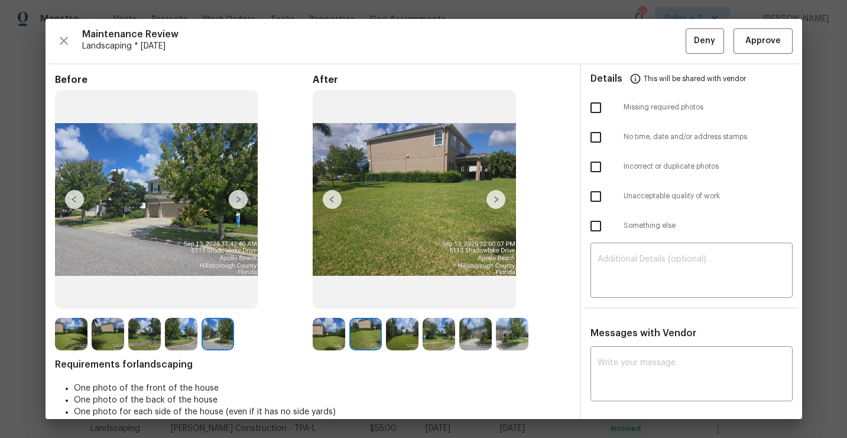
click at [410, 323] on img at bounding box center [402, 334] width 33 height 33
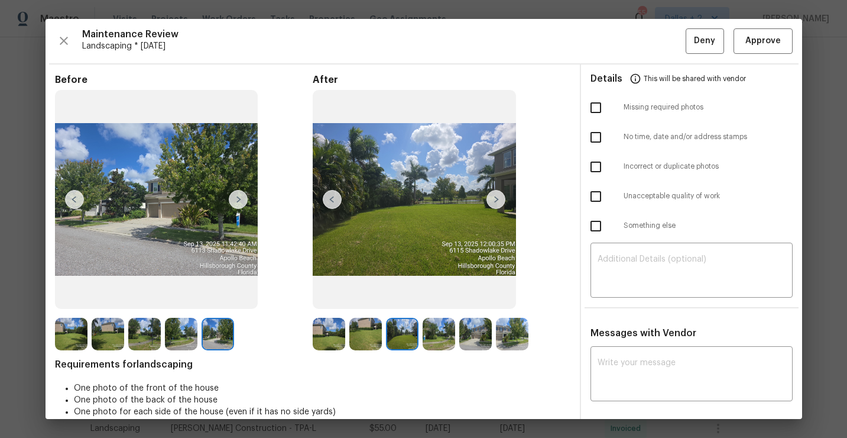
click at [441, 321] on img at bounding box center [439, 334] width 33 height 33
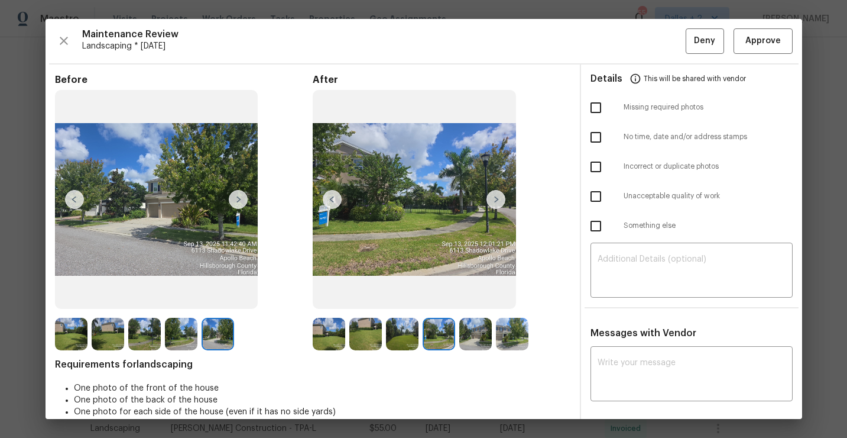
click at [469, 332] on img at bounding box center [475, 334] width 33 height 33
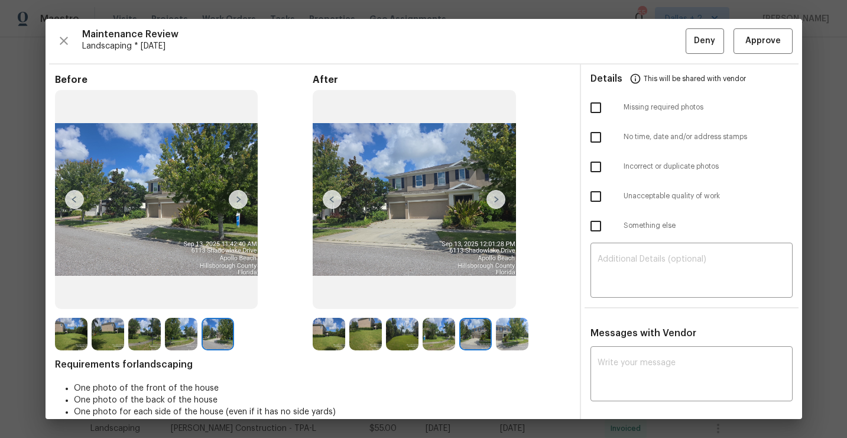
click at [514, 333] on img at bounding box center [512, 334] width 33 height 33
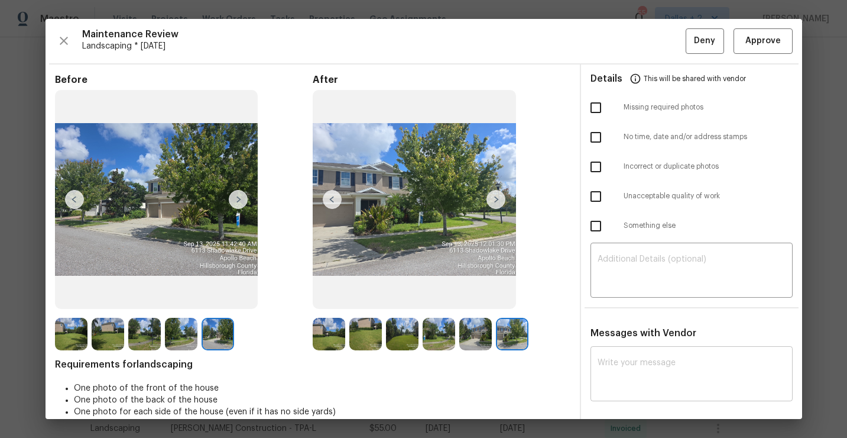
click at [650, 357] on div "x ​" at bounding box center [692, 375] width 202 height 52
paste textarea "Maintenance Audit Team: Hello! Unfortunately, this landscaping visit completed …"
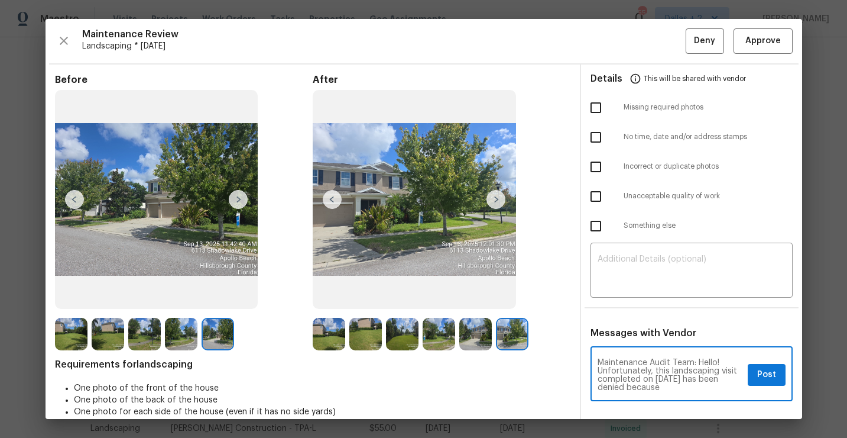
click at [676, 376] on textarea "Maintenance Audit Team: Hello! Unfortunately, this landscaping visit completed …" at bounding box center [670, 374] width 145 height 33
click at [664, 377] on textarea "Maintenance Audit Team: Hello! Unfortunately, this landscaping visit completed …" at bounding box center [670, 374] width 145 height 33
click at [671, 392] on div "Maintenance Audit Team: Hello! Unfortunately, this landscaping visit completed …" at bounding box center [692, 375] width 202 height 52
click at [666, 389] on textarea "Maintenance Audit Team: Hello! Unfortunately, this landscaping visit completed …" at bounding box center [670, 374] width 145 height 33
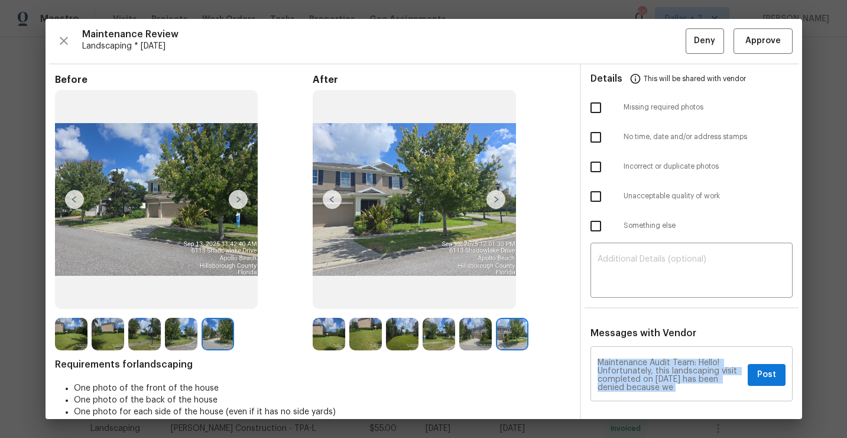
drag, startPoint x: 697, startPoint y: 393, endPoint x: 597, endPoint y: 374, distance: 101.8
click at [597, 374] on div "Maintenance Audit Team: Hello! Unfortunately, this landscaping visit completed …" at bounding box center [692, 375] width 202 height 52
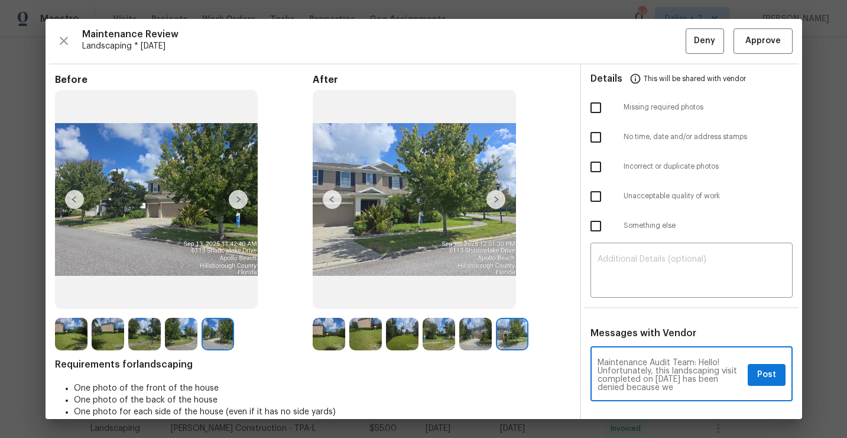
drag, startPoint x: 690, startPoint y: 389, endPoint x: 590, endPoint y: 361, distance: 103.7
click at [691, 378] on textarea "Maintenance Audit Team: Hello! Unfortunately, this landscaping visit completed …" at bounding box center [670, 374] width 145 height 33
drag, startPoint x: 680, startPoint y: 387, endPoint x: 574, endPoint y: 348, distance: 113.6
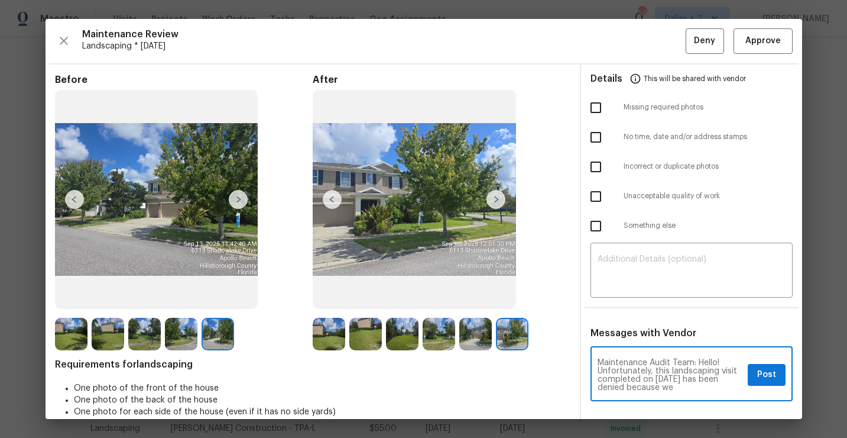
paste textarea "this Landscaping visit completed on 8/04/2025 has been denied because we are mi…"
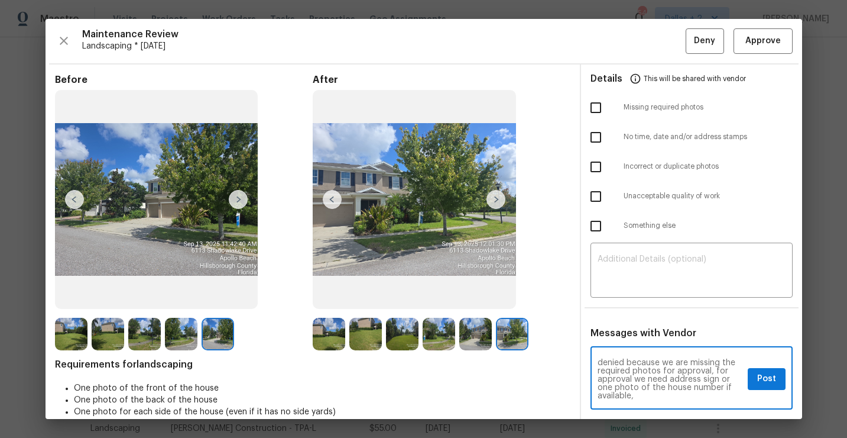
scroll to position [0, 0]
click at [655, 378] on textarea "Maintenance Audit Team: Hello! Unfortunately this Landscaping visit completed o…" at bounding box center [670, 378] width 145 height 41
click at [656, 379] on textarea "Maintenance Audit Team: Hello! Unfortunately this Landscaping visit completed o…" at bounding box center [670, 378] width 145 height 41
click at [649, 394] on textarea "Maintenance Audit Team: Hello! Unfortunately this Landscaping visit completed o…" at bounding box center [670, 378] width 145 height 41
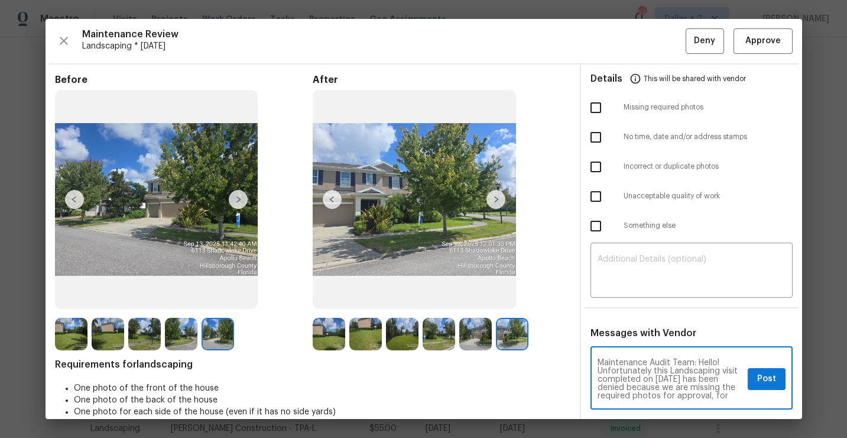
scroll to position [17, 0]
type textarea "Maintenance Audit Team: Hello! Unfortunately this Landscaping visit completed o…"
click at [111, 333] on img at bounding box center [108, 334] width 33 height 33
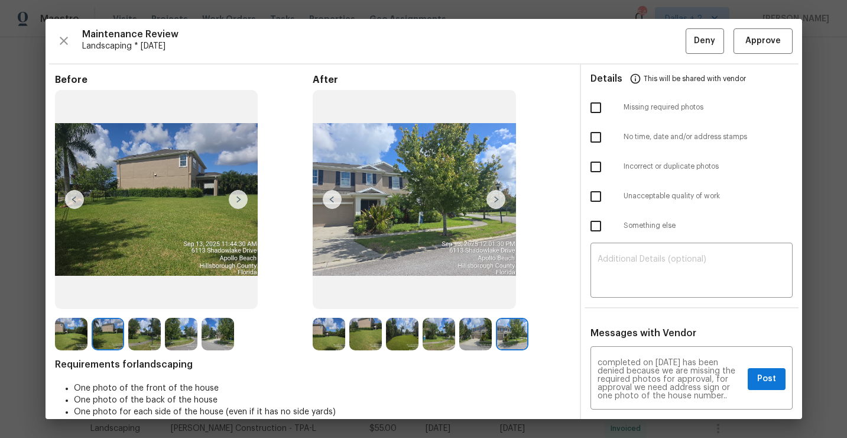
click at [142, 339] on img at bounding box center [144, 334] width 33 height 33
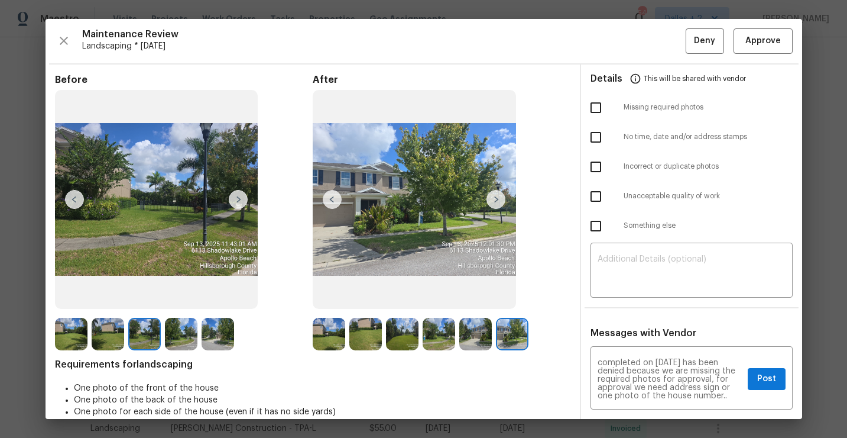
click at [179, 338] on img at bounding box center [181, 334] width 33 height 33
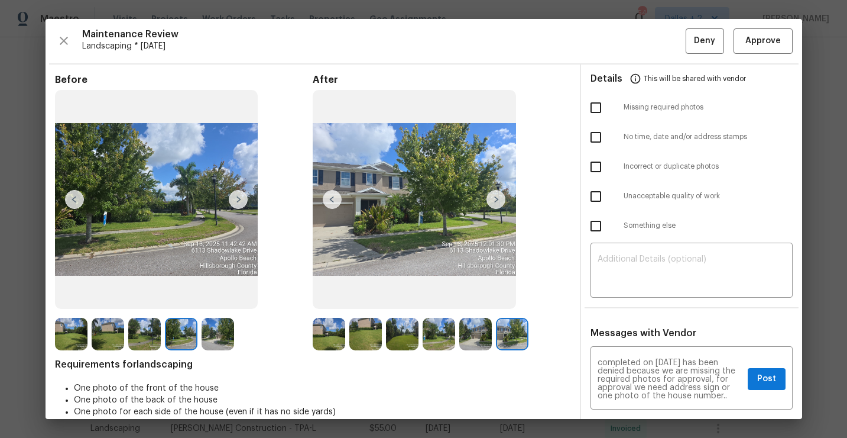
click at [219, 334] on img at bounding box center [218, 334] width 33 height 33
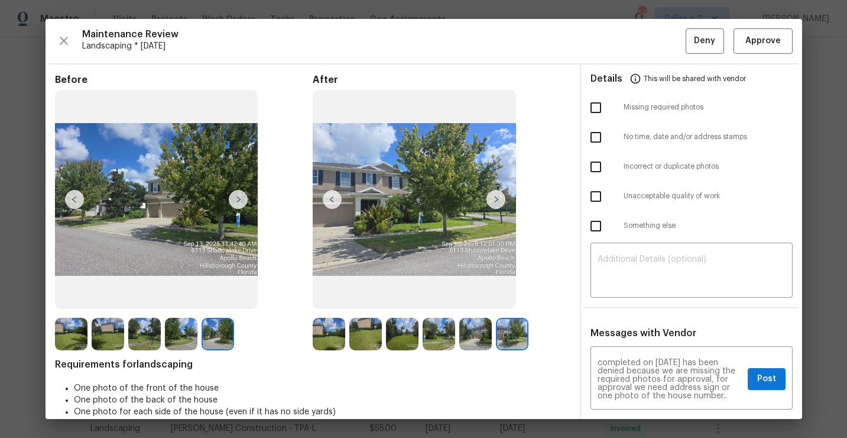
click at [63, 320] on img at bounding box center [71, 334] width 33 height 33
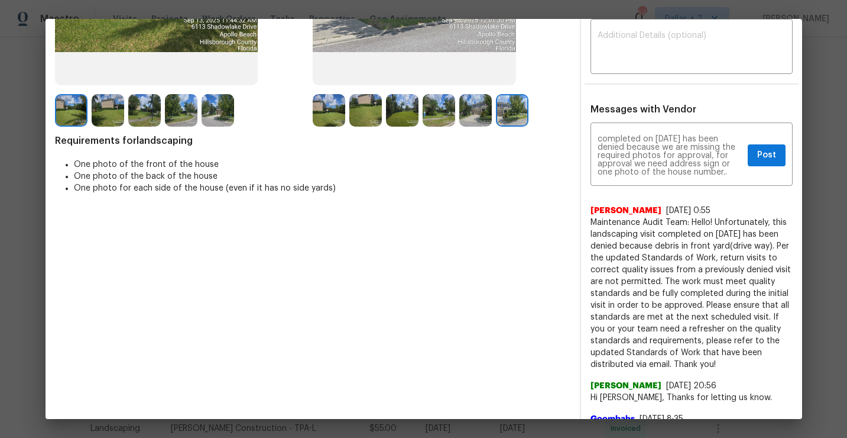
scroll to position [224, 0]
drag, startPoint x: 729, startPoint y: 303, endPoint x: 762, endPoint y: 360, distance: 65.5
click at [762, 360] on span "Maintenance Audit Team: Hello! Unfortunately, this landscaping visit completed …" at bounding box center [692, 293] width 202 height 154
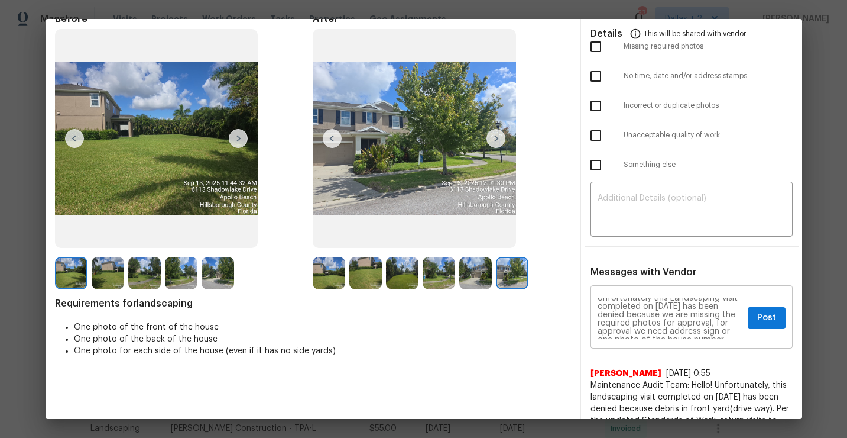
scroll to position [17, 0]
click at [770, 318] on span "Post" at bounding box center [767, 317] width 19 height 15
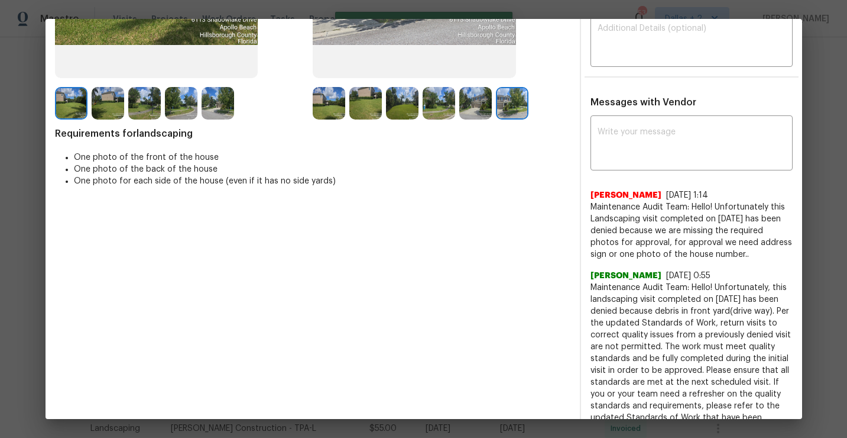
scroll to position [245, 0]
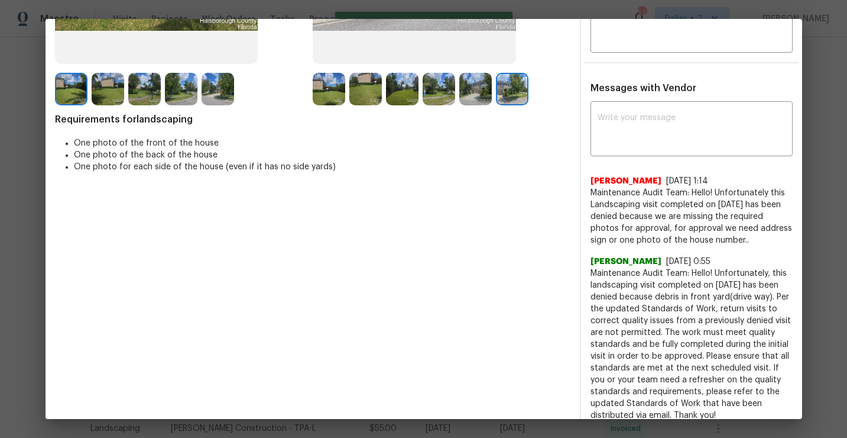
drag, startPoint x: 732, startPoint y: 239, endPoint x: 591, endPoint y: 187, distance: 149.7
click at [591, 187] on span "Maintenance Audit Team: Hello! Unfortunately this Landscaping visit completed o…" at bounding box center [692, 216] width 202 height 59
copy span "Maintenance Audit Team: Hello! Unfortunately this Landscaping visit completed o…"
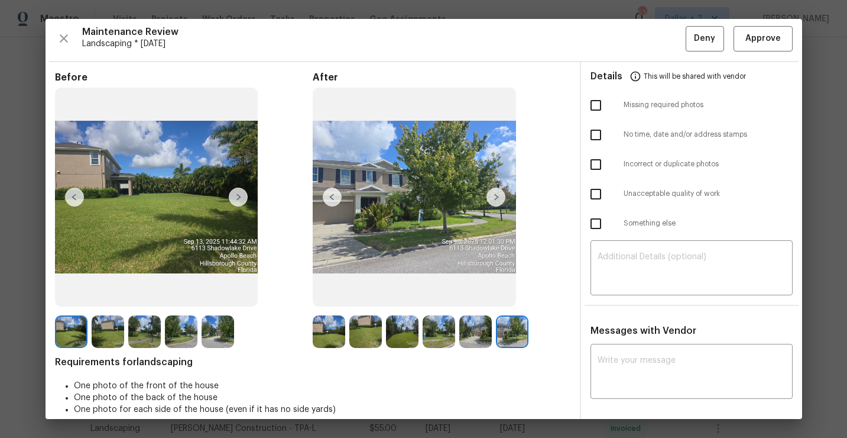
scroll to position [0, 0]
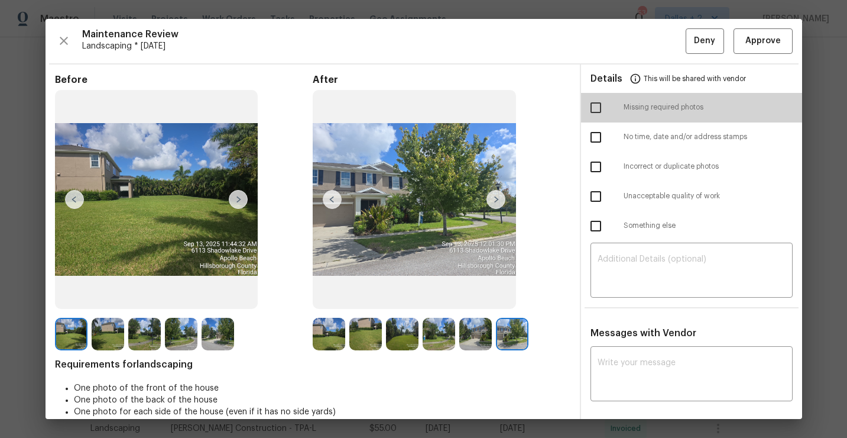
click at [599, 108] on input "checkbox" at bounding box center [596, 107] width 25 height 25
checkbox input "true"
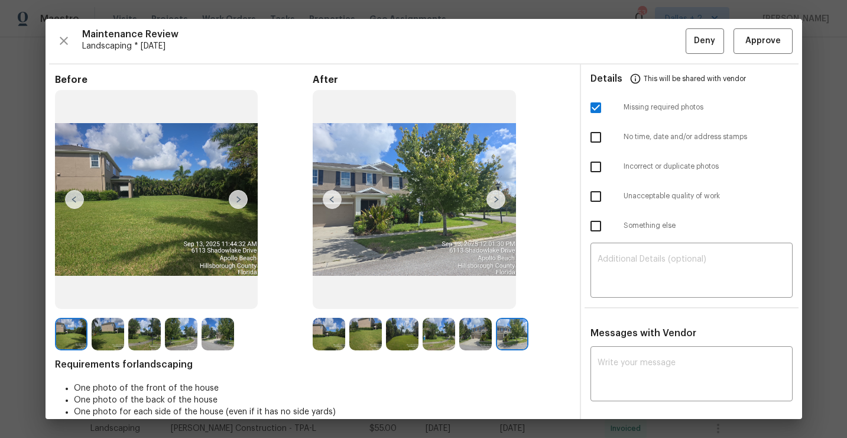
click at [601, 135] on input "checkbox" at bounding box center [596, 137] width 25 height 25
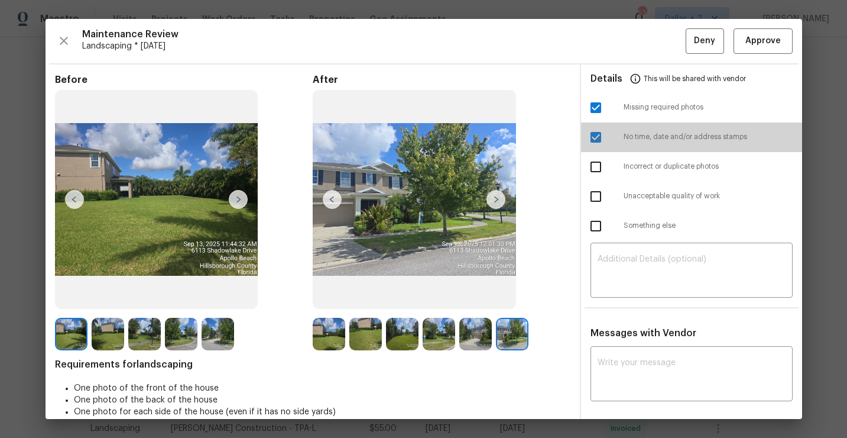
click at [600, 136] on input "checkbox" at bounding box center [596, 137] width 25 height 25
checkbox input "false"
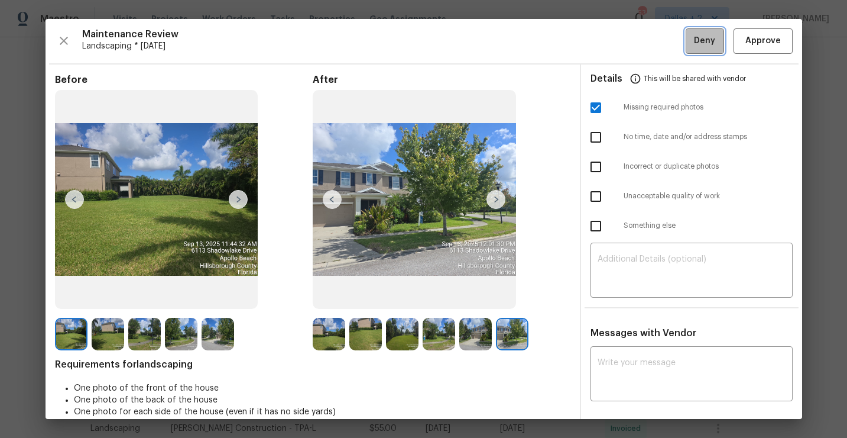
click at [699, 49] on button "Deny" at bounding box center [705, 40] width 38 height 25
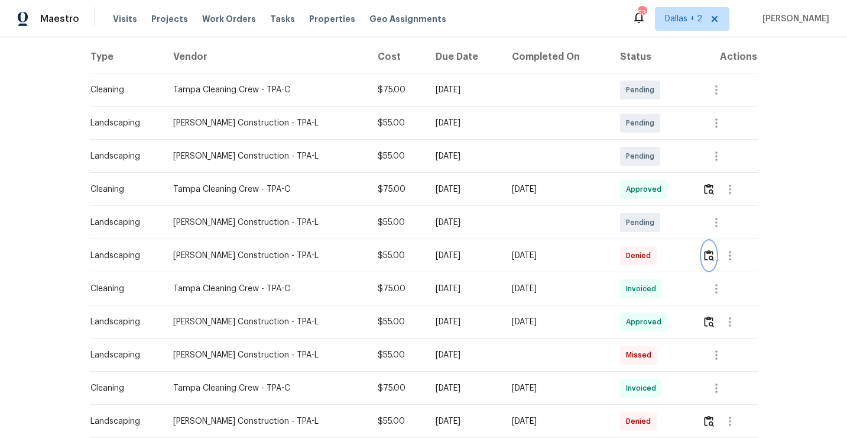
scroll to position [189, 0]
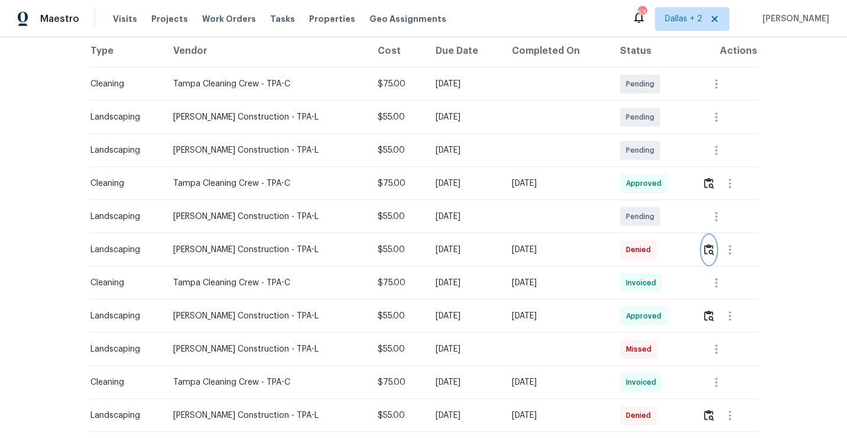
click at [710, 248] on img "button" at bounding box center [709, 249] width 10 height 11
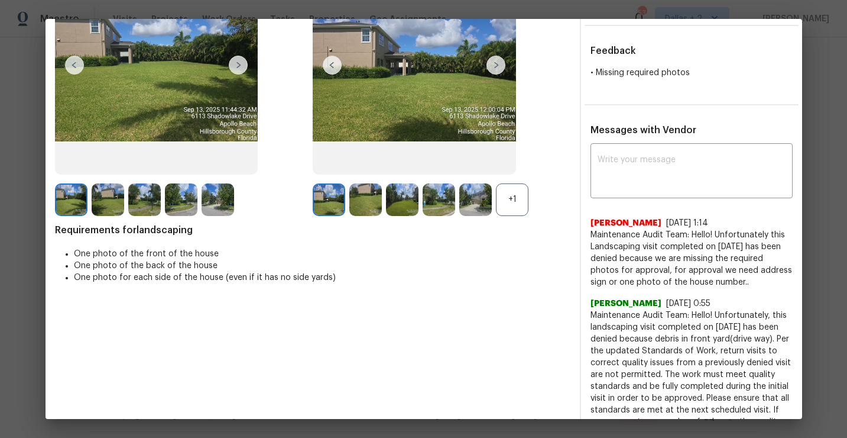
scroll to position [167, 0]
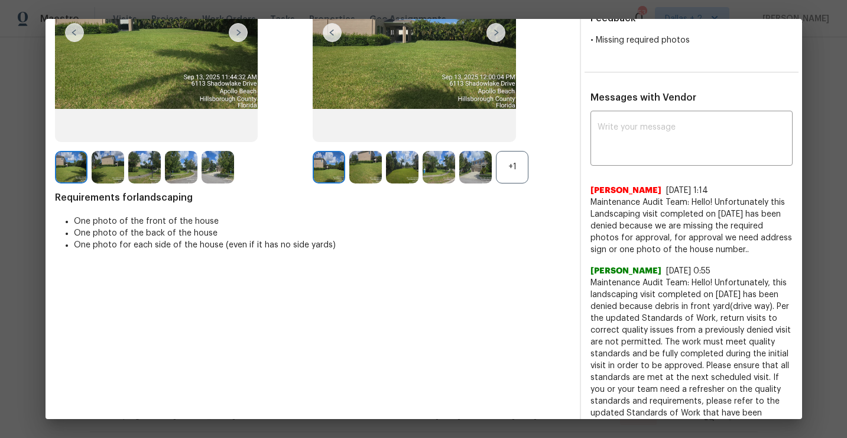
drag, startPoint x: 724, startPoint y: 252, endPoint x: 588, endPoint y: 198, distance: 145.9
copy span "Maintenance Audit Team: Hello! Unfortunately this Landscaping visit completed o…"
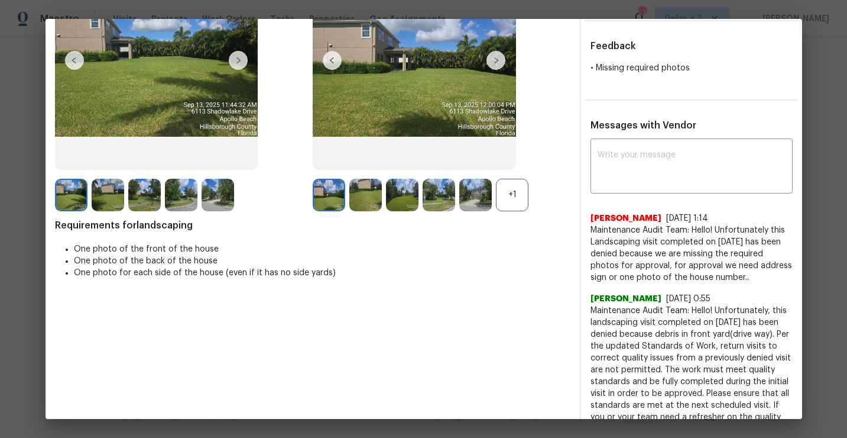
scroll to position [137, 0]
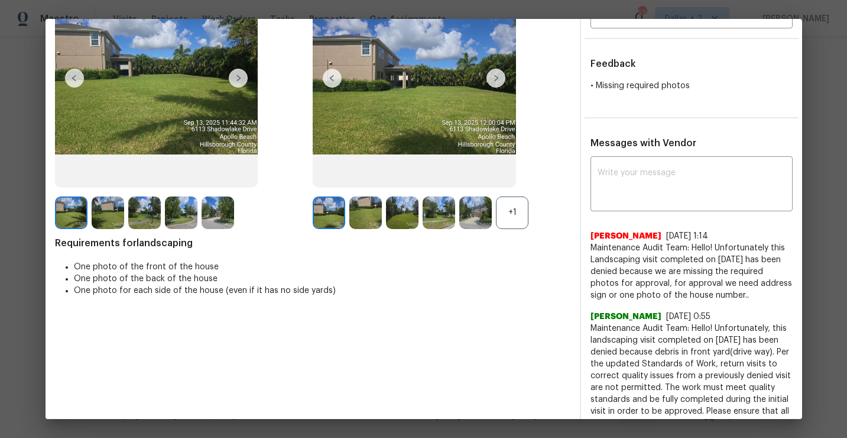
scroll to position [0, 0]
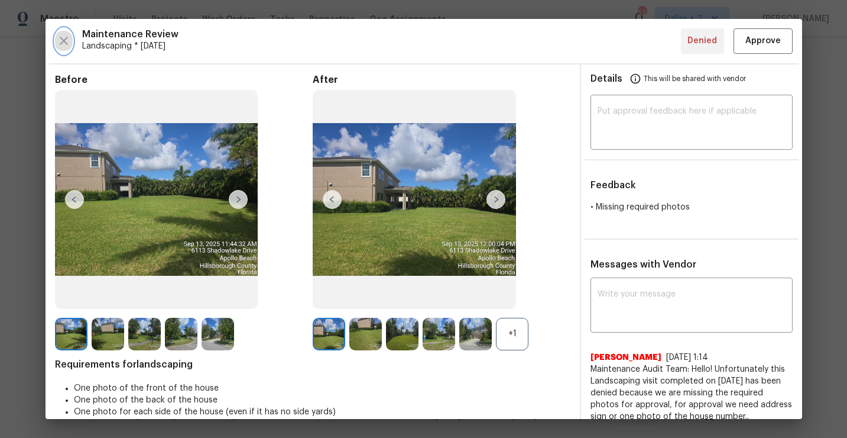
click at [70, 37] on button "button" at bounding box center [64, 40] width 18 height 25
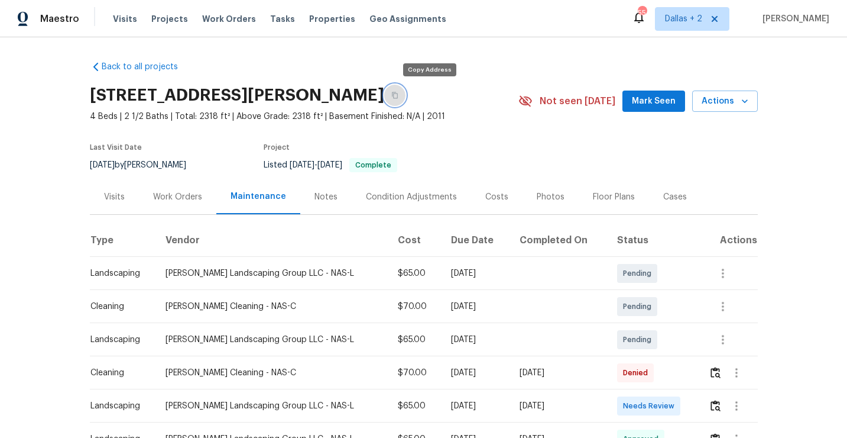
click at [406, 96] on button "button" at bounding box center [394, 95] width 21 height 21
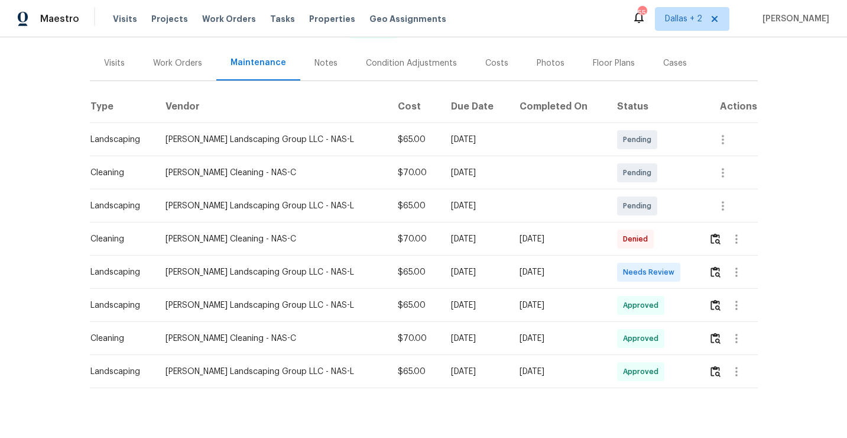
scroll to position [155, 0]
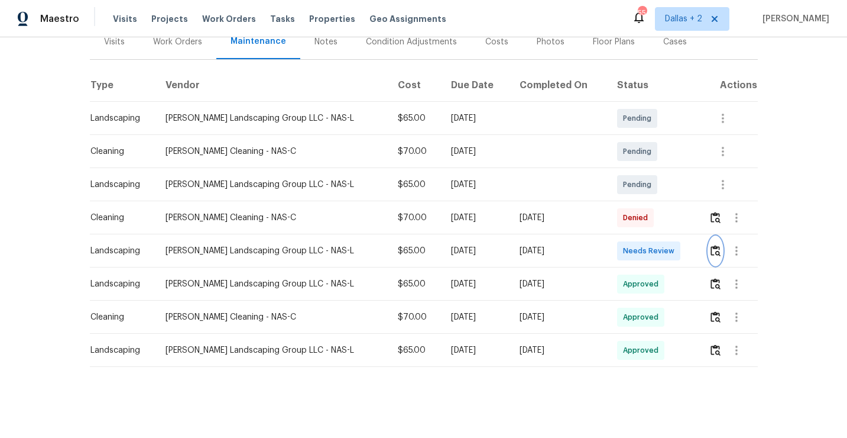
click at [721, 247] on button "button" at bounding box center [716, 251] width 14 height 28
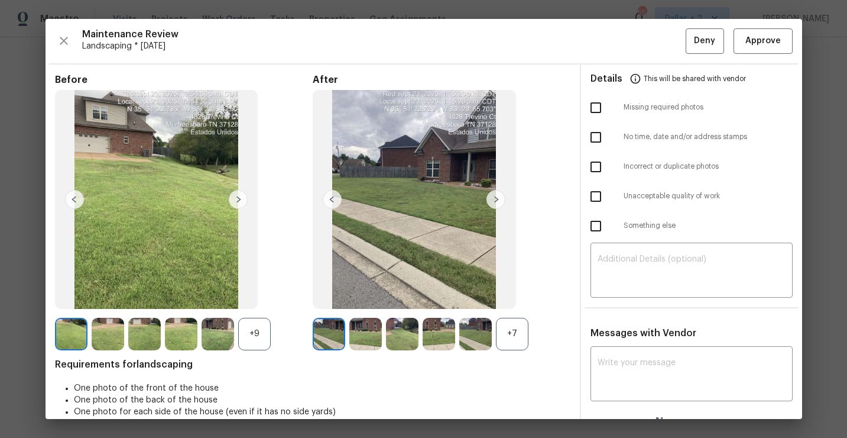
click at [512, 342] on div "+7" at bounding box center [512, 334] width 33 height 33
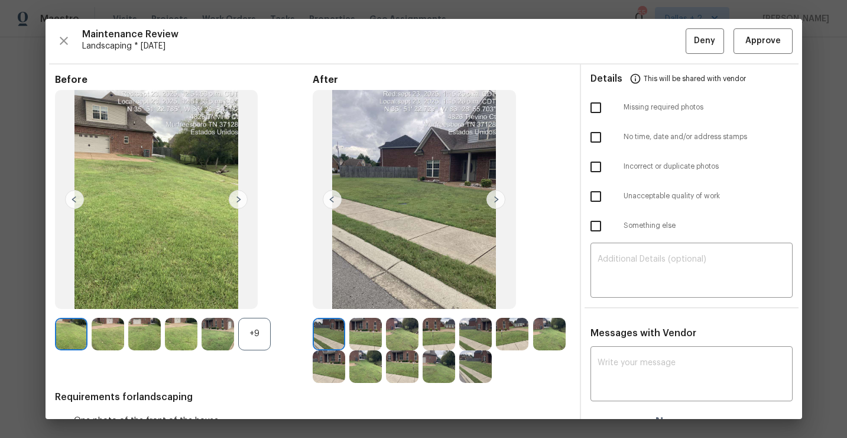
click at [255, 324] on div "+9" at bounding box center [254, 334] width 33 height 33
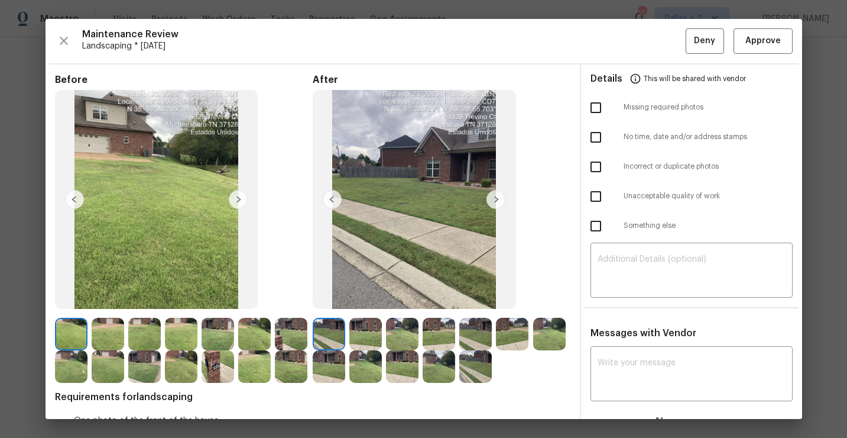
click at [217, 370] on img at bounding box center [218, 366] width 33 height 33
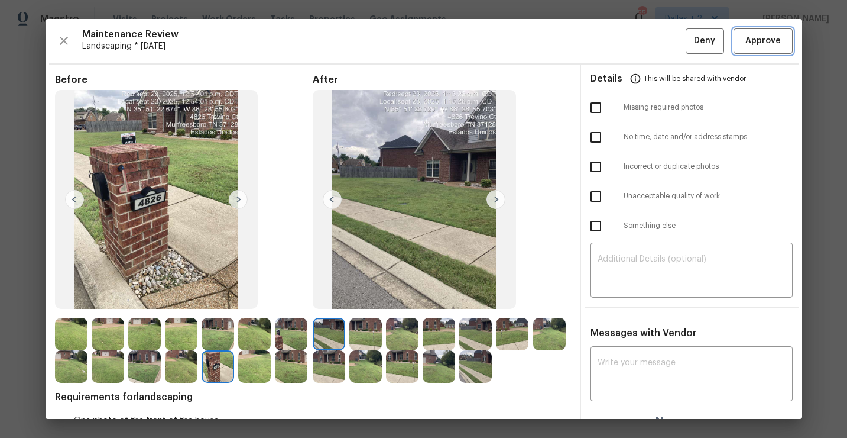
click at [773, 42] on span "Approve" at bounding box center [763, 41] width 35 height 15
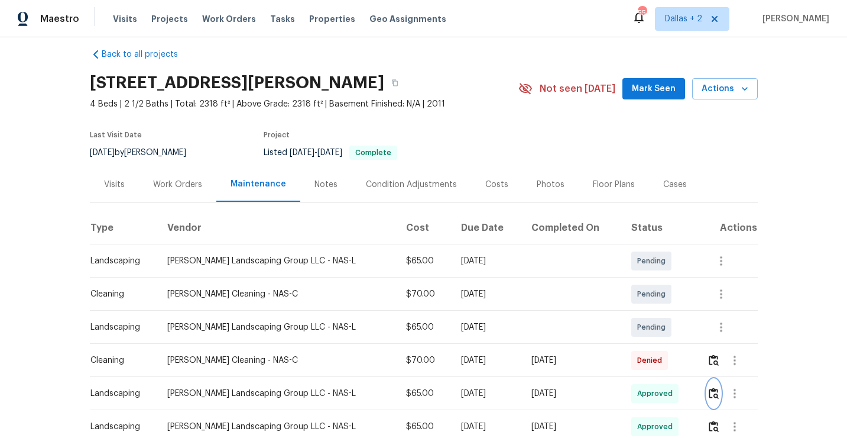
scroll to position [0, 0]
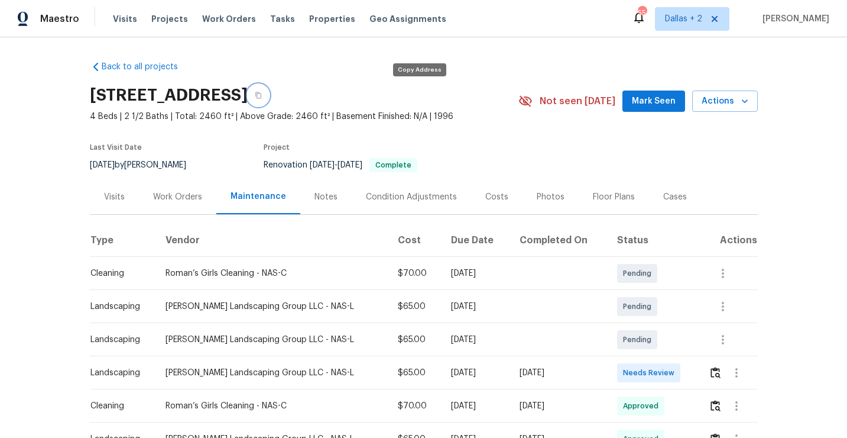
click at [269, 102] on button "button" at bounding box center [258, 95] width 21 height 21
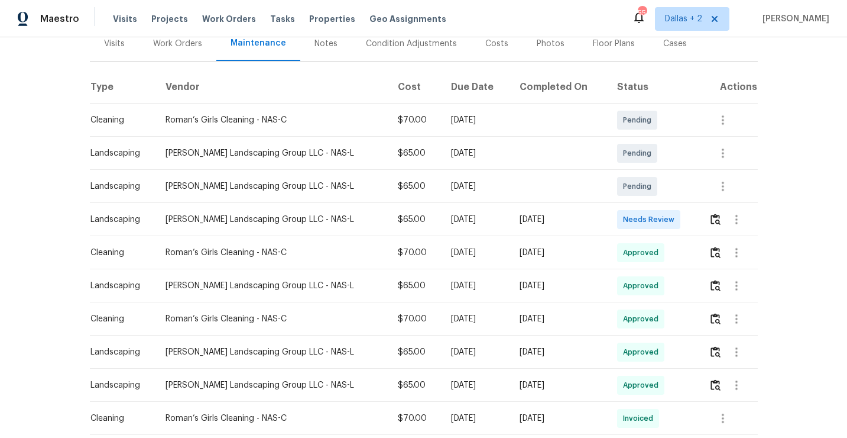
scroll to position [182, 0]
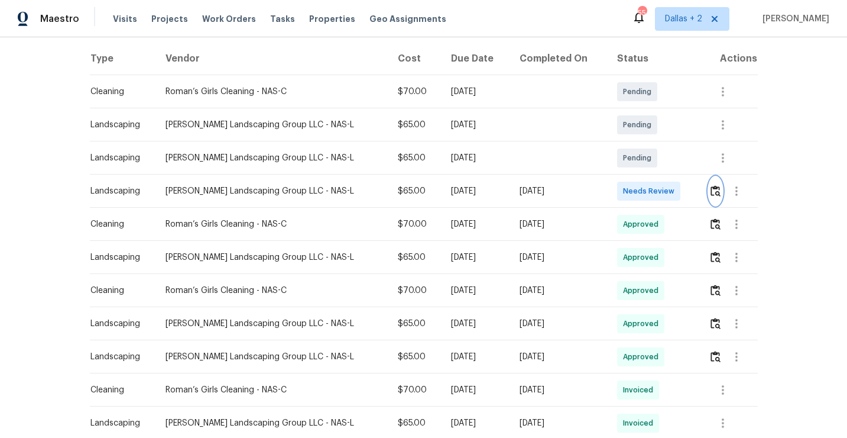
click at [717, 199] on button "button" at bounding box center [716, 191] width 14 height 28
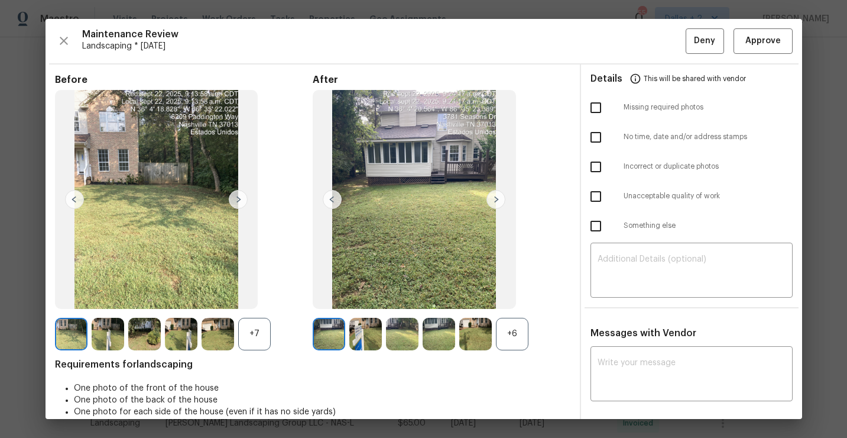
click at [513, 330] on div "+6" at bounding box center [512, 334] width 33 height 33
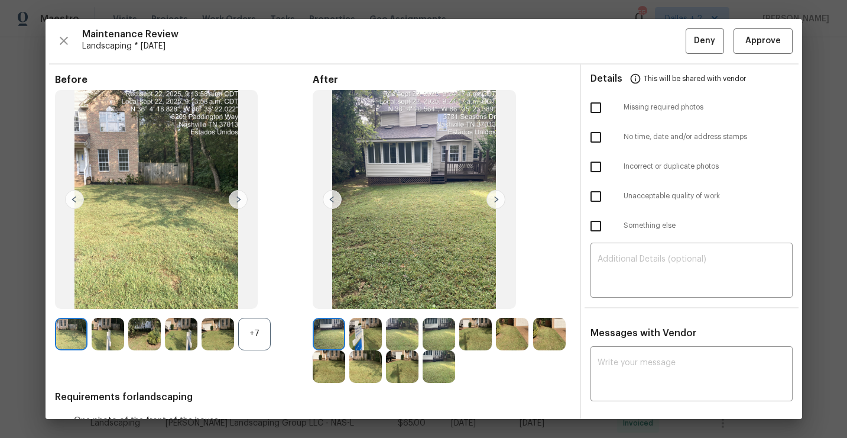
click at [266, 327] on div "+7" at bounding box center [254, 334] width 33 height 33
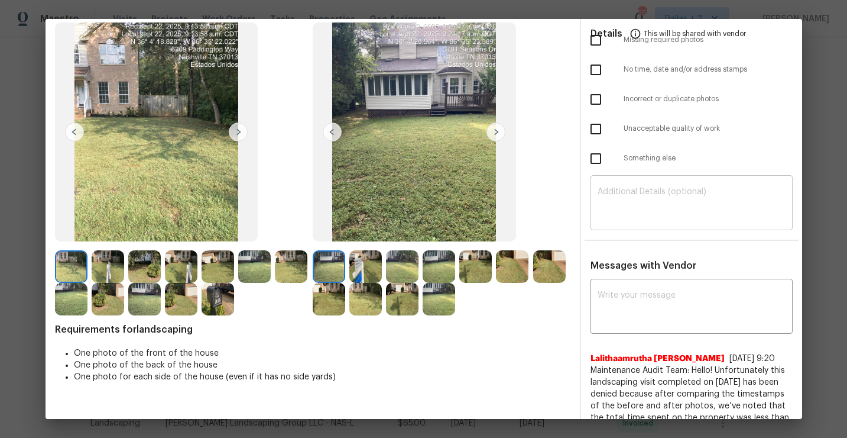
scroll to position [0, 0]
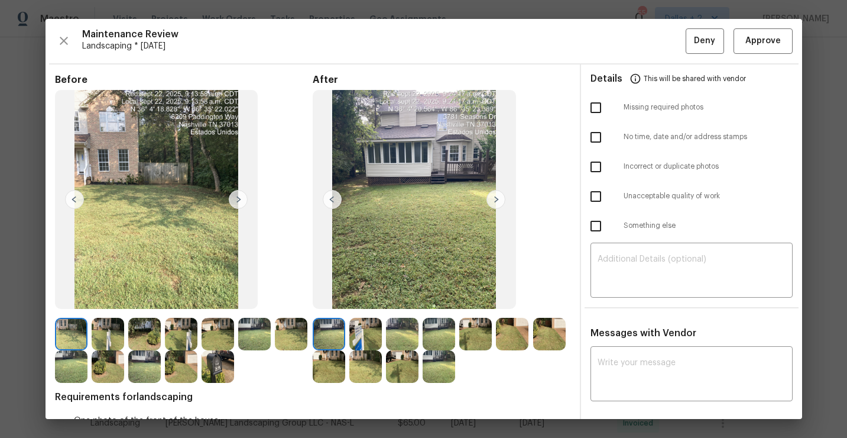
click at [218, 373] on img at bounding box center [218, 366] width 33 height 33
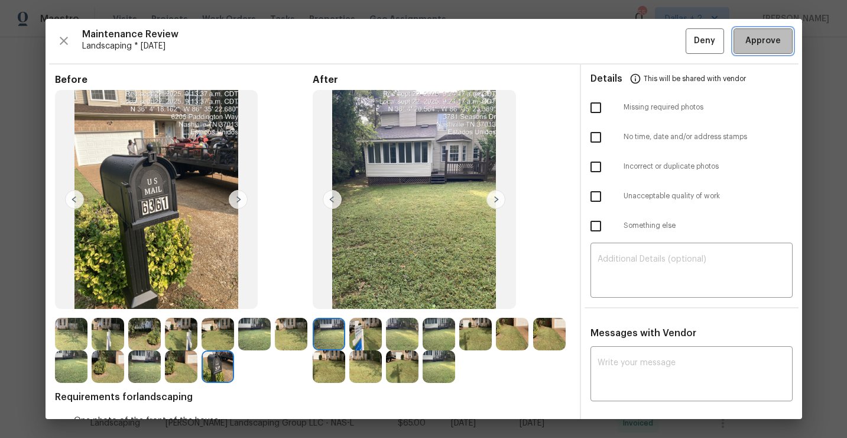
click at [751, 40] on span "Approve" at bounding box center [763, 41] width 35 height 15
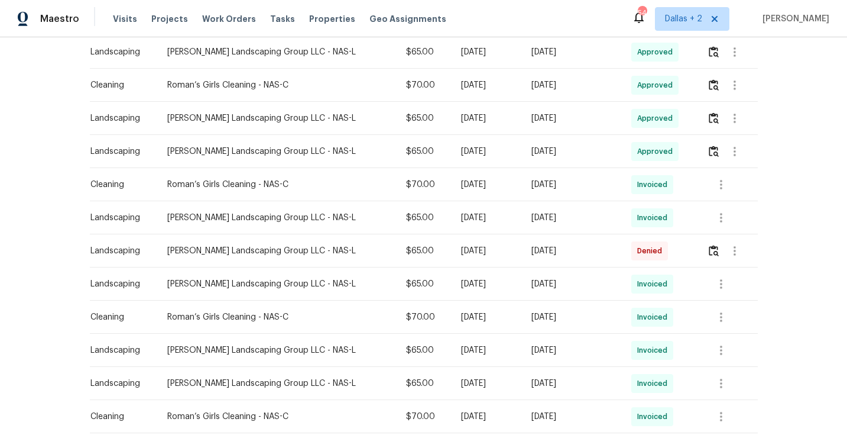
scroll to position [59, 0]
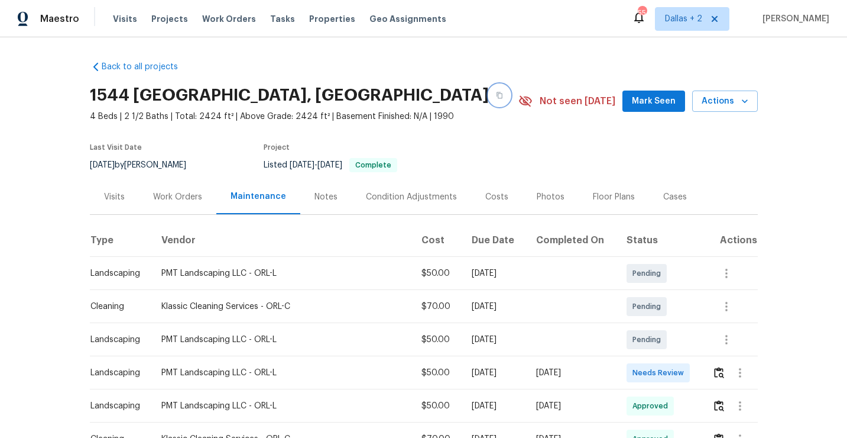
click at [489, 95] on button "button" at bounding box center [499, 95] width 21 height 21
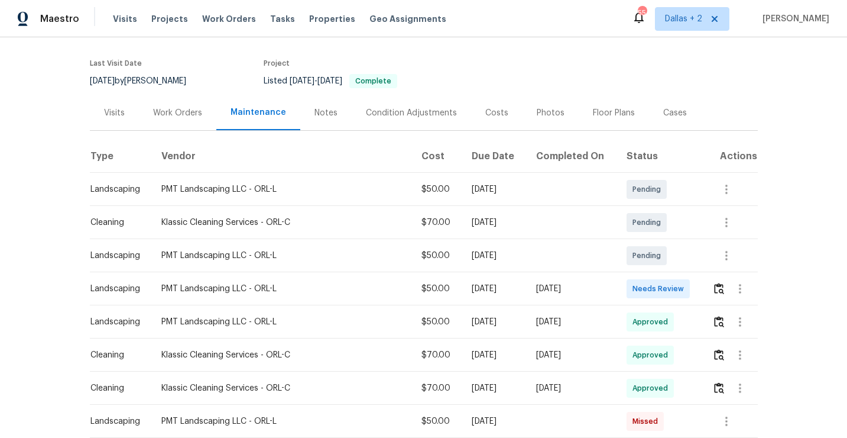
scroll to position [103, 0]
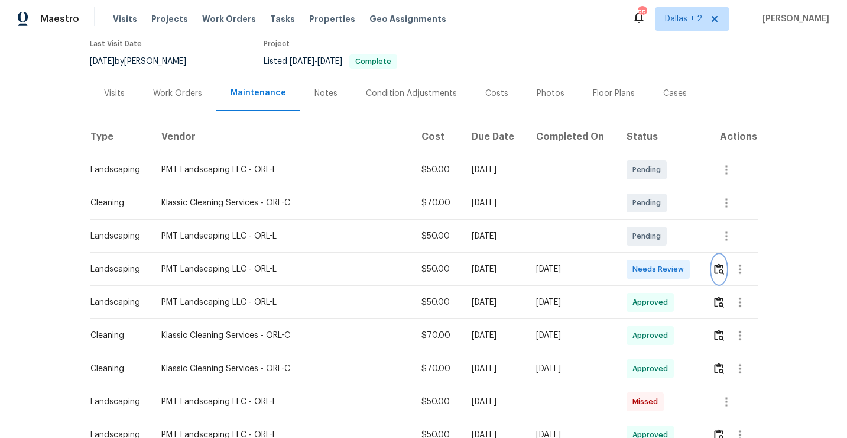
click at [721, 272] on img "button" at bounding box center [719, 268] width 10 height 11
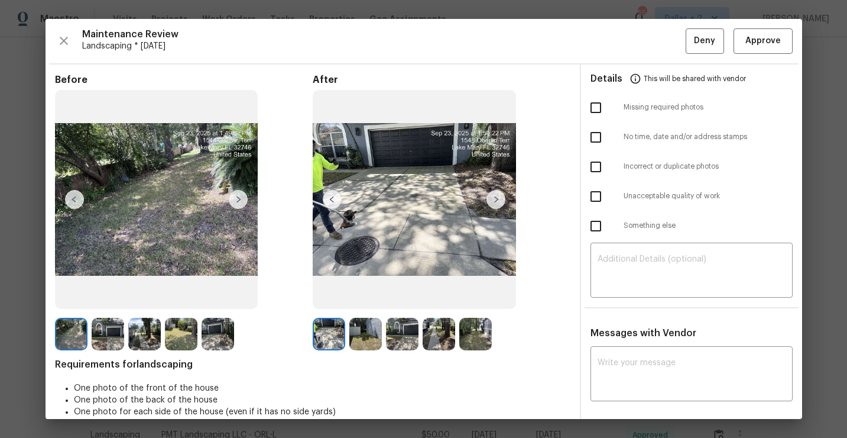
click at [236, 200] on img at bounding box center [238, 199] width 19 height 19
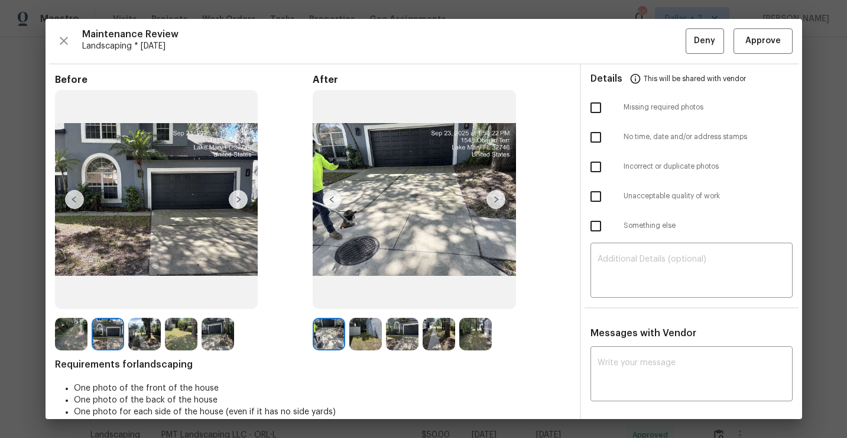
click at [236, 200] on img at bounding box center [238, 199] width 19 height 19
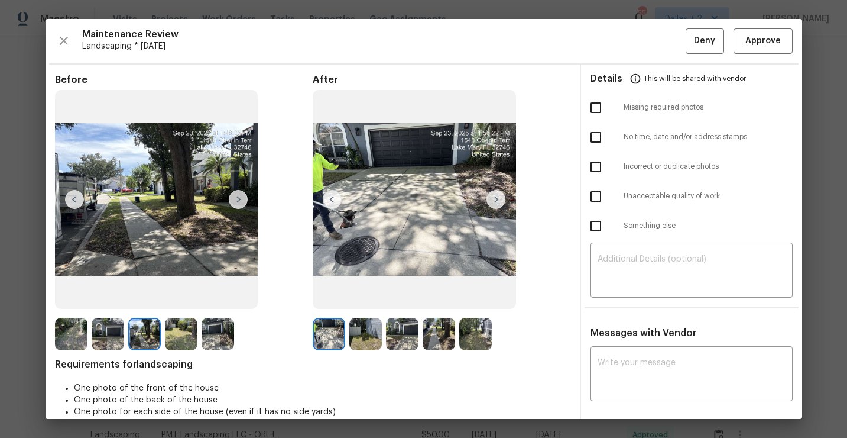
click at [236, 200] on img at bounding box center [238, 199] width 19 height 19
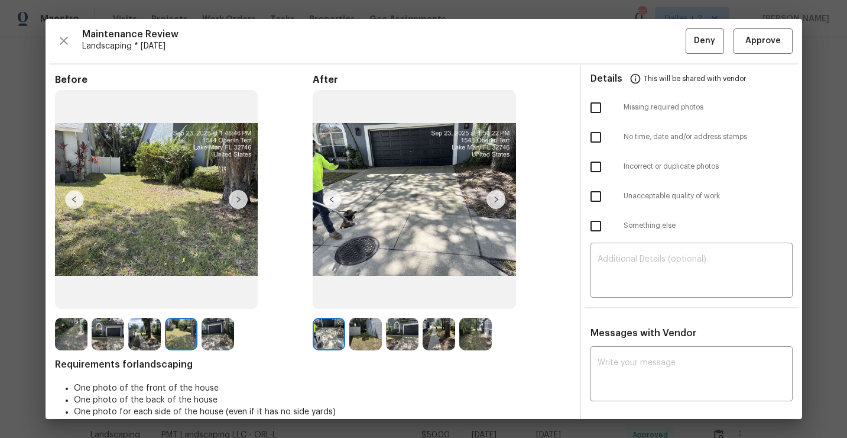
click at [236, 200] on img at bounding box center [238, 199] width 19 height 19
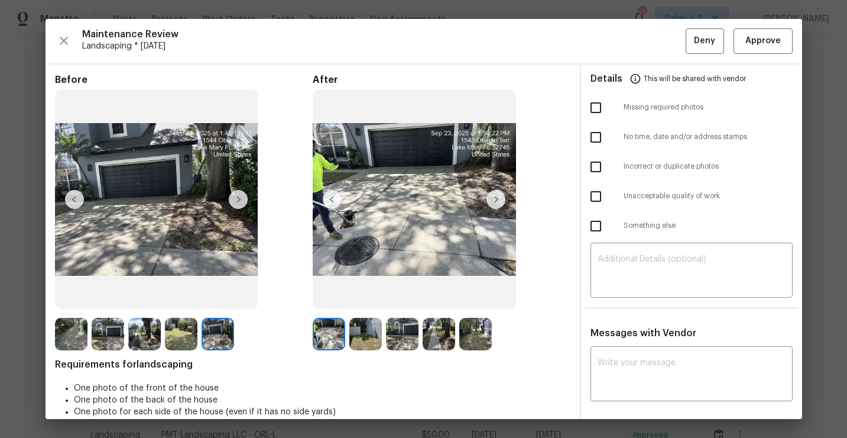
click at [326, 325] on img at bounding box center [329, 334] width 33 height 33
click at [496, 198] on img at bounding box center [496, 199] width 19 height 19
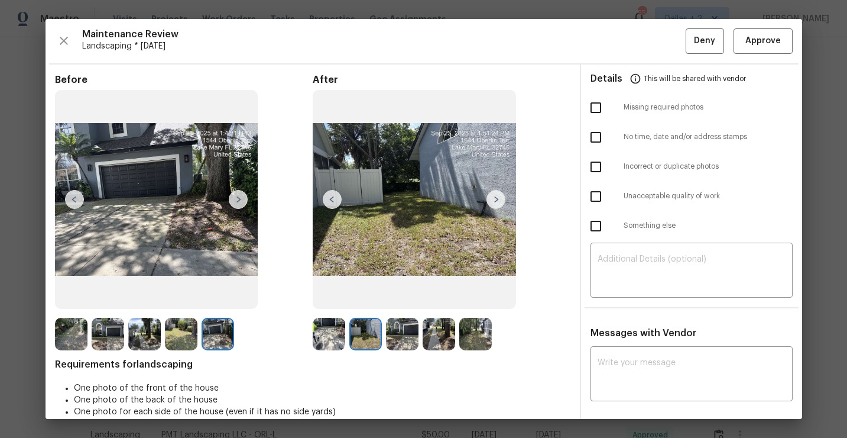
click at [496, 197] on img at bounding box center [496, 199] width 19 height 19
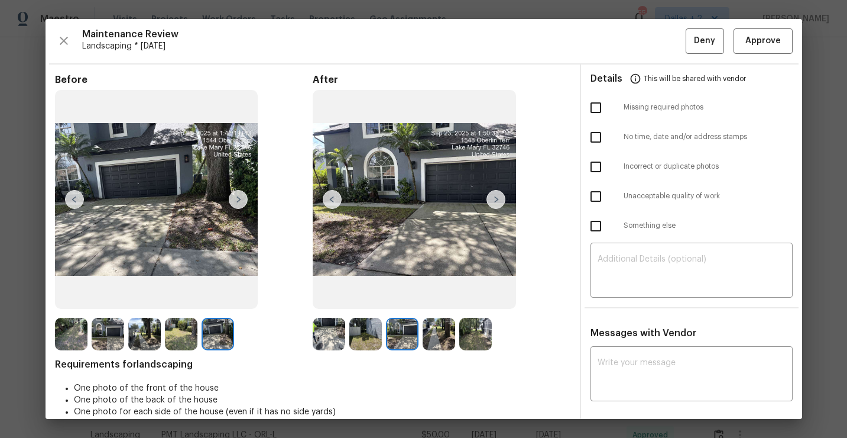
click at [494, 195] on img at bounding box center [496, 199] width 19 height 19
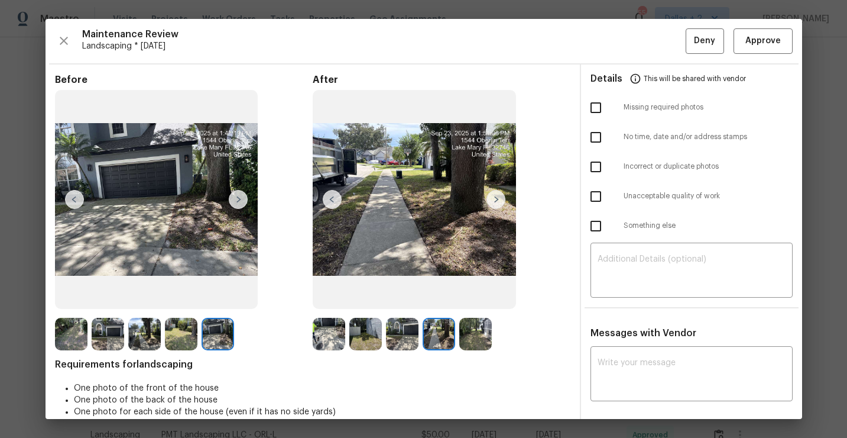
click at [494, 194] on img at bounding box center [496, 199] width 19 height 19
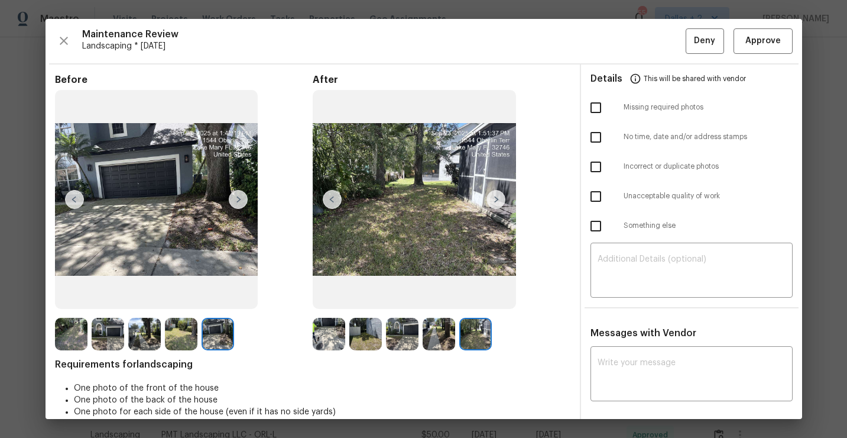
click at [66, 330] on img at bounding box center [71, 334] width 33 height 33
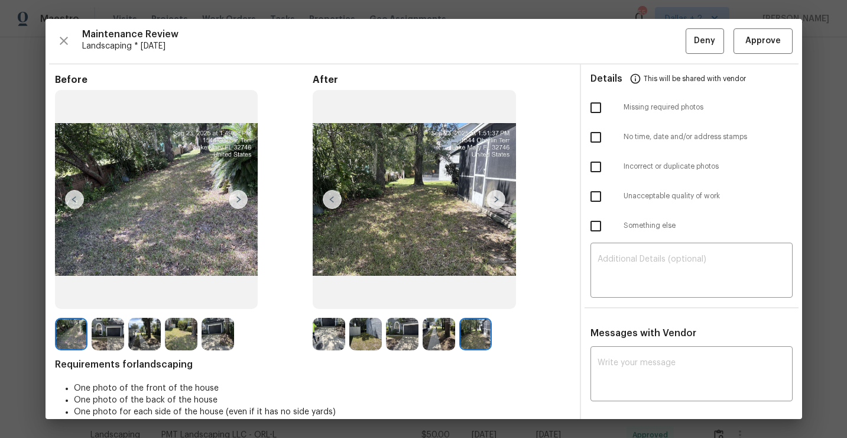
click at [239, 187] on img at bounding box center [156, 199] width 203 height 219
click at [239, 197] on img at bounding box center [238, 199] width 19 height 19
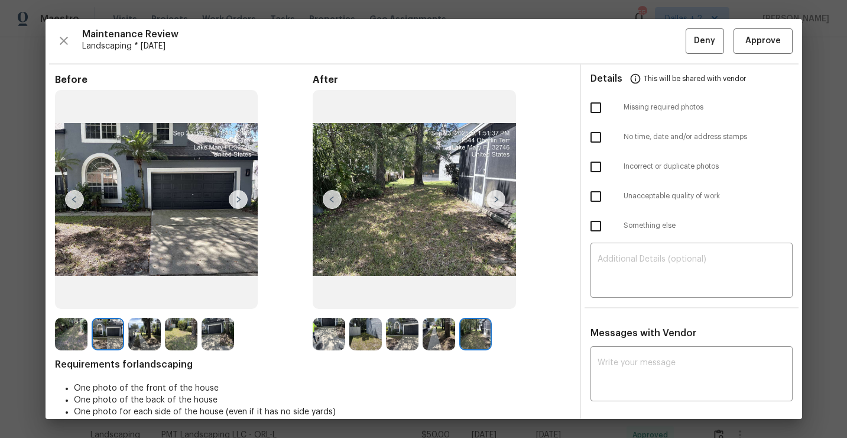
click at [137, 334] on img at bounding box center [144, 334] width 33 height 33
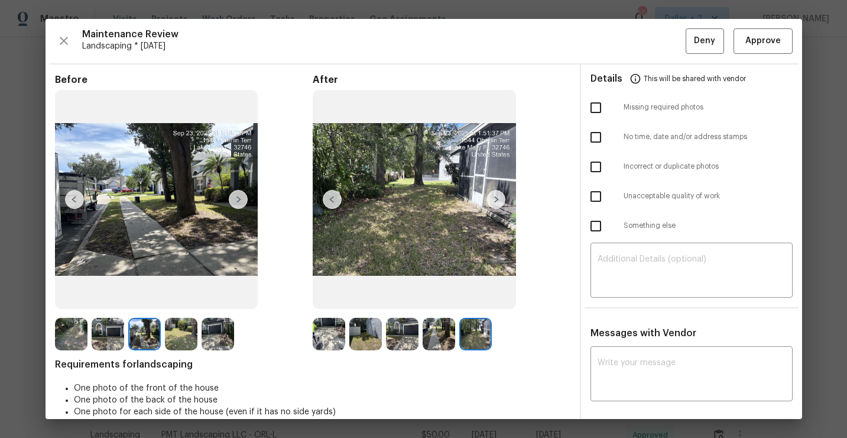
click at [185, 329] on img at bounding box center [181, 334] width 33 height 33
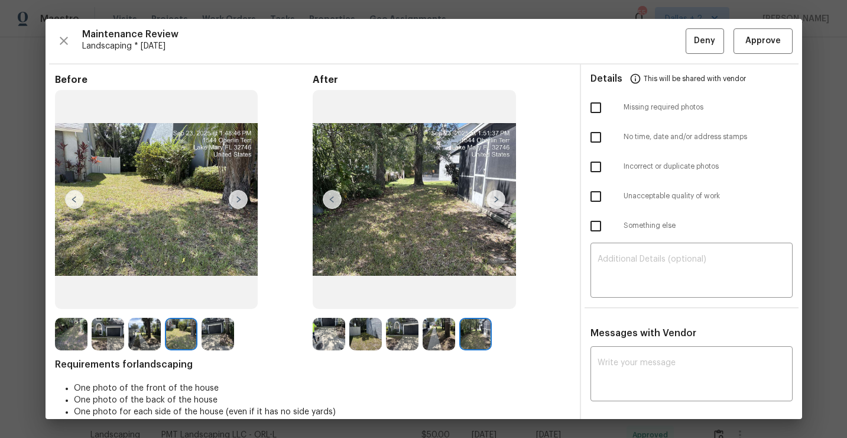
click at [219, 344] on img at bounding box center [218, 334] width 33 height 33
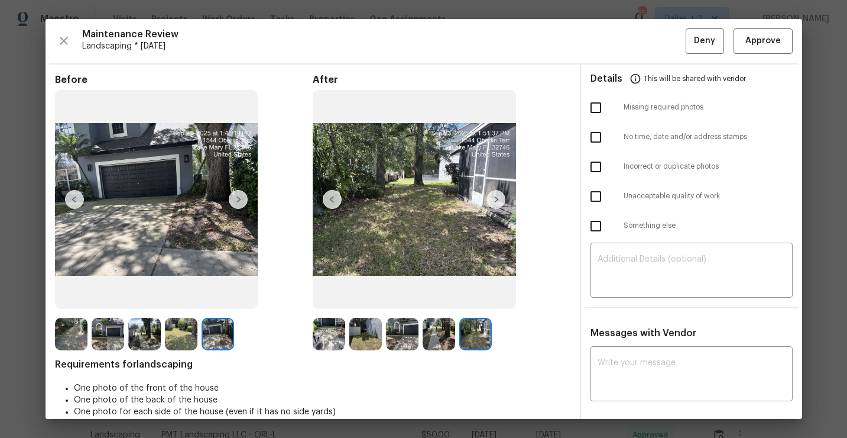
click at [72, 329] on img at bounding box center [71, 334] width 33 height 33
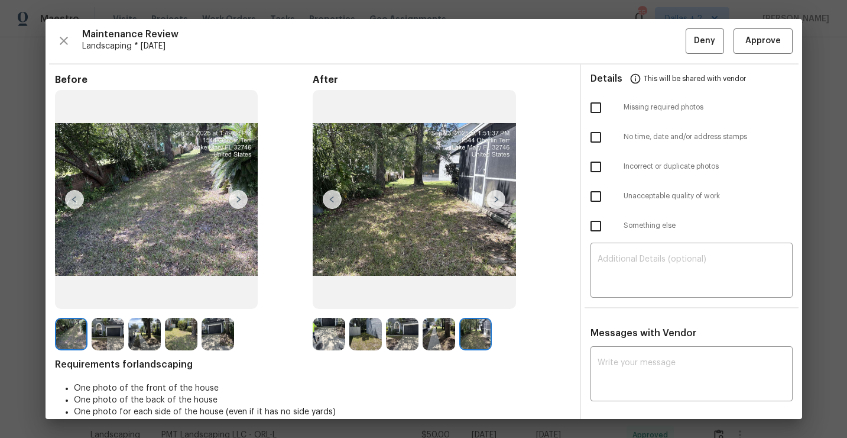
click at [235, 205] on img at bounding box center [238, 199] width 19 height 19
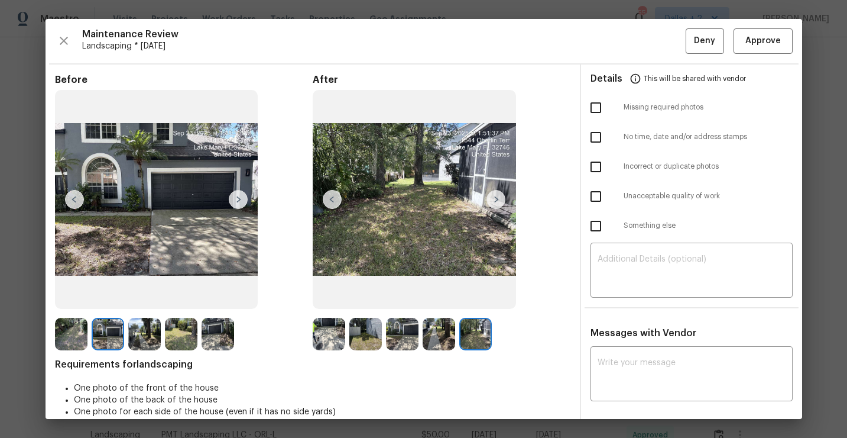
click at [235, 205] on img at bounding box center [238, 199] width 19 height 19
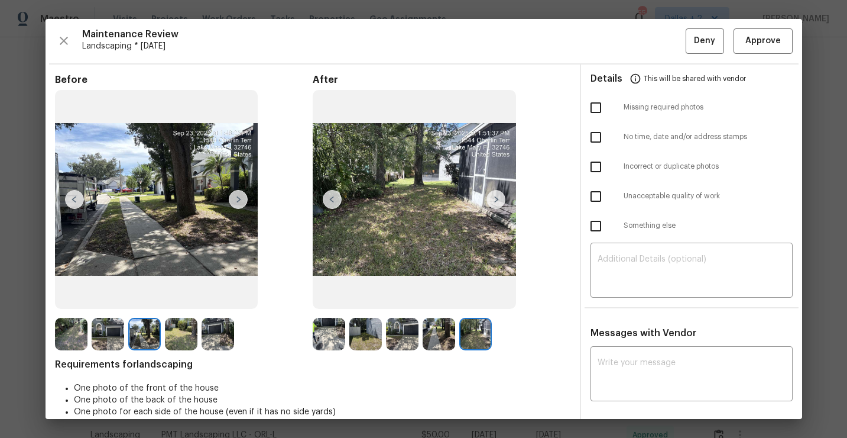
click at [235, 205] on img at bounding box center [238, 199] width 19 height 19
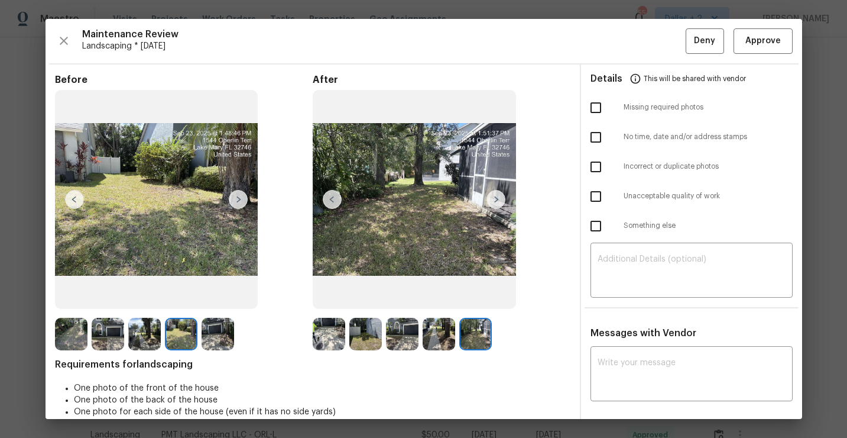
click at [235, 205] on img at bounding box center [238, 199] width 19 height 19
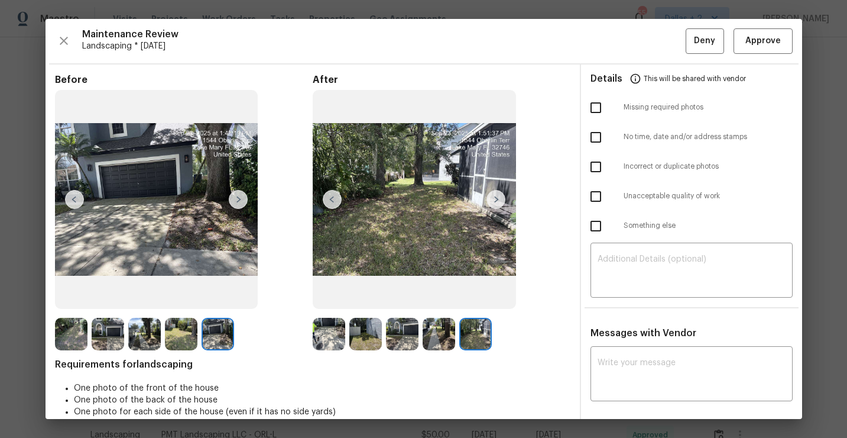
click at [235, 205] on img at bounding box center [238, 199] width 19 height 19
click at [320, 328] on img at bounding box center [329, 334] width 33 height 33
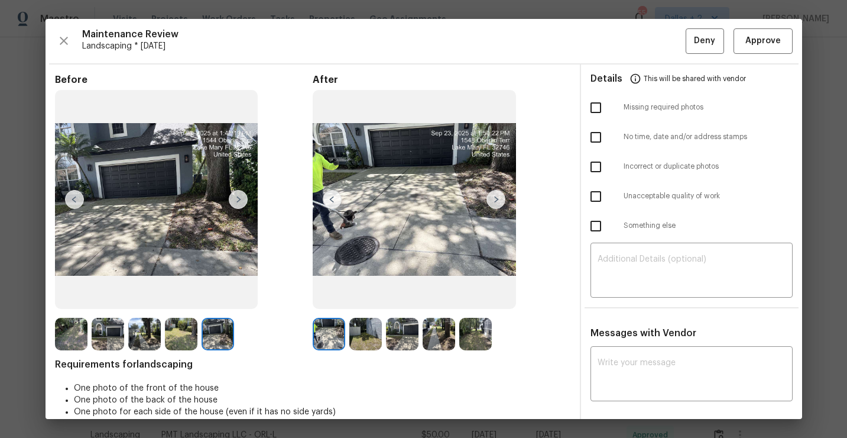
click at [357, 325] on img at bounding box center [365, 334] width 33 height 33
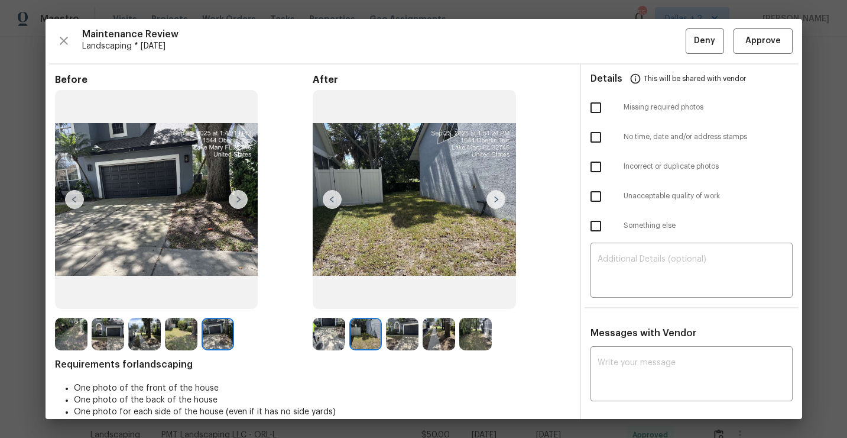
click at [406, 322] on img at bounding box center [402, 334] width 33 height 33
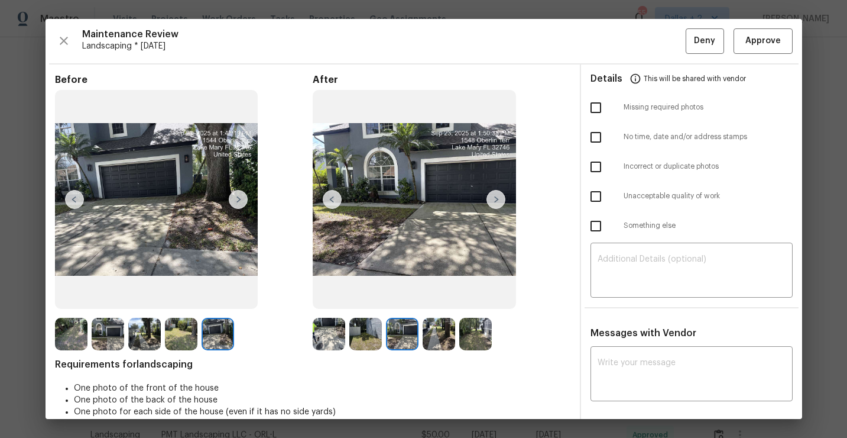
click at [435, 330] on img at bounding box center [439, 334] width 33 height 33
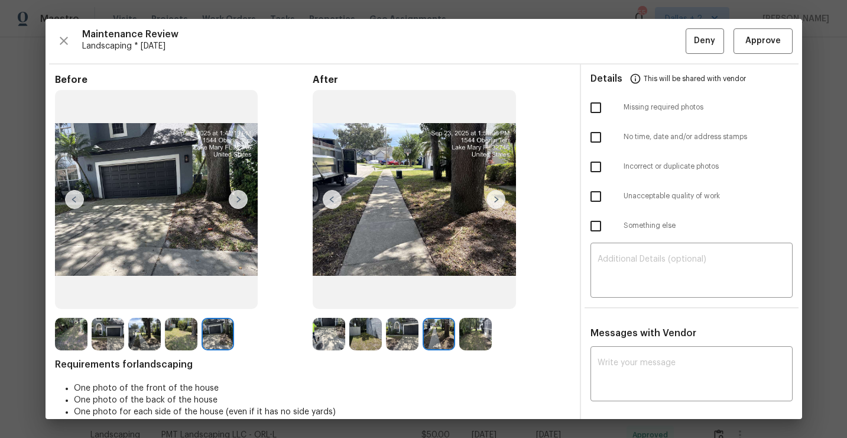
click at [414, 334] on img at bounding box center [402, 334] width 33 height 33
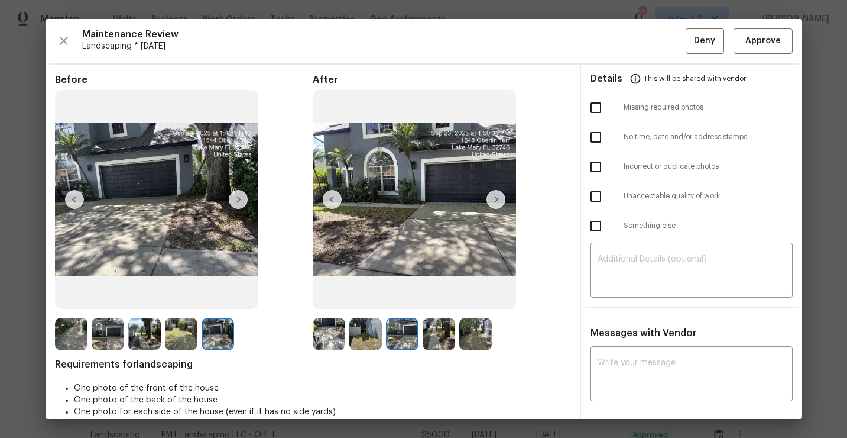
click at [497, 194] on img at bounding box center [496, 199] width 19 height 19
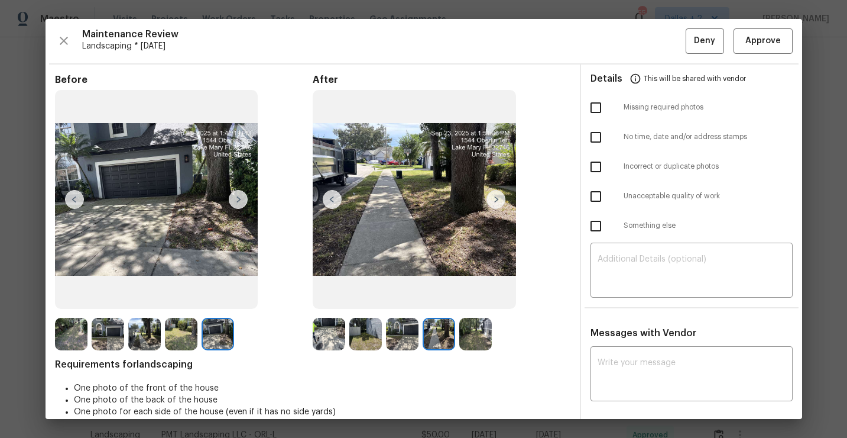
click at [497, 194] on img at bounding box center [496, 199] width 19 height 19
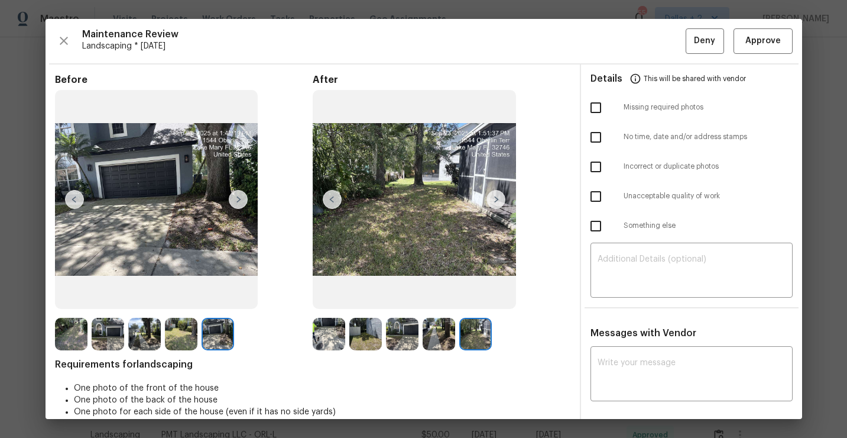
click at [497, 194] on img at bounding box center [496, 199] width 19 height 19
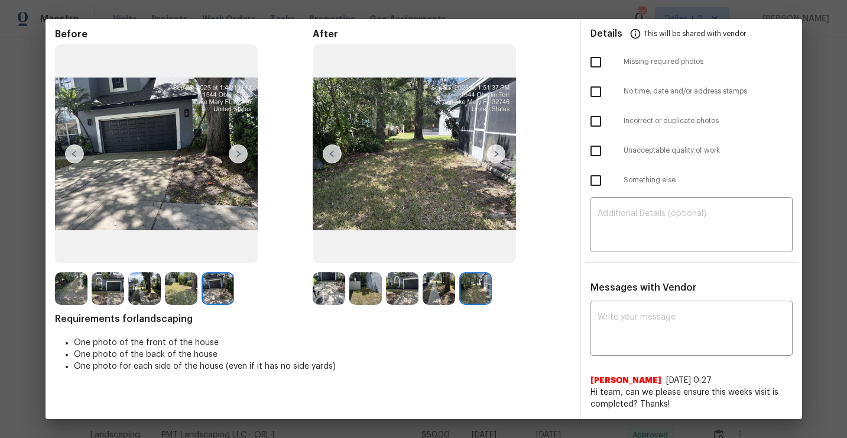
scroll to position [0, 0]
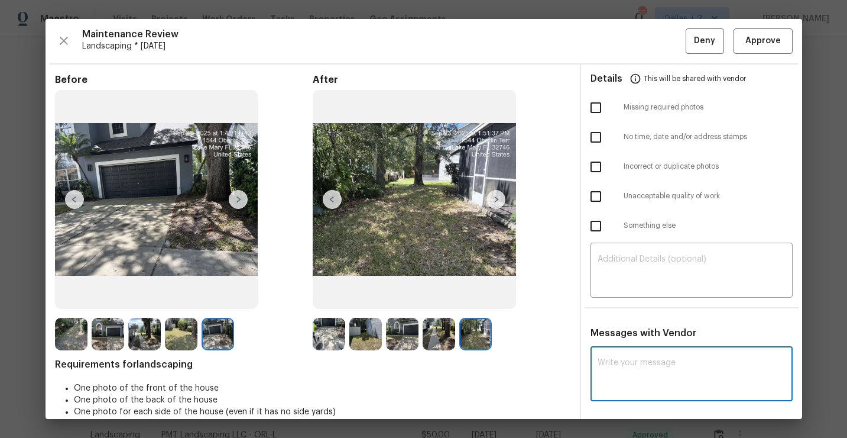
click at [682, 359] on textarea at bounding box center [692, 374] width 188 height 33
paste textarea "Maintenance Audit Team: Unfortunately this landscaping visit completed on 09/08…"
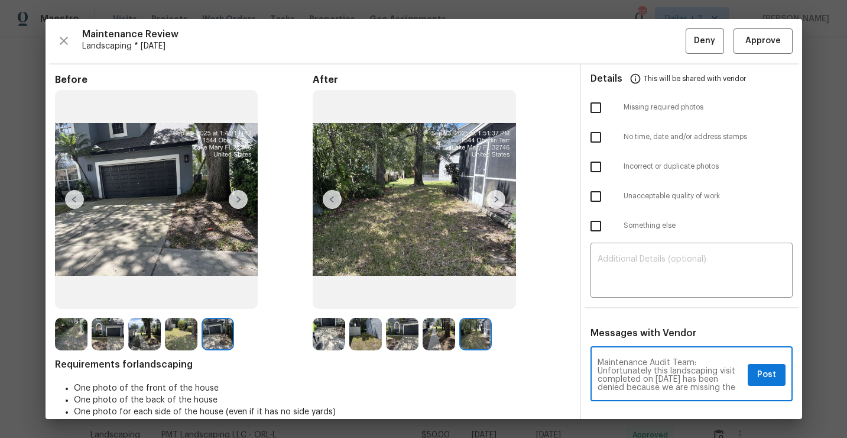
click at [678, 378] on textarea "Maintenance Audit Team: Unfortunately this landscaping visit completed on 09/08…" at bounding box center [670, 374] width 145 height 33
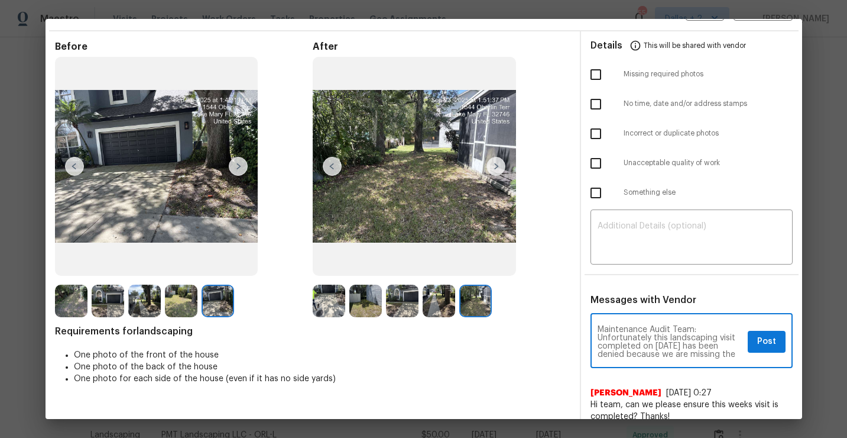
click at [719, 361] on div "Maintenance Audit Team: Unfortunately this landscaping visit completed on 09/22…" at bounding box center [692, 342] width 202 height 52
click at [733, 360] on div "Maintenance Audit Team: Unfortunately this landscaping visit completed on 09/22…" at bounding box center [692, 342] width 202 height 52
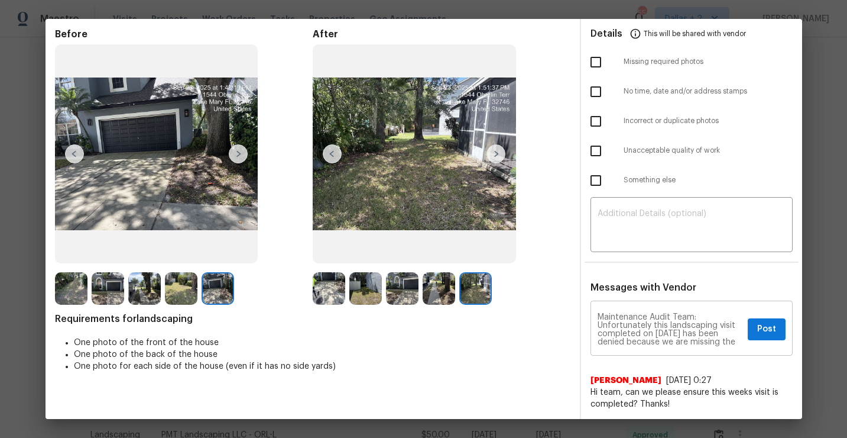
click at [734, 346] on div "Maintenance Audit Team: Unfortunately this landscaping visit completed on 09/22…" at bounding box center [692, 329] width 202 height 52
click at [743, 343] on textarea "Maintenance Audit Team: Unfortunately this landscaping visit completed on 09/22…" at bounding box center [670, 329] width 145 height 33
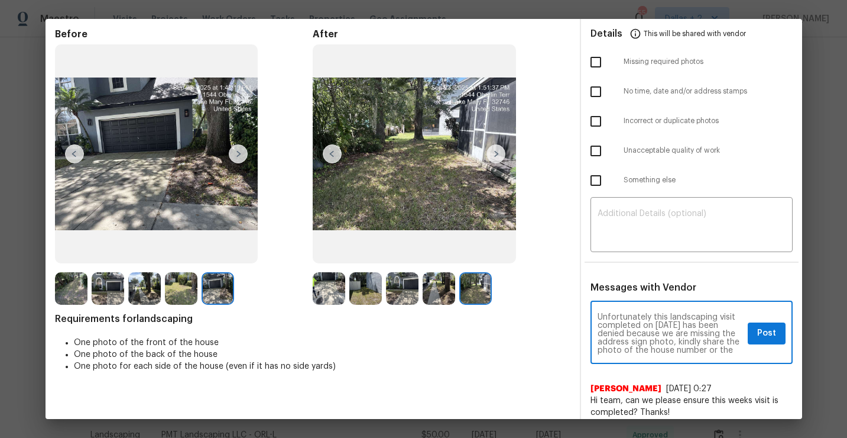
scroll to position [17, 0]
click at [704, 342] on textarea "Maintenance Audit Team: Unfortunately this landscaping visit completed on 09/22…" at bounding box center [670, 333] width 145 height 41
click at [724, 358] on div "Maintenance Audit Team: Unfortunately this landscaping visit completed on 09/22…" at bounding box center [692, 333] width 202 height 60
click at [723, 348] on textarea "Maintenance Audit Team: Unfortunately this landscaping visit completed on 09/22…" at bounding box center [670, 333] width 145 height 41
type textarea "Maintenance Audit Team: Unfortunately this landscaping visit completed on 09/22…"
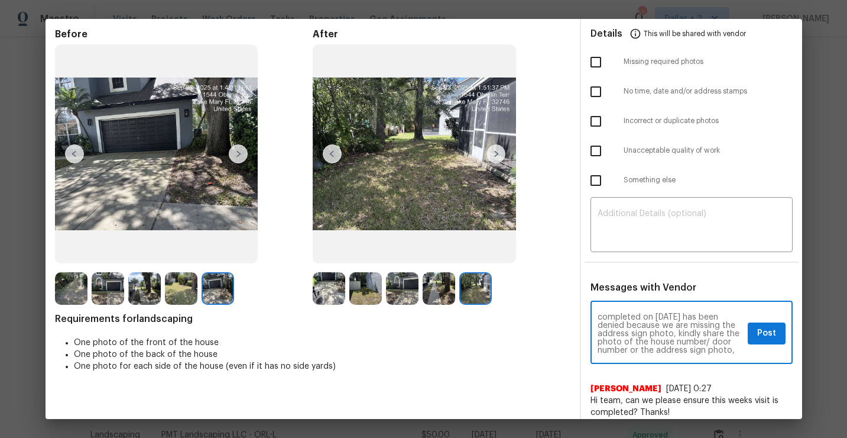
scroll to position [0, 0]
drag, startPoint x: 739, startPoint y: 353, endPoint x: 587, endPoint y: 275, distance: 170.3
click at [587, 275] on div "Details This will be shared with vendor Missing required photos No time, date a…" at bounding box center [691, 223] width 221 height 409
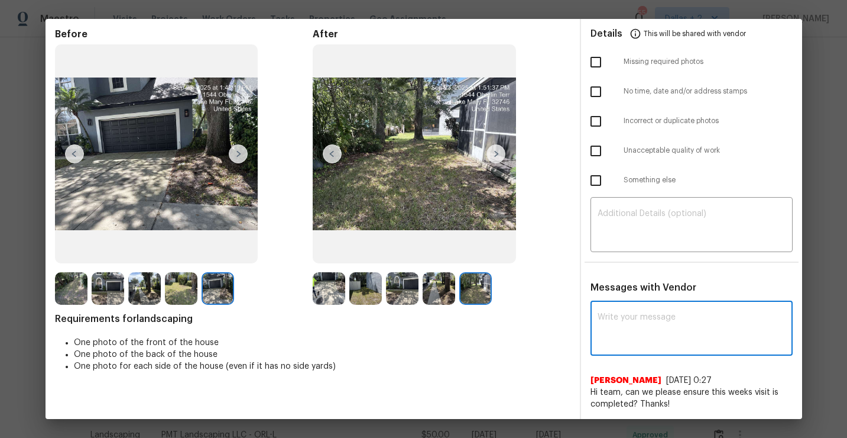
click at [690, 336] on textarea at bounding box center [692, 329] width 188 height 33
paste textarea "Maintenance Audit Team: Unfortunately this landscaping visit completed on 09/22…"
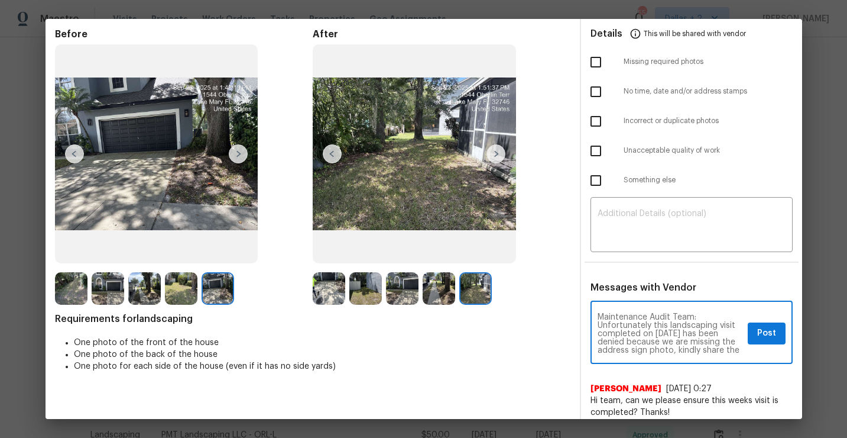
type textarea "Maintenance Audit Team: Unfortunately this landscaping visit completed on 09/22…"
click at [764, 342] on button "Post" at bounding box center [767, 333] width 38 height 22
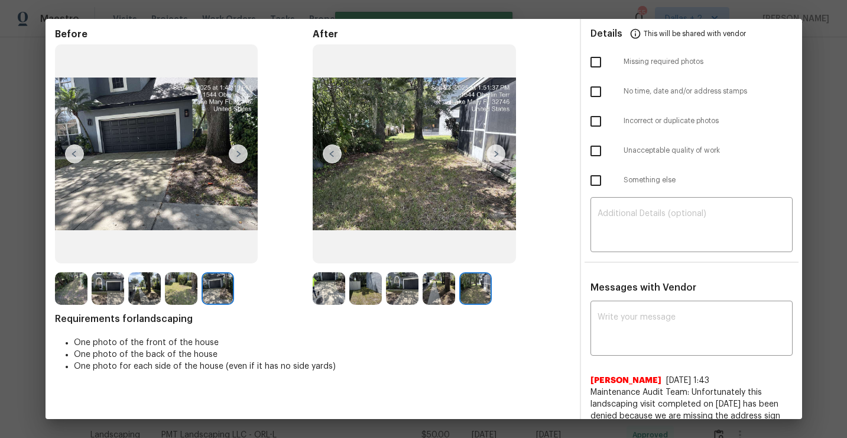
click at [587, 64] on input "checkbox" at bounding box center [596, 62] width 25 height 25
checkbox input "true"
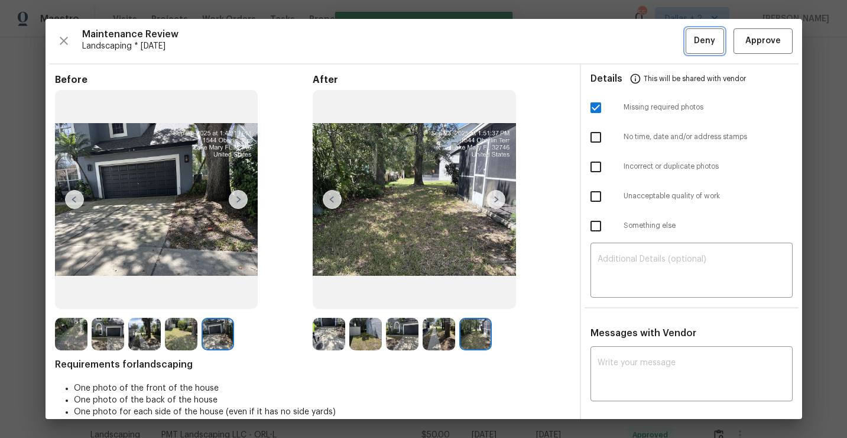
click at [701, 35] on span "Deny" at bounding box center [704, 41] width 21 height 15
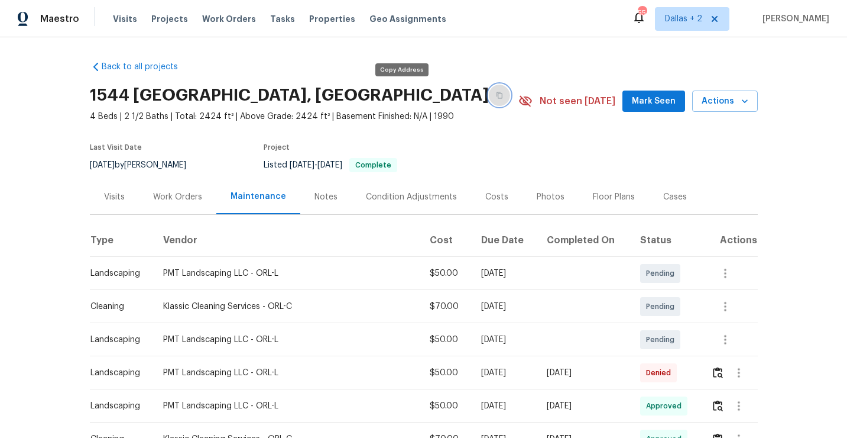
click at [489, 92] on button "button" at bounding box center [499, 95] width 21 height 21
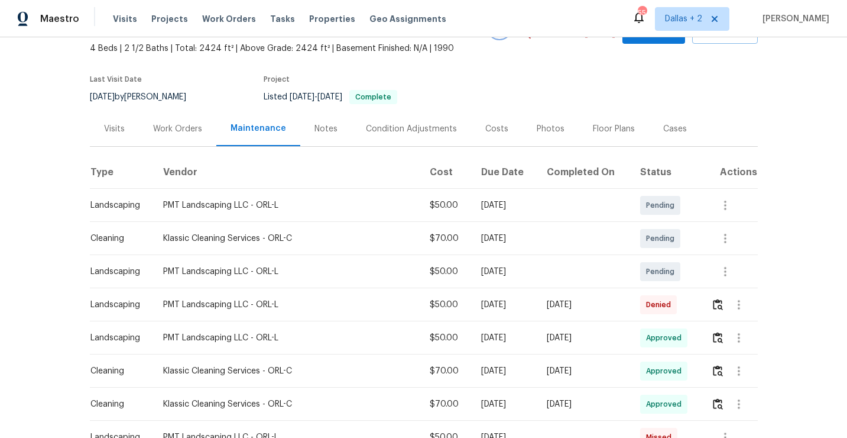
scroll to position [98, 0]
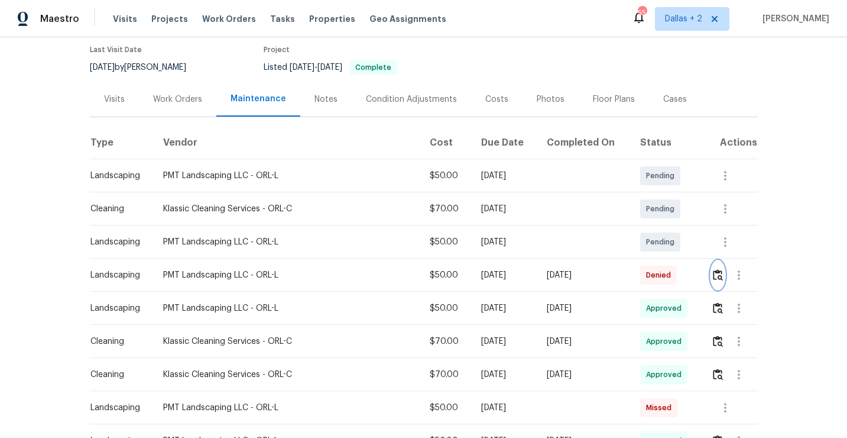
click at [716, 277] on img "button" at bounding box center [718, 274] width 10 height 11
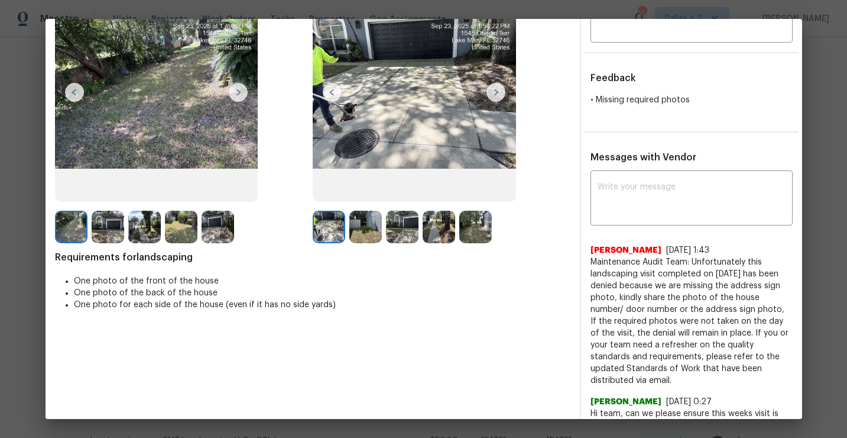
scroll to position [128, 0]
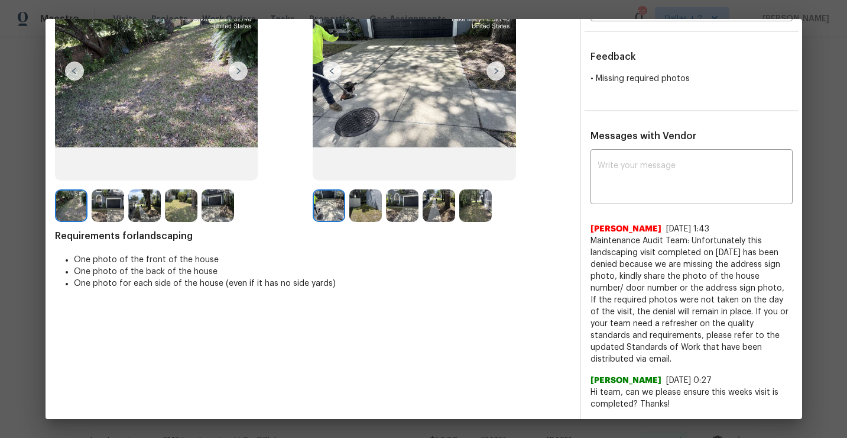
drag, startPoint x: 626, startPoint y: 361, endPoint x: 582, endPoint y: 238, distance: 130.0
click at [582, 238] on div "x ​ Jithin Franklin 9/25/25, 1:43 Maintenance Audit Team: Unfortunately this la…" at bounding box center [691, 281] width 221 height 258
copy span "Maintenance Audit Team: Unfortunately this landscaping visit completed on 09/22…"
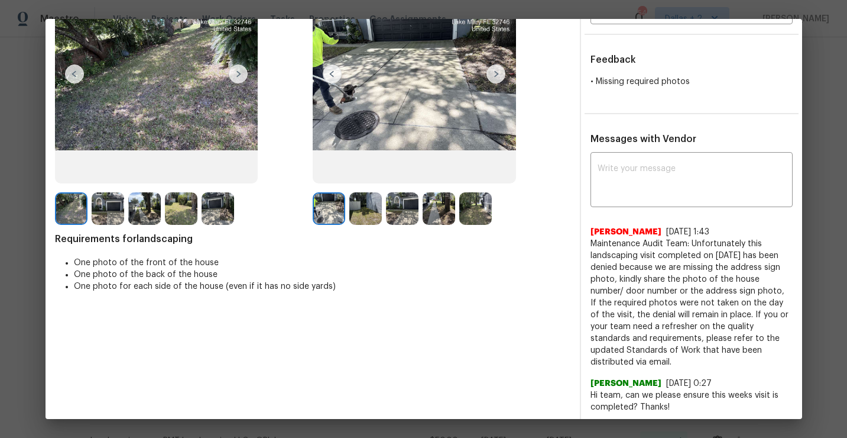
scroll to position [0, 0]
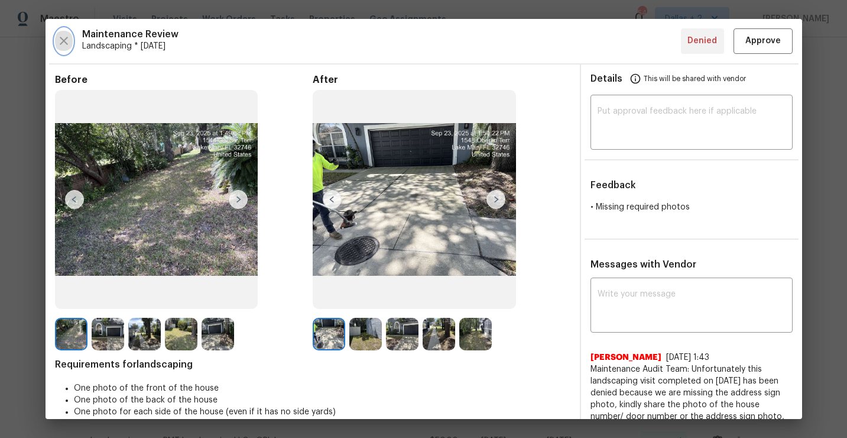
click at [68, 41] on icon "button" at bounding box center [64, 41] width 14 height 14
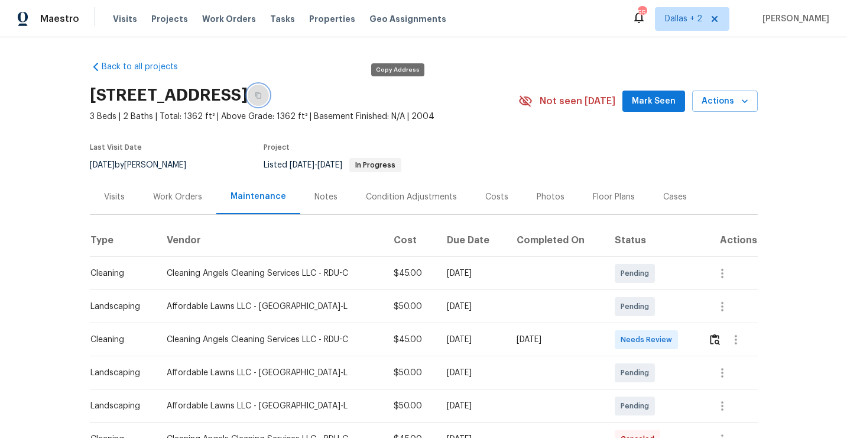
click at [262, 98] on icon "button" at bounding box center [258, 95] width 7 height 7
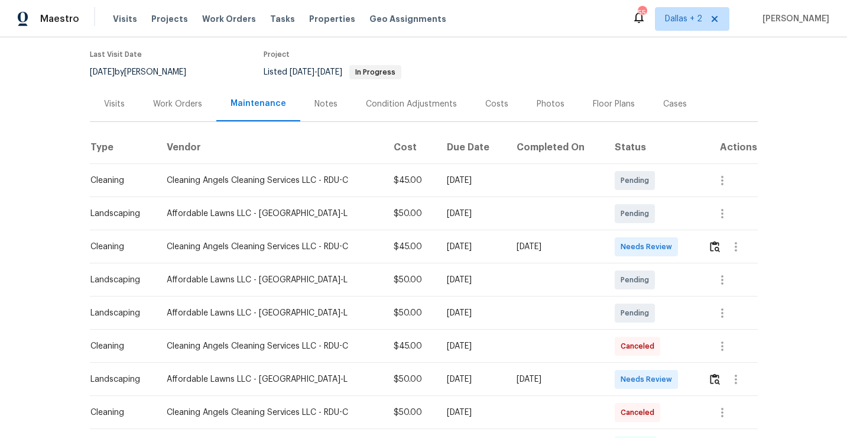
scroll to position [119, 0]
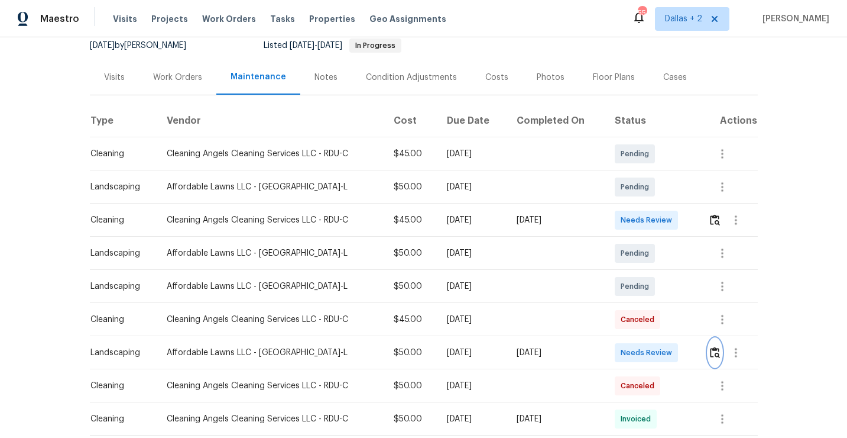
click at [718, 344] on button "button" at bounding box center [715, 352] width 14 height 28
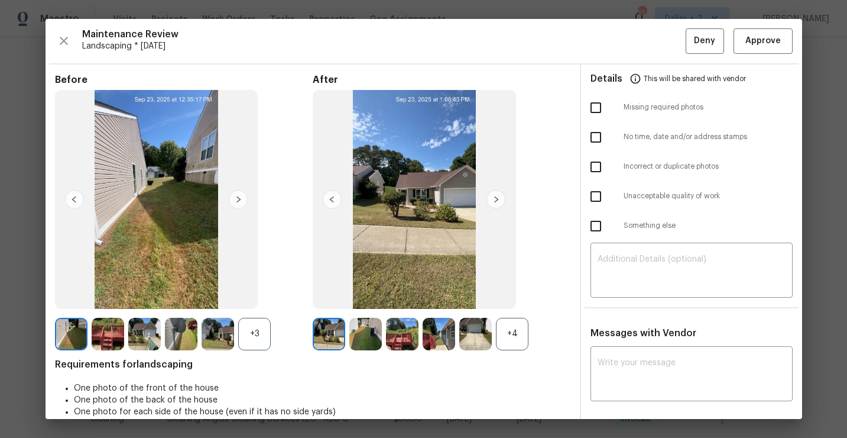
click at [351, 329] on img at bounding box center [365, 334] width 33 height 33
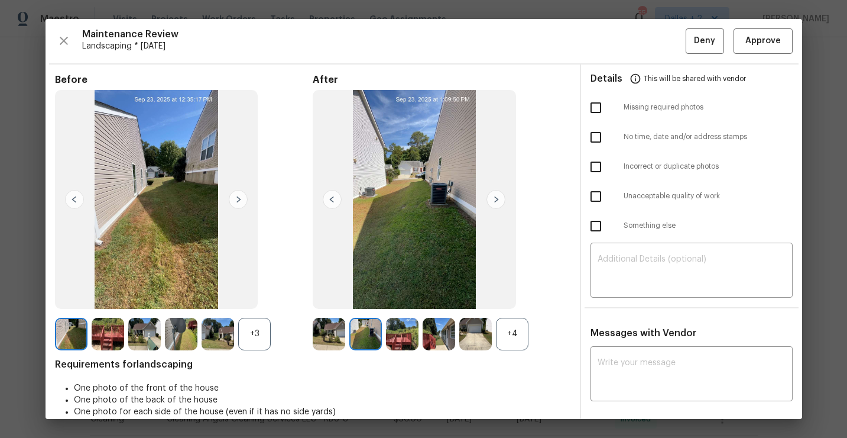
click at [403, 332] on img at bounding box center [402, 334] width 33 height 33
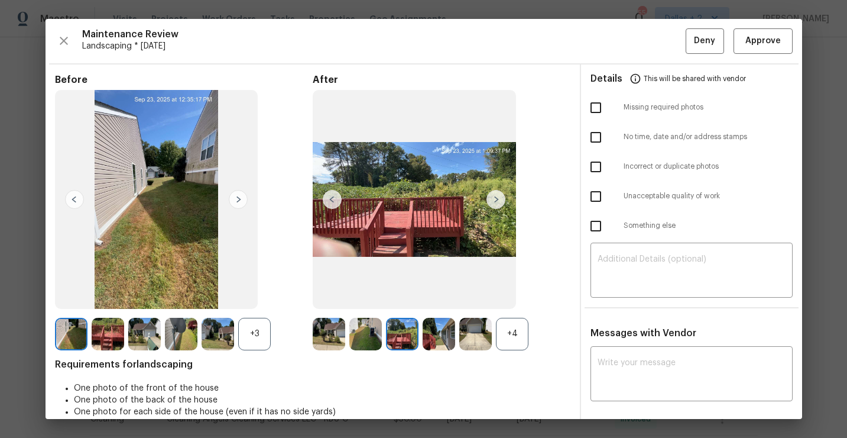
click at [436, 335] on img at bounding box center [439, 334] width 33 height 33
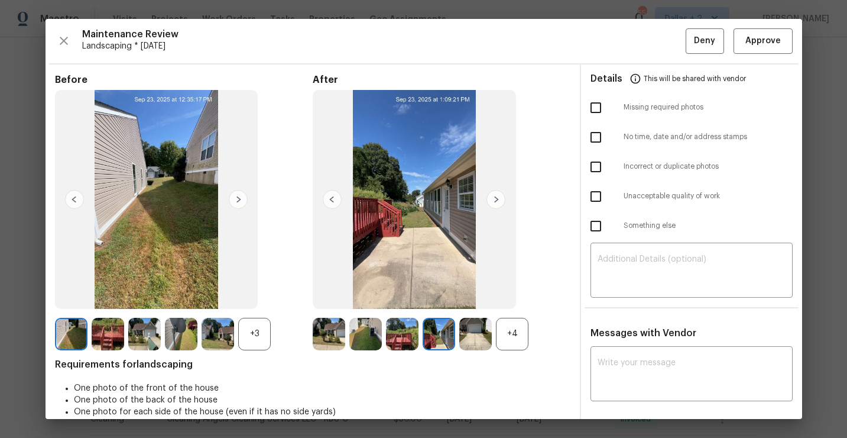
click at [481, 337] on img at bounding box center [475, 334] width 33 height 33
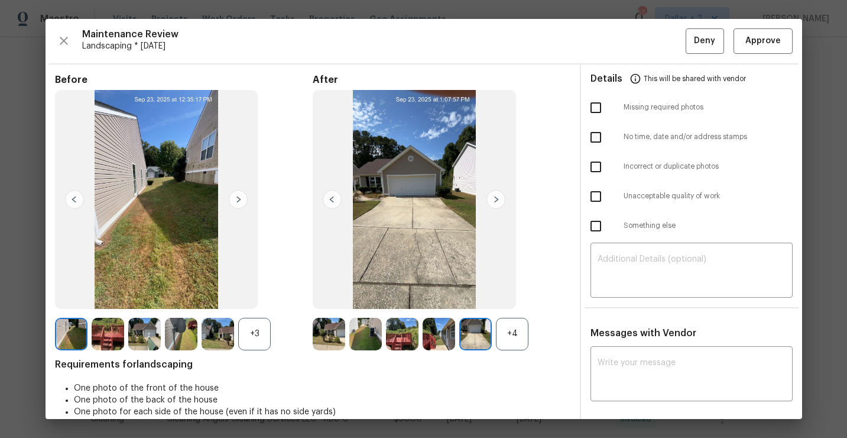
click at [514, 338] on div "+4" at bounding box center [512, 334] width 33 height 33
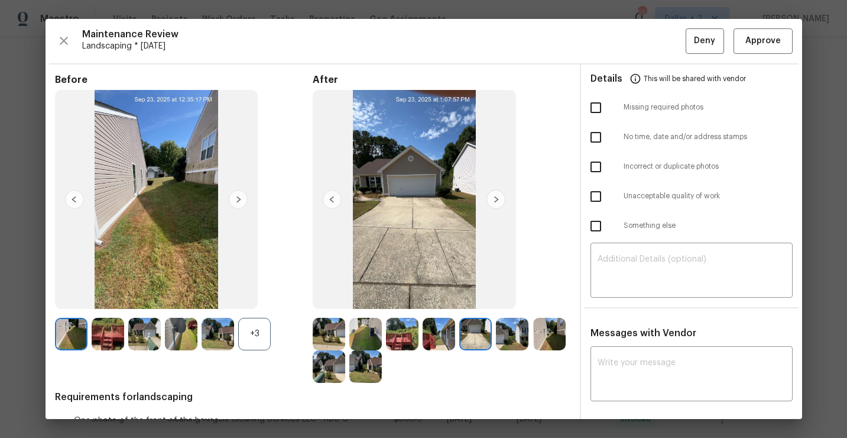
click at [254, 341] on div "+3" at bounding box center [254, 334] width 33 height 33
click at [65, 327] on img at bounding box center [71, 334] width 33 height 33
click at [99, 323] on img at bounding box center [108, 334] width 33 height 33
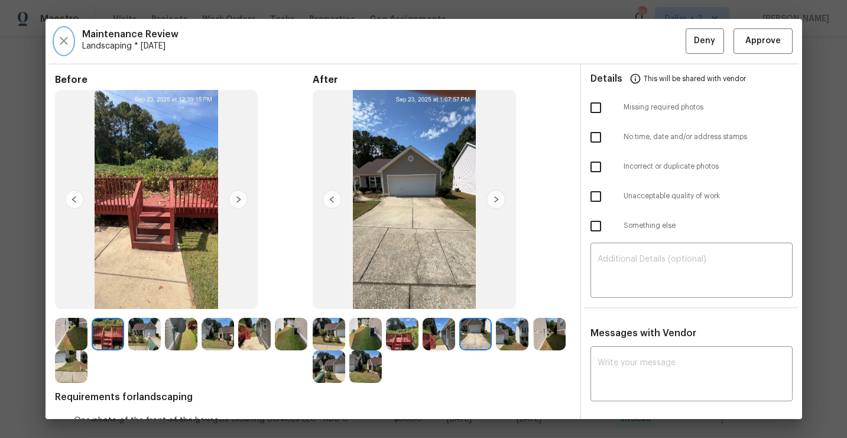
click at [69, 45] on icon "button" at bounding box center [64, 41] width 14 height 14
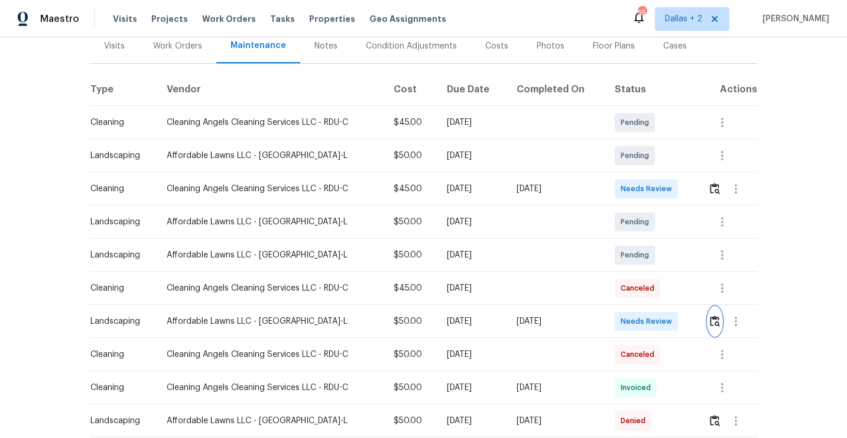
scroll to position [158, 0]
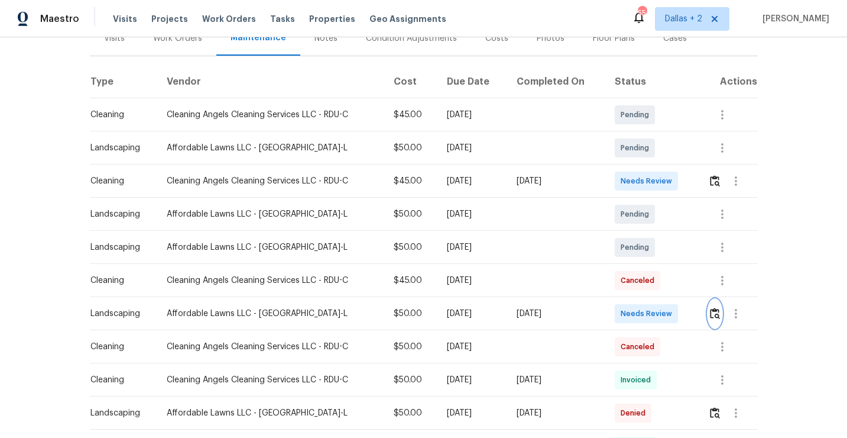
click at [717, 309] on img "button" at bounding box center [715, 313] width 10 height 11
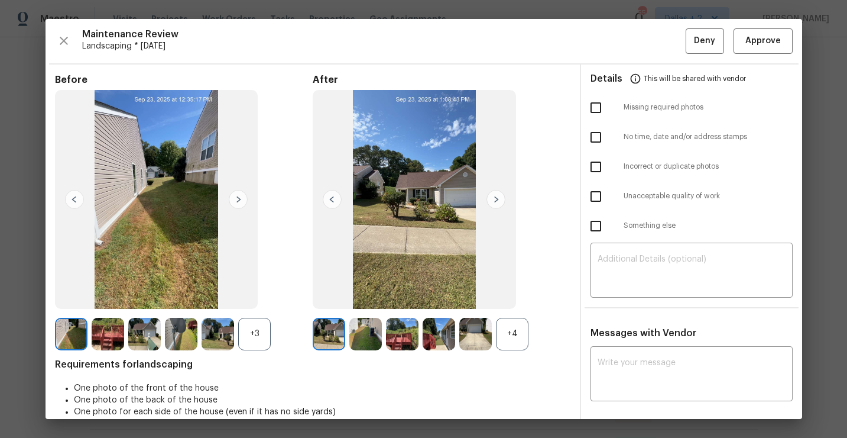
click at [509, 329] on div "+4" at bounding box center [512, 334] width 33 height 33
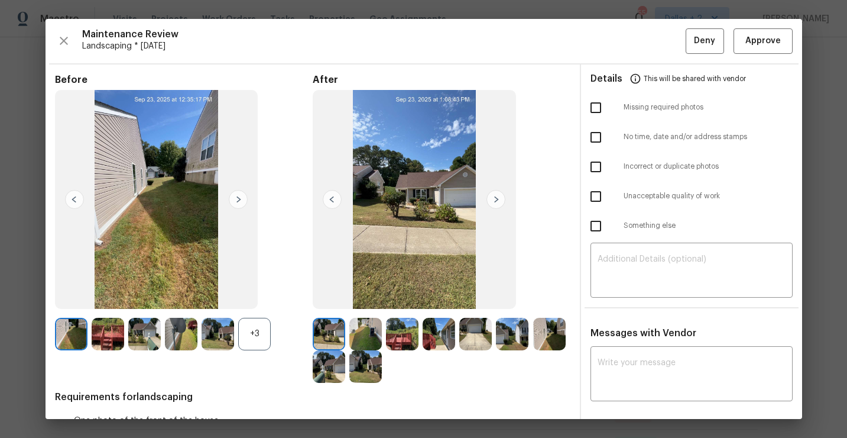
click at [363, 364] on img at bounding box center [365, 366] width 33 height 33
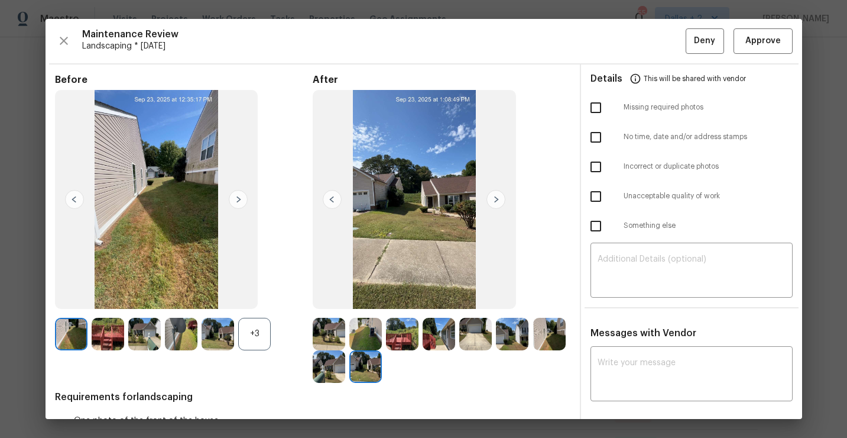
click at [335, 374] on img at bounding box center [329, 366] width 33 height 33
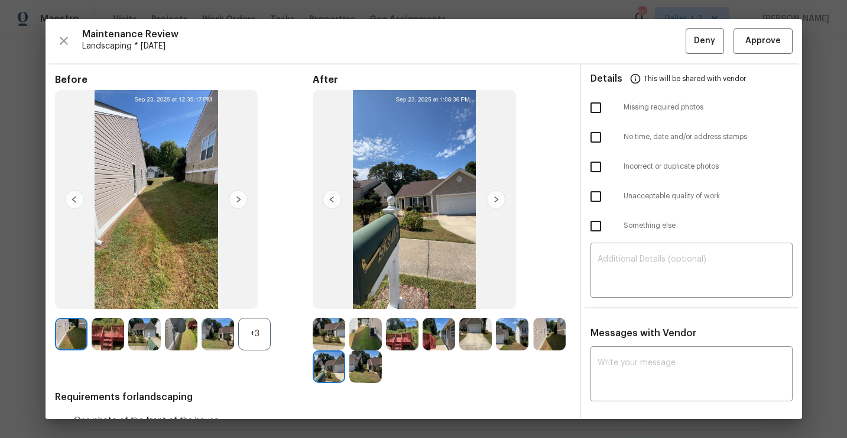
click at [552, 334] on img at bounding box center [549, 334] width 33 height 33
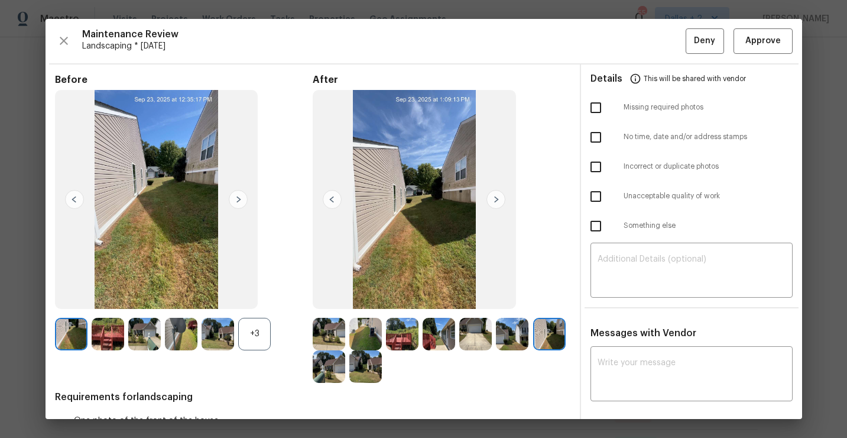
click at [522, 334] on img at bounding box center [512, 334] width 33 height 33
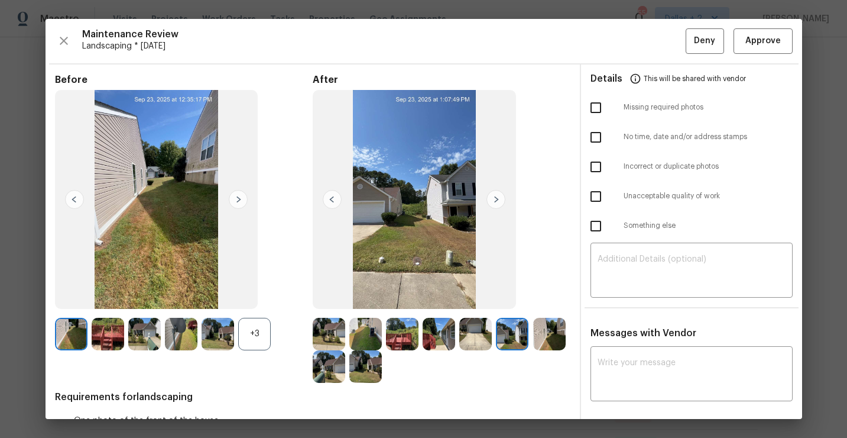
click at [472, 328] on img at bounding box center [475, 334] width 33 height 33
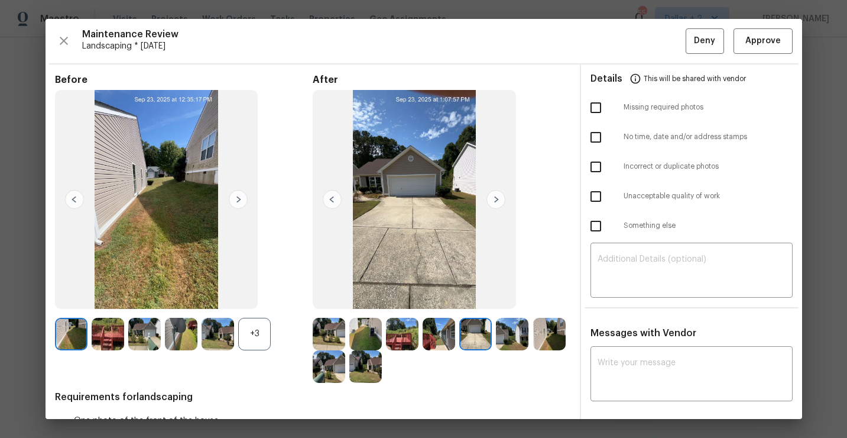
click at [441, 320] on img at bounding box center [439, 334] width 33 height 33
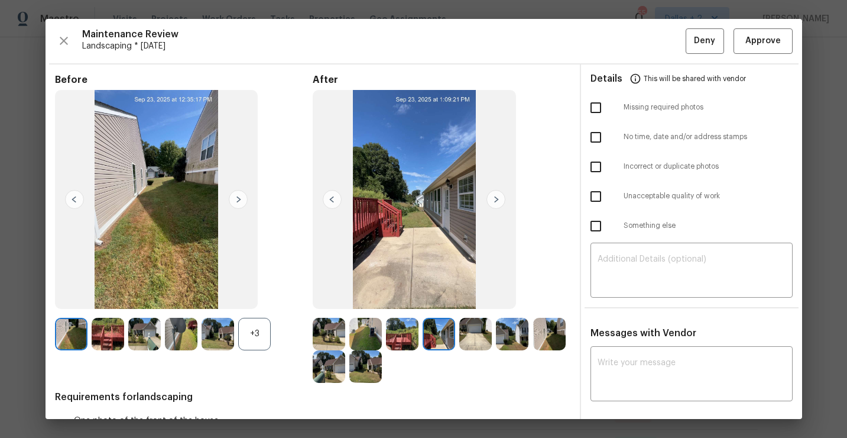
click at [403, 334] on img at bounding box center [402, 334] width 33 height 33
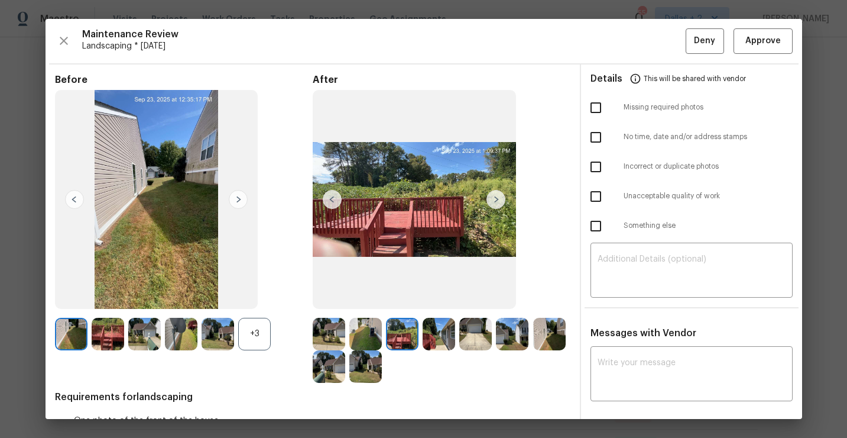
click at [253, 330] on div "+3" at bounding box center [254, 334] width 33 height 33
click at [323, 328] on img at bounding box center [329, 334] width 33 height 33
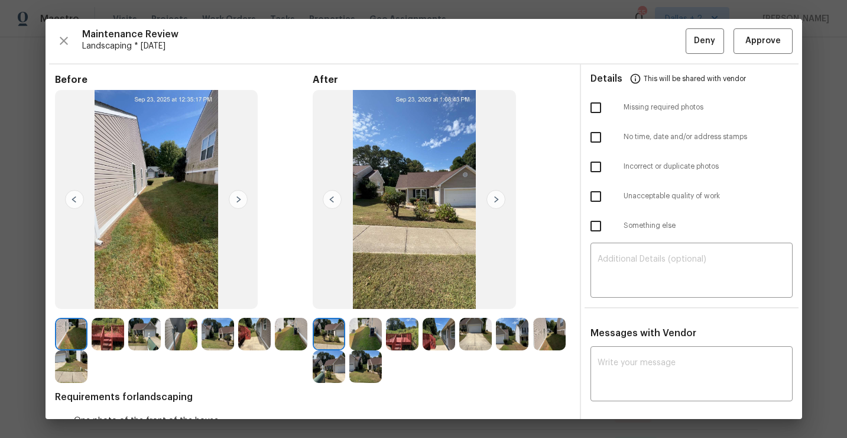
click at [235, 199] on img at bounding box center [238, 199] width 19 height 19
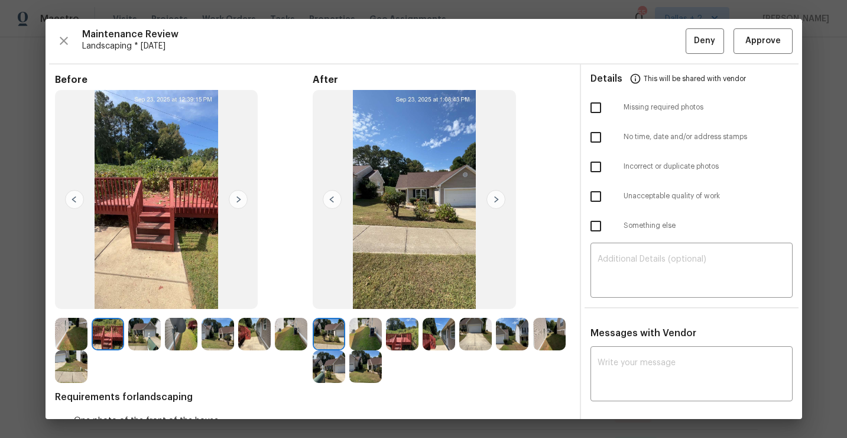
click at [235, 199] on img at bounding box center [238, 199] width 19 height 19
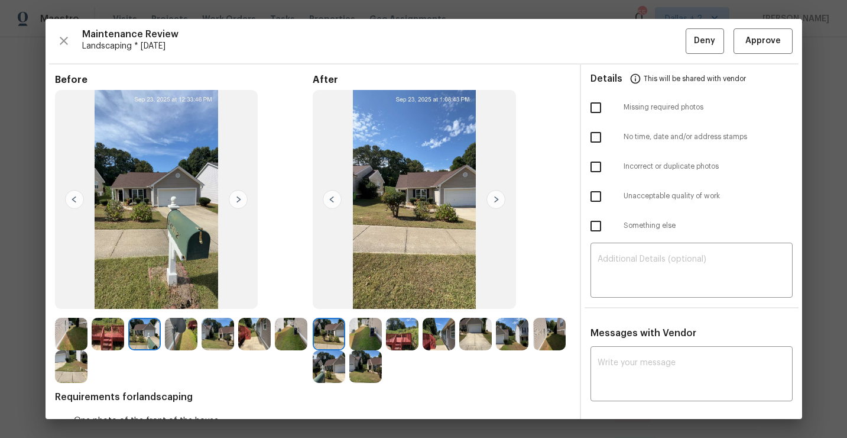
click at [437, 342] on img at bounding box center [439, 334] width 33 height 33
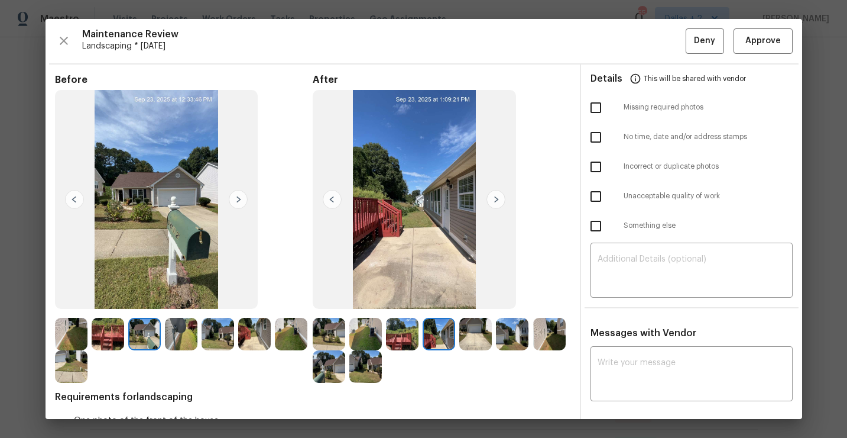
click at [477, 328] on img at bounding box center [475, 334] width 33 height 33
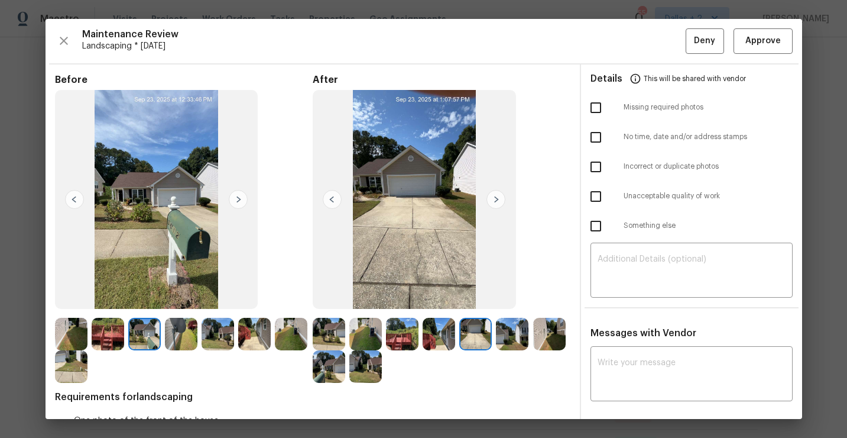
click at [506, 328] on img at bounding box center [512, 334] width 33 height 33
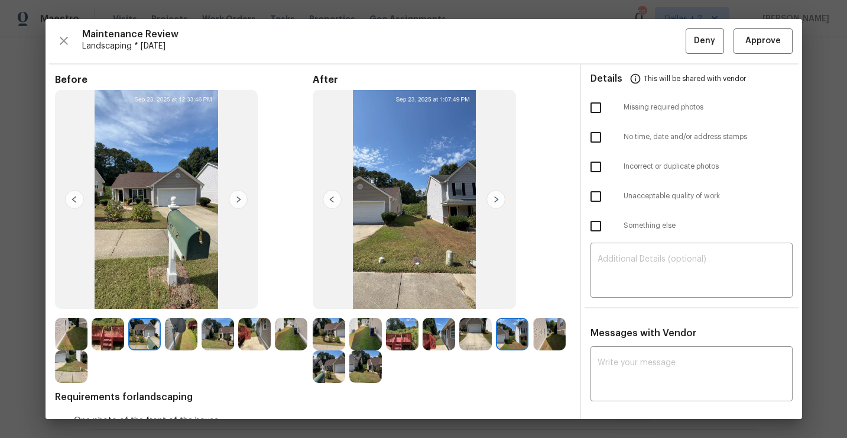
click at [547, 335] on img at bounding box center [549, 334] width 33 height 33
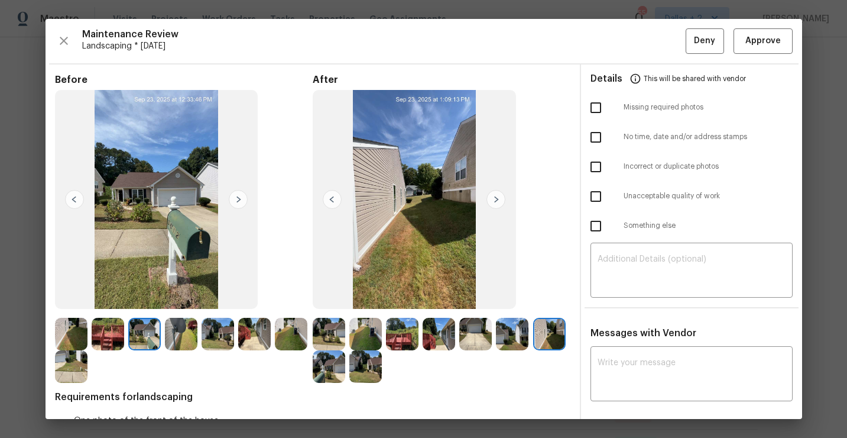
click at [336, 361] on img at bounding box center [329, 366] width 33 height 33
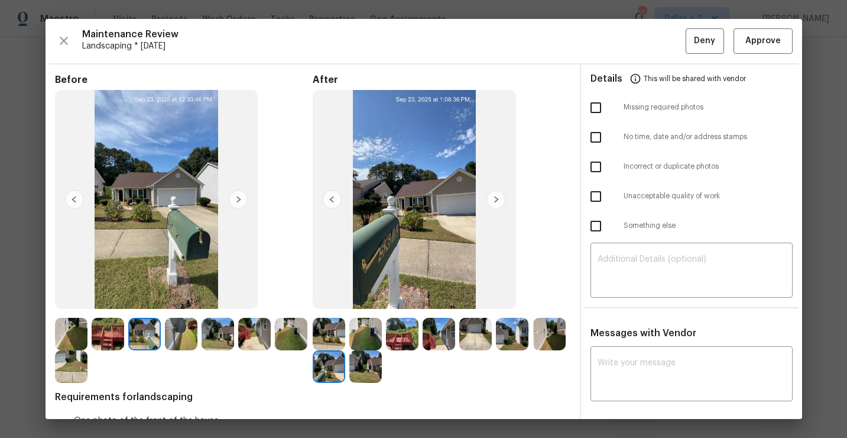
click at [371, 374] on img at bounding box center [365, 366] width 33 height 33
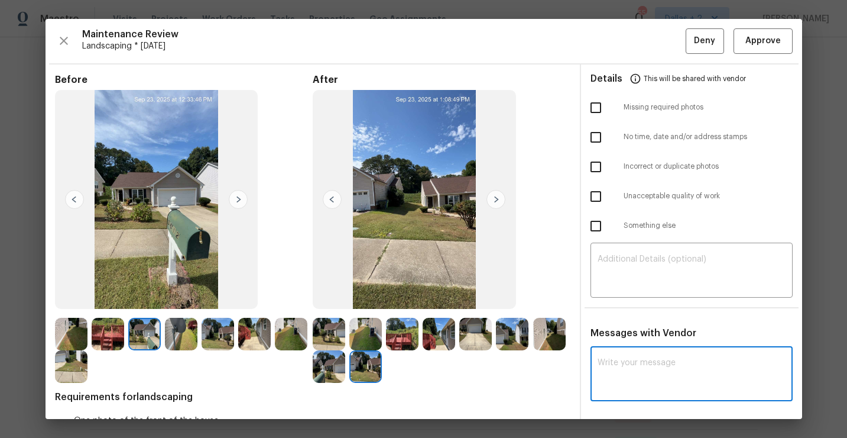
click at [660, 379] on textarea at bounding box center [692, 374] width 188 height 33
paste textarea "Maintenance Audit Team: Hello! we suggest you that it will be better to have ad…"
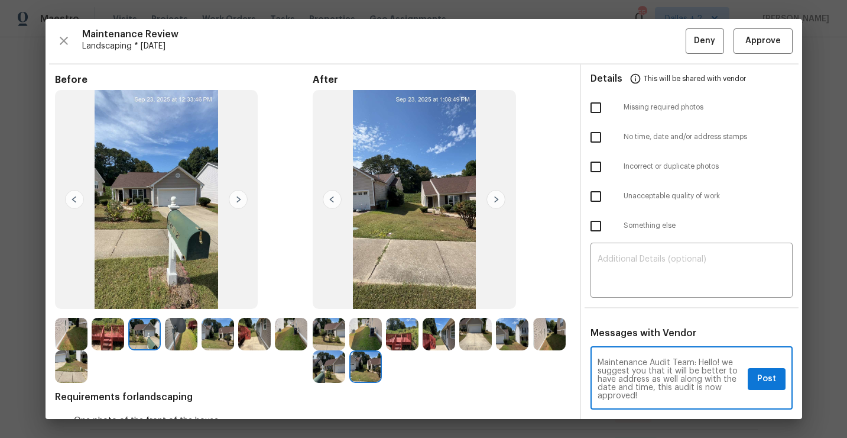
type textarea "Maintenance Audit Team: Hello! we suggest you that it will be better to have ad…"
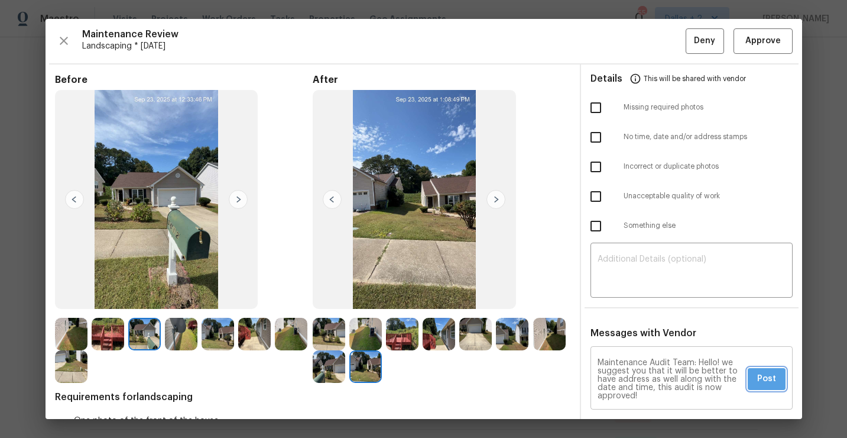
click at [761, 383] on span "Post" at bounding box center [767, 378] width 19 height 15
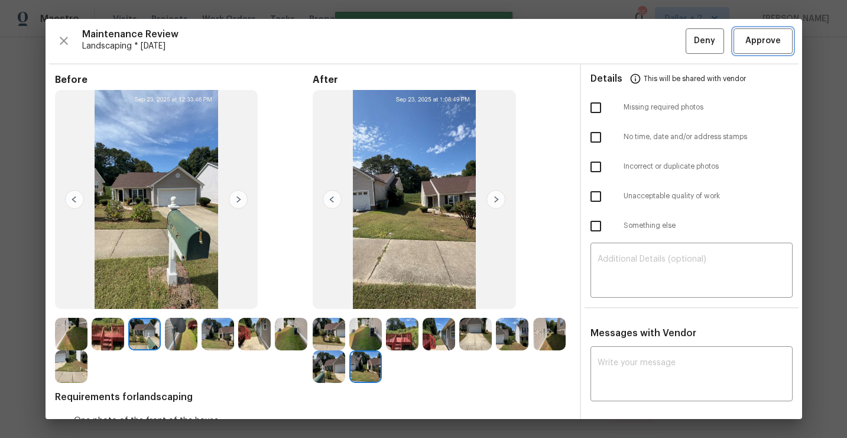
click at [752, 40] on span "Approve" at bounding box center [763, 41] width 35 height 15
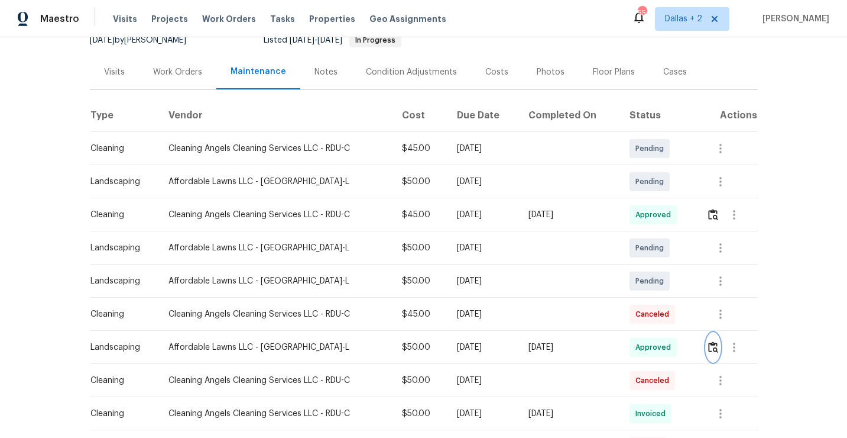
scroll to position [0, 0]
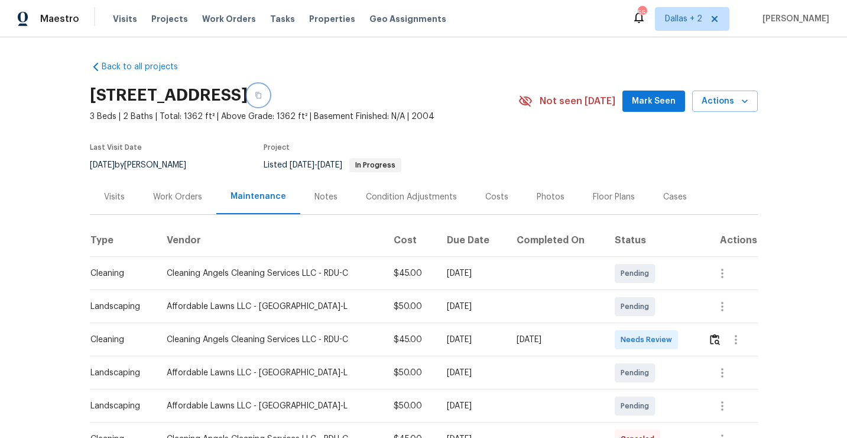
click at [269, 93] on button "button" at bounding box center [258, 95] width 21 height 21
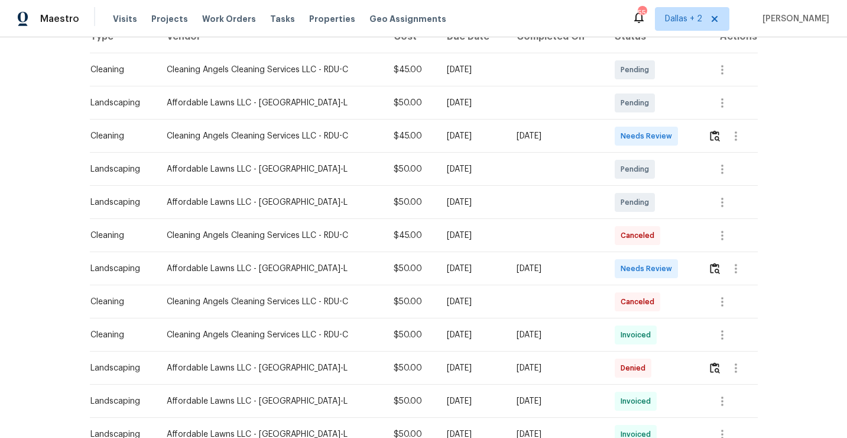
scroll to position [224, 0]
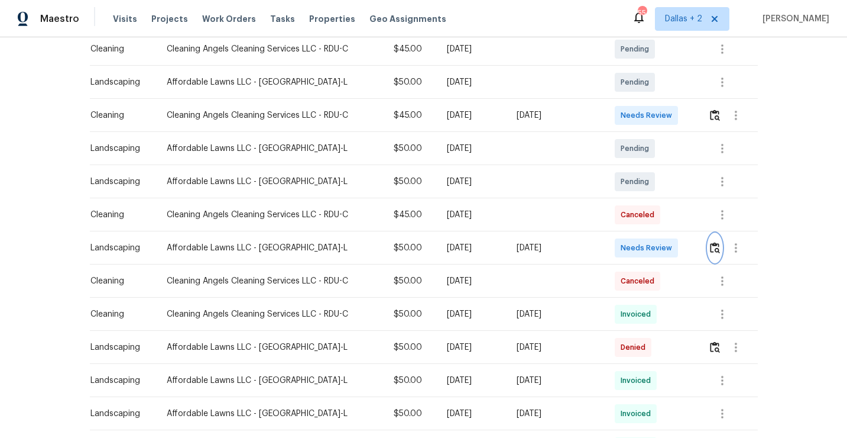
click at [720, 251] on img "button" at bounding box center [715, 247] width 10 height 11
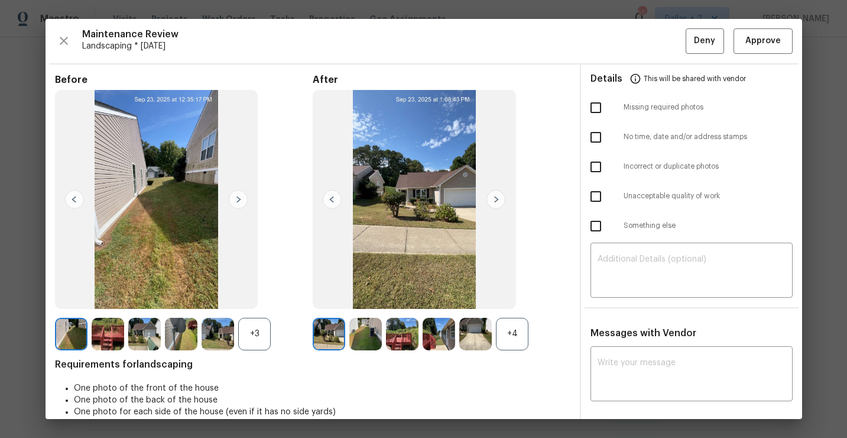
click at [508, 331] on div "+4" at bounding box center [512, 334] width 33 height 33
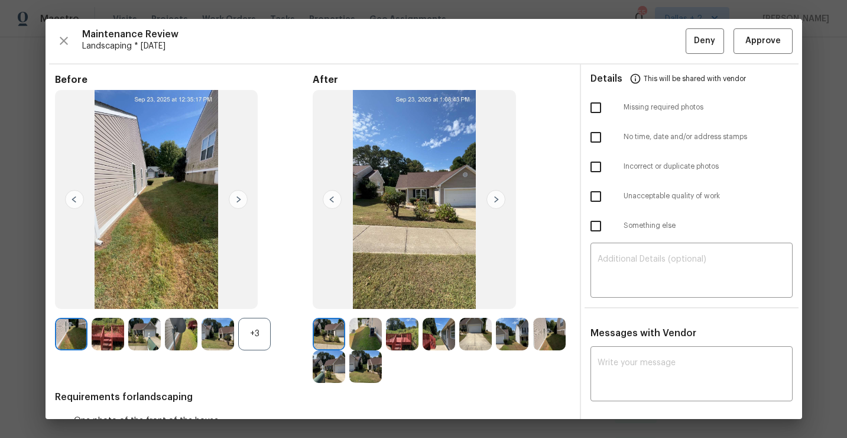
click at [256, 334] on div "+3" at bounding box center [254, 334] width 33 height 33
click at [366, 331] on img at bounding box center [365, 334] width 33 height 33
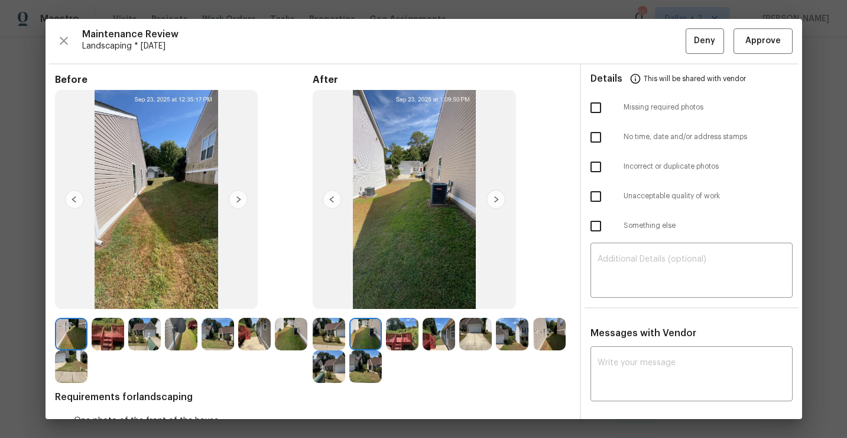
click at [403, 330] on img at bounding box center [402, 334] width 33 height 33
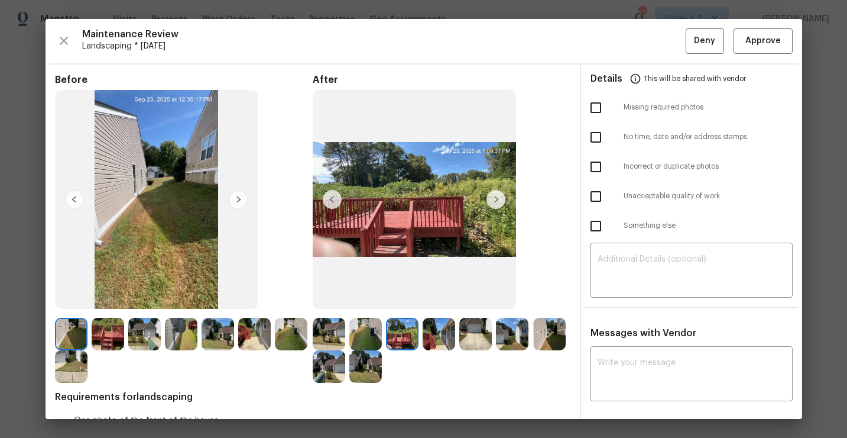
click at [446, 331] on img at bounding box center [439, 334] width 33 height 33
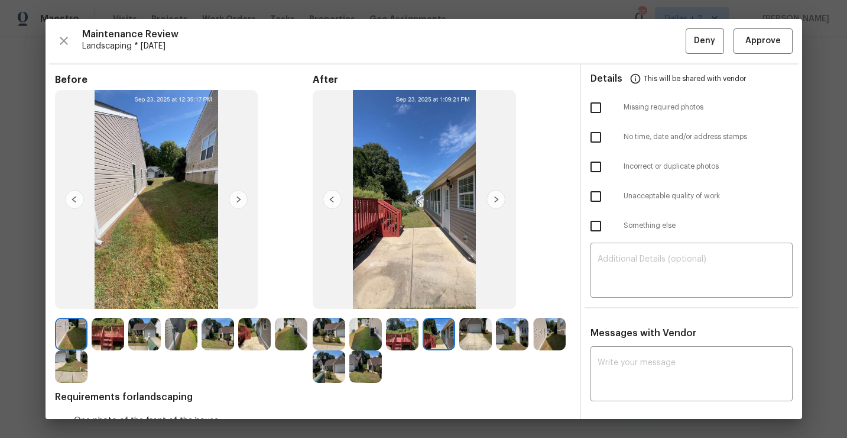
click at [465, 327] on img at bounding box center [475, 334] width 33 height 33
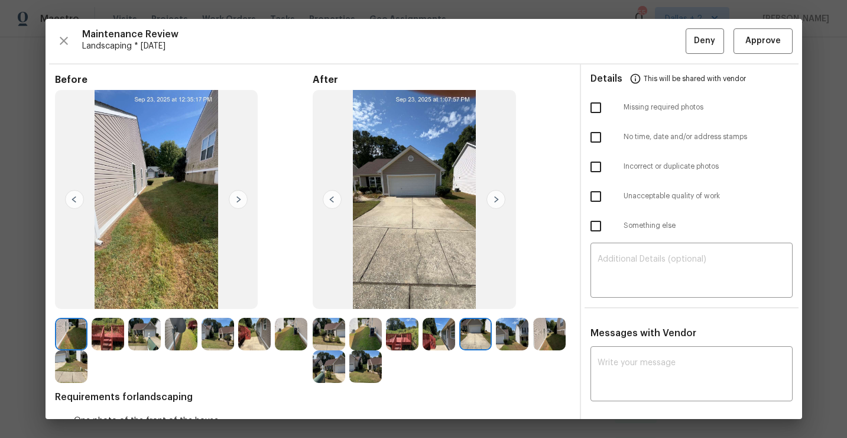
click at [500, 328] on img at bounding box center [512, 334] width 33 height 33
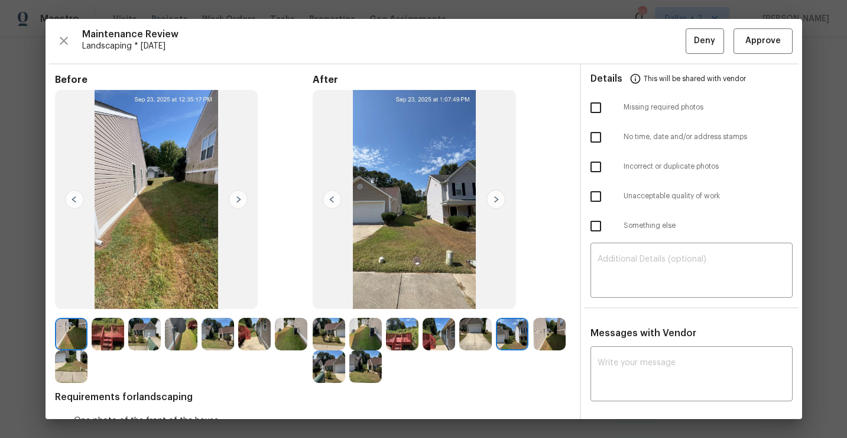
click at [508, 335] on img at bounding box center [512, 334] width 33 height 33
click at [550, 332] on img at bounding box center [549, 334] width 33 height 33
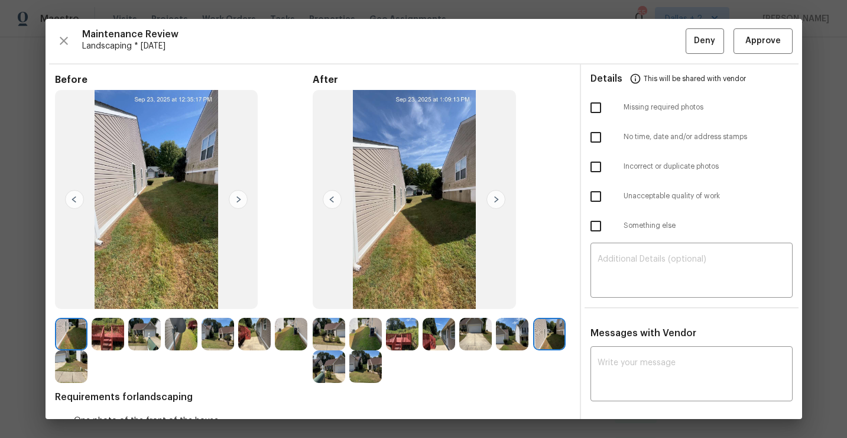
click at [362, 339] on img at bounding box center [365, 334] width 33 height 33
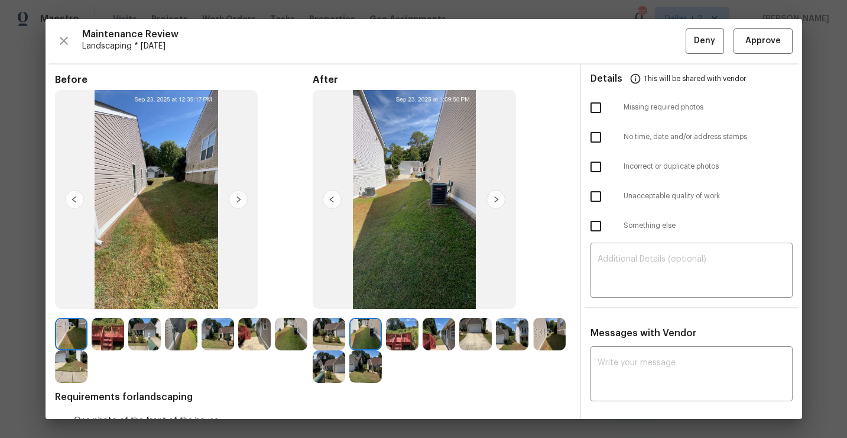
click at [418, 343] on img at bounding box center [402, 334] width 33 height 33
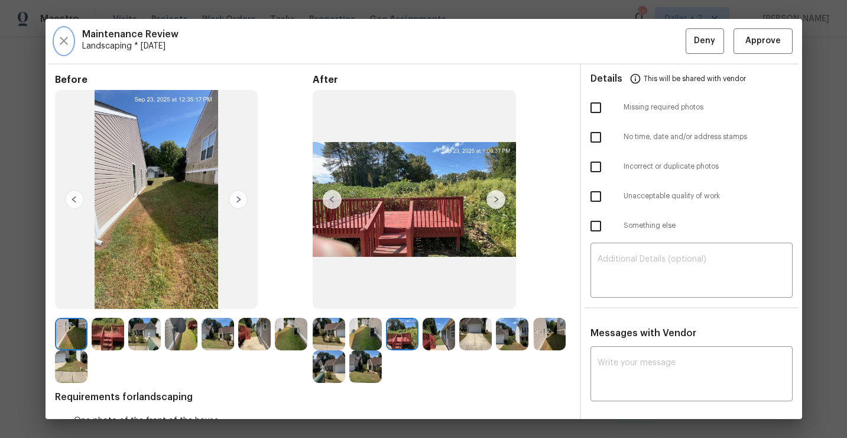
click at [65, 44] on icon "button" at bounding box center [64, 41] width 14 height 14
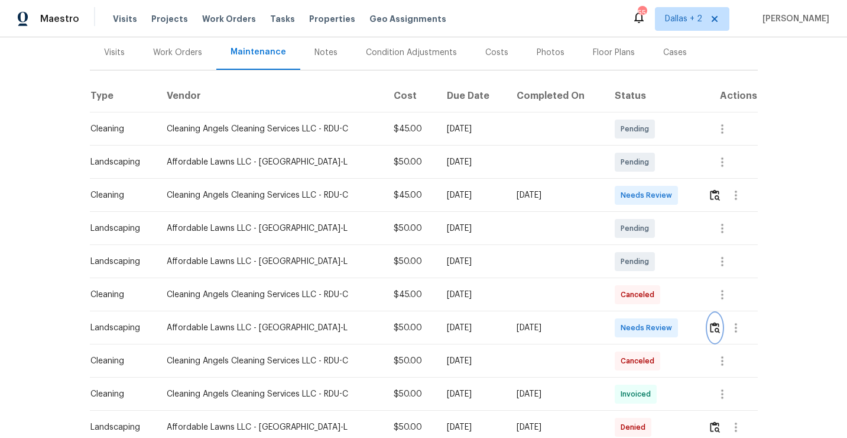
scroll to position [199, 0]
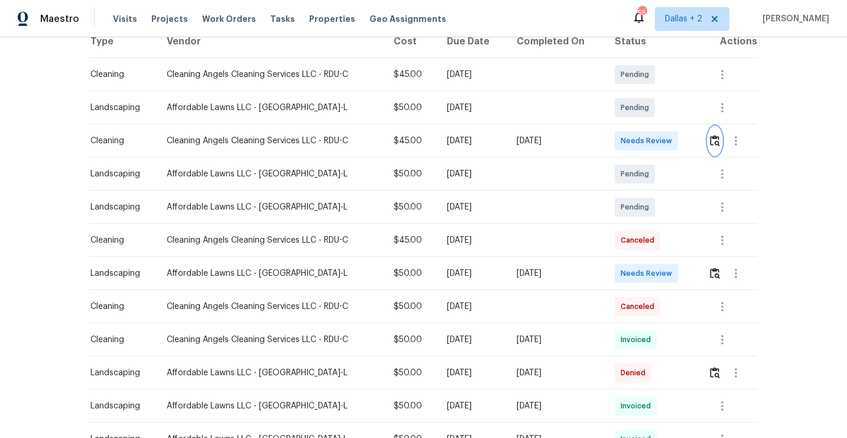
click at [716, 143] on img "button" at bounding box center [715, 140] width 10 height 11
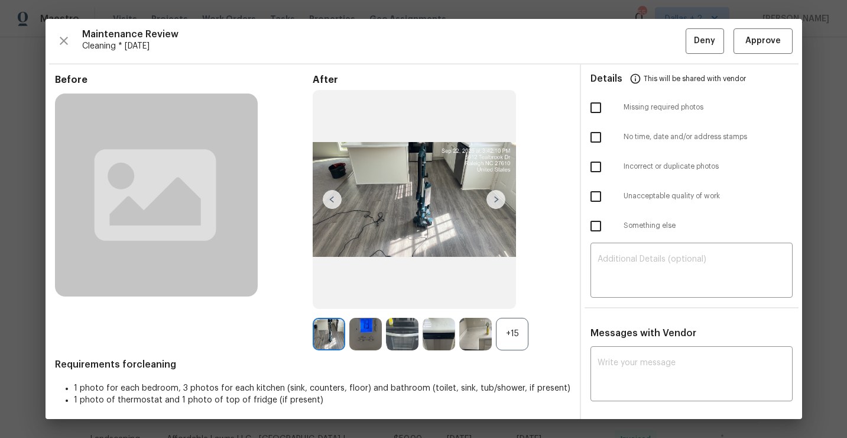
click at [517, 328] on div "+15" at bounding box center [512, 334] width 33 height 33
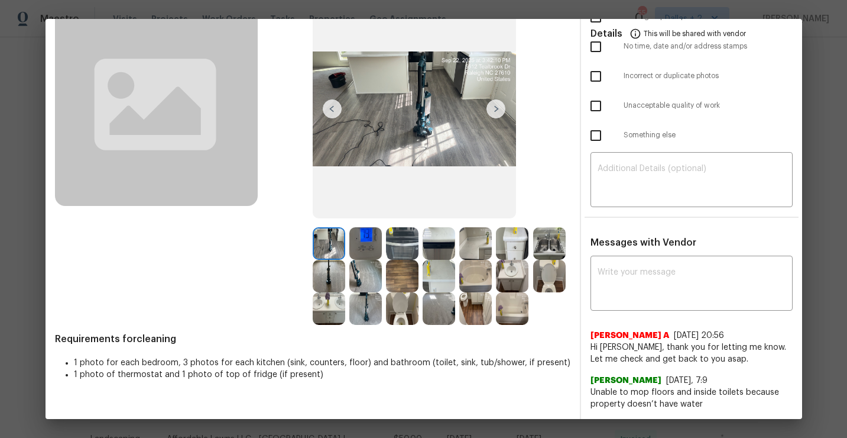
scroll to position [0, 0]
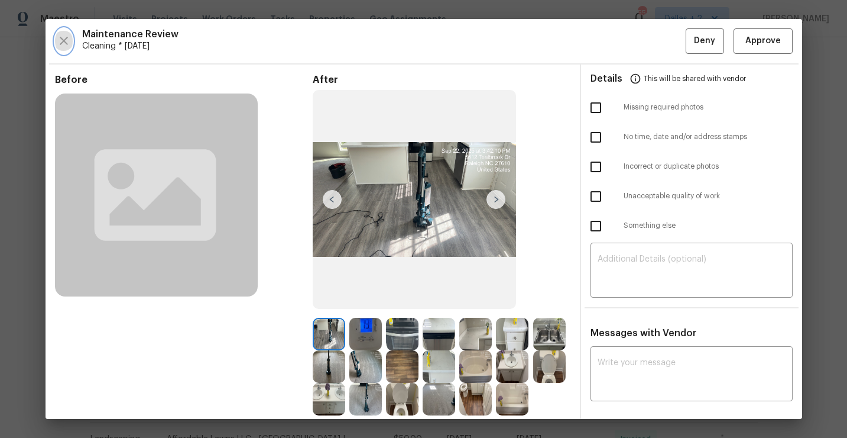
click at [70, 34] on button "button" at bounding box center [64, 40] width 18 height 25
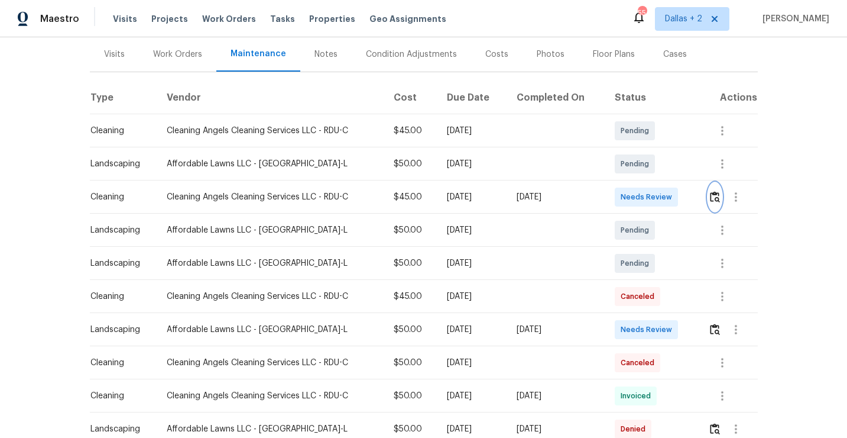
scroll to position [169, 0]
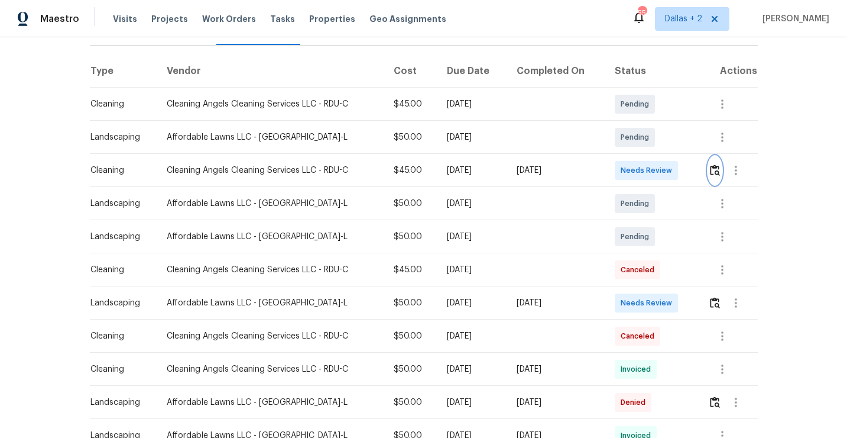
click at [720, 169] on img "button" at bounding box center [715, 169] width 10 height 11
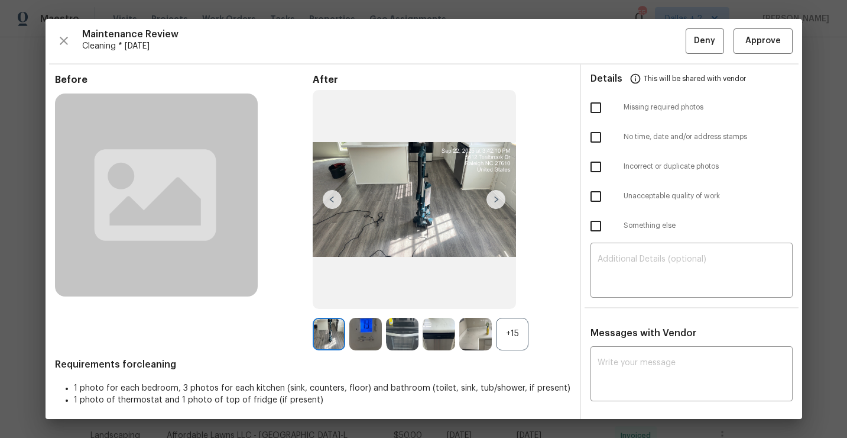
click at [512, 333] on div "+15" at bounding box center [512, 334] width 33 height 33
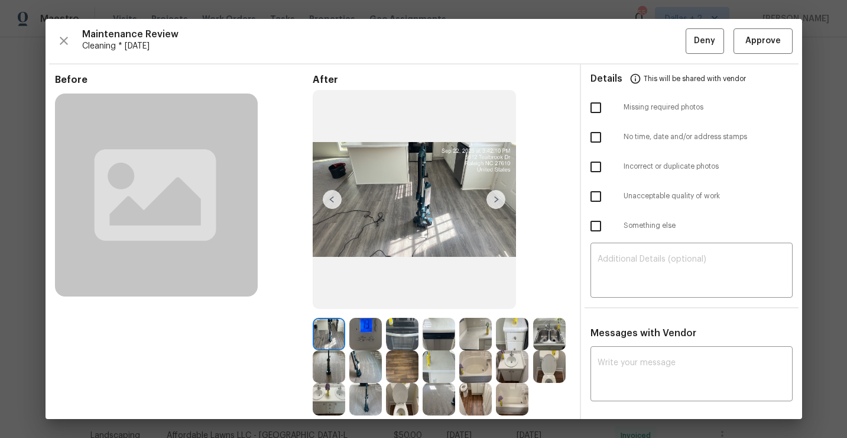
scroll to position [90, 0]
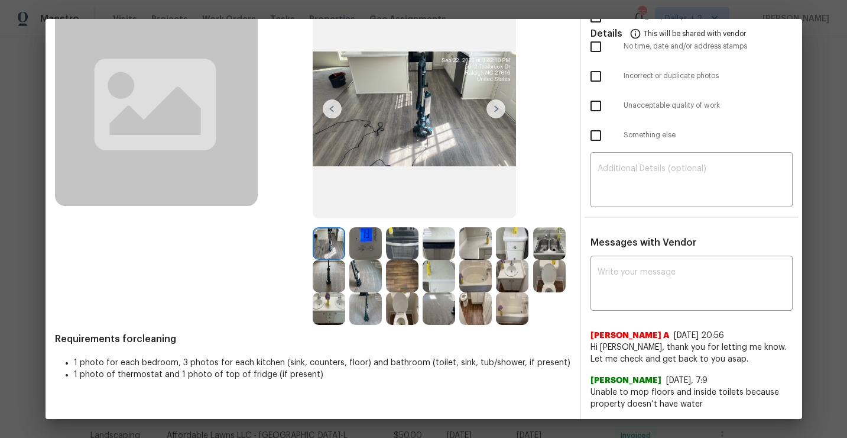
click at [489, 102] on img at bounding box center [496, 108] width 19 height 19
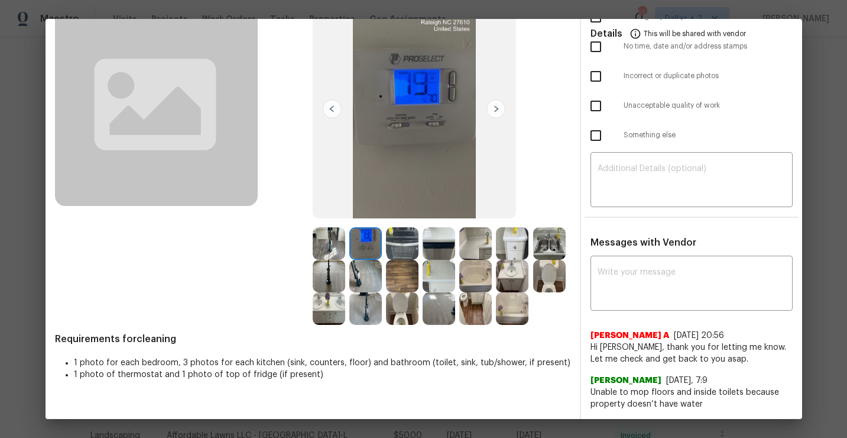
click at [410, 239] on img at bounding box center [402, 243] width 33 height 33
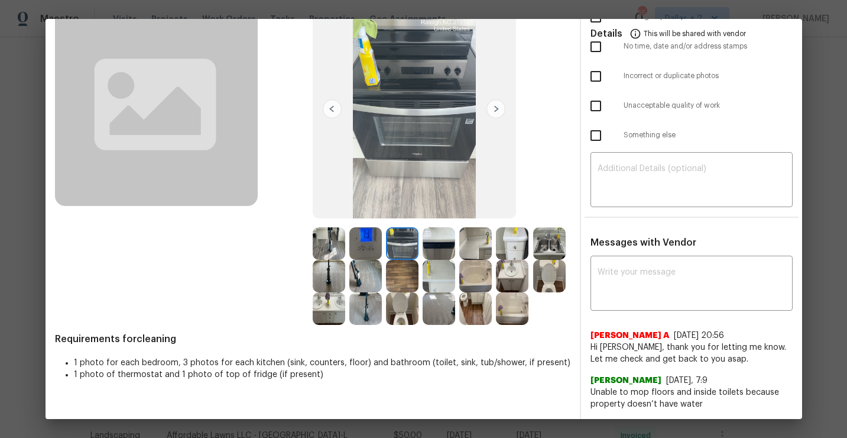
click at [438, 247] on img at bounding box center [439, 243] width 33 height 33
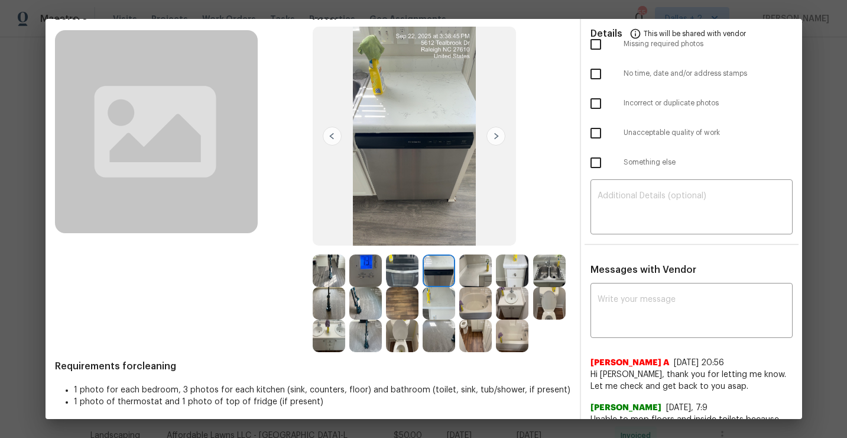
scroll to position [0, 0]
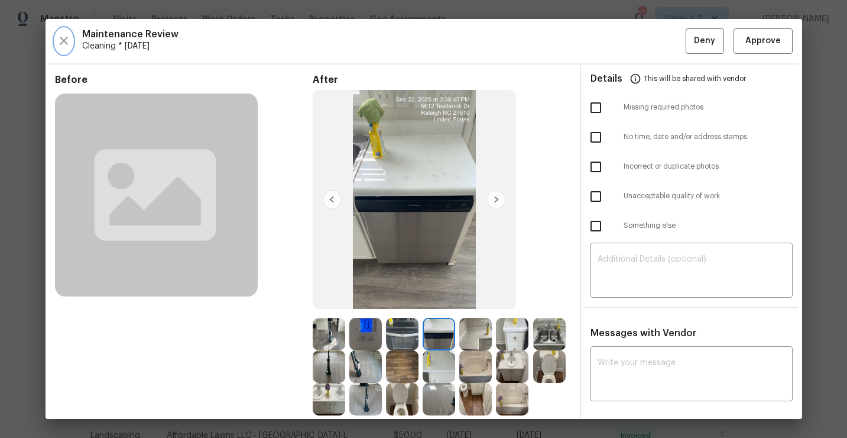
click at [65, 44] on icon "button" at bounding box center [64, 41] width 14 height 14
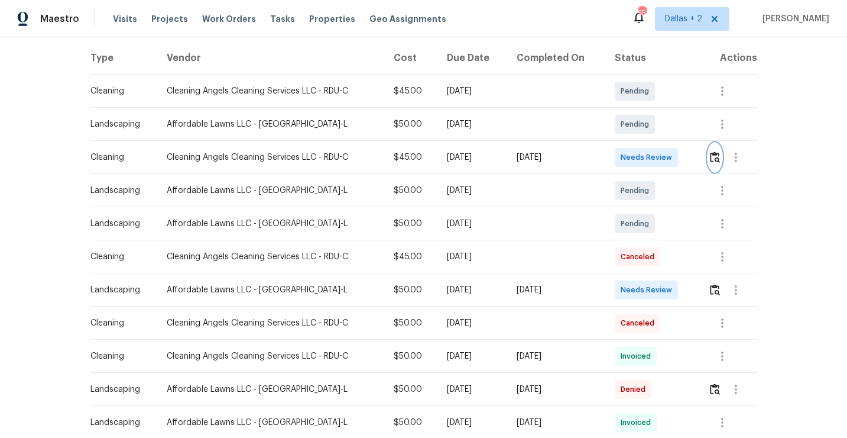
scroll to position [192, 0]
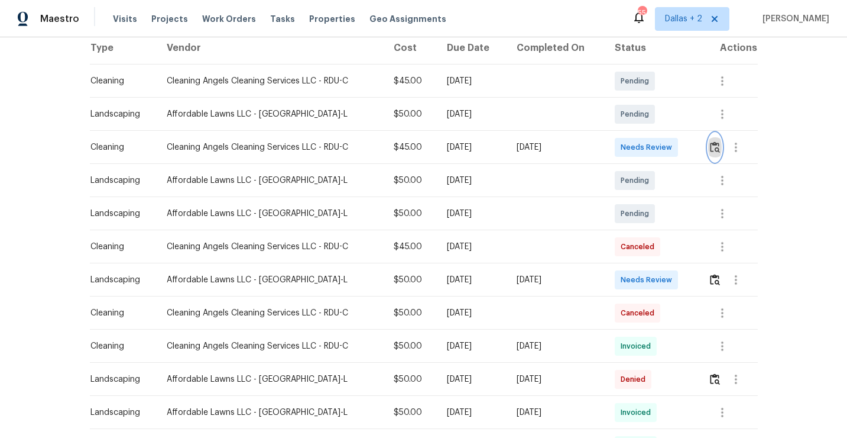
click at [719, 147] on img "button" at bounding box center [715, 146] width 10 height 11
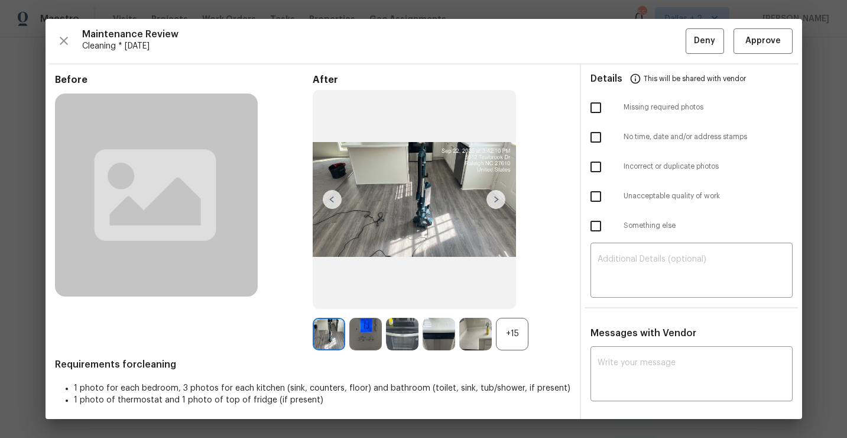
click at [506, 321] on div "+15" at bounding box center [512, 334] width 33 height 33
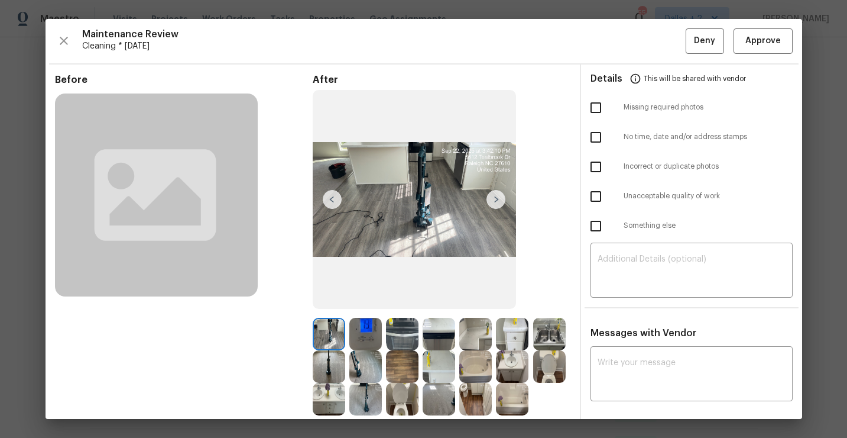
scroll to position [90, 0]
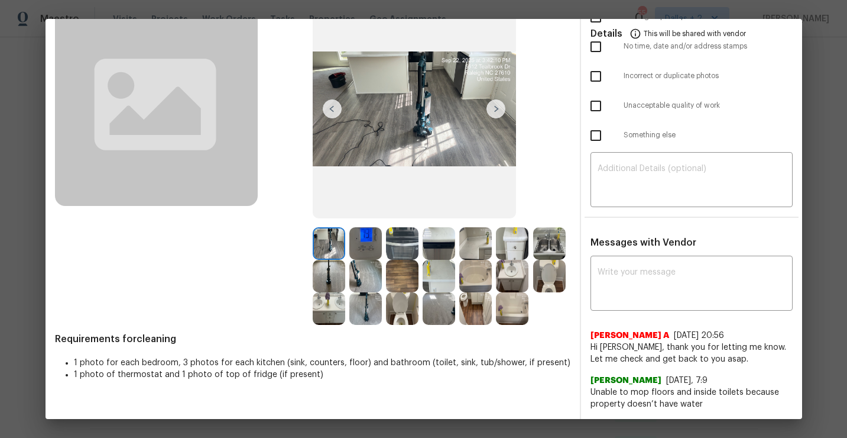
click at [394, 282] on img at bounding box center [402, 276] width 33 height 33
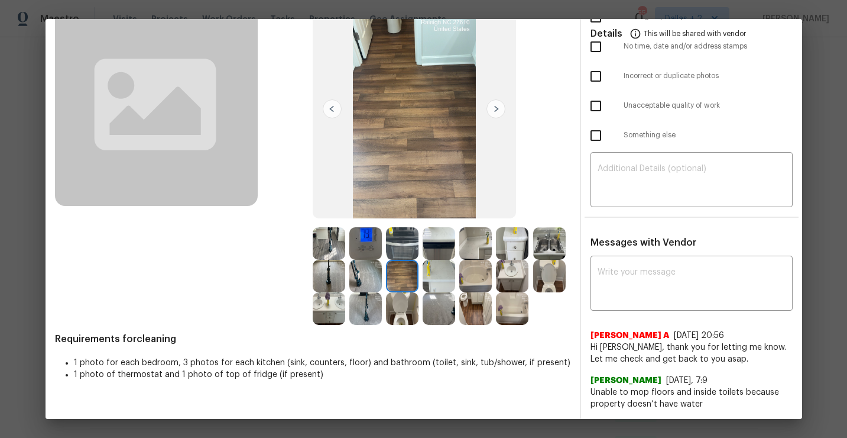
click at [323, 270] on img at bounding box center [329, 276] width 33 height 33
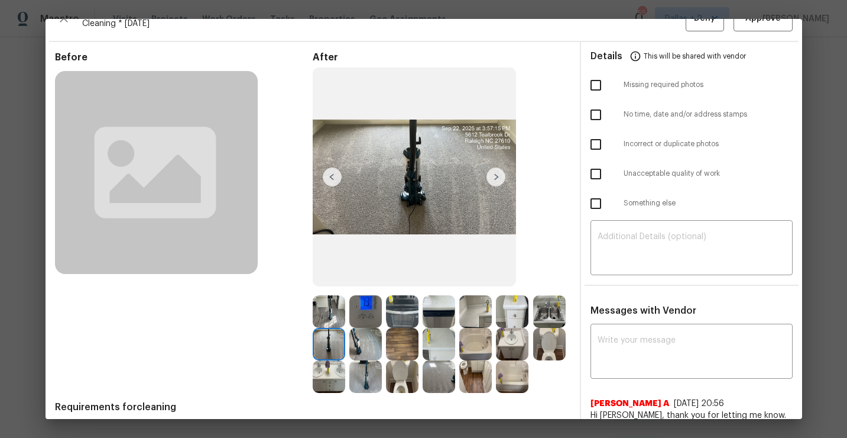
scroll to position [0, 0]
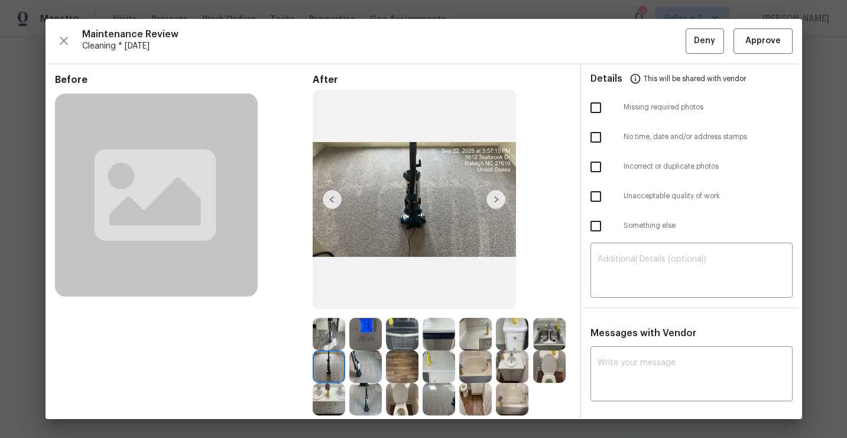
click at [376, 360] on img at bounding box center [365, 366] width 33 height 33
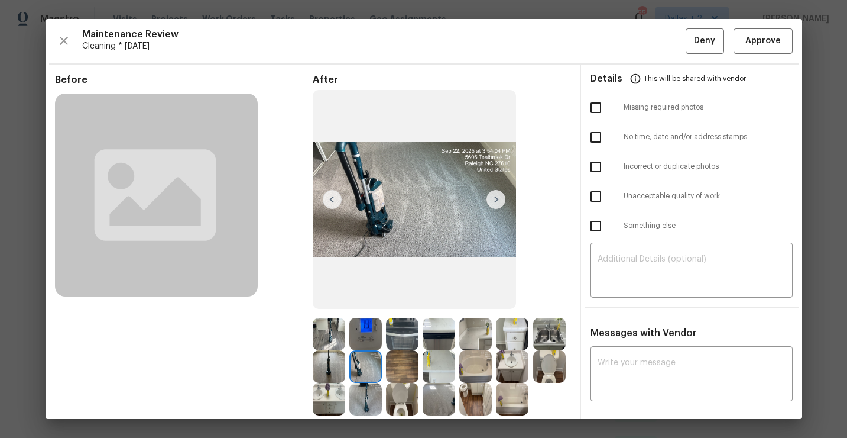
click at [321, 359] on img at bounding box center [329, 366] width 33 height 33
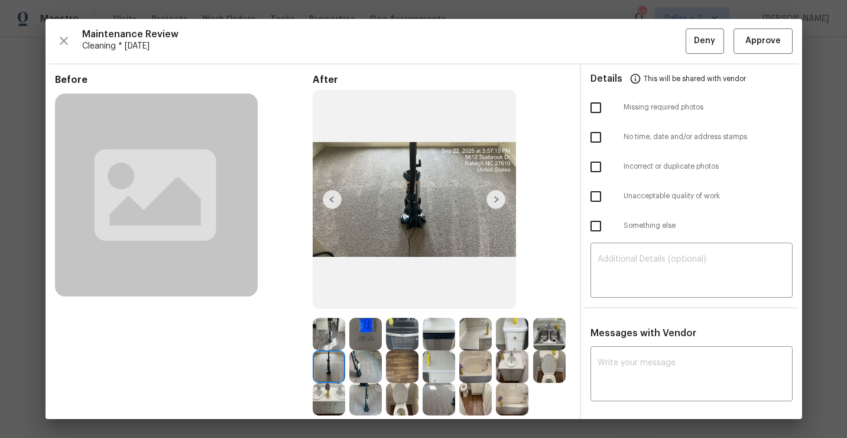
click at [363, 367] on img at bounding box center [365, 366] width 33 height 33
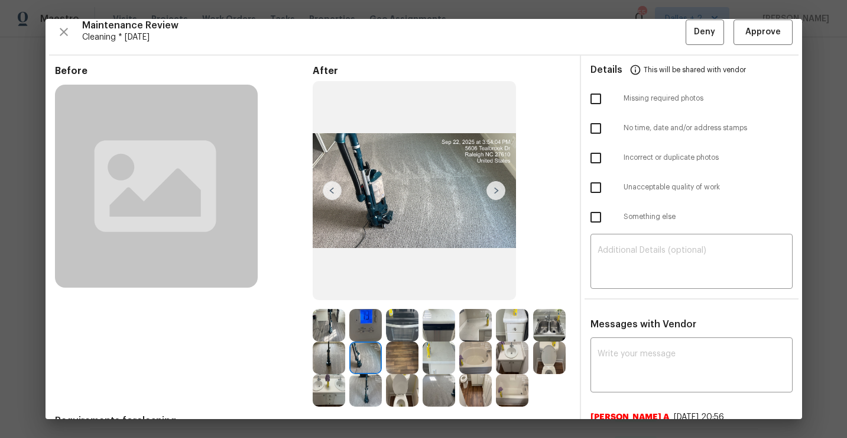
scroll to position [10, 0]
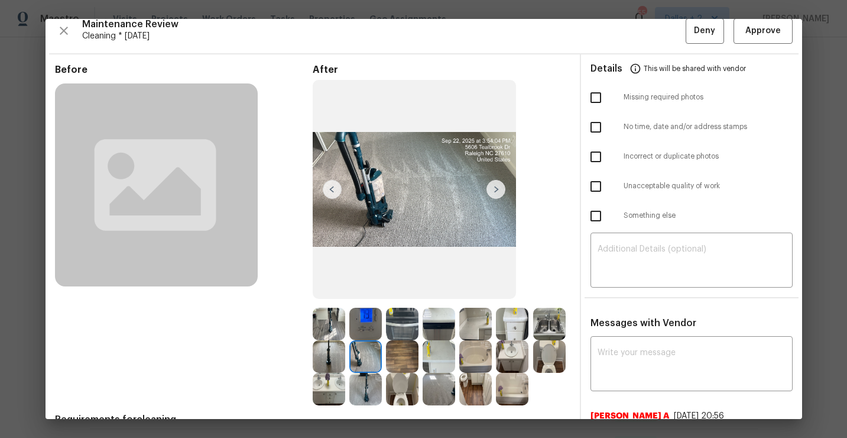
click at [441, 392] on img at bounding box center [439, 389] width 33 height 33
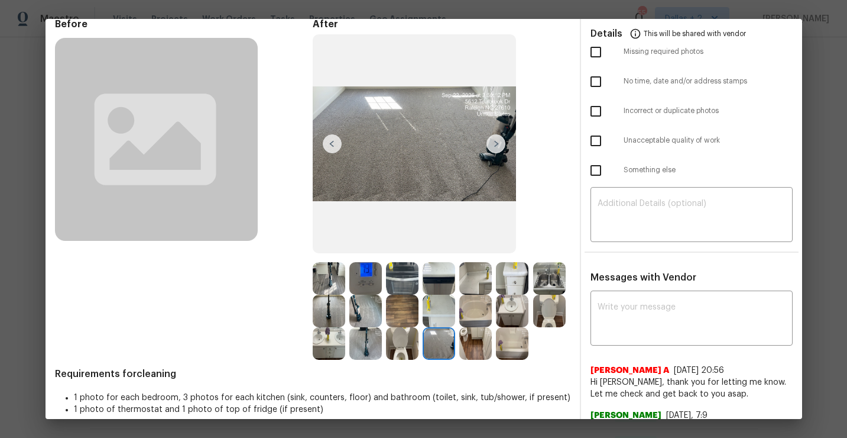
scroll to position [83, 0]
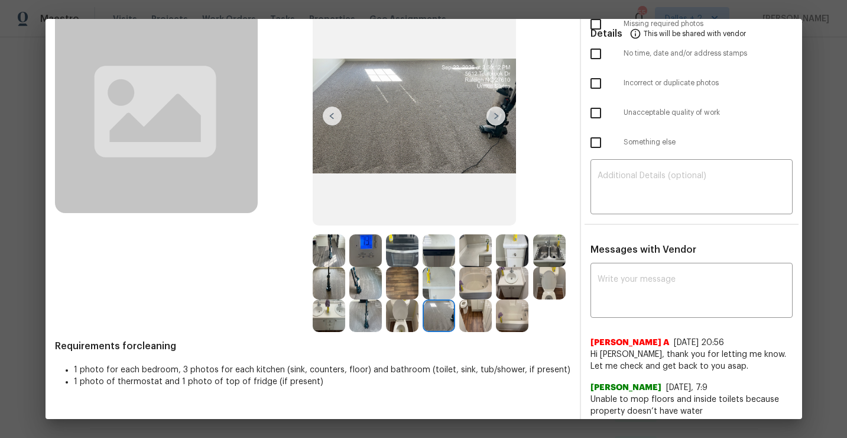
click at [329, 244] on img at bounding box center [329, 250] width 33 height 33
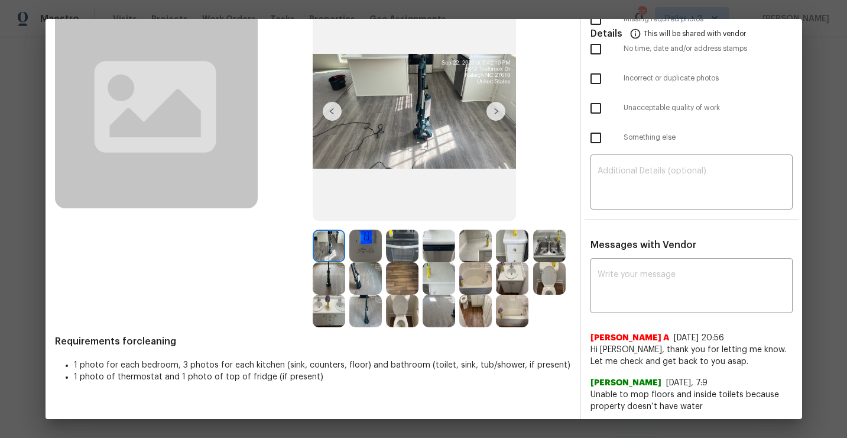
scroll to position [89, 0]
click at [402, 241] on img at bounding box center [402, 245] width 33 height 33
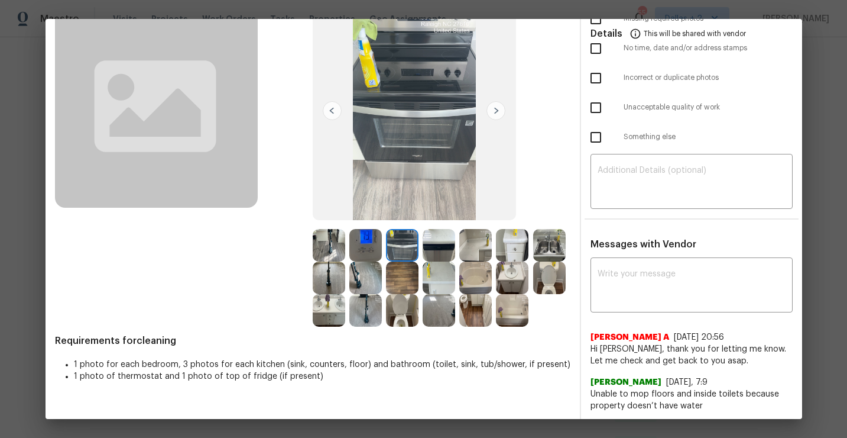
click at [438, 245] on img at bounding box center [439, 245] width 33 height 33
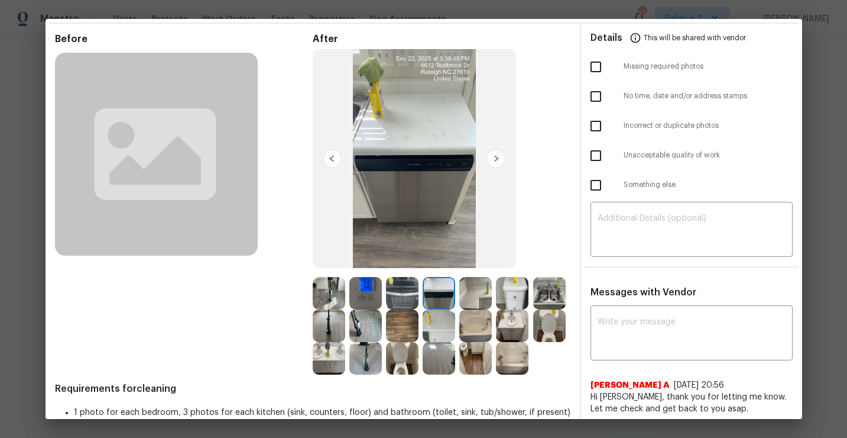
scroll to position [39, 0]
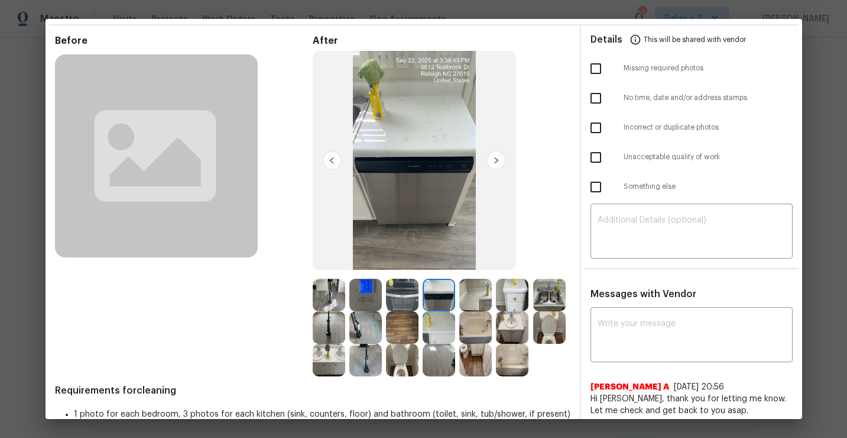
click at [478, 280] on img at bounding box center [475, 295] width 33 height 33
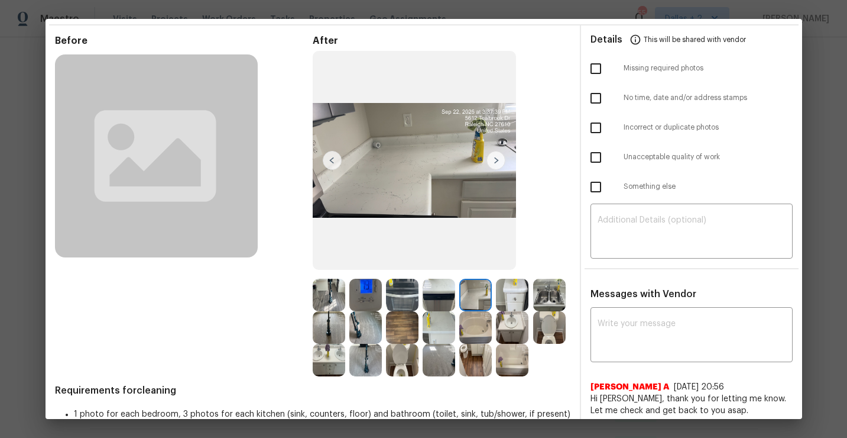
click at [508, 292] on img at bounding box center [512, 295] width 33 height 33
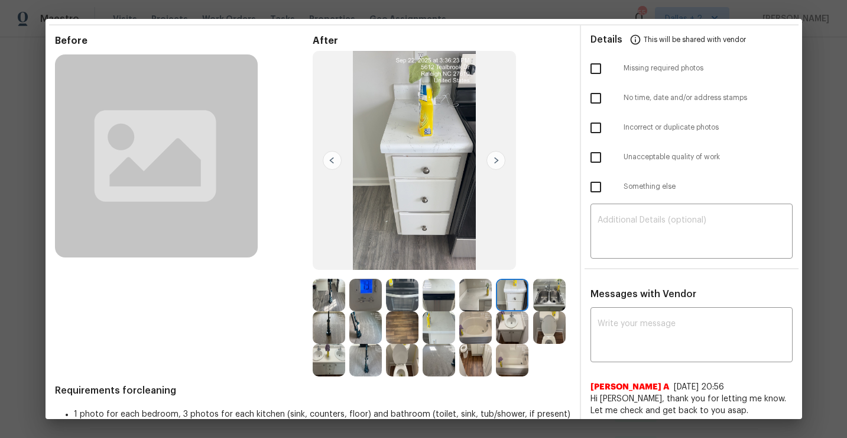
click at [552, 296] on img at bounding box center [549, 295] width 33 height 33
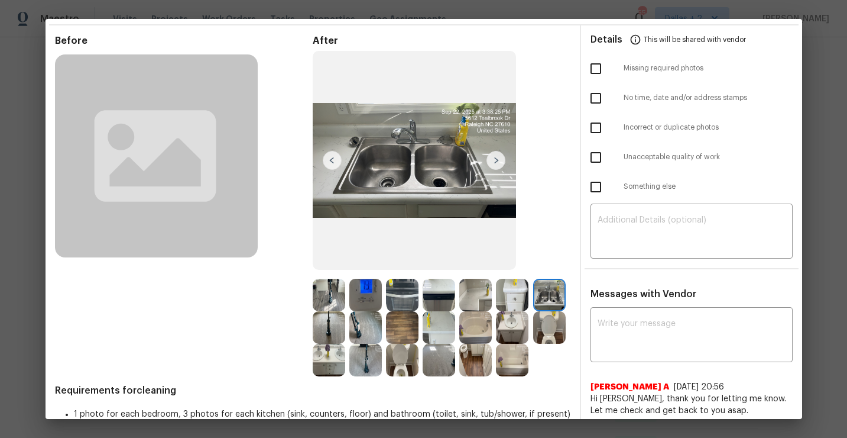
click at [331, 329] on img at bounding box center [329, 327] width 33 height 33
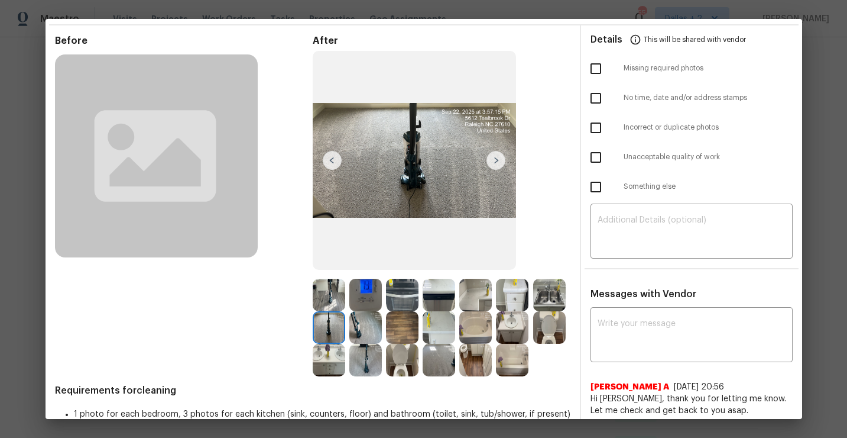
click at [428, 331] on img at bounding box center [439, 327] width 33 height 33
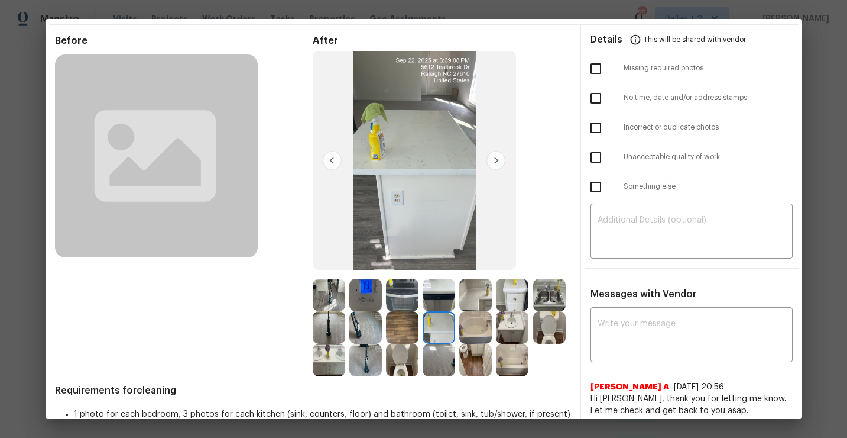
click at [483, 323] on img at bounding box center [475, 327] width 33 height 33
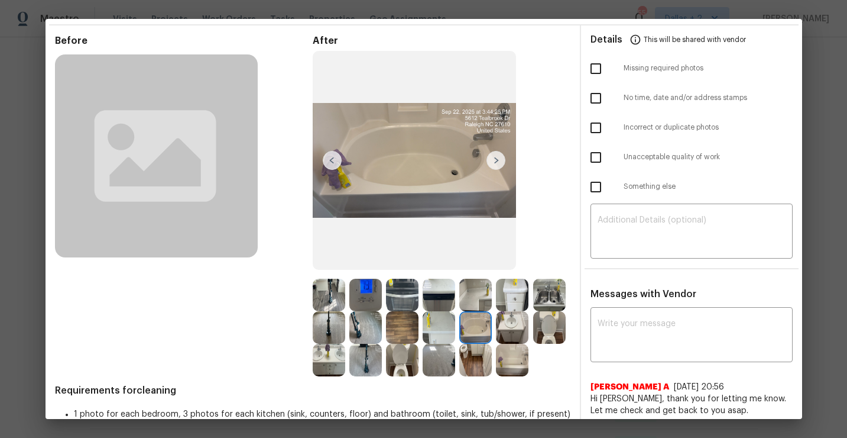
click at [510, 331] on img at bounding box center [512, 327] width 33 height 33
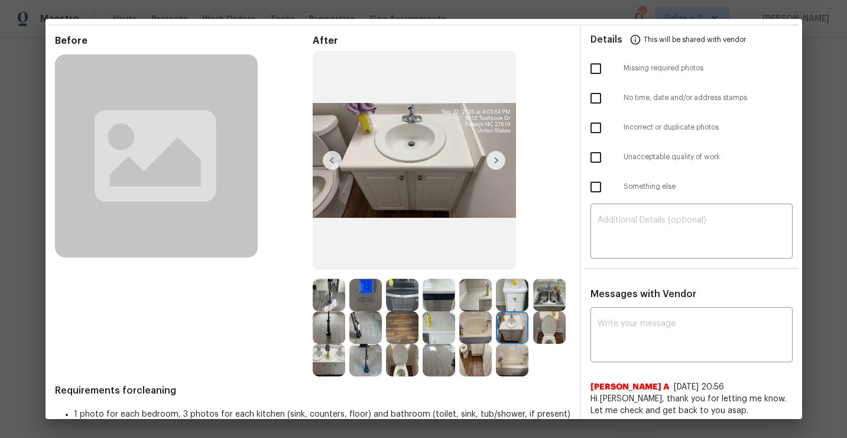
click at [551, 331] on img at bounding box center [549, 327] width 33 height 33
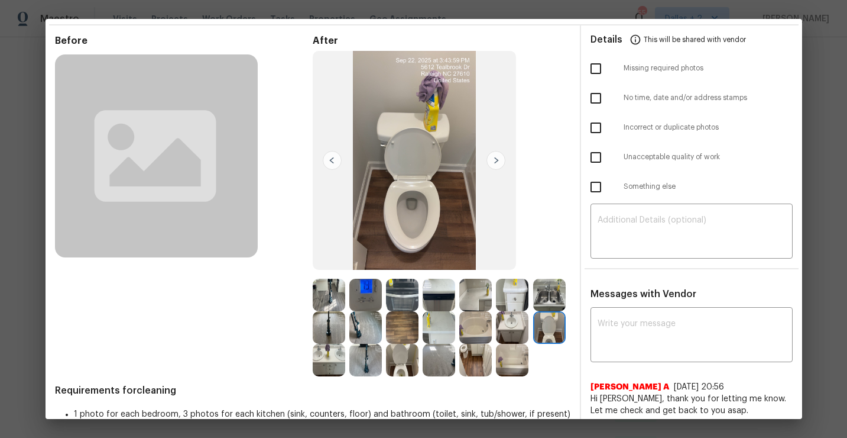
click at [330, 365] on img at bounding box center [329, 360] width 33 height 33
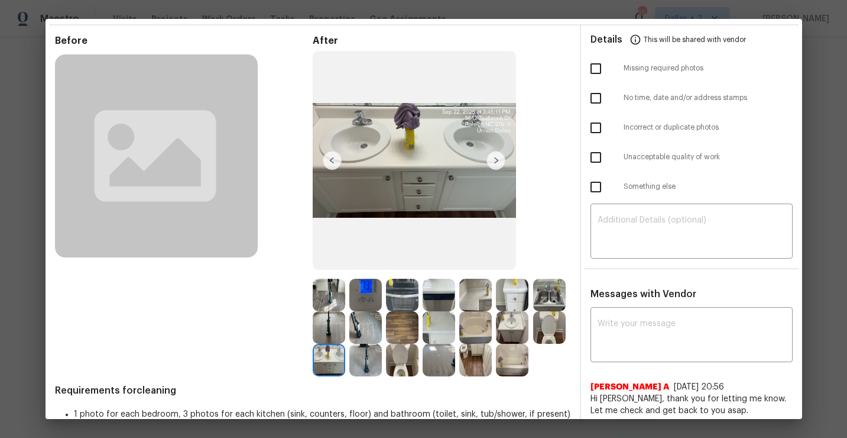
click at [370, 365] on img at bounding box center [365, 360] width 33 height 33
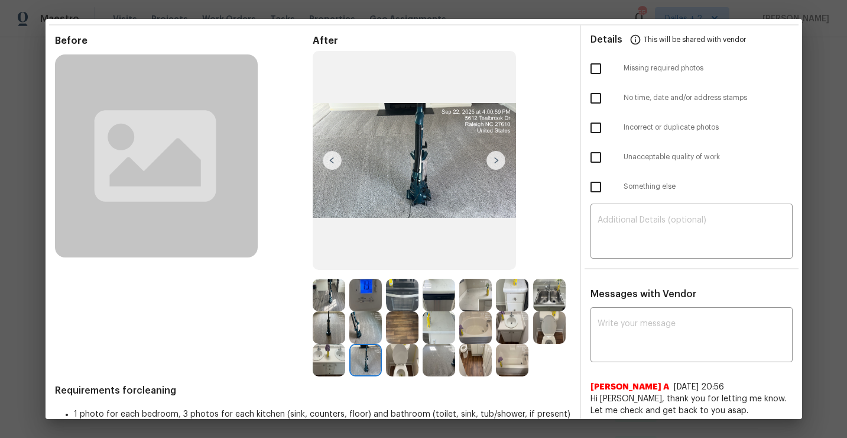
click at [393, 370] on img at bounding box center [402, 360] width 33 height 33
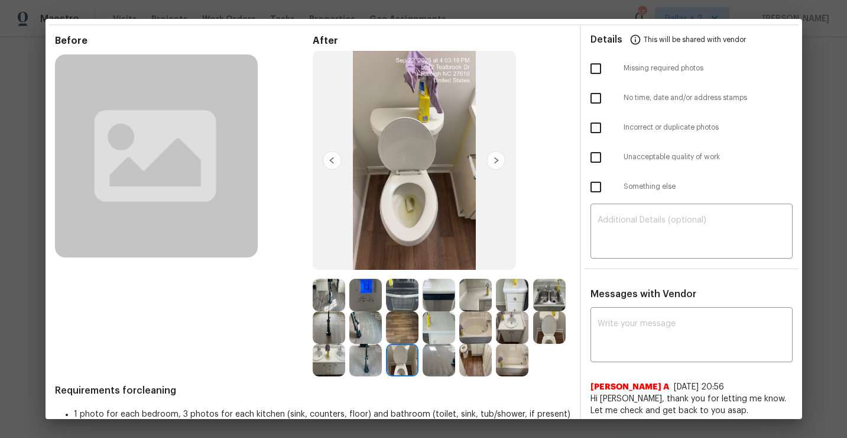
click at [442, 365] on img at bounding box center [439, 360] width 33 height 33
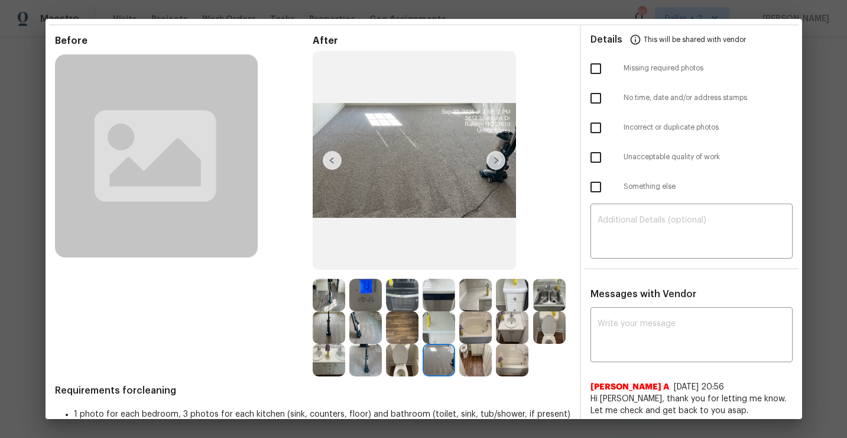
click at [393, 360] on img at bounding box center [402, 360] width 33 height 33
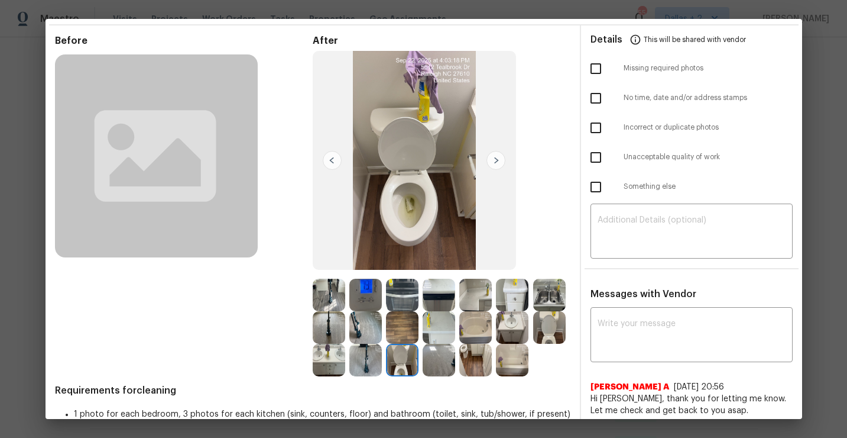
click at [475, 360] on img at bounding box center [475, 360] width 33 height 33
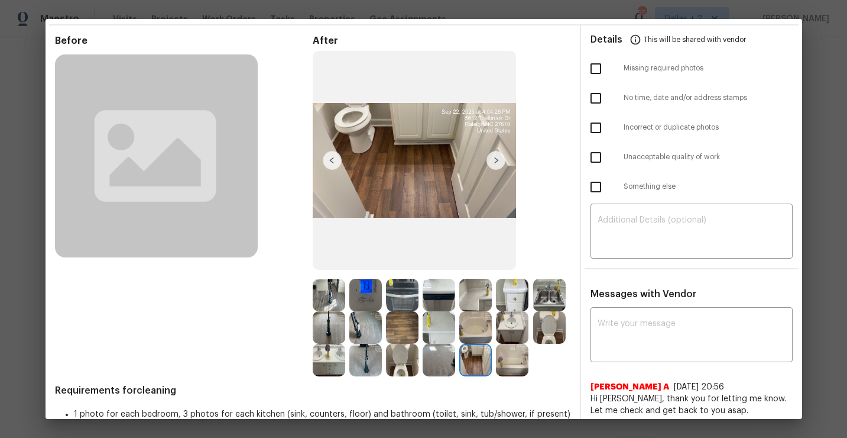
click at [516, 360] on img at bounding box center [512, 360] width 33 height 33
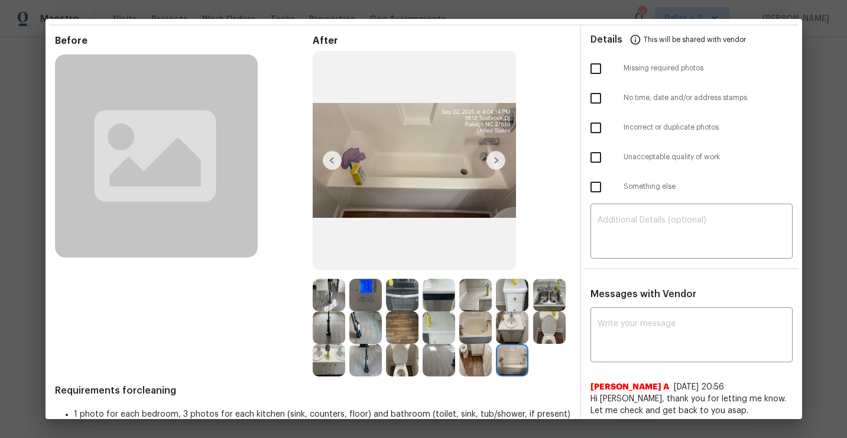
scroll to position [0, 0]
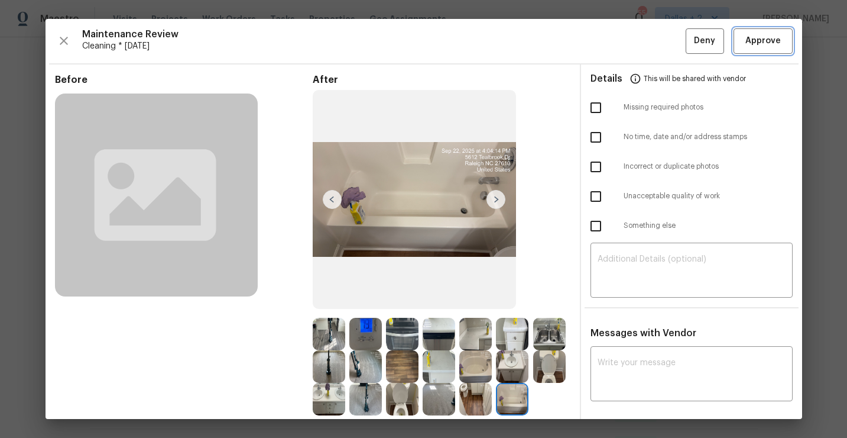
click at [757, 40] on span "Approve" at bounding box center [763, 41] width 35 height 15
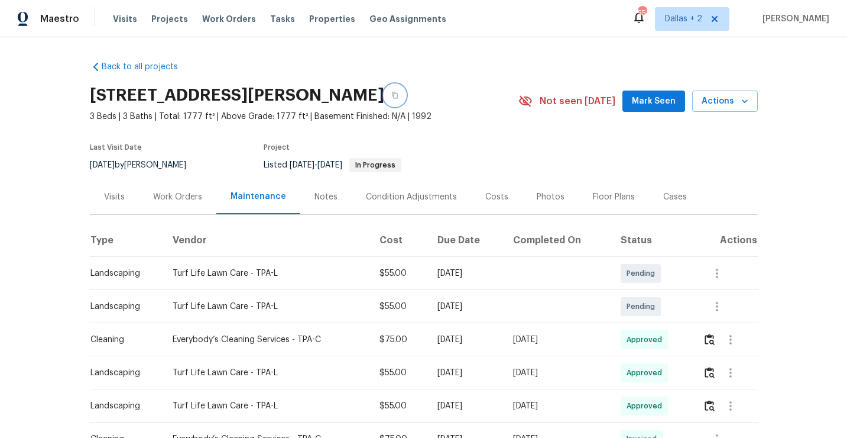
click at [384, 96] on button "button" at bounding box center [394, 95] width 21 height 21
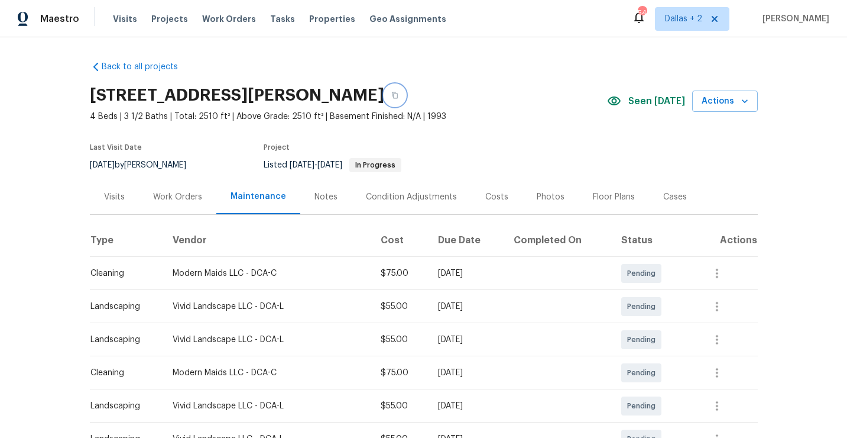
click at [391, 93] on icon "button" at bounding box center [394, 95] width 7 height 7
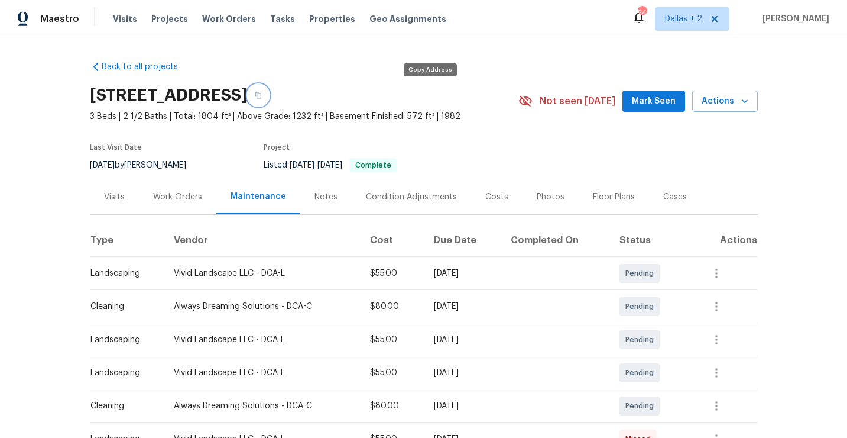
click at [262, 93] on icon "button" at bounding box center [258, 95] width 7 height 7
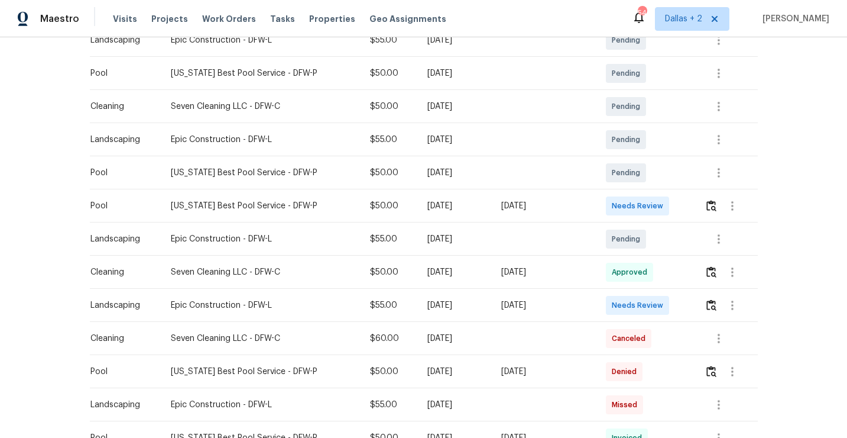
scroll to position [237, 0]
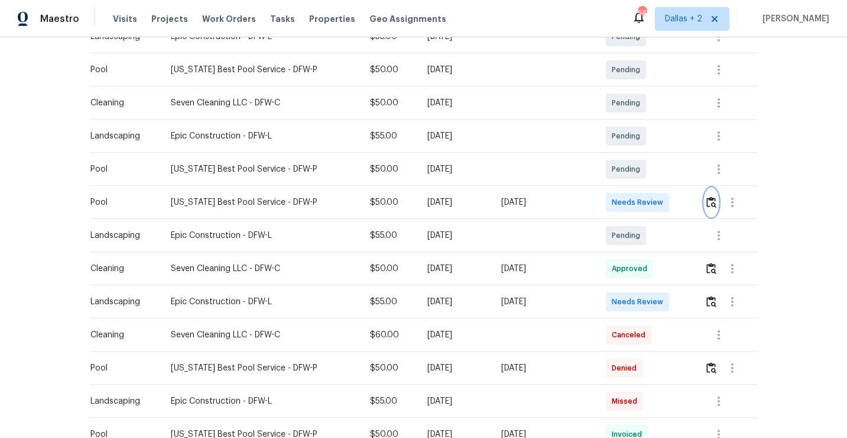
click at [707, 203] on img "button" at bounding box center [712, 201] width 10 height 11
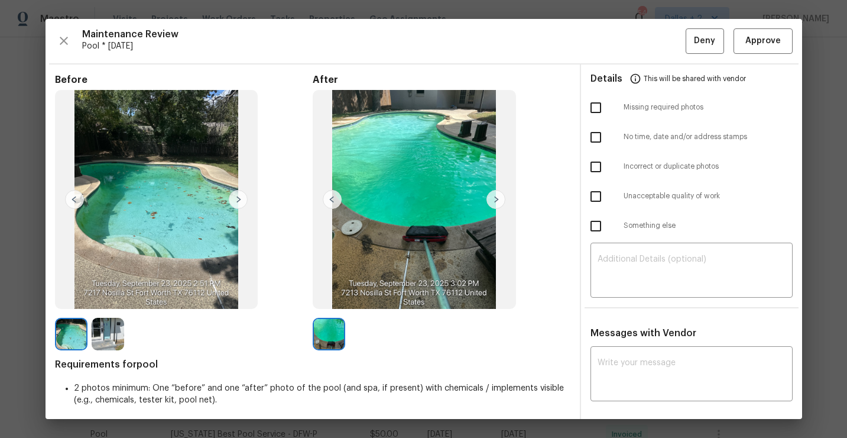
click at [73, 340] on img at bounding box center [71, 334] width 33 height 33
click at [108, 331] on img at bounding box center [108, 334] width 33 height 33
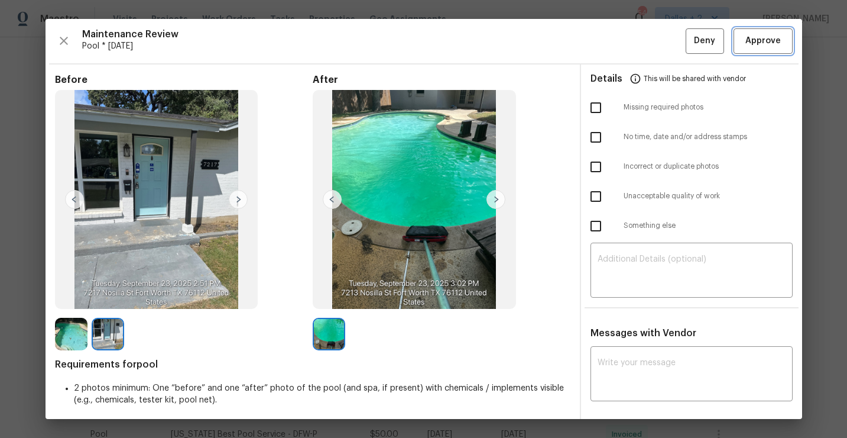
click at [755, 47] on span "Approve" at bounding box center [763, 41] width 35 height 15
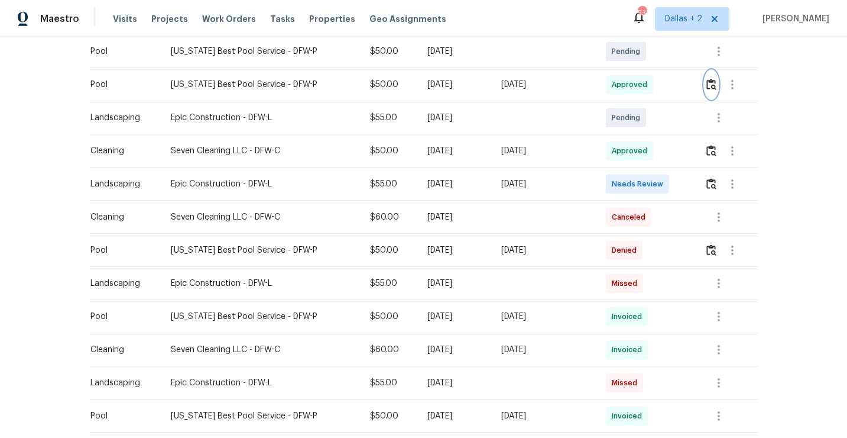
scroll to position [452, 0]
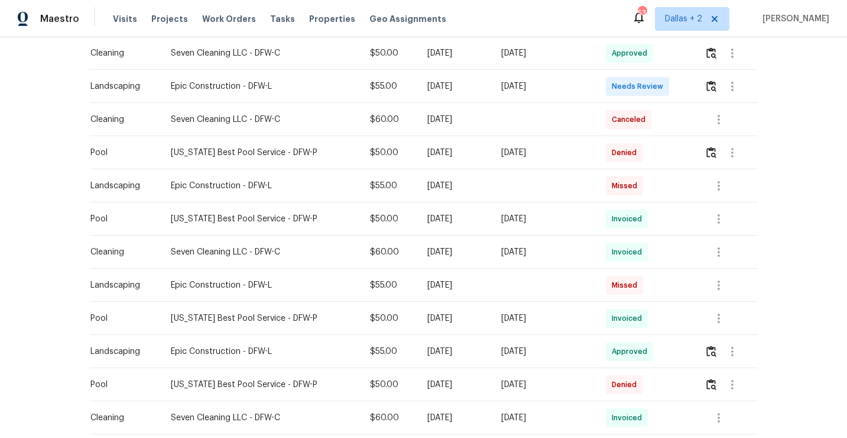
click at [187, 80] on div "Epic Construction - DFW-L" at bounding box center [261, 86] width 180 height 12
click at [713, 89] on img "button" at bounding box center [712, 85] width 10 height 11
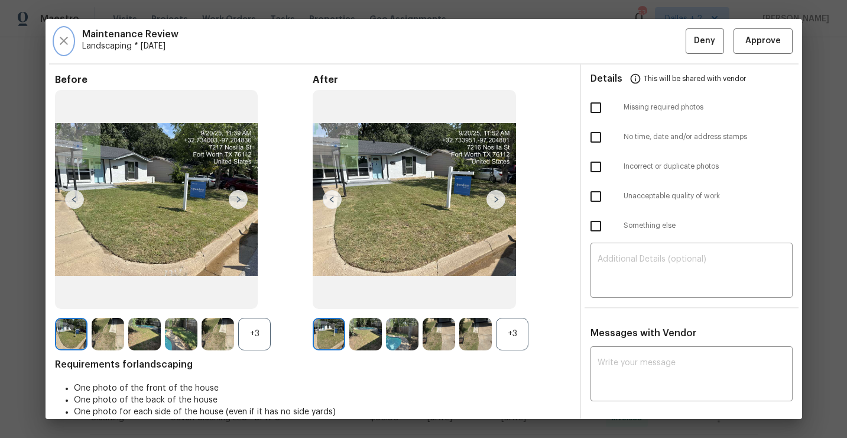
click at [64, 38] on icon "button" at bounding box center [64, 41] width 14 height 14
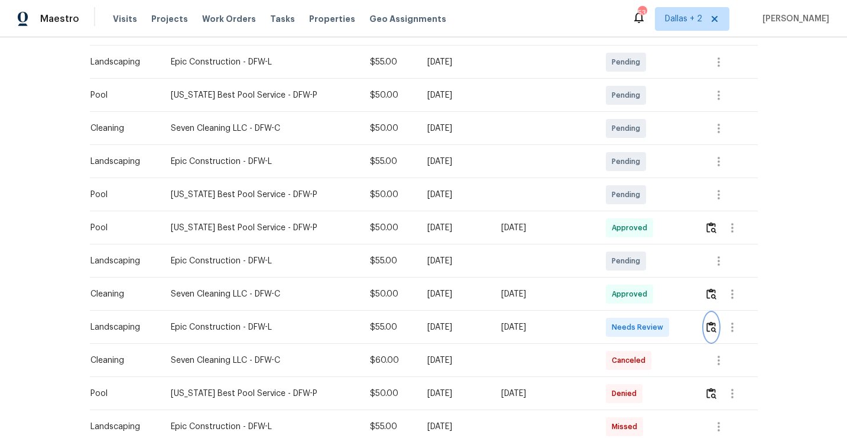
scroll to position [217, 0]
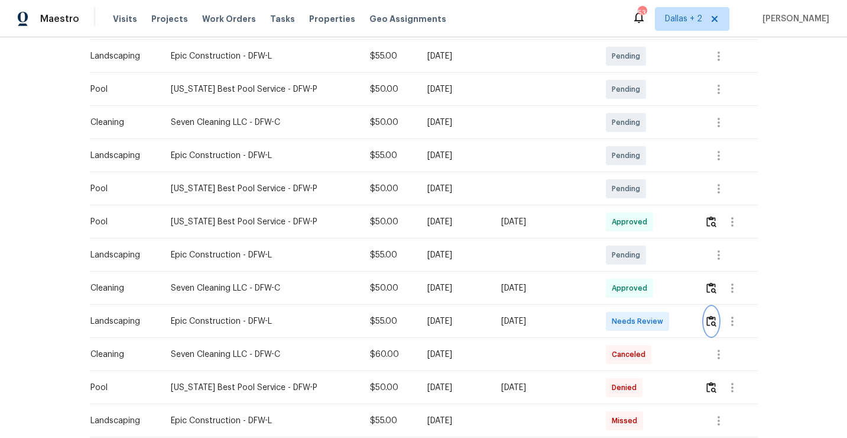
click at [711, 323] on img "button" at bounding box center [712, 320] width 10 height 11
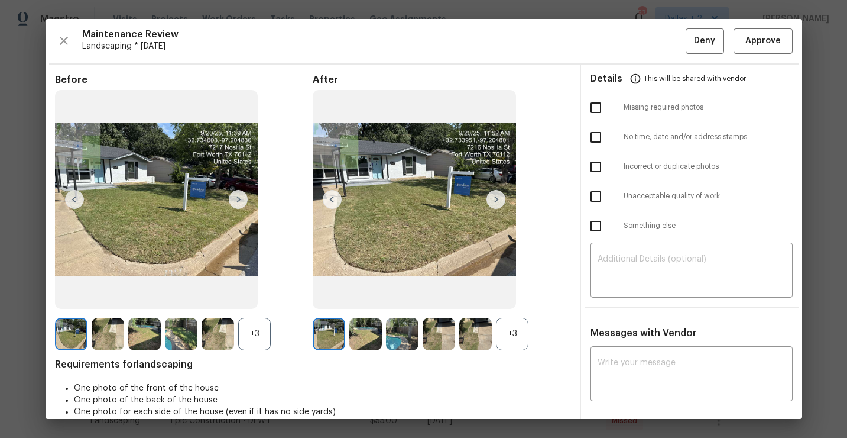
click at [234, 341] on div at bounding box center [220, 334] width 37 height 33
click at [245, 334] on div "+3" at bounding box center [254, 334] width 33 height 33
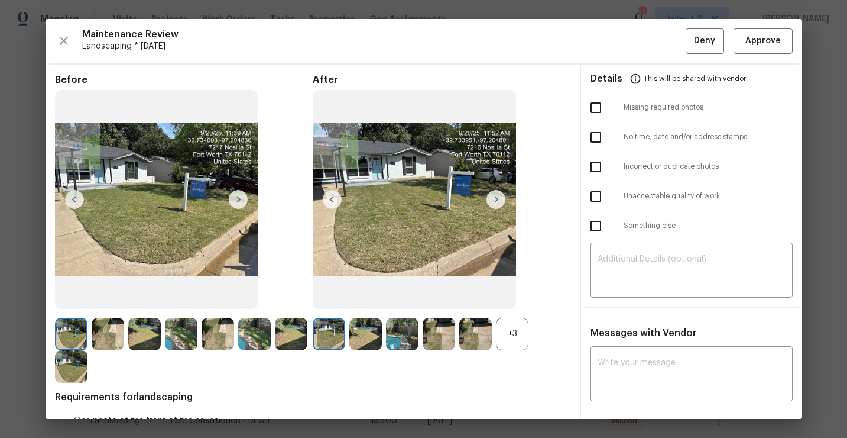
click at [508, 336] on div "+3" at bounding box center [512, 334] width 33 height 33
click at [338, 325] on img at bounding box center [329, 334] width 33 height 33
click at [330, 377] on img at bounding box center [329, 366] width 33 height 33
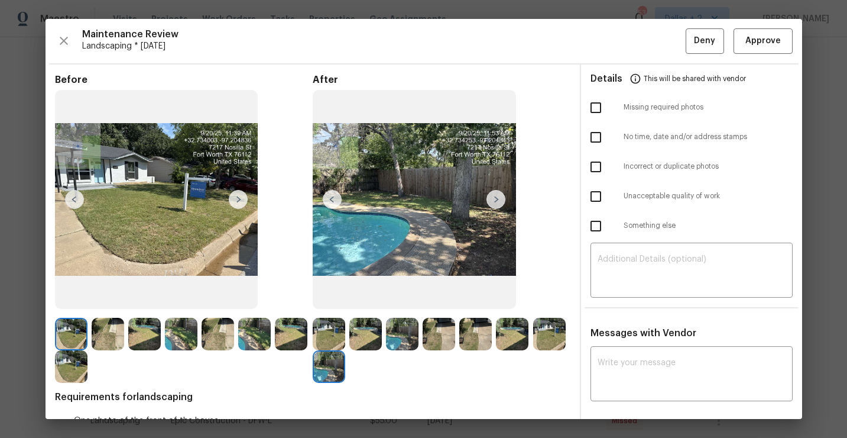
click at [562, 327] on img at bounding box center [549, 334] width 33 height 33
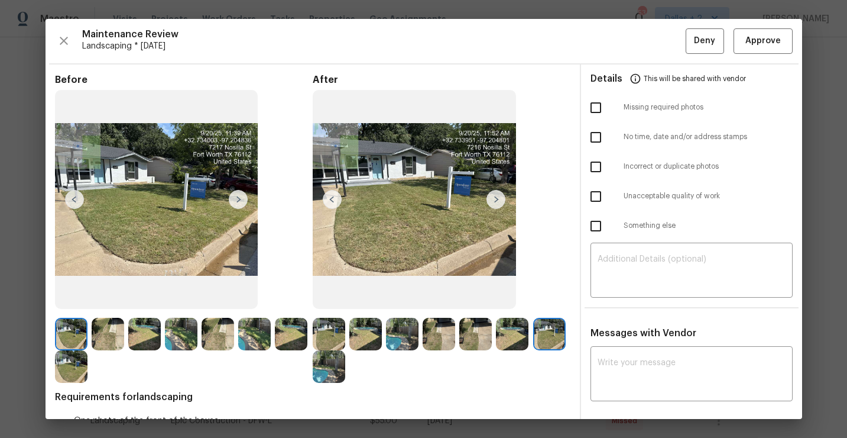
click at [323, 335] on img at bounding box center [329, 334] width 33 height 33
click at [496, 207] on img at bounding box center [496, 199] width 19 height 19
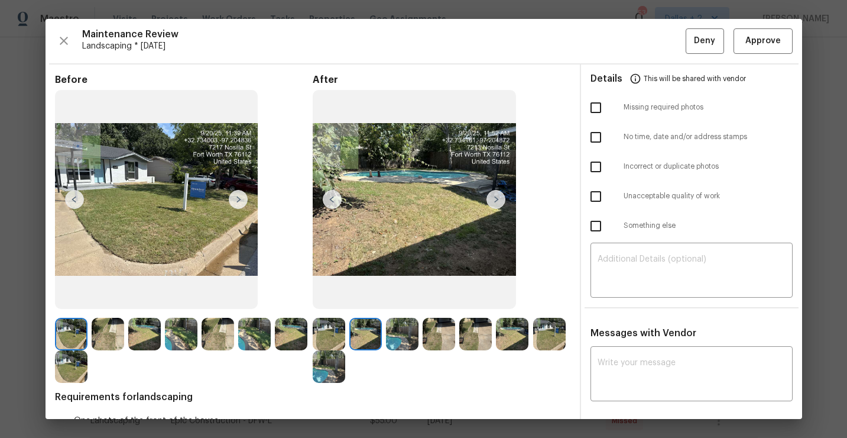
click at [495, 201] on img at bounding box center [496, 199] width 19 height 19
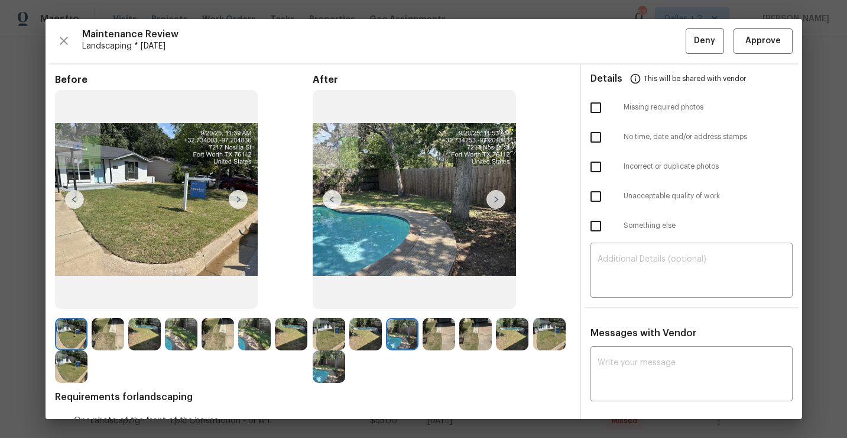
click at [493, 192] on img at bounding box center [496, 199] width 19 height 19
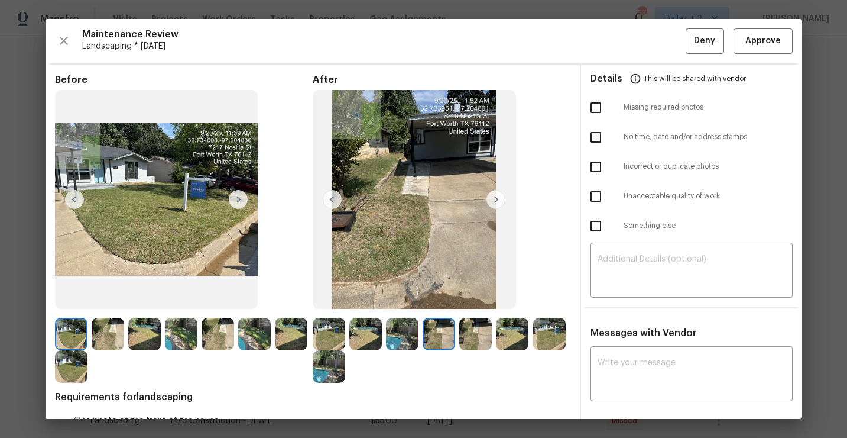
click at [495, 201] on img at bounding box center [496, 199] width 19 height 19
click at [495, 200] on img at bounding box center [496, 199] width 19 height 19
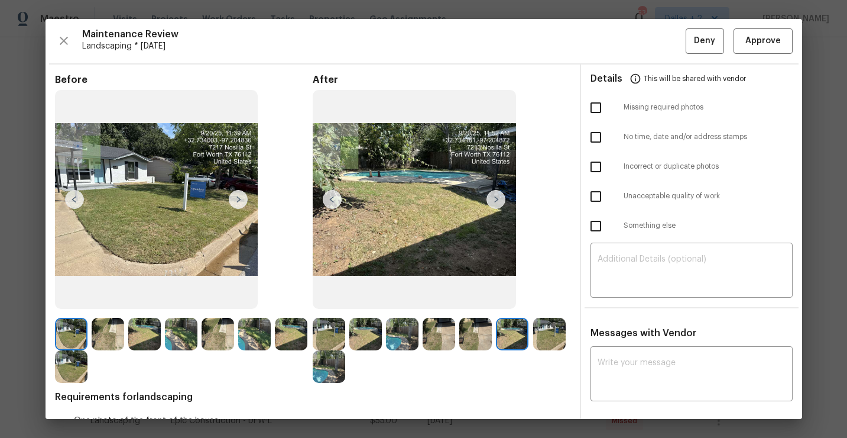
click at [495, 200] on img at bounding box center [496, 199] width 19 height 19
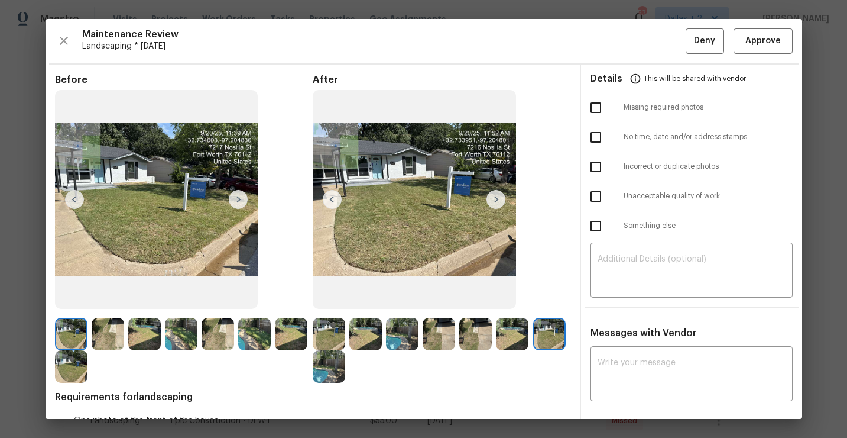
click at [495, 200] on img at bounding box center [496, 199] width 19 height 19
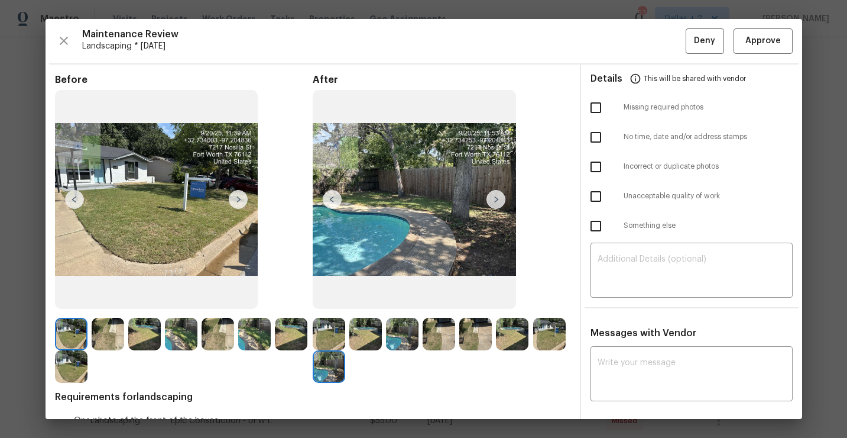
click at [82, 327] on img at bounding box center [71, 334] width 33 height 33
click at [235, 207] on img at bounding box center [238, 199] width 19 height 19
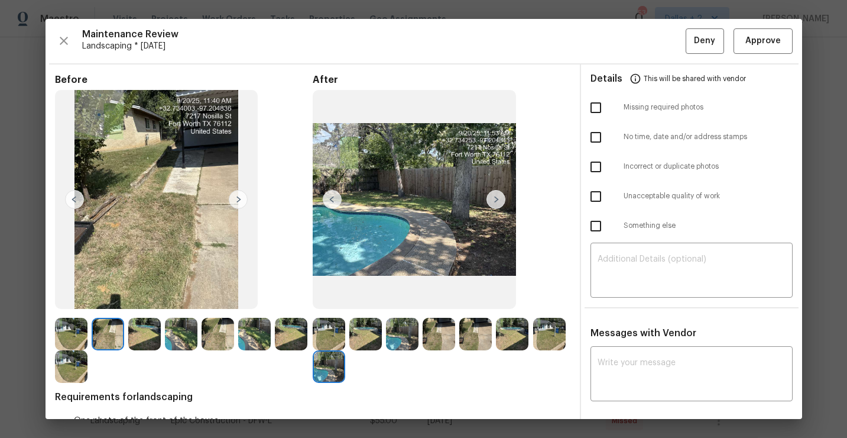
click at [235, 199] on img at bounding box center [238, 199] width 19 height 19
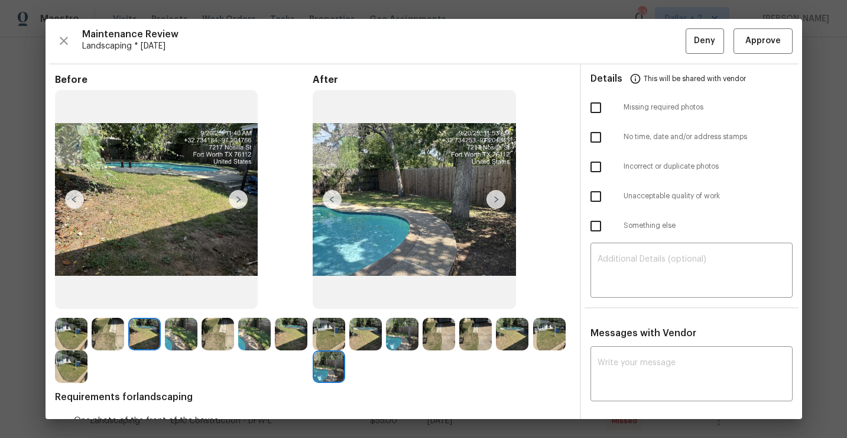
click at [240, 200] on img at bounding box center [238, 199] width 19 height 19
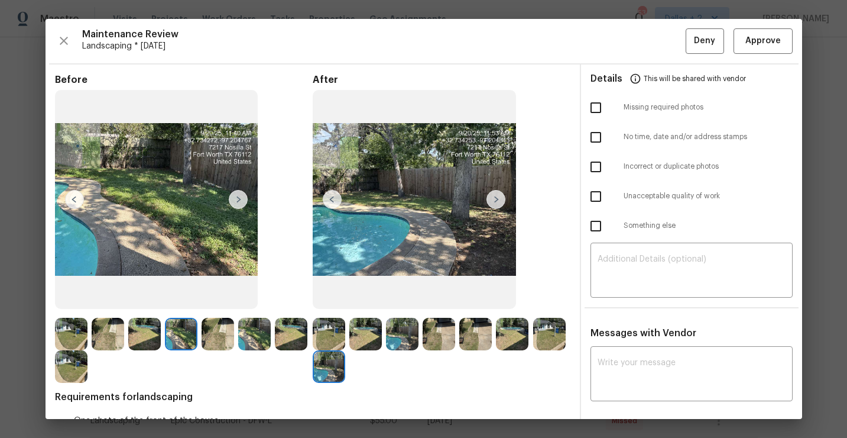
click at [240, 200] on img at bounding box center [238, 199] width 19 height 19
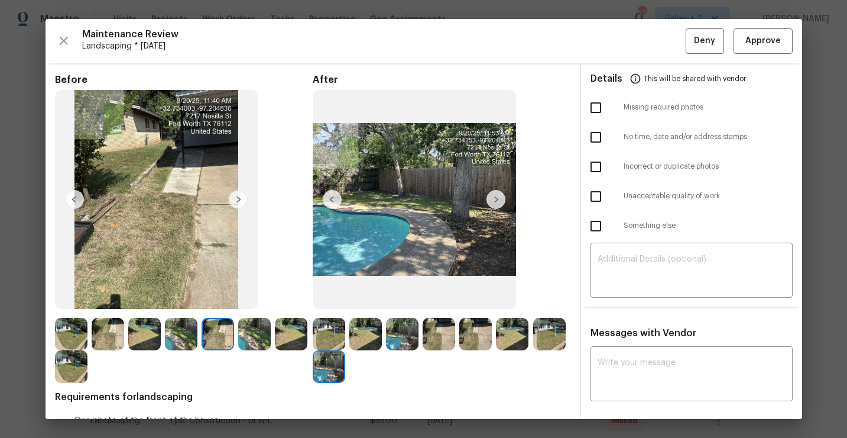
click at [240, 200] on img at bounding box center [238, 199] width 19 height 19
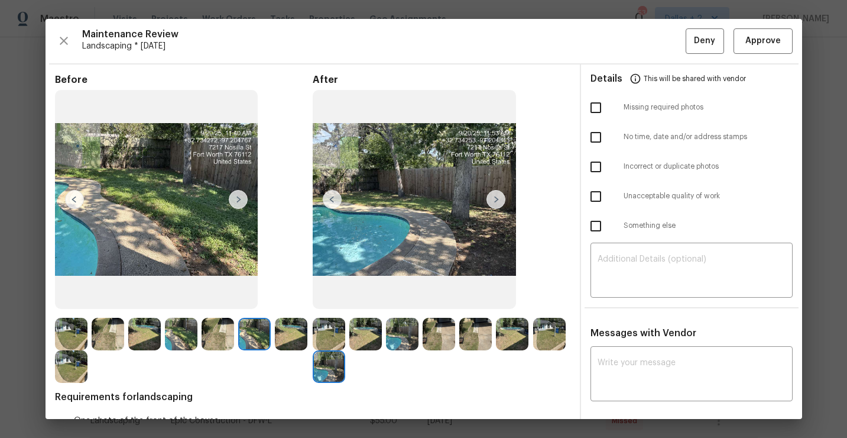
click at [240, 200] on img at bounding box center [238, 199] width 19 height 19
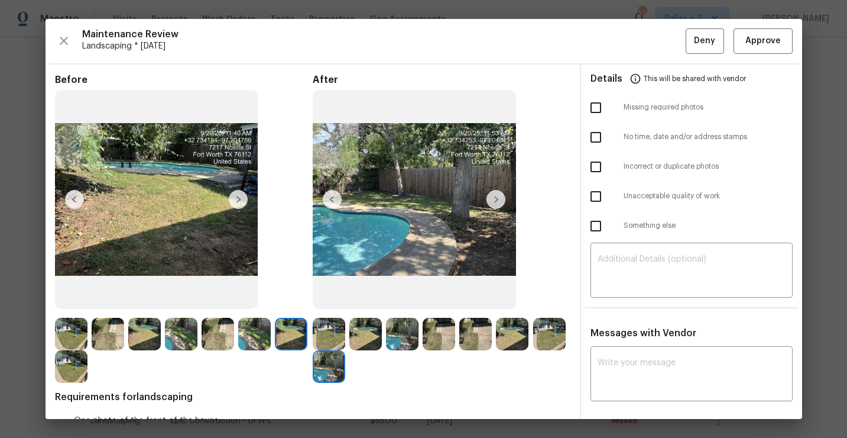
click at [322, 308] on img at bounding box center [414, 199] width 203 height 219
click at [322, 339] on img at bounding box center [329, 334] width 33 height 33
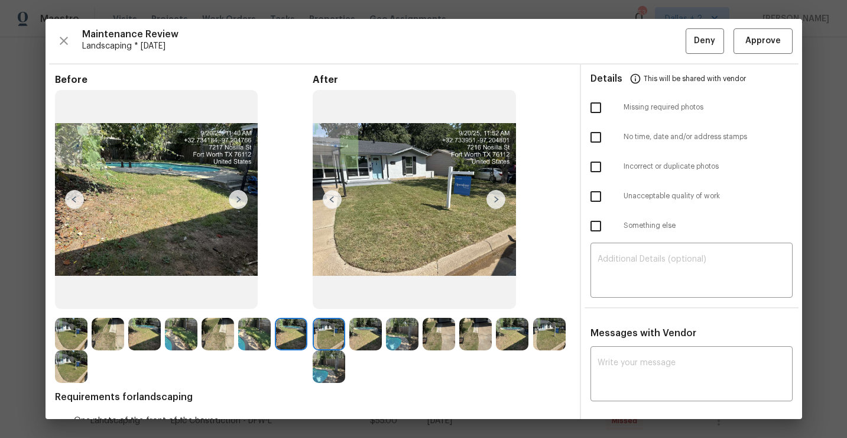
click at [500, 195] on img at bounding box center [496, 199] width 19 height 19
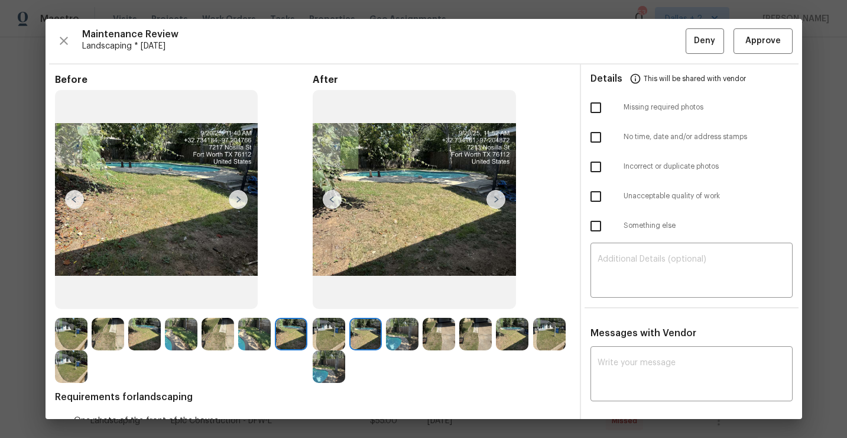
click at [499, 196] on img at bounding box center [496, 199] width 19 height 19
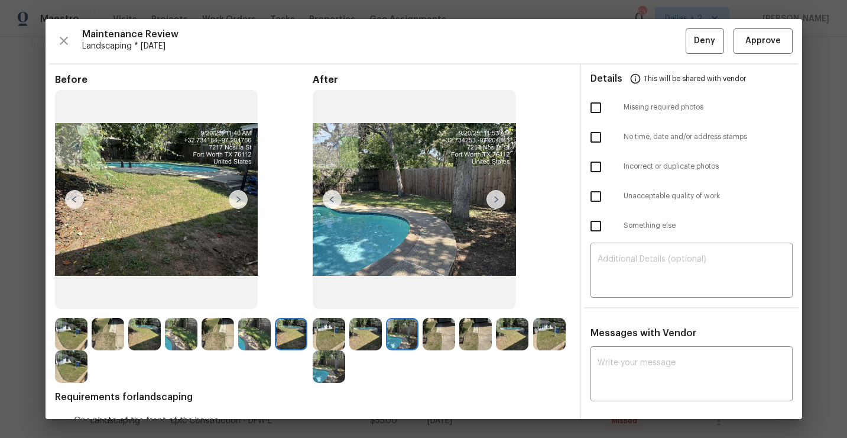
click at [499, 196] on img at bounding box center [496, 199] width 19 height 19
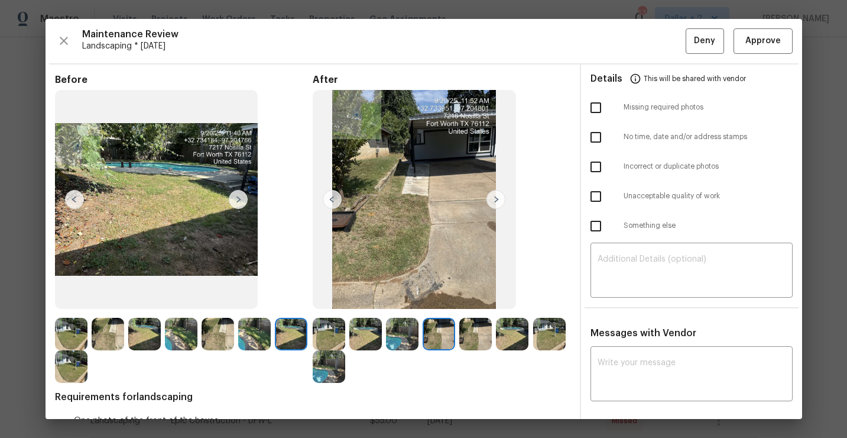
click at [499, 196] on img at bounding box center [496, 199] width 19 height 19
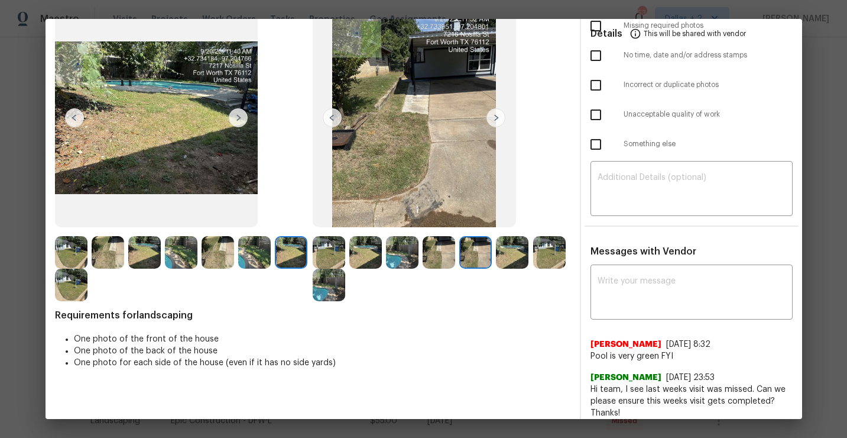
scroll to position [77, 0]
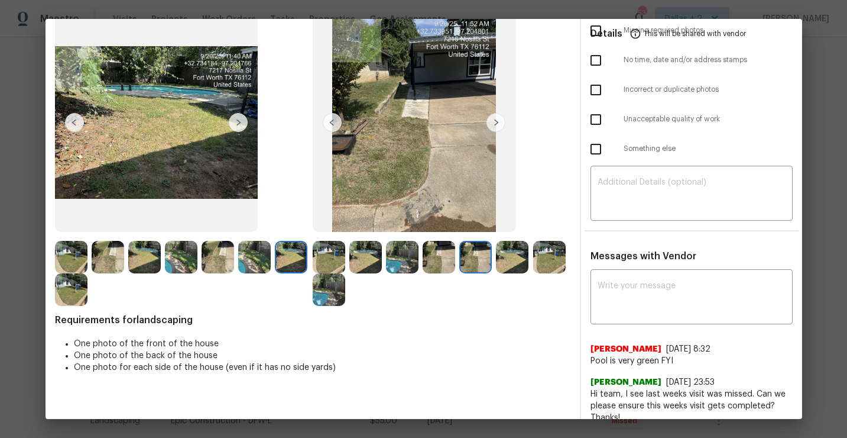
click at [494, 115] on img at bounding box center [496, 122] width 19 height 19
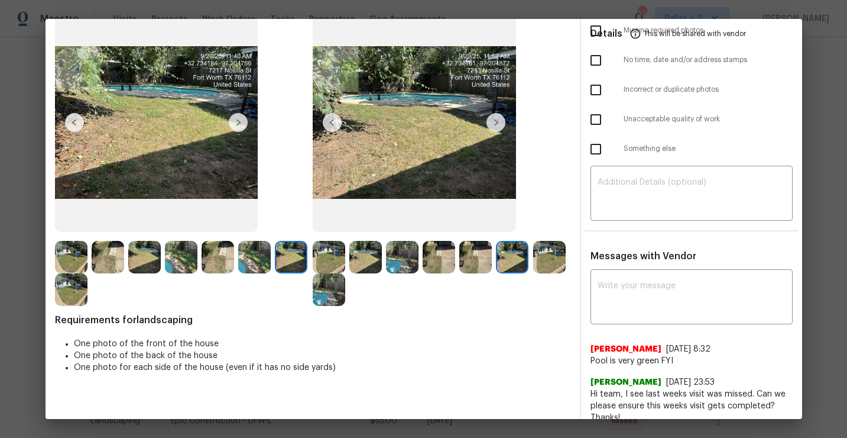
click at [492, 130] on img at bounding box center [496, 122] width 19 height 19
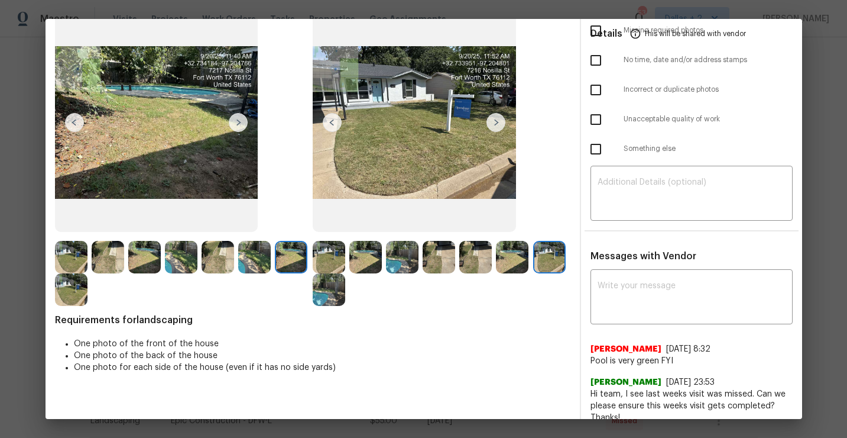
click at [499, 127] on img at bounding box center [496, 122] width 19 height 19
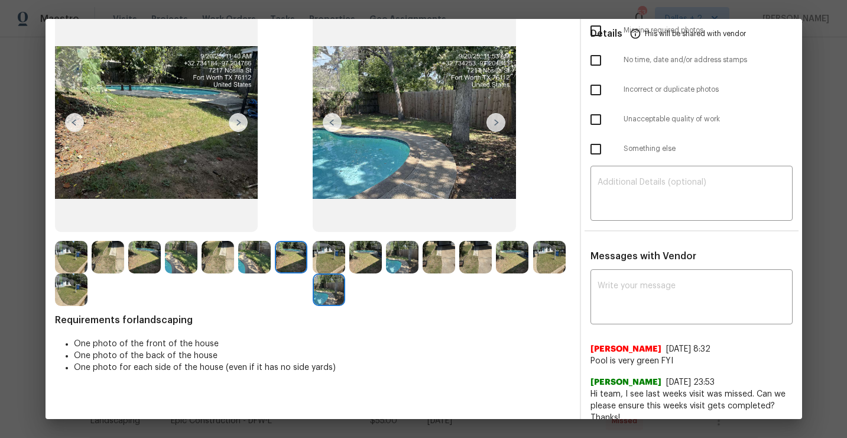
click at [499, 127] on img at bounding box center [496, 122] width 19 height 19
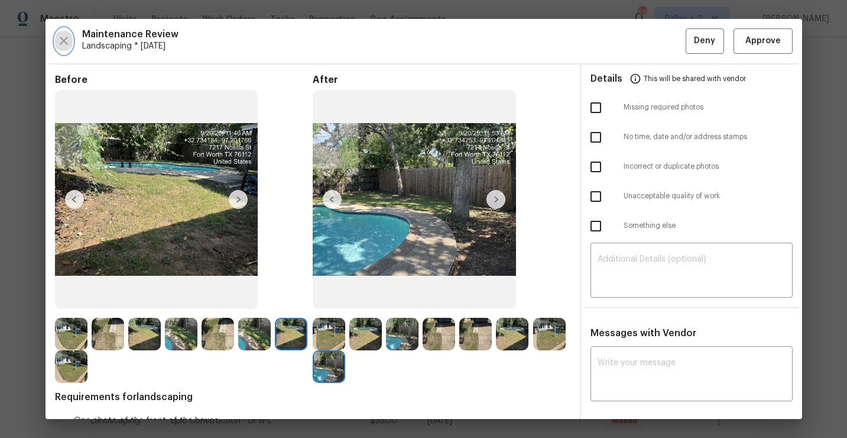
click at [62, 50] on button "button" at bounding box center [64, 40] width 18 height 25
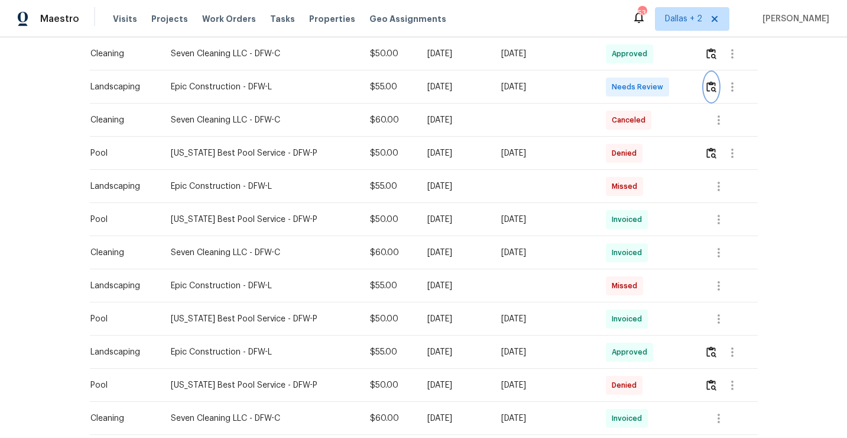
scroll to position [454, 0]
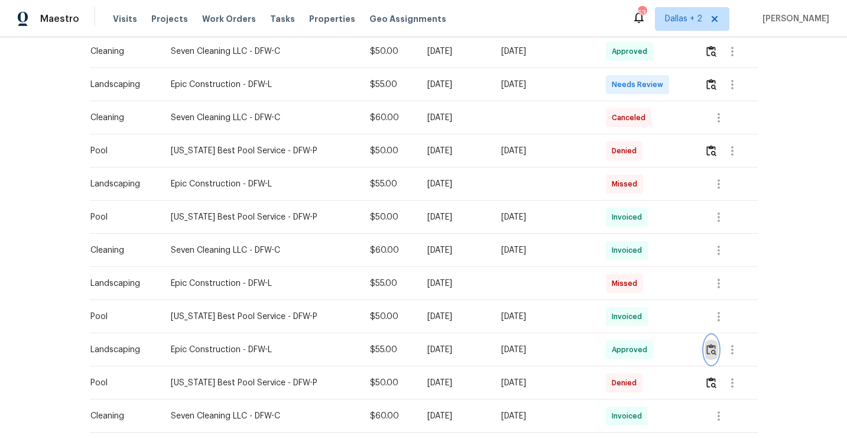
click at [710, 354] on img "button" at bounding box center [712, 349] width 10 height 11
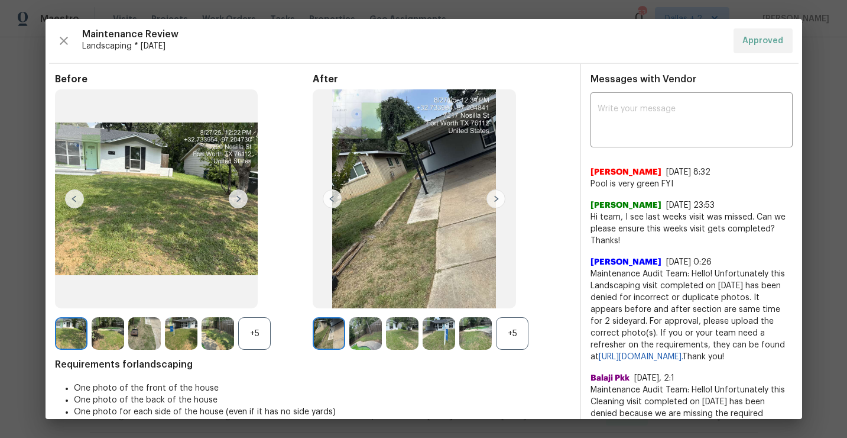
click at [515, 327] on div "+5" at bounding box center [512, 333] width 33 height 33
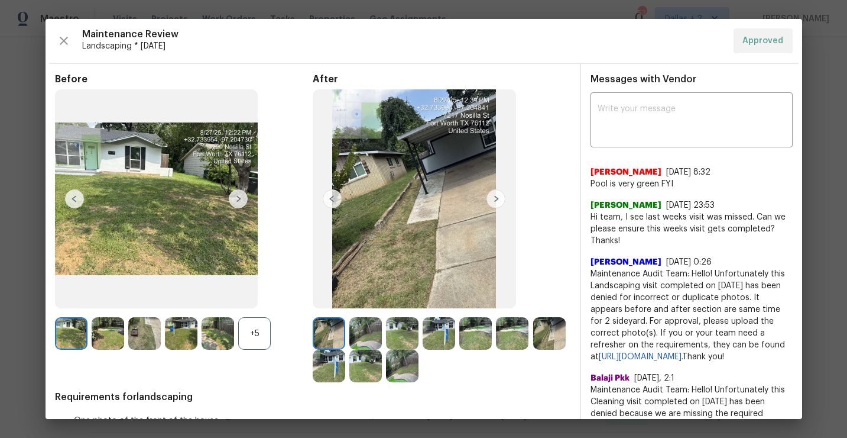
click at [253, 339] on div "+5" at bounding box center [254, 333] width 33 height 33
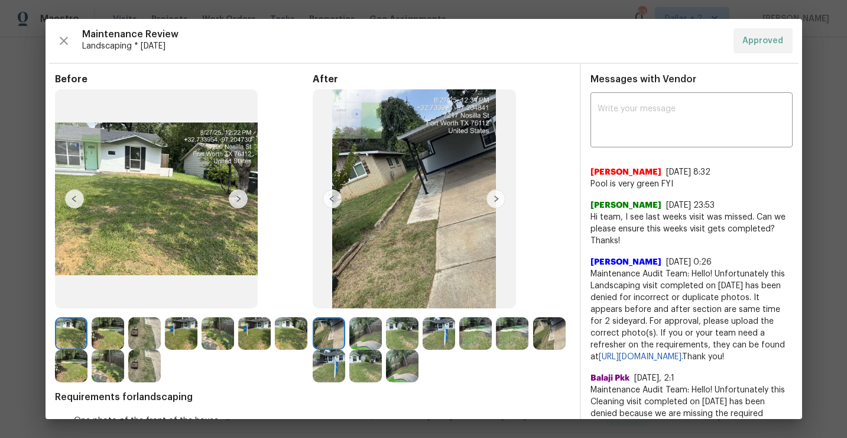
click at [136, 319] on img at bounding box center [144, 333] width 33 height 33
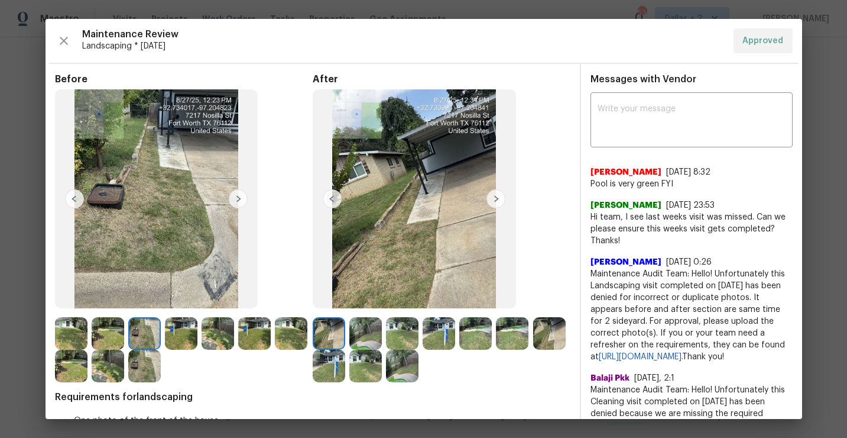
click at [491, 199] on img at bounding box center [496, 198] width 19 height 19
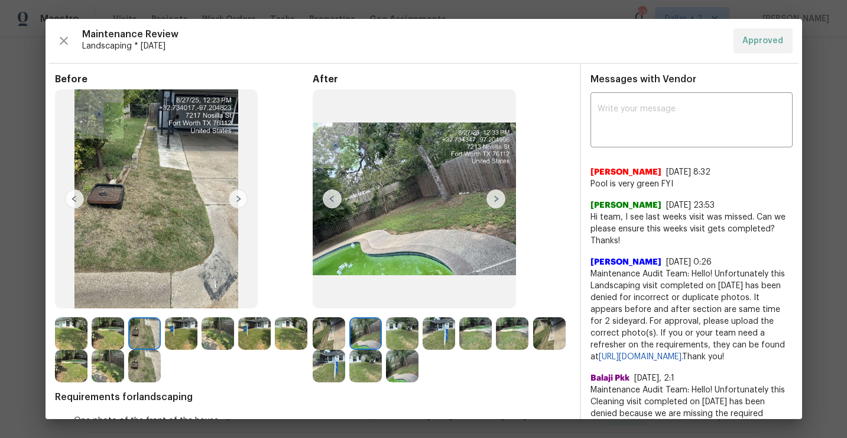
click at [492, 200] on img at bounding box center [496, 198] width 19 height 19
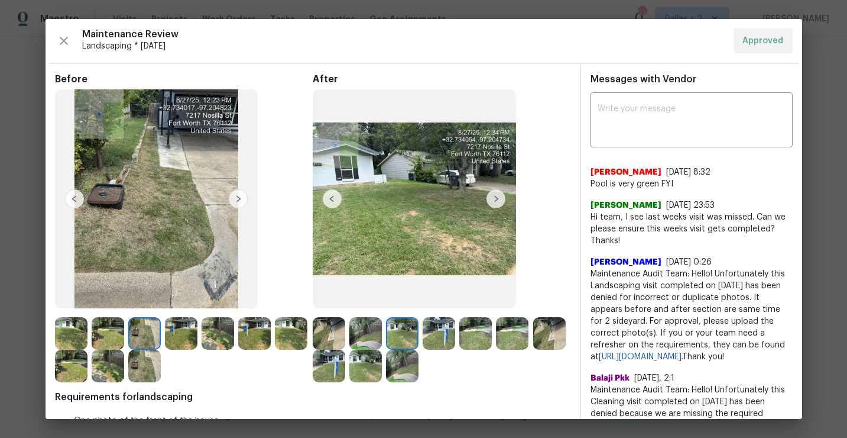
click at [492, 200] on img at bounding box center [496, 198] width 19 height 19
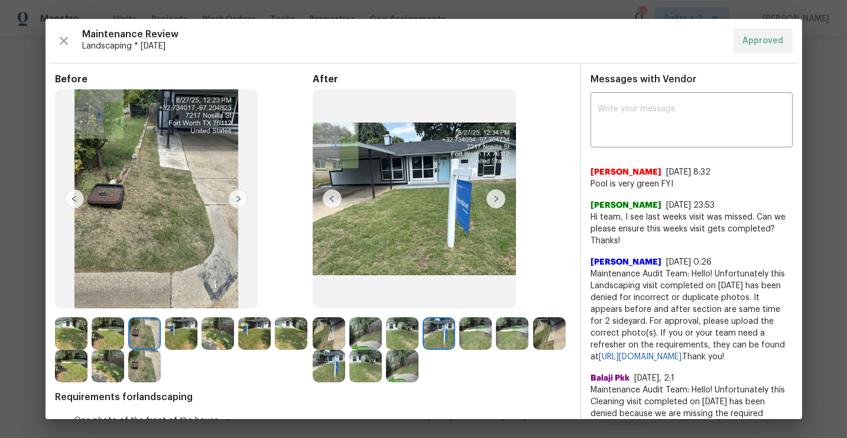
click at [492, 200] on img at bounding box center [496, 198] width 19 height 19
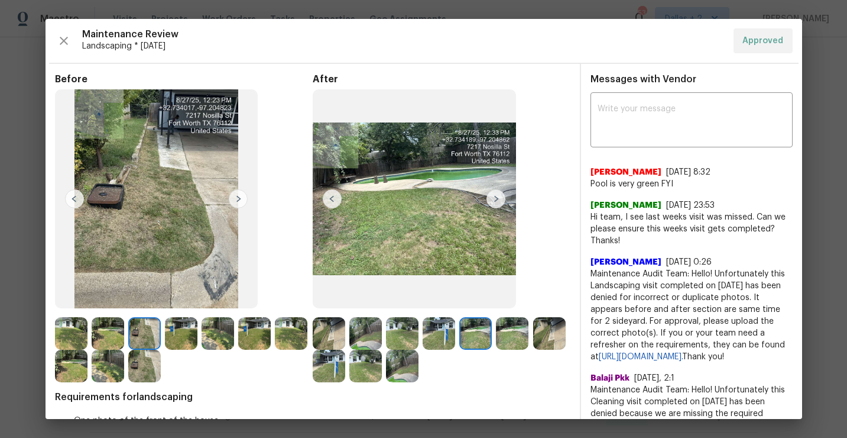
click at [326, 204] on img at bounding box center [332, 198] width 19 height 19
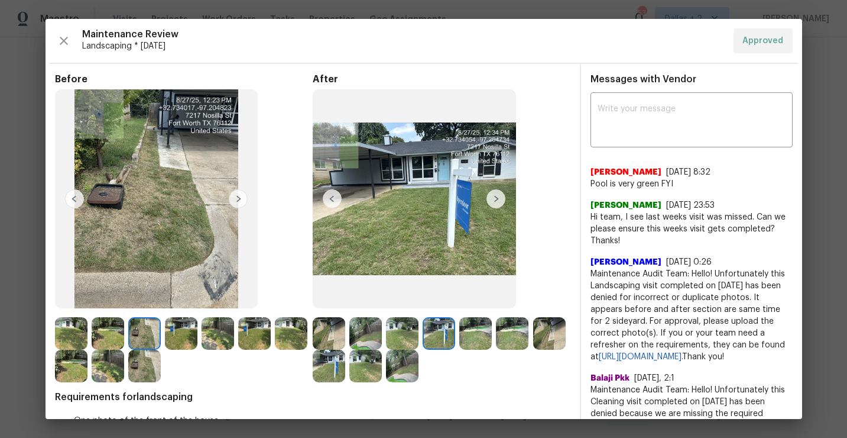
click at [332, 195] on img at bounding box center [332, 198] width 19 height 19
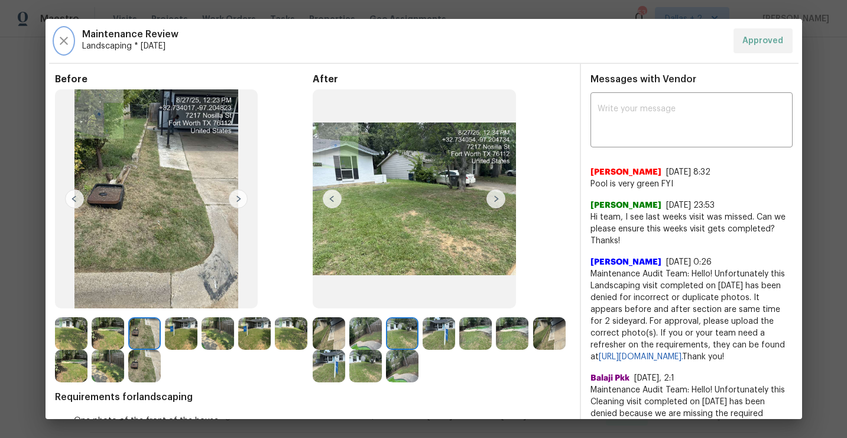
click at [63, 34] on icon "button" at bounding box center [64, 41] width 14 height 14
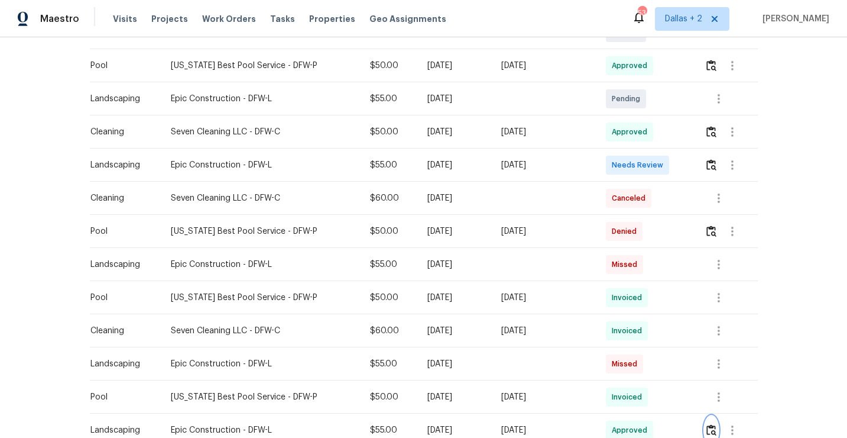
scroll to position [352, 0]
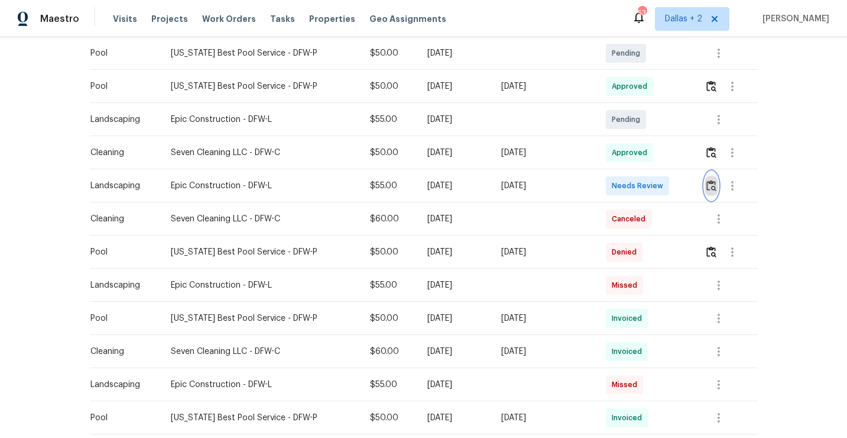
click at [714, 189] on img "button" at bounding box center [712, 185] width 10 height 11
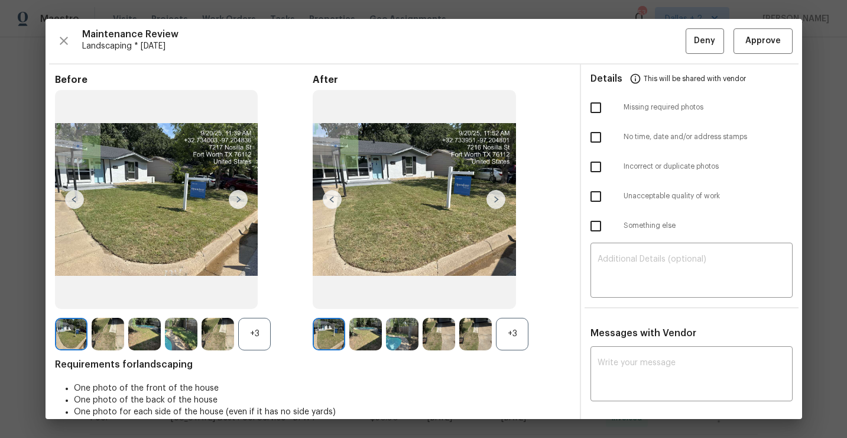
click at [512, 335] on div "+3" at bounding box center [512, 334] width 33 height 33
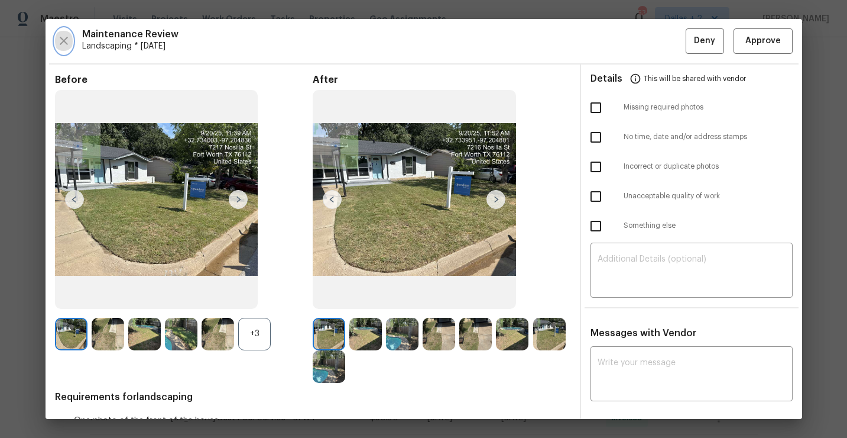
click at [59, 40] on icon "button" at bounding box center [64, 41] width 14 height 14
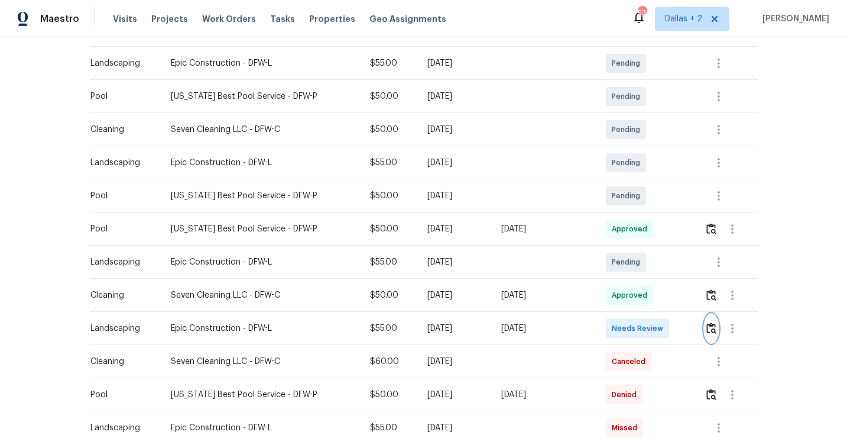
scroll to position [0, 0]
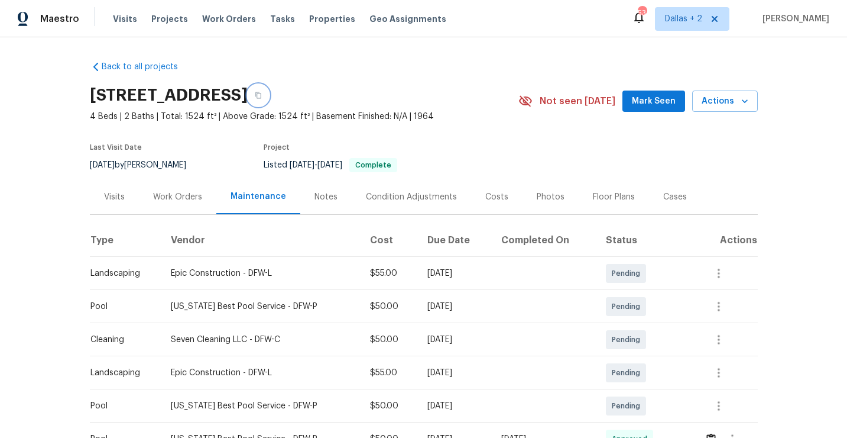
click at [262, 95] on icon "button" at bounding box center [258, 95] width 7 height 7
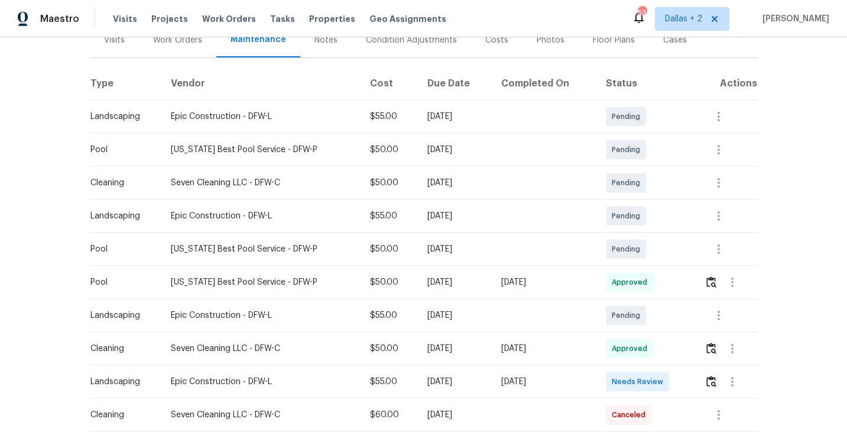
scroll to position [225, 0]
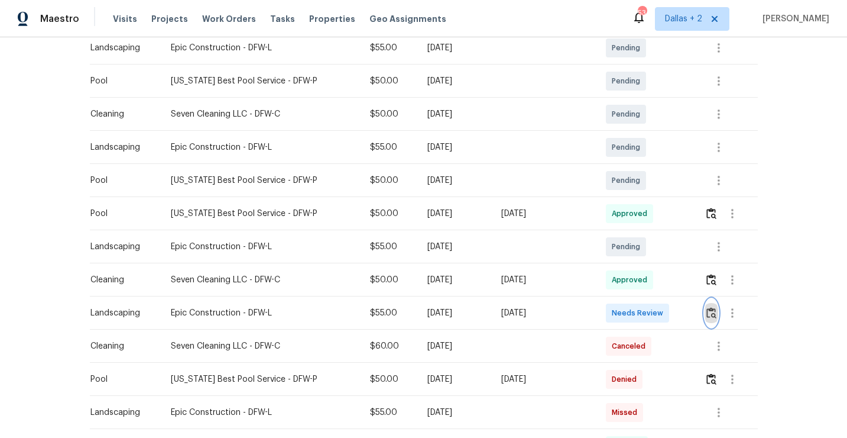
click at [705, 319] on button "button" at bounding box center [712, 313] width 14 height 28
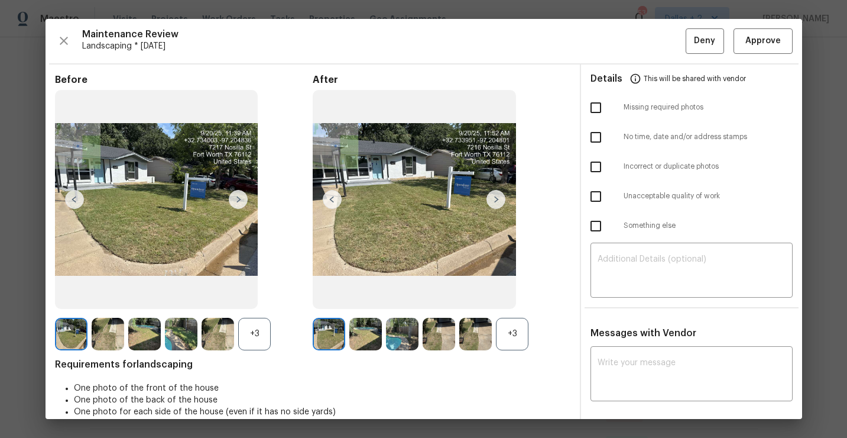
click at [253, 347] on div "+3" at bounding box center [254, 334] width 33 height 33
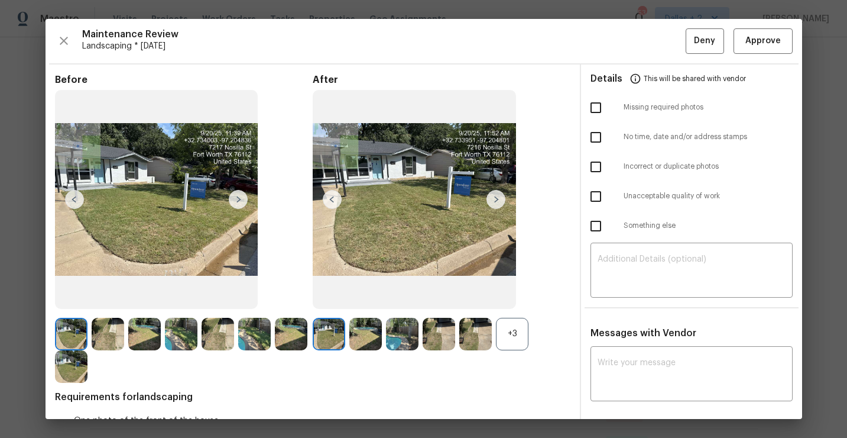
click at [512, 336] on div "+3" at bounding box center [512, 334] width 33 height 33
click at [105, 342] on img at bounding box center [108, 334] width 33 height 33
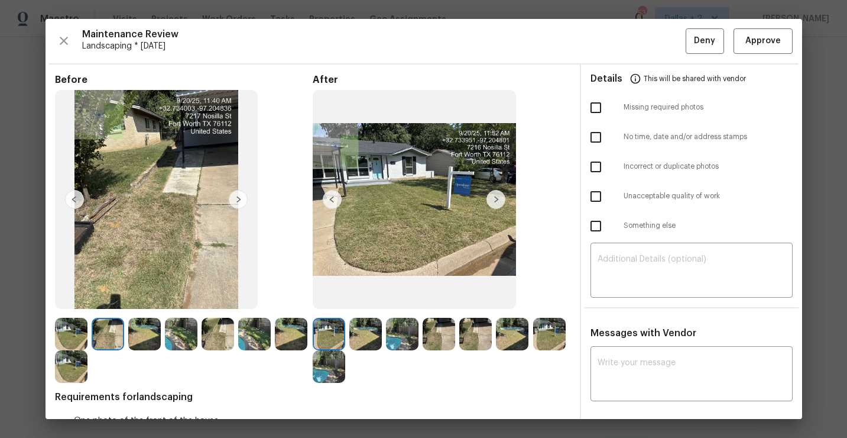
click at [139, 334] on img at bounding box center [144, 334] width 33 height 33
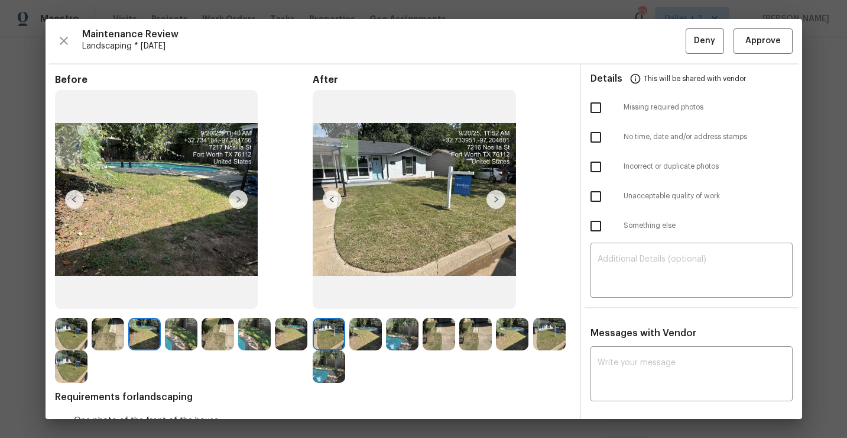
click at [182, 329] on img at bounding box center [181, 334] width 33 height 33
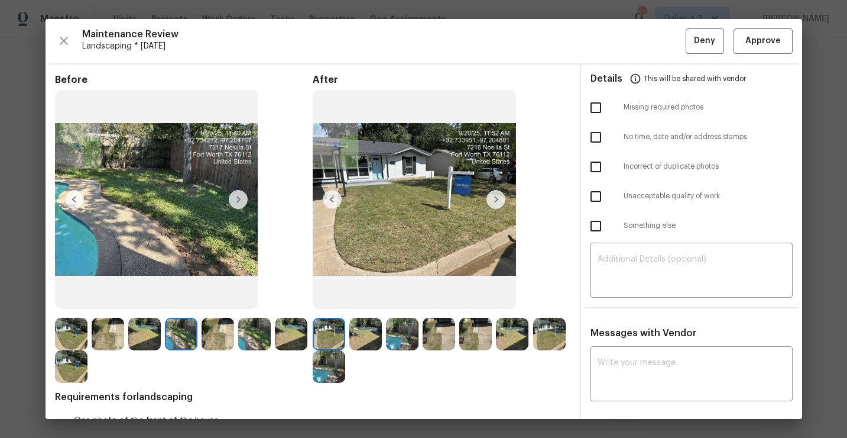
click at [213, 329] on img at bounding box center [218, 334] width 33 height 33
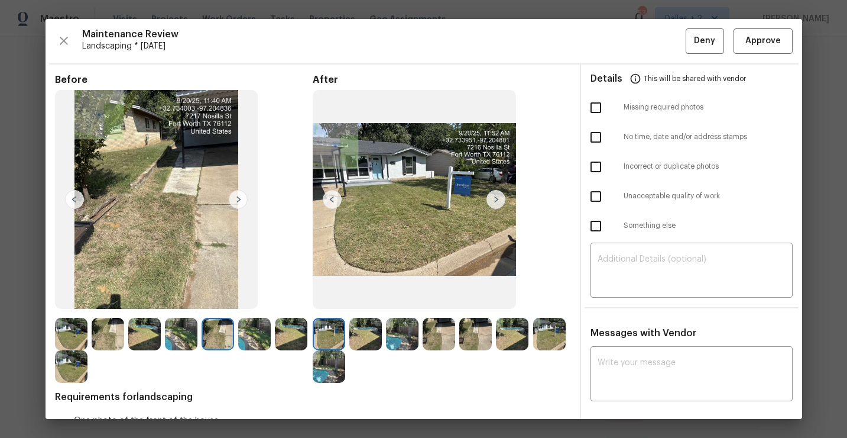
click at [250, 335] on img at bounding box center [254, 334] width 33 height 33
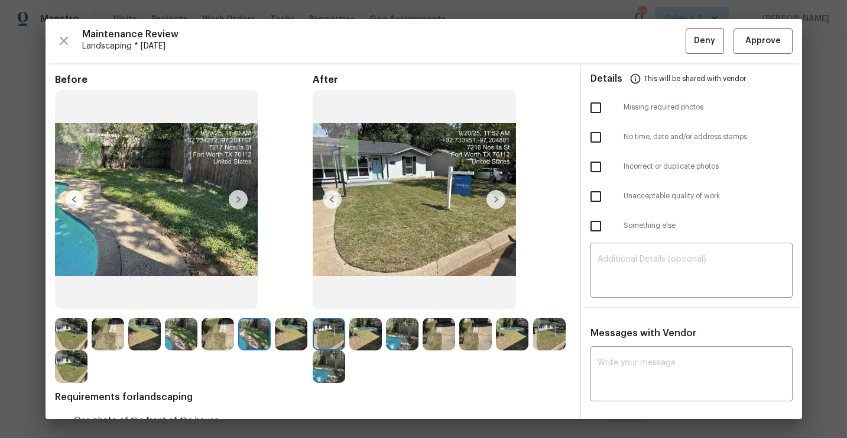
click at [293, 343] on img at bounding box center [291, 334] width 33 height 33
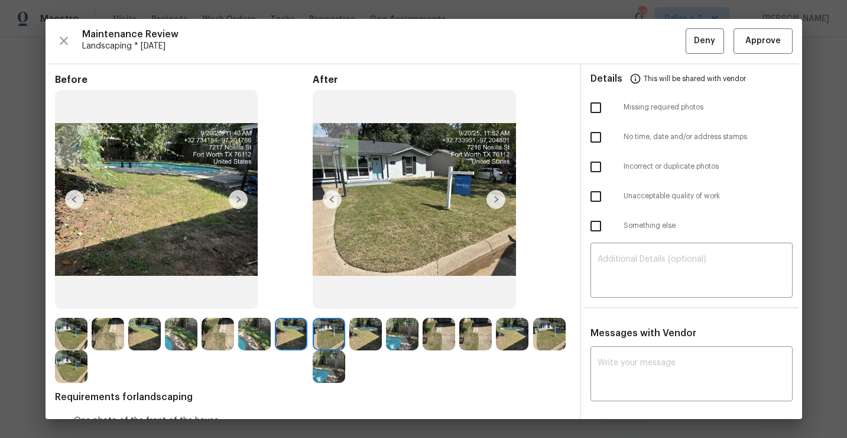
click at [80, 363] on img at bounding box center [71, 366] width 33 height 33
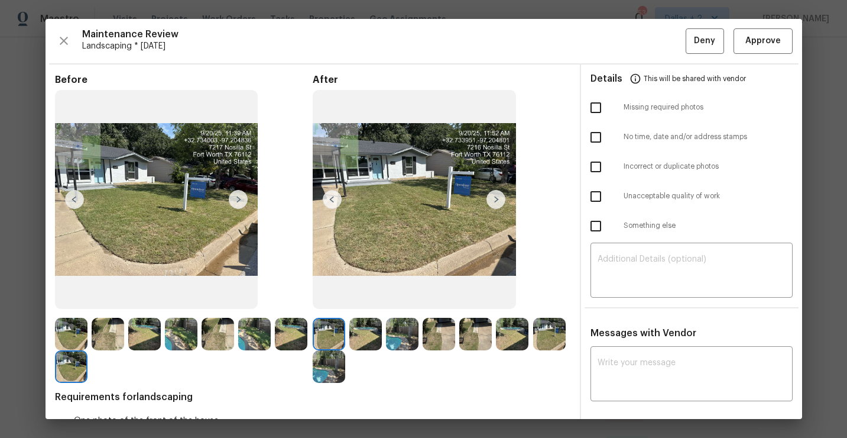
click at [499, 200] on img at bounding box center [496, 199] width 19 height 19
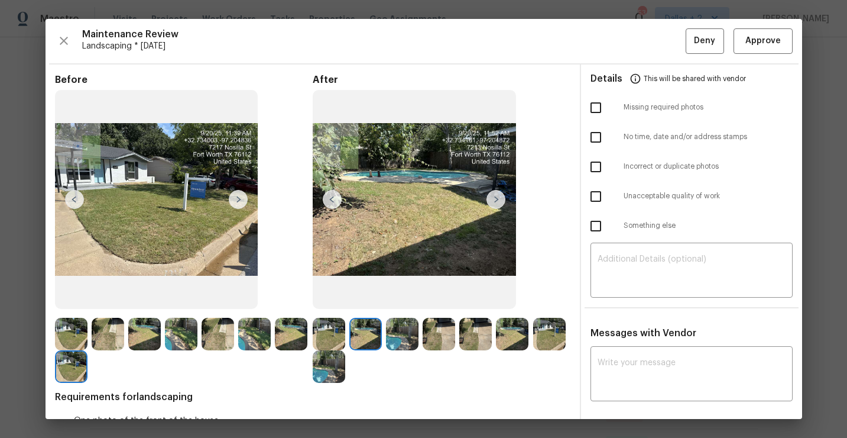
click at [499, 200] on img at bounding box center [496, 199] width 19 height 19
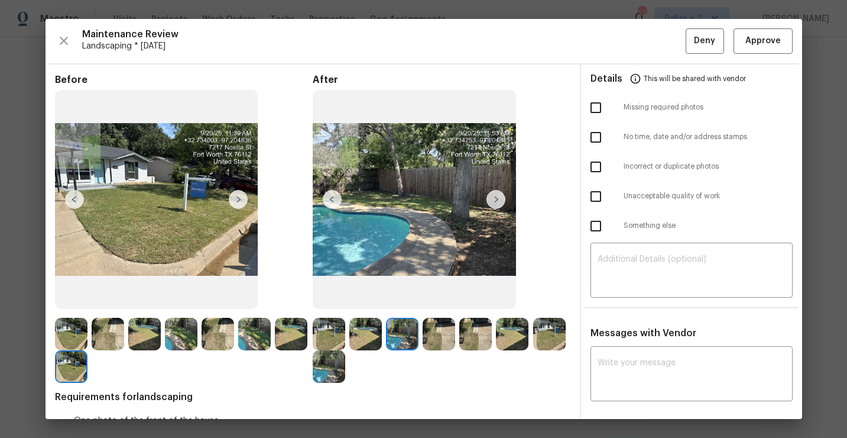
click at [499, 200] on img at bounding box center [496, 199] width 19 height 19
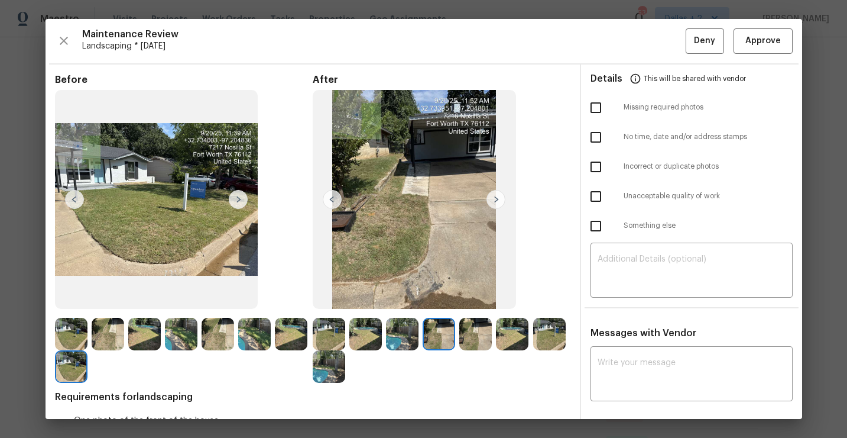
click at [499, 200] on img at bounding box center [496, 199] width 19 height 19
click at [515, 338] on img at bounding box center [512, 334] width 33 height 33
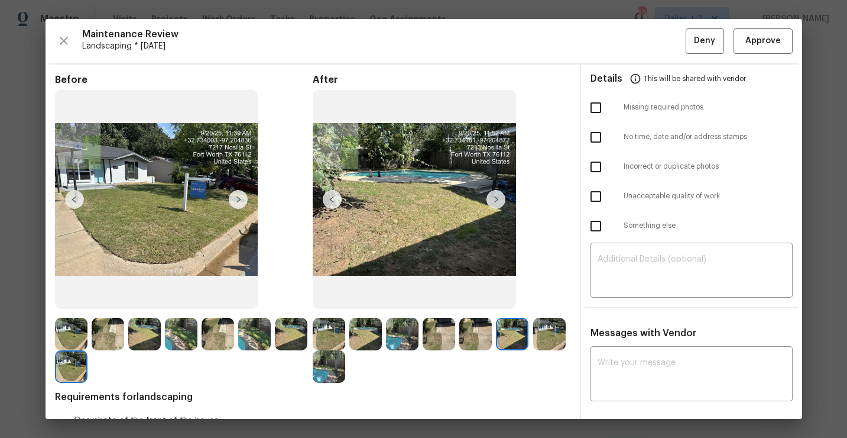
click at [546, 331] on img at bounding box center [549, 334] width 33 height 33
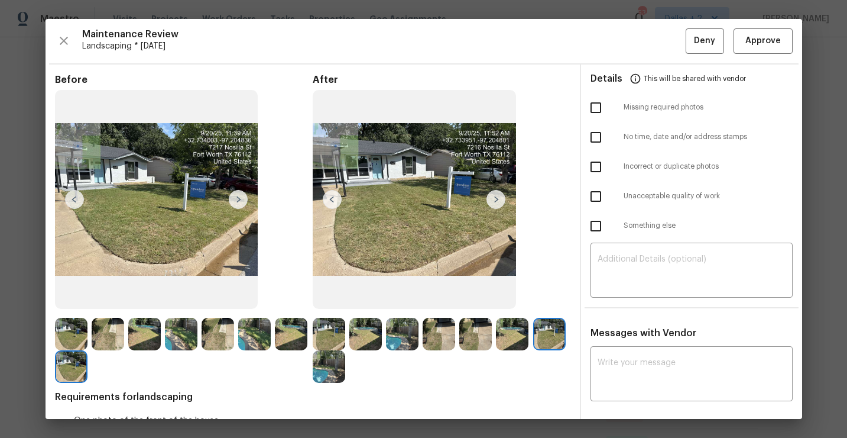
click at [321, 357] on img at bounding box center [329, 366] width 33 height 33
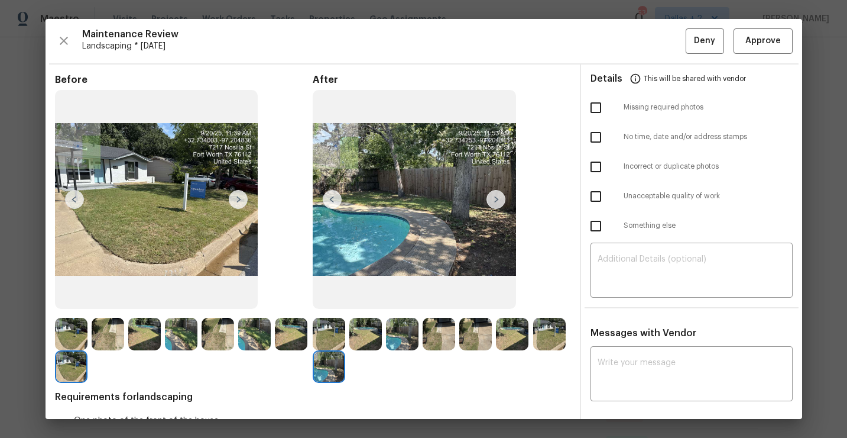
click at [78, 335] on img at bounding box center [71, 334] width 33 height 33
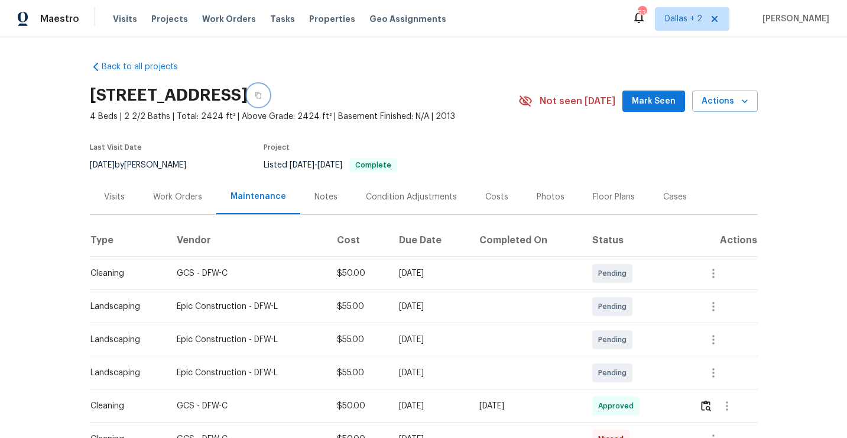
click at [269, 96] on button "button" at bounding box center [258, 95] width 21 height 21
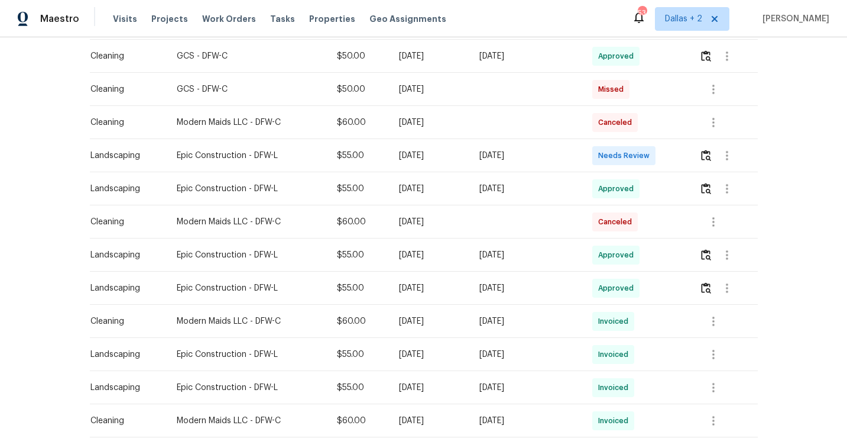
scroll to position [353, 0]
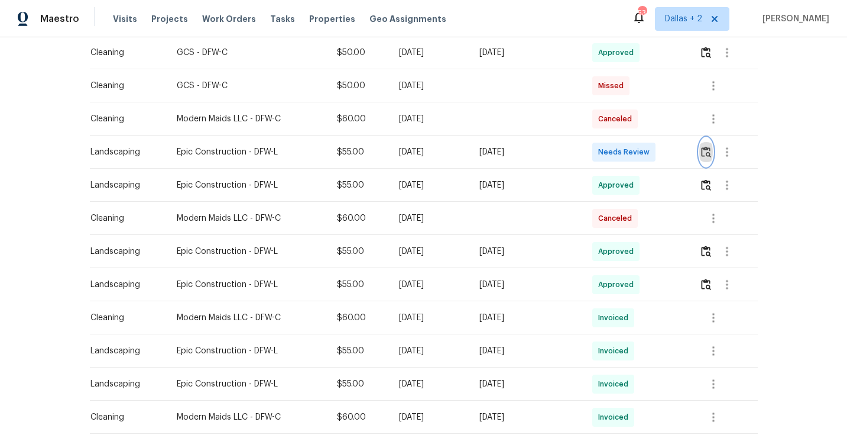
click at [707, 151] on img "button" at bounding box center [706, 151] width 10 height 11
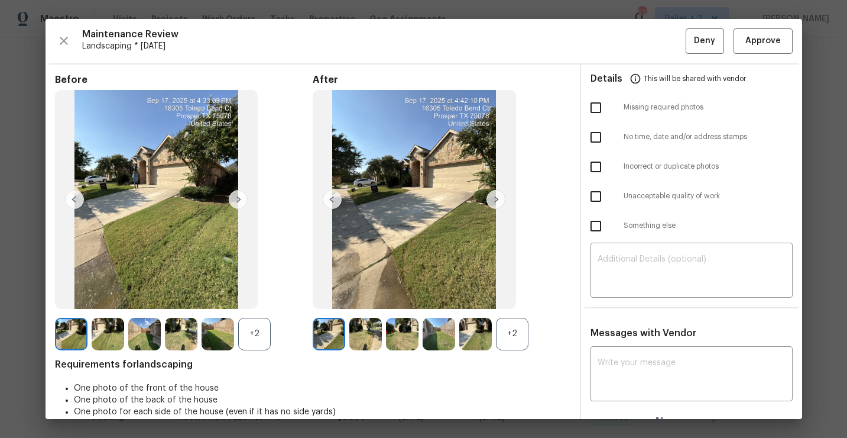
click at [517, 333] on div "+2" at bounding box center [512, 334] width 33 height 33
click at [261, 322] on div "+2" at bounding box center [254, 334] width 33 height 33
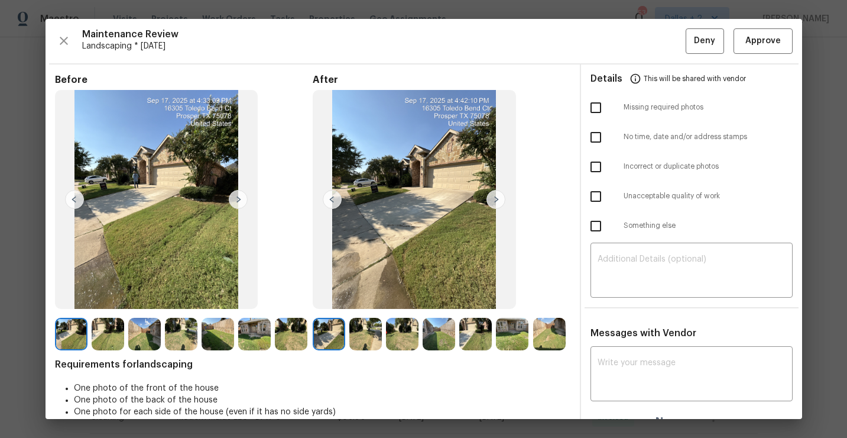
click at [497, 193] on img at bounding box center [496, 199] width 19 height 19
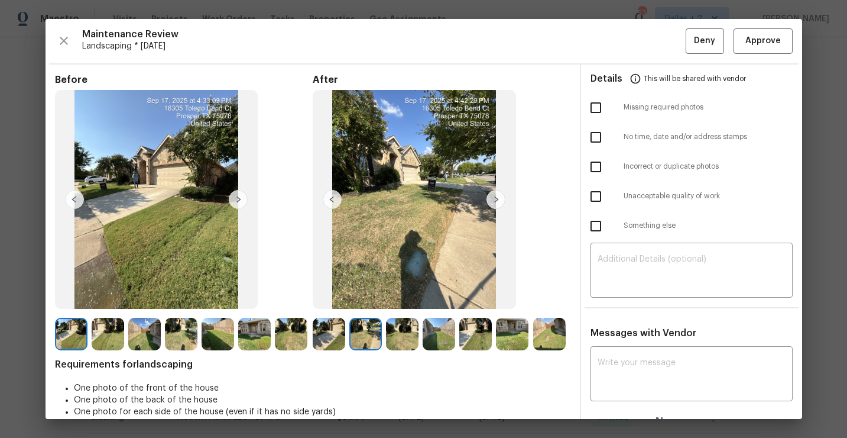
click at [495, 202] on img at bounding box center [496, 199] width 19 height 19
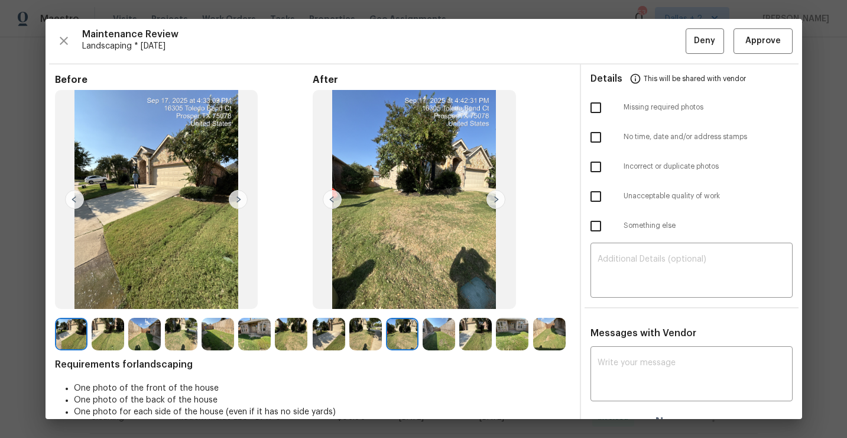
click at [331, 328] on img at bounding box center [329, 334] width 33 height 33
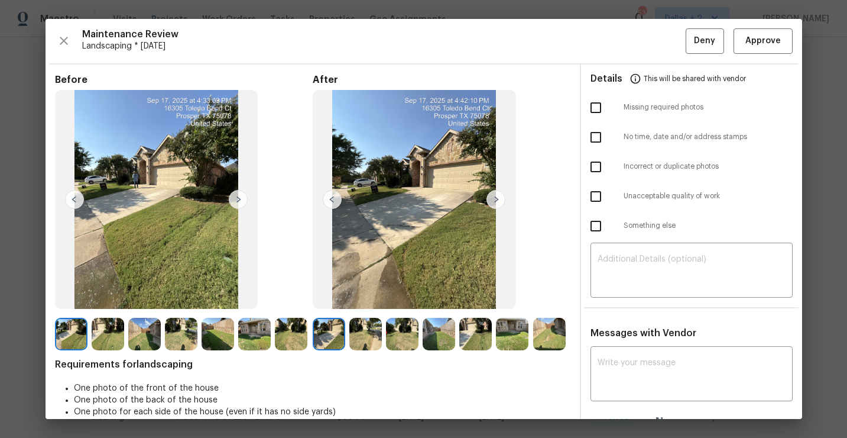
click at [492, 205] on img at bounding box center [496, 199] width 19 height 19
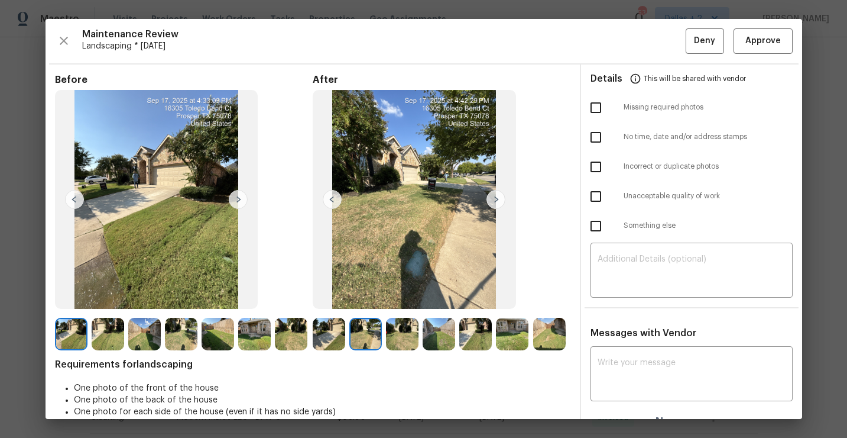
click at [494, 196] on img at bounding box center [496, 199] width 19 height 19
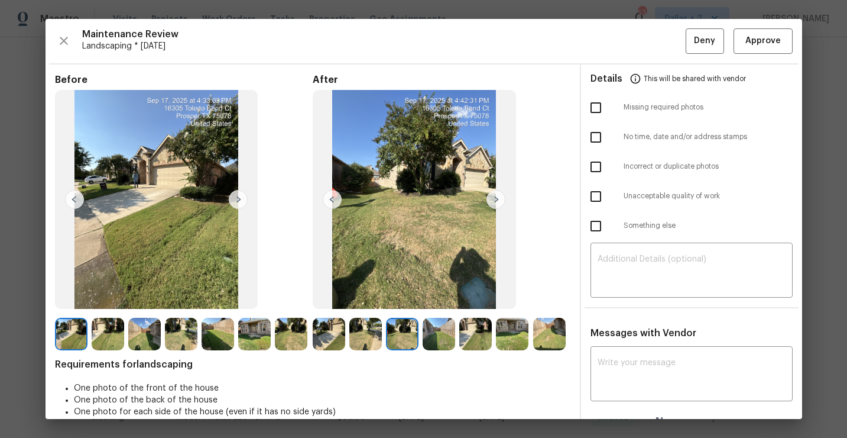
click at [496, 198] on img at bounding box center [496, 199] width 19 height 19
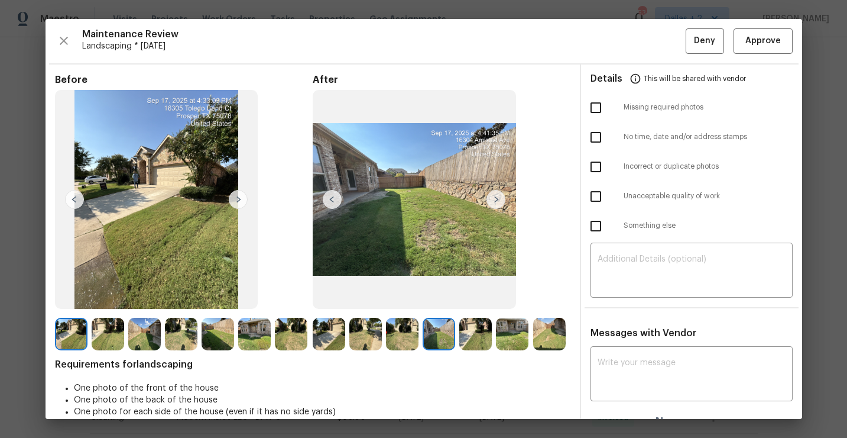
click at [496, 199] on img at bounding box center [496, 199] width 19 height 19
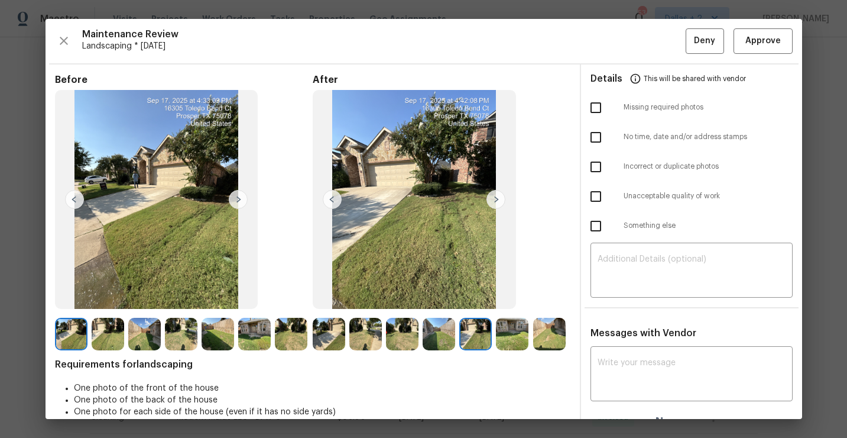
click at [500, 203] on img at bounding box center [496, 199] width 19 height 19
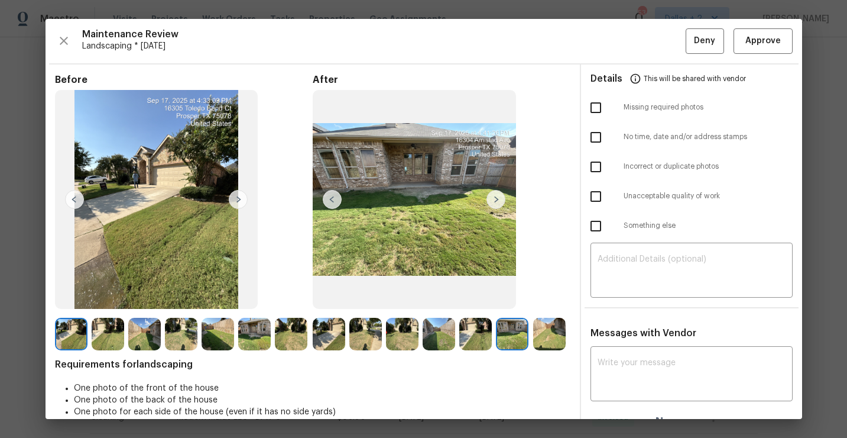
click at [243, 202] on img at bounding box center [238, 199] width 19 height 19
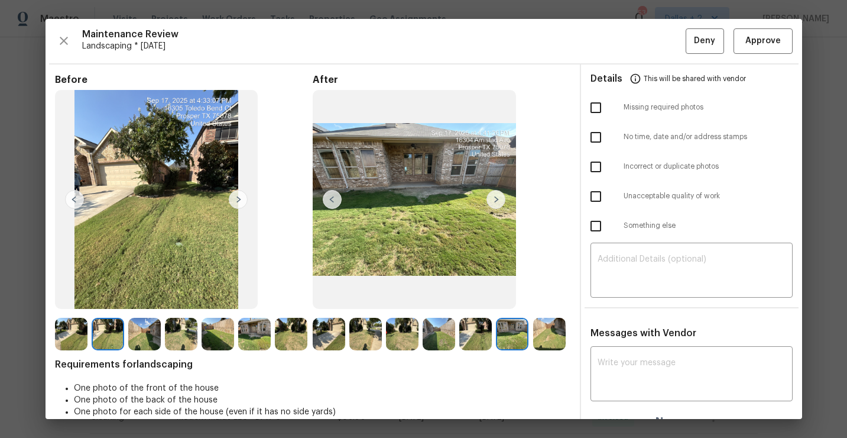
click at [142, 340] on img at bounding box center [144, 334] width 33 height 33
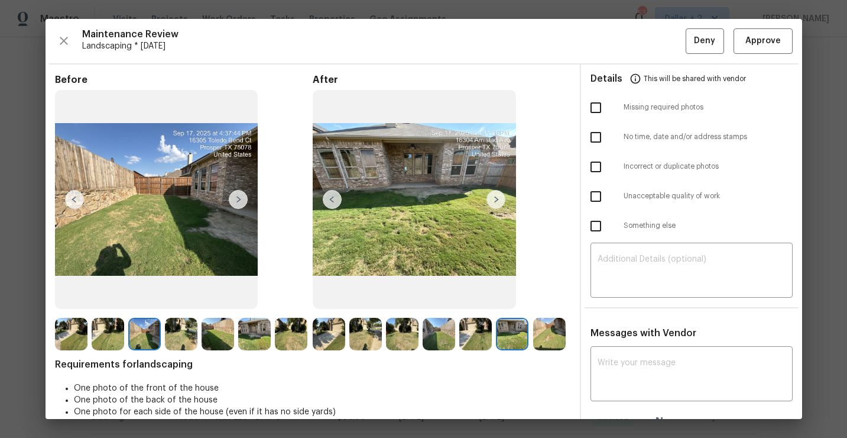
click at [180, 326] on img at bounding box center [181, 334] width 33 height 33
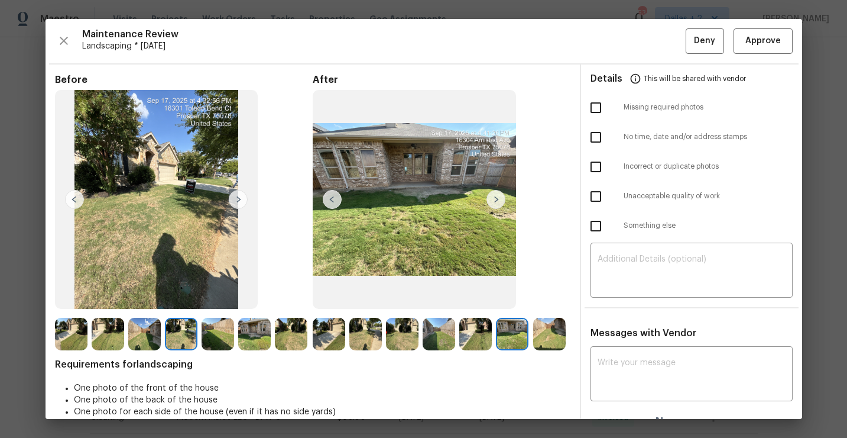
click at [221, 333] on img at bounding box center [218, 334] width 33 height 33
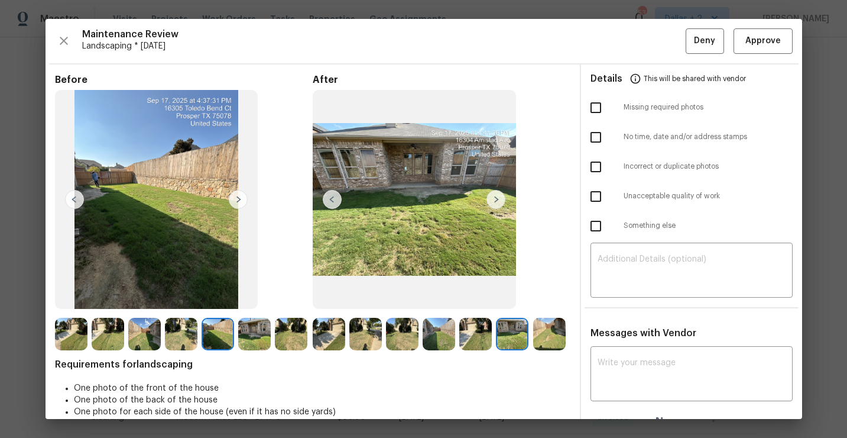
click at [258, 338] on img at bounding box center [254, 334] width 33 height 33
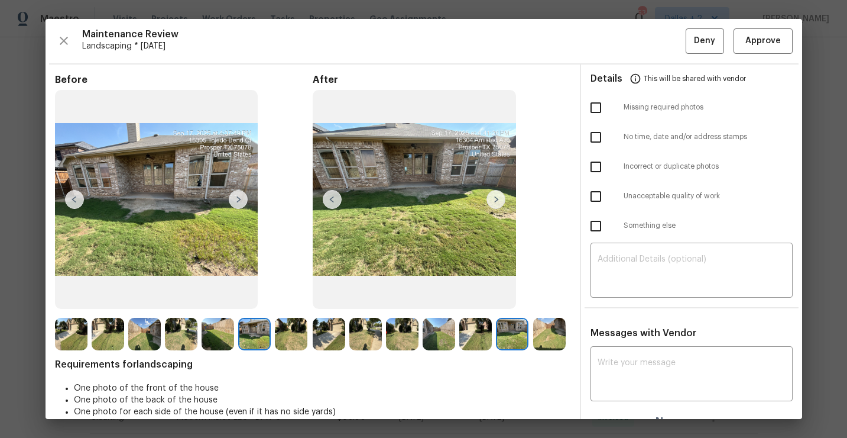
click at [502, 200] on img at bounding box center [496, 199] width 19 height 19
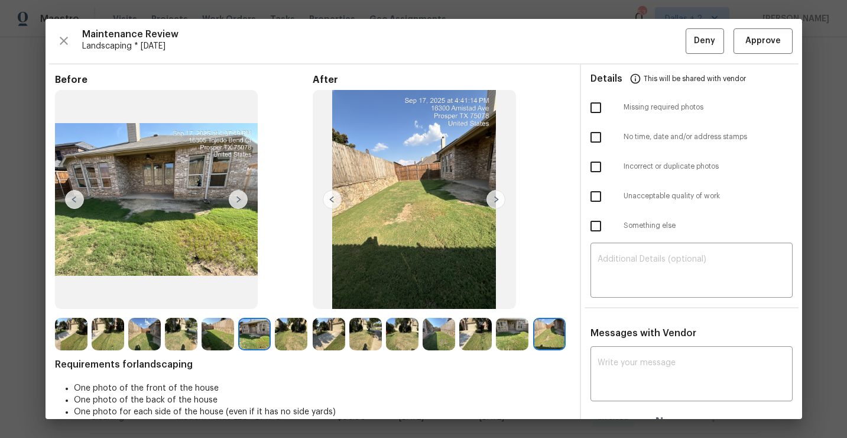
click at [291, 338] on img at bounding box center [291, 334] width 33 height 33
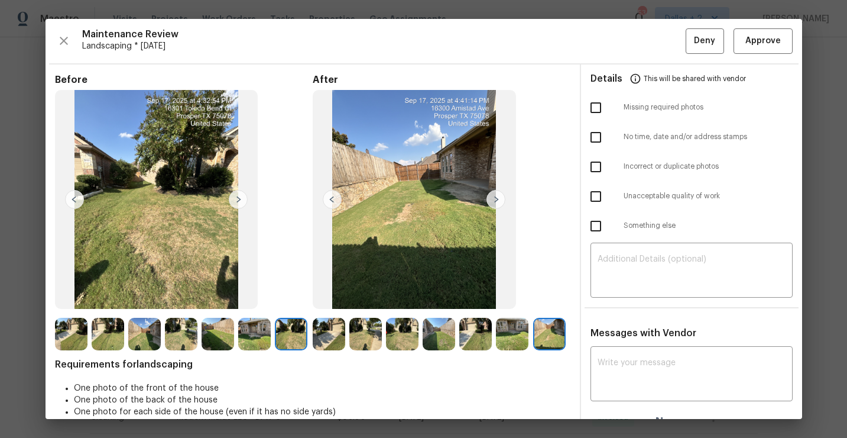
click at [491, 198] on img at bounding box center [496, 199] width 19 height 19
click at [367, 329] on img at bounding box center [365, 334] width 33 height 33
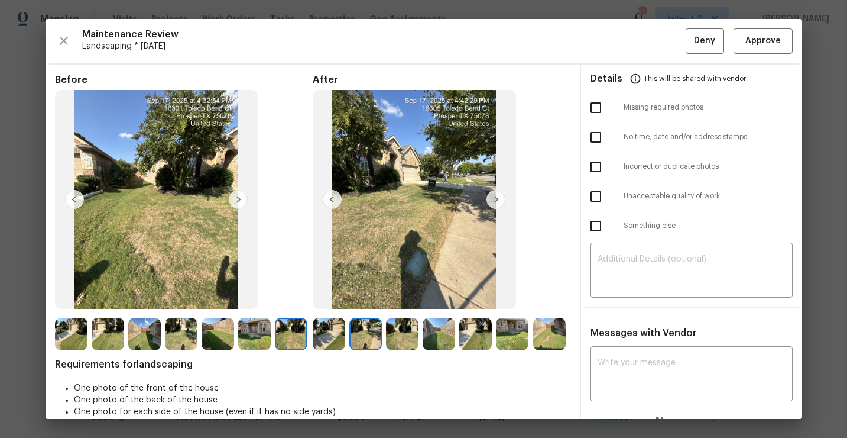
click at [499, 199] on img at bounding box center [496, 199] width 19 height 19
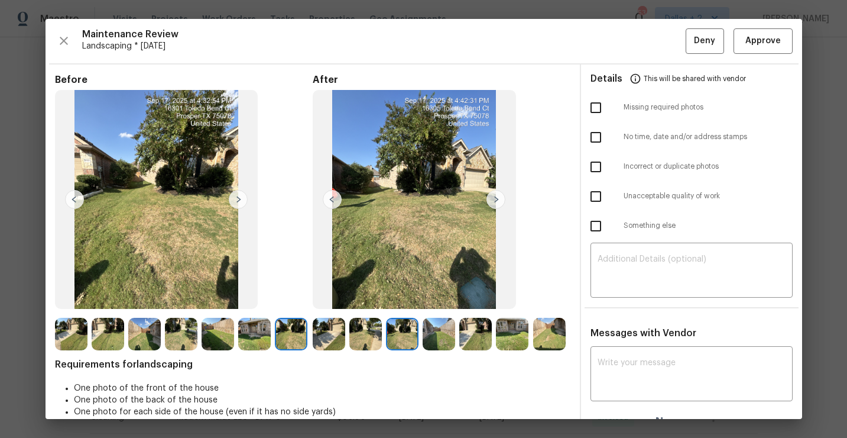
click at [409, 331] on img at bounding box center [402, 334] width 33 height 33
click at [429, 331] on img at bounding box center [439, 334] width 33 height 33
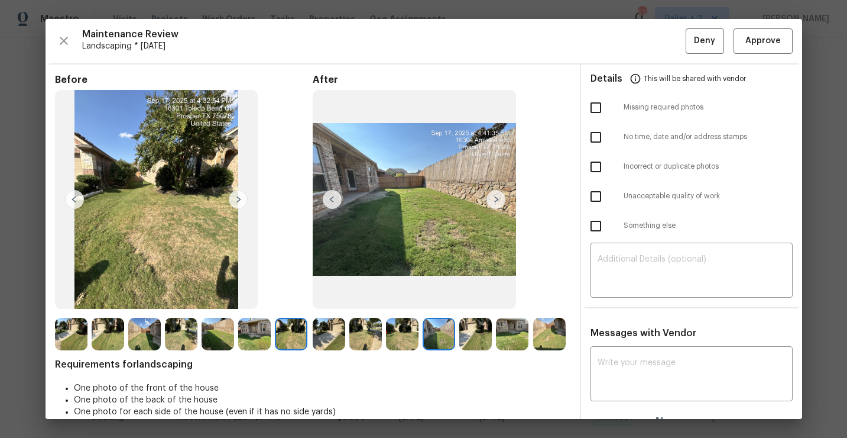
click at [334, 316] on div "After" at bounding box center [442, 212] width 258 height 276
click at [335, 326] on img at bounding box center [329, 334] width 33 height 33
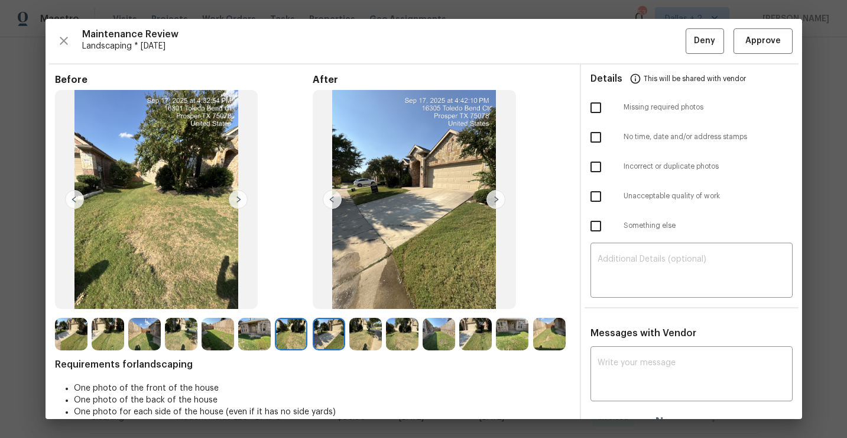
click at [500, 205] on img at bounding box center [496, 199] width 19 height 19
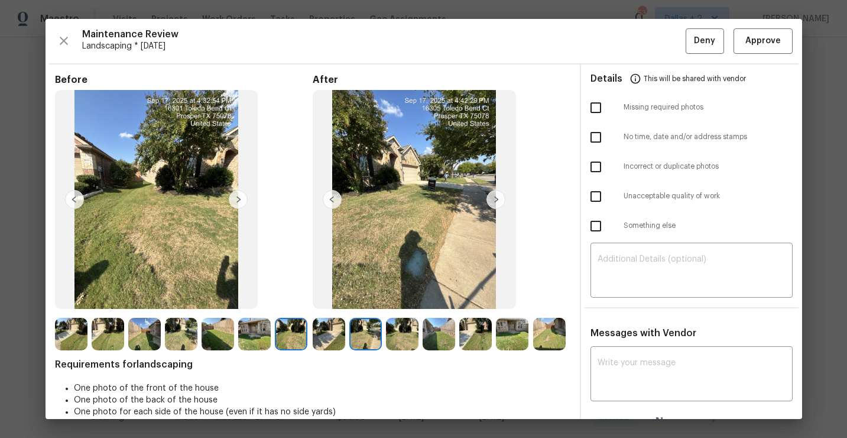
click at [500, 205] on img at bounding box center [496, 199] width 19 height 19
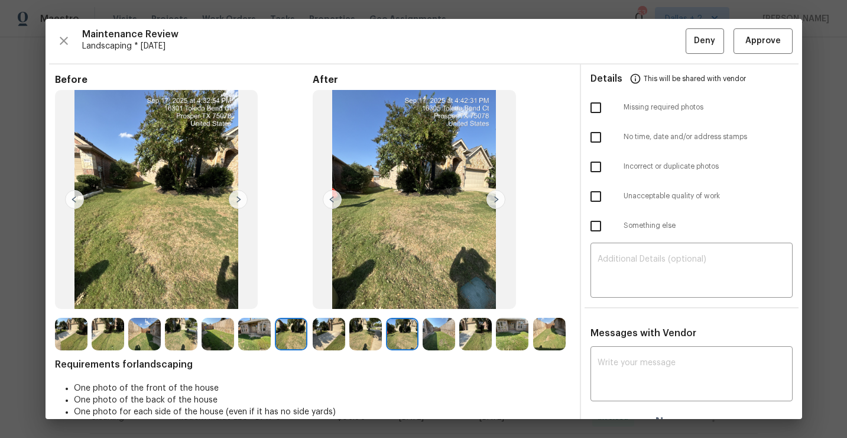
click at [500, 205] on img at bounding box center [496, 199] width 19 height 19
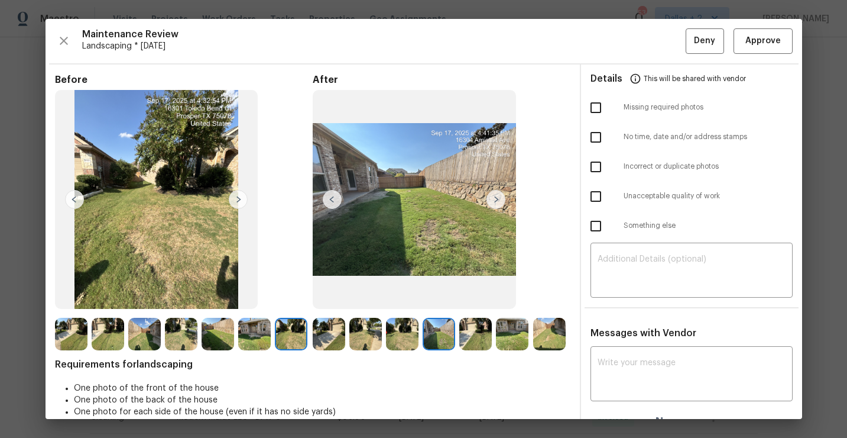
click at [500, 205] on img at bounding box center [496, 199] width 19 height 19
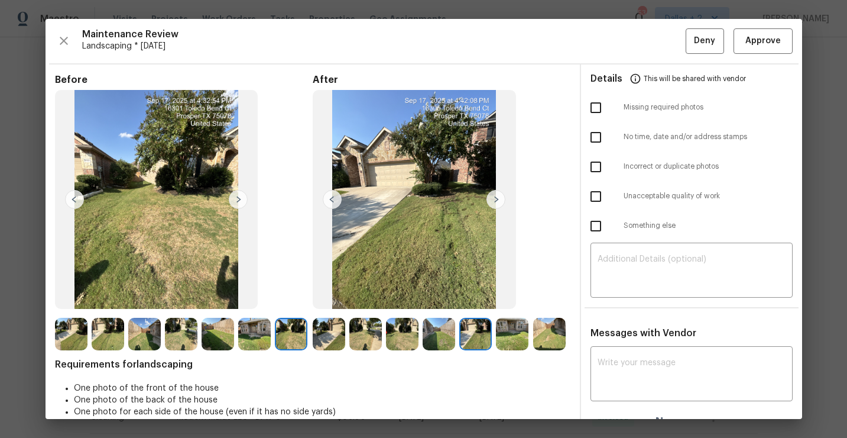
click at [500, 205] on img at bounding box center [496, 199] width 19 height 19
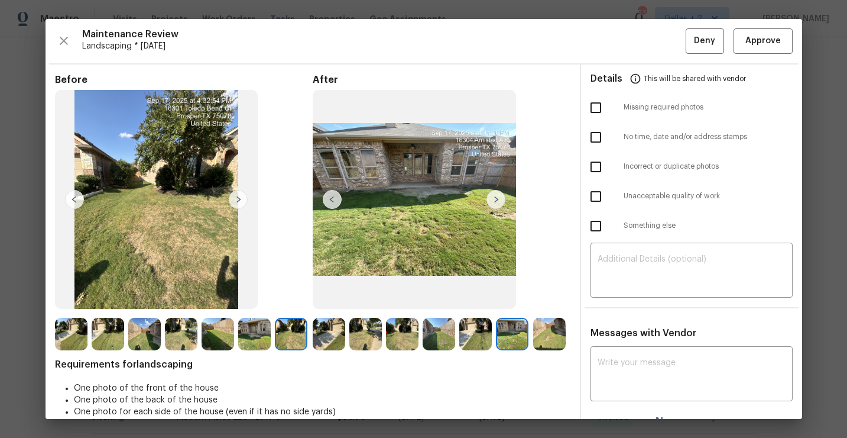
click at [500, 205] on img at bounding box center [496, 199] width 19 height 19
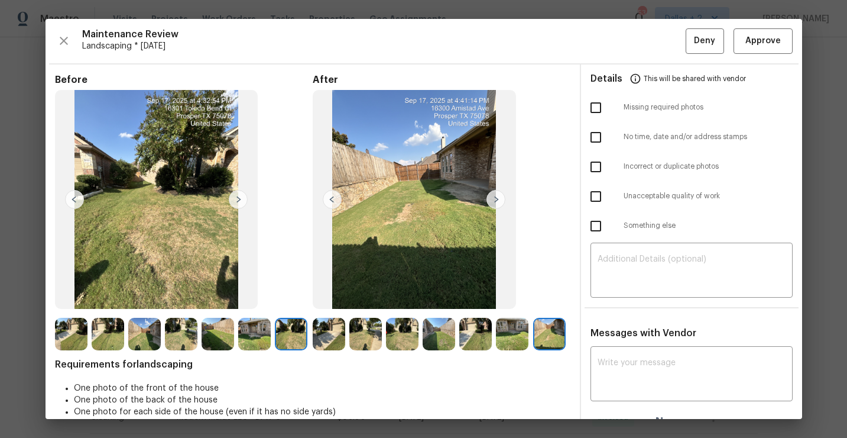
click at [500, 205] on img at bounding box center [496, 199] width 19 height 19
click at [335, 199] on img at bounding box center [332, 199] width 19 height 19
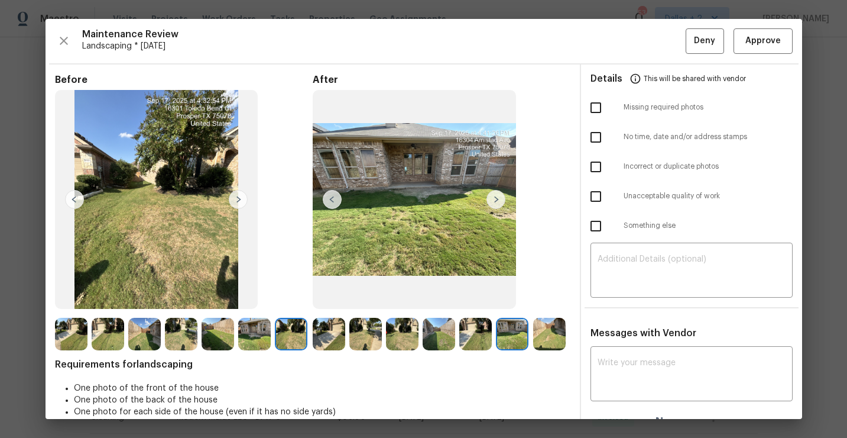
click at [335, 199] on img at bounding box center [332, 199] width 19 height 19
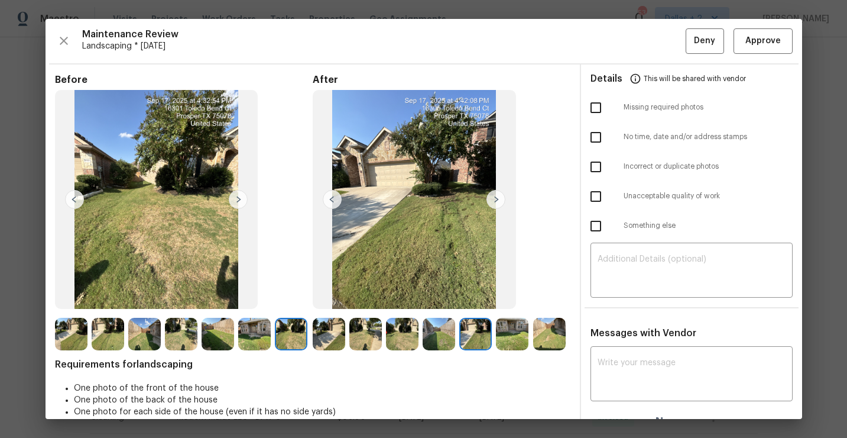
click at [335, 199] on img at bounding box center [332, 199] width 19 height 19
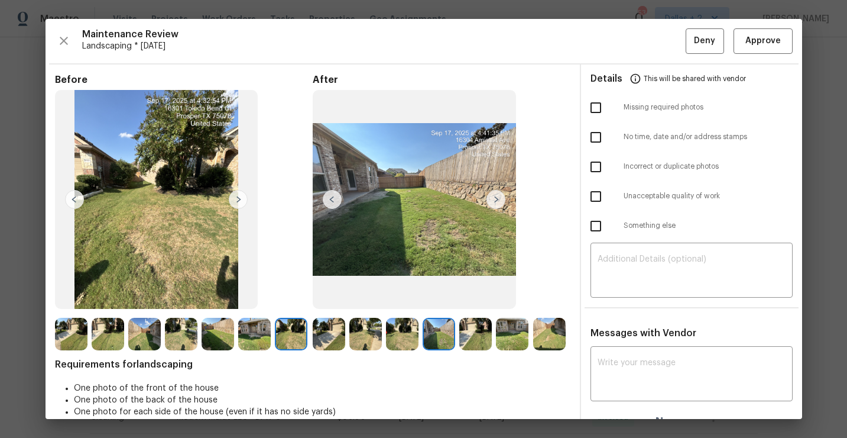
click at [335, 199] on img at bounding box center [332, 199] width 19 height 19
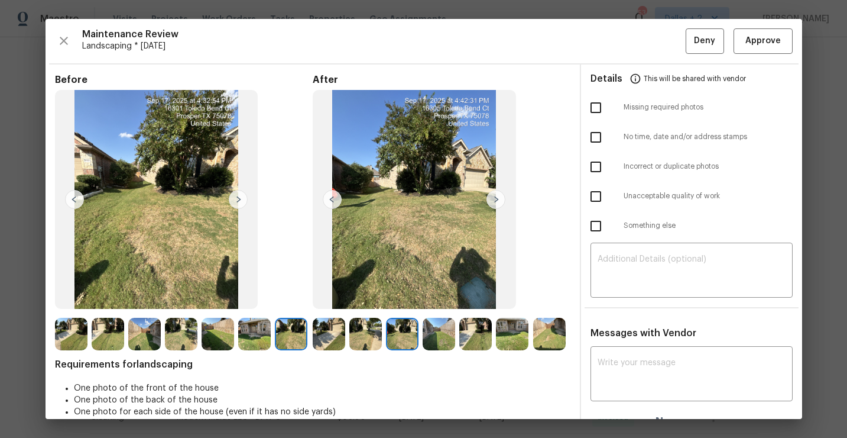
click at [335, 199] on img at bounding box center [332, 199] width 19 height 19
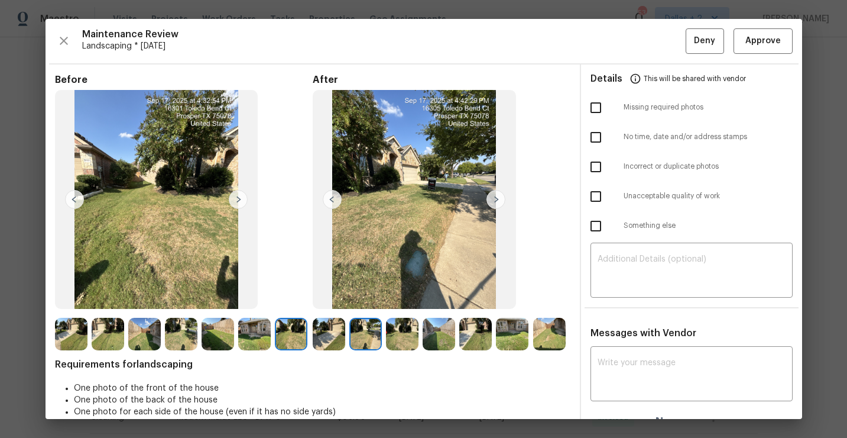
click at [335, 199] on img at bounding box center [332, 199] width 19 height 19
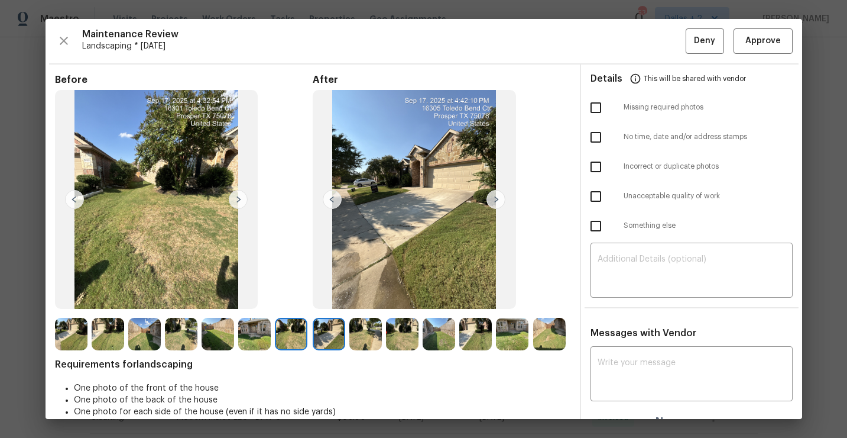
click at [335, 199] on img at bounding box center [332, 199] width 19 height 19
click at [64, 361] on span "Requirements for landscaping" at bounding box center [313, 364] width 516 height 12
click at [64, 362] on span "Requirements for landscaping" at bounding box center [313, 364] width 516 height 12
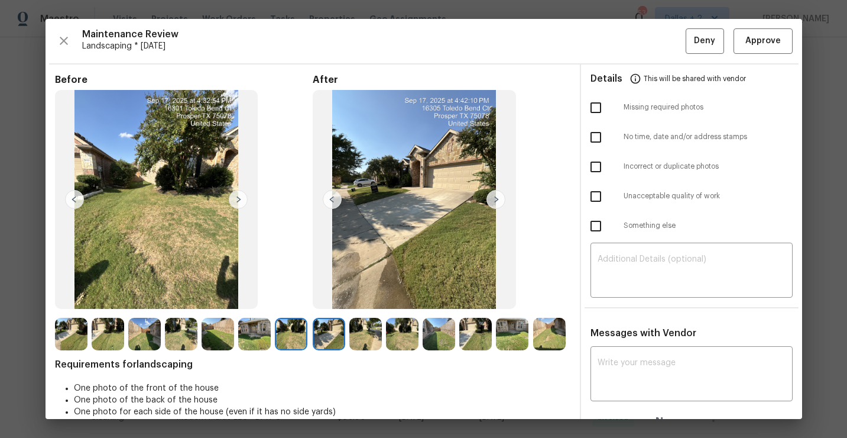
click at [70, 370] on span "Requirements for landscaping" at bounding box center [313, 364] width 516 height 12
click at [69, 333] on img at bounding box center [71, 334] width 33 height 33
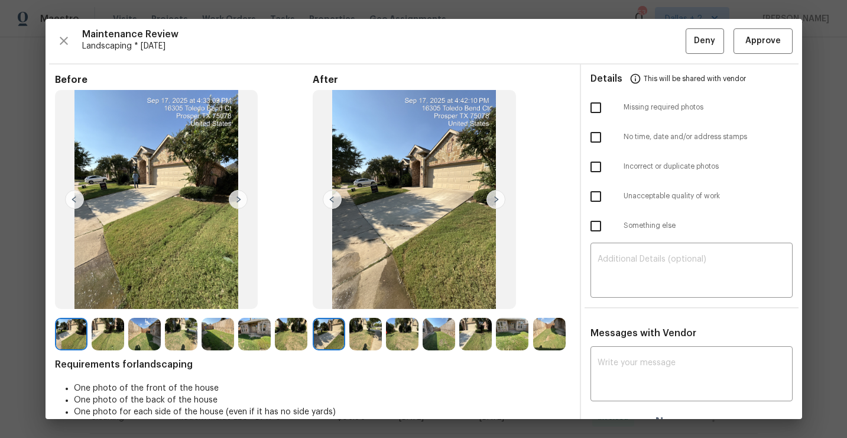
click at [235, 203] on img at bounding box center [238, 199] width 19 height 19
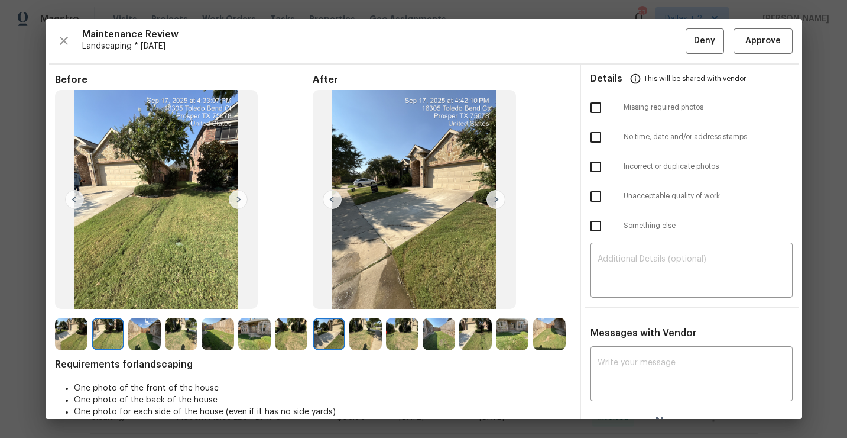
click at [235, 203] on img at bounding box center [238, 199] width 19 height 19
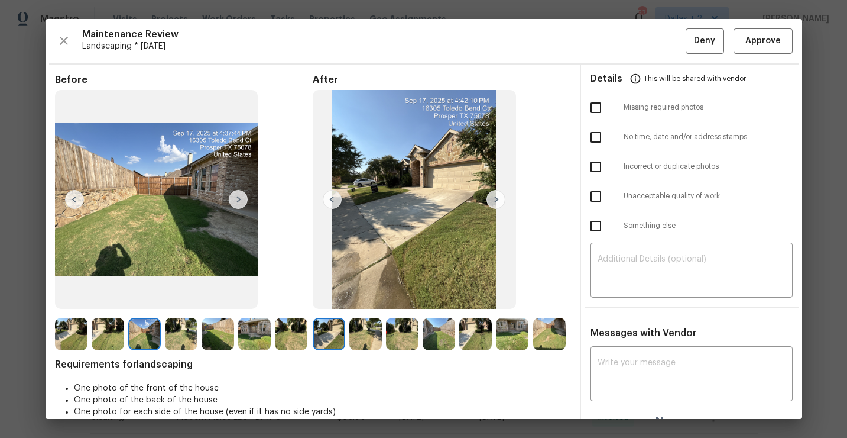
click at [235, 203] on img at bounding box center [238, 199] width 19 height 19
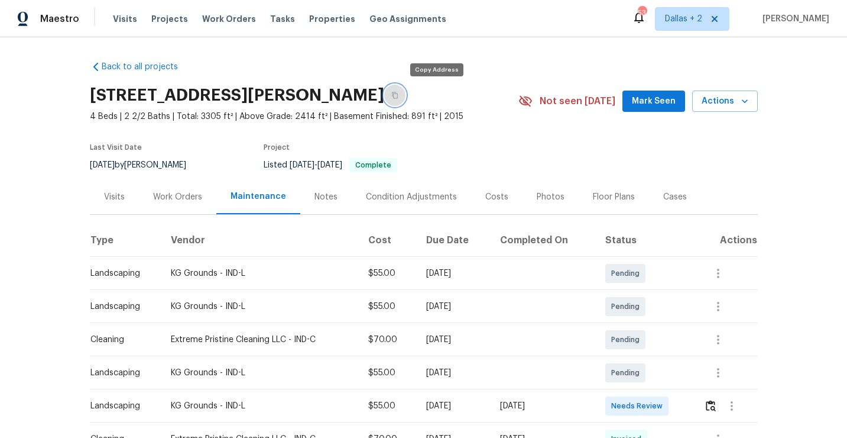
click at [399, 92] on icon "button" at bounding box center [394, 95] width 7 height 7
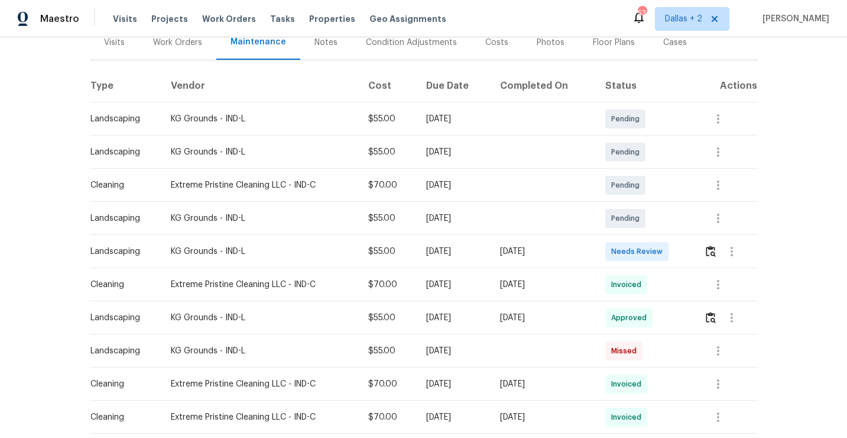
scroll to position [157, 0]
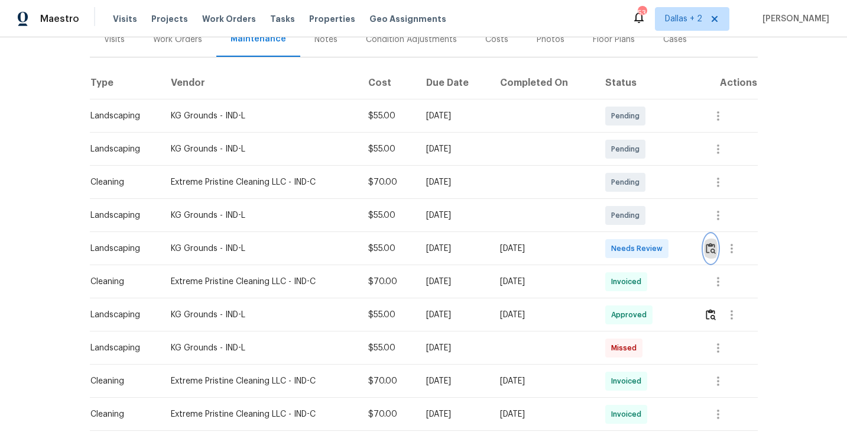
click at [716, 246] on img "button" at bounding box center [711, 247] width 10 height 11
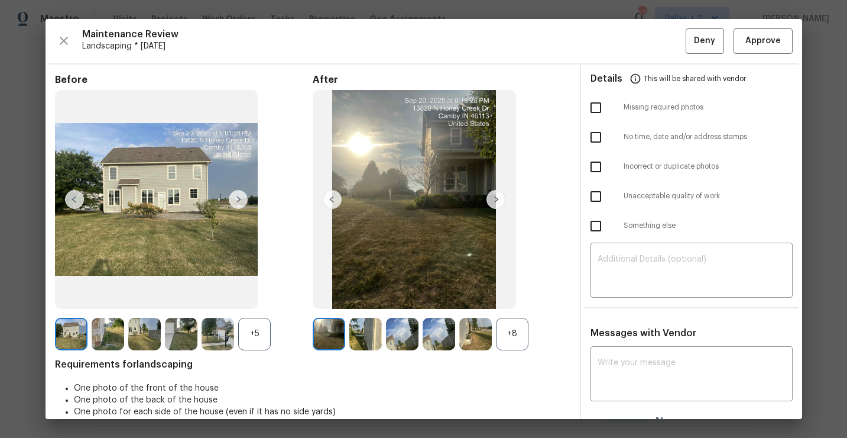
click at [255, 332] on div "+5" at bounding box center [254, 334] width 33 height 33
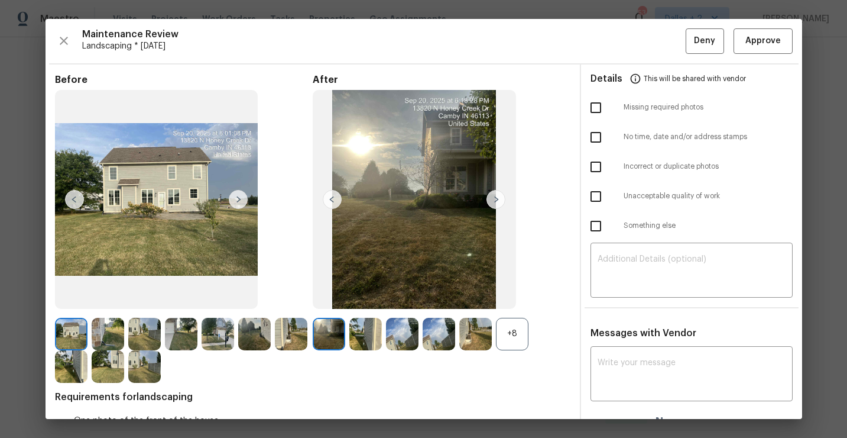
click at [503, 322] on div "+8" at bounding box center [512, 334] width 33 height 33
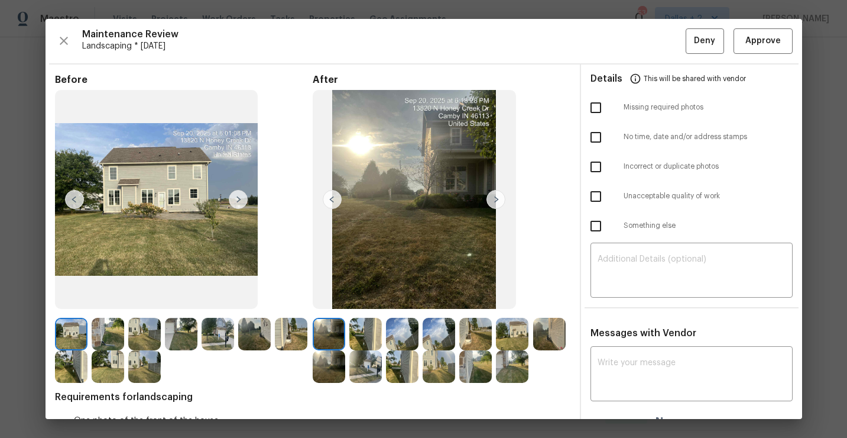
click at [521, 368] on img at bounding box center [512, 366] width 33 height 33
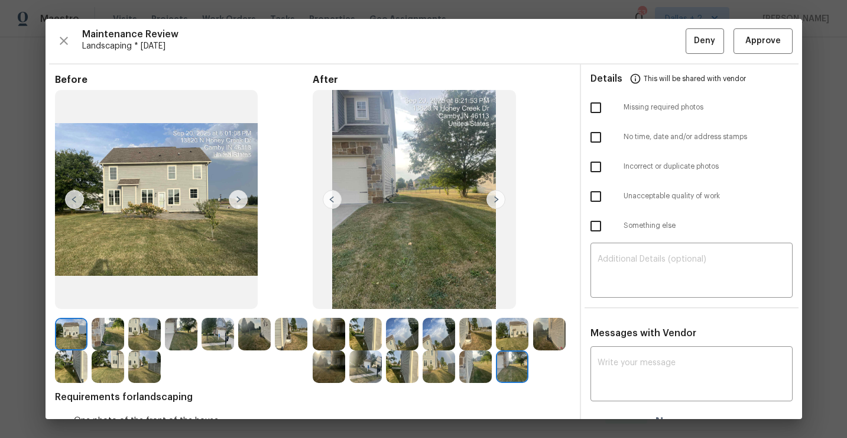
click at [374, 206] on img at bounding box center [414, 199] width 203 height 219
click at [334, 330] on img at bounding box center [329, 334] width 33 height 33
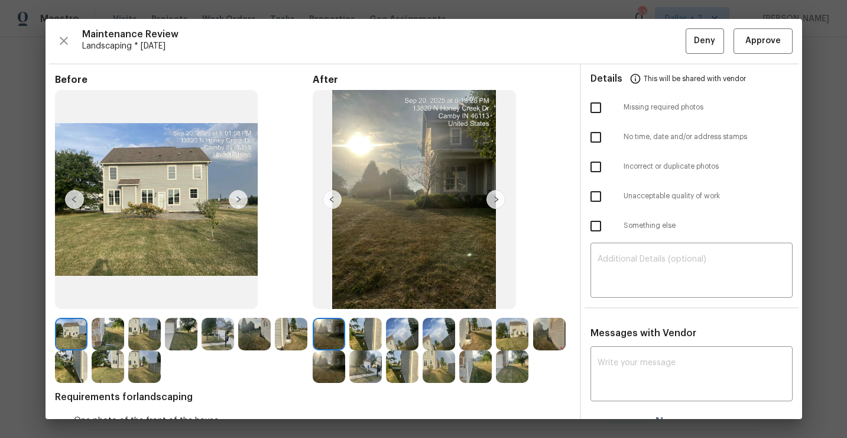
click at [497, 198] on img at bounding box center [496, 199] width 19 height 19
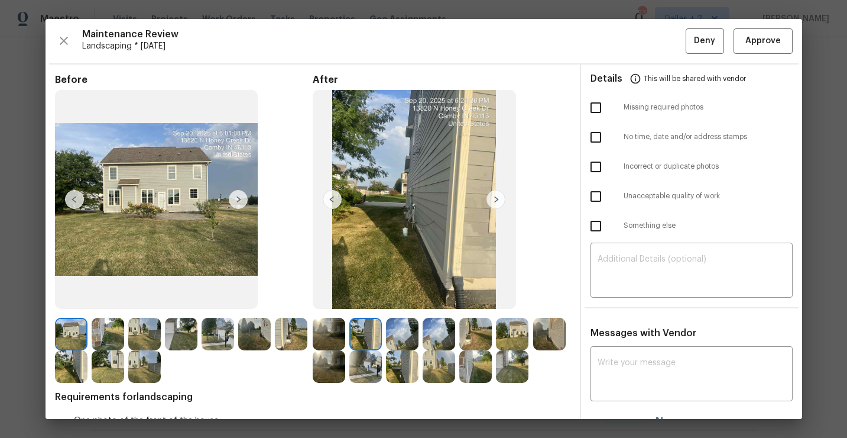
click at [497, 198] on img at bounding box center [496, 199] width 19 height 19
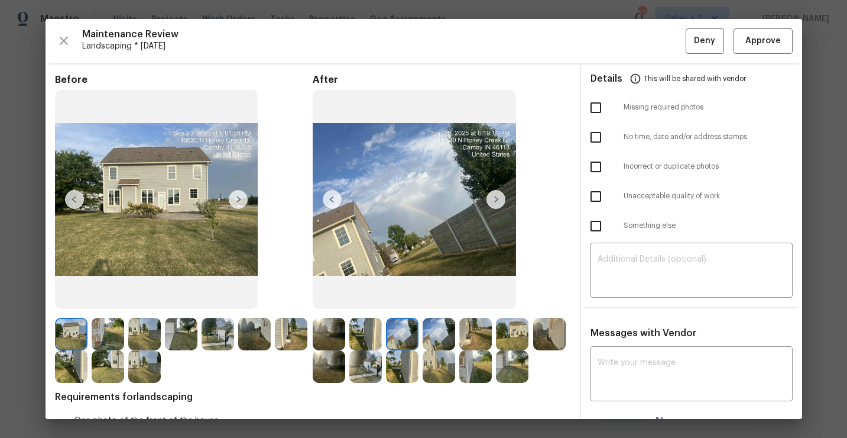
click at [497, 198] on img at bounding box center [496, 199] width 19 height 19
click at [498, 198] on img at bounding box center [496, 199] width 19 height 19
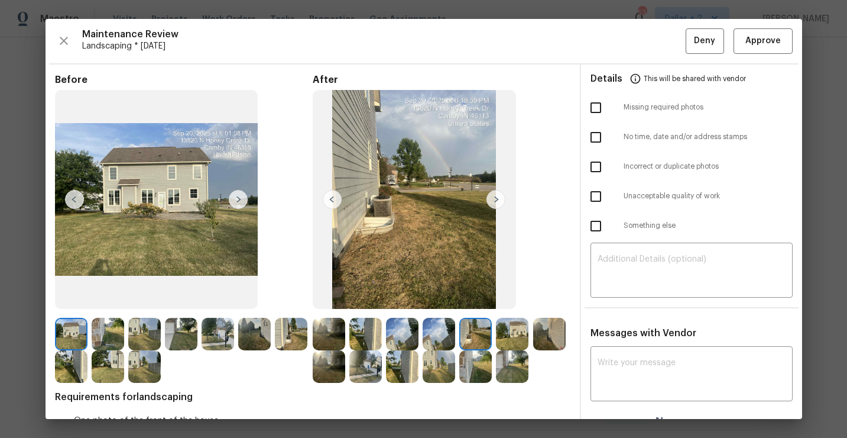
click at [498, 198] on img at bounding box center [496, 199] width 19 height 19
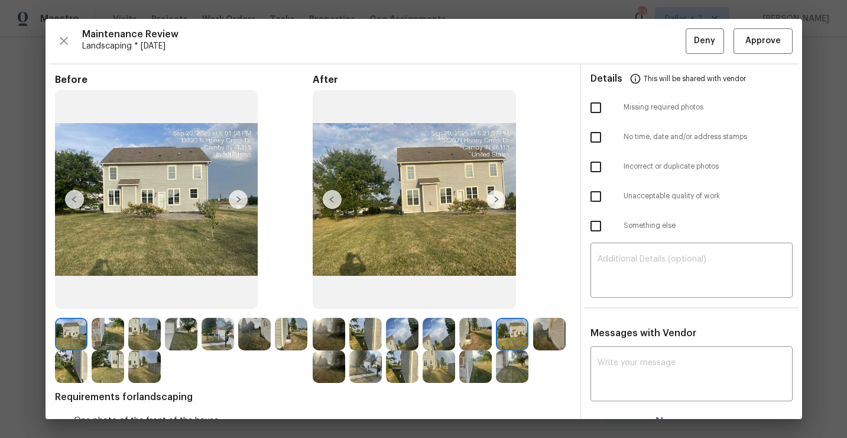
click at [498, 198] on img at bounding box center [496, 199] width 19 height 19
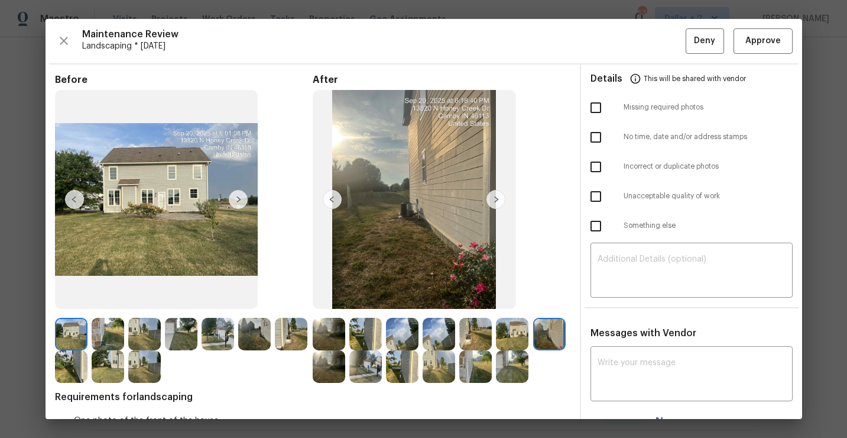
click at [498, 198] on img at bounding box center [496, 199] width 19 height 19
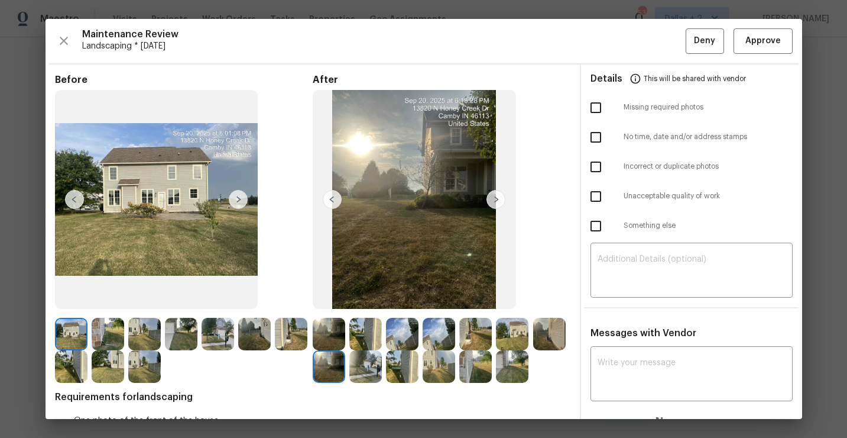
click at [498, 198] on img at bounding box center [496, 199] width 19 height 19
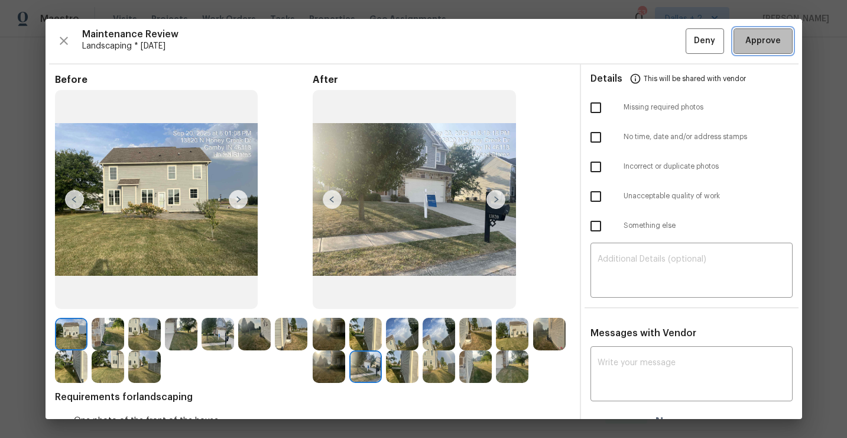
click at [765, 50] on button "Approve" at bounding box center [763, 40] width 59 height 25
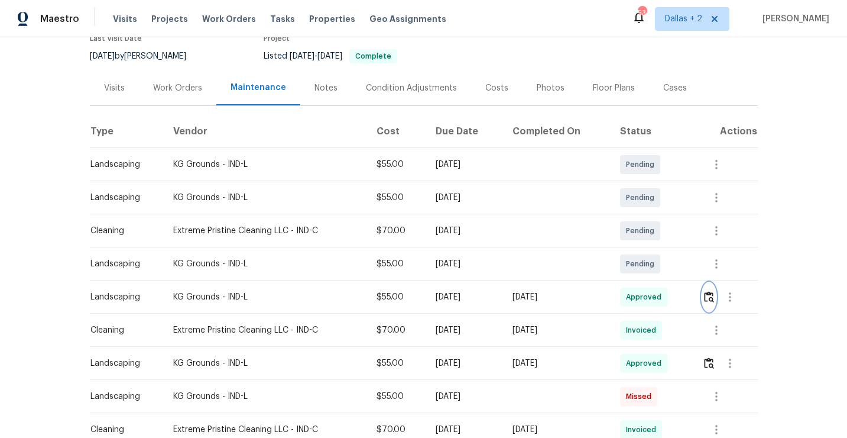
scroll to position [111, 0]
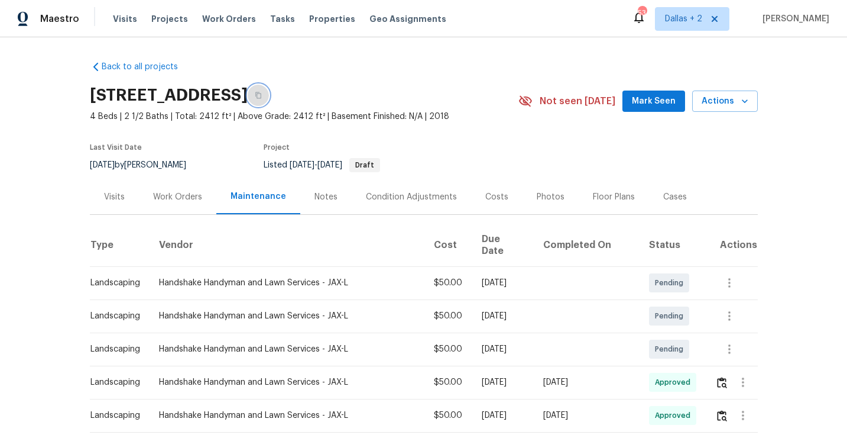
click at [262, 93] on icon "button" at bounding box center [258, 95] width 7 height 7
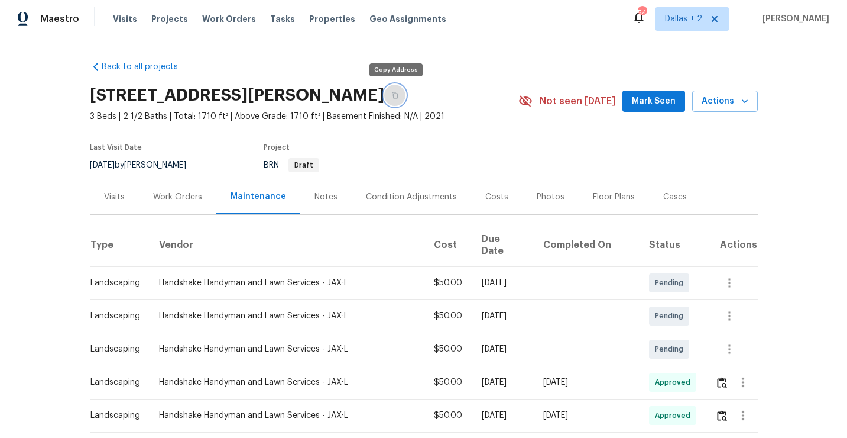
click at [392, 99] on button "button" at bounding box center [394, 95] width 21 height 21
click at [393, 95] on icon "button" at bounding box center [394, 95] width 7 height 7
